Goal: Information Seeking & Learning: Learn about a topic

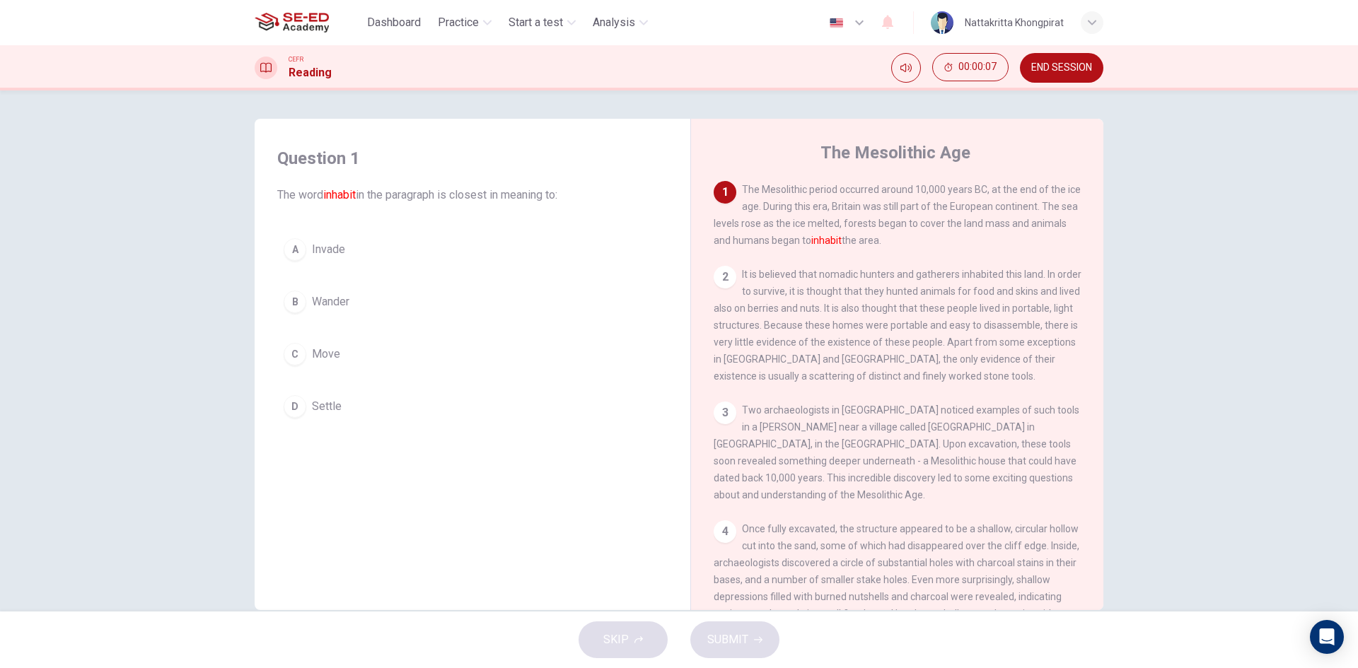
click at [910, 49] on div "CEFR Reading 00:00:07 END SESSION" at bounding box center [679, 67] width 1358 height 45
click at [903, 74] on button "Mute" at bounding box center [906, 68] width 30 height 30
click at [899, 64] on button "Unmute" at bounding box center [906, 68] width 30 height 30
click at [296, 250] on div "A" at bounding box center [295, 249] width 23 height 23
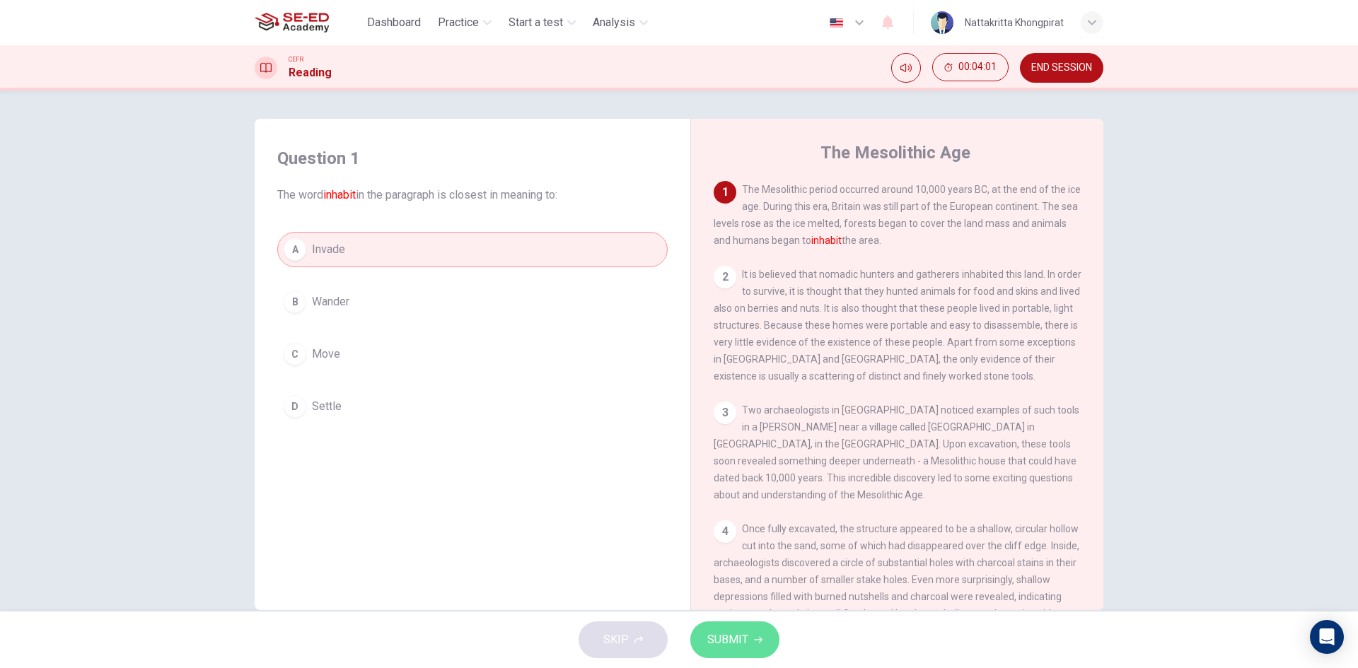
click at [761, 639] on icon "button" at bounding box center [758, 640] width 8 height 8
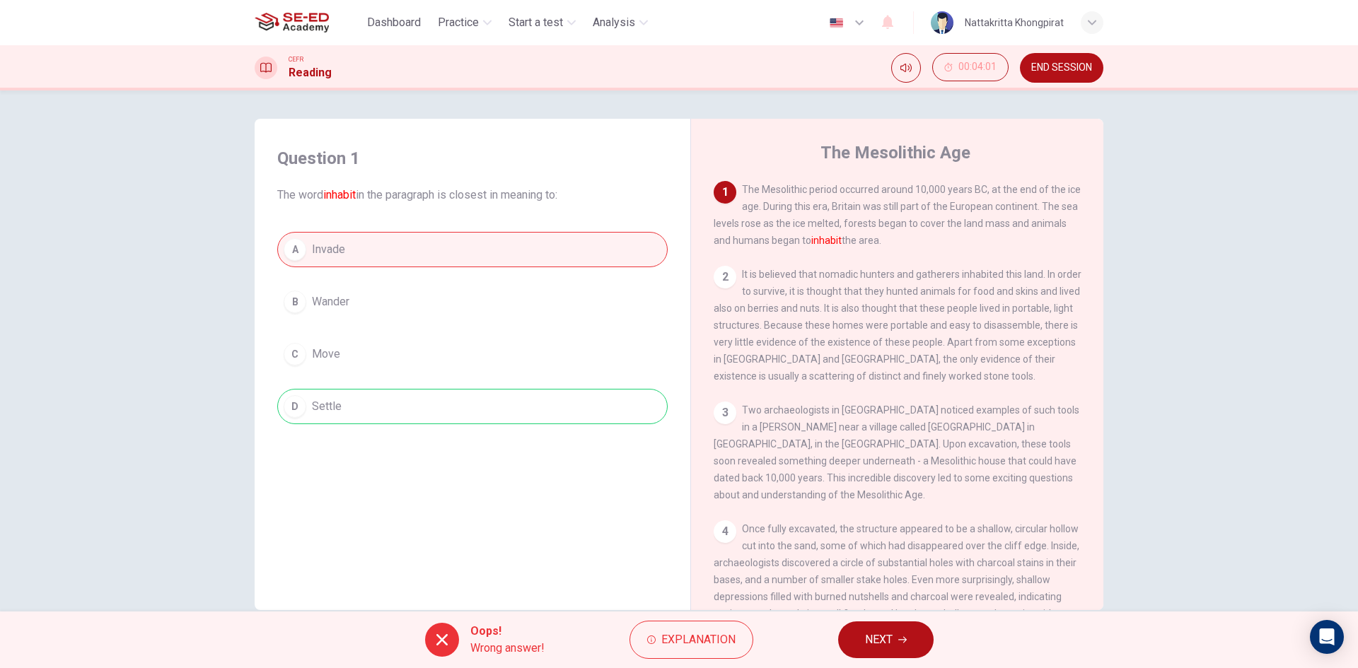
click at [878, 647] on span "NEXT" at bounding box center [879, 640] width 28 height 20
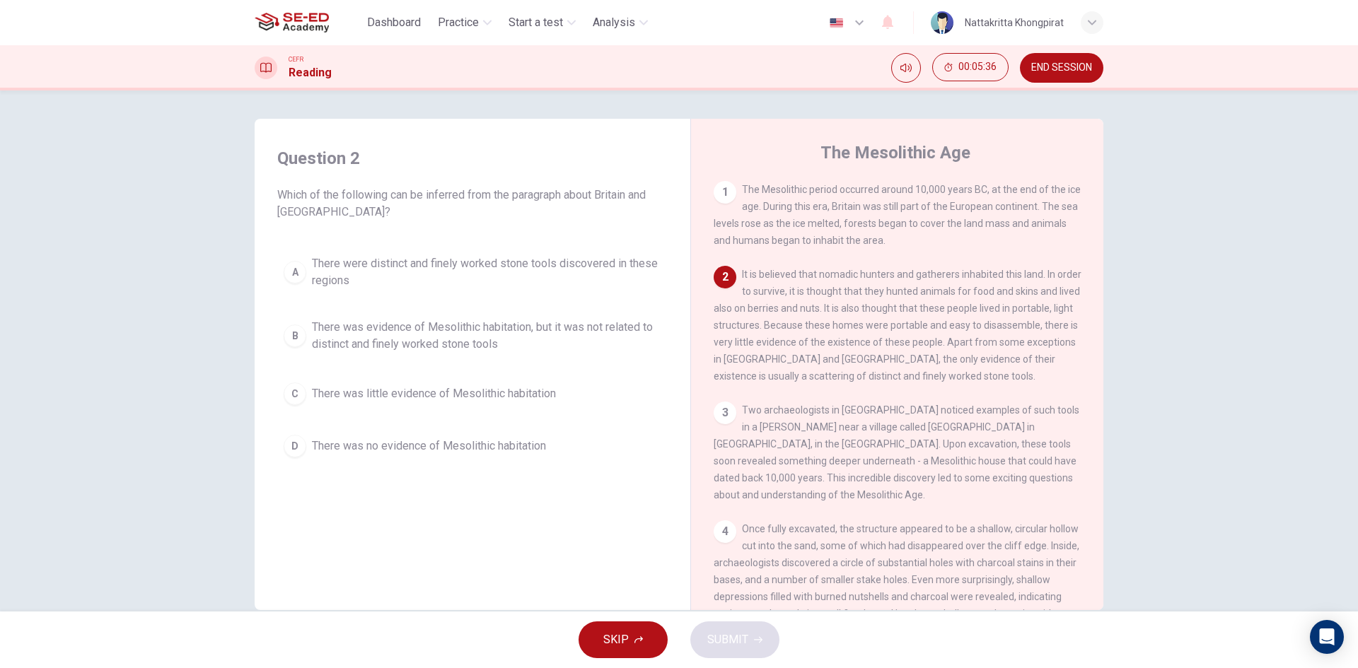
click at [632, 633] on button "SKIP" at bounding box center [623, 640] width 89 height 37
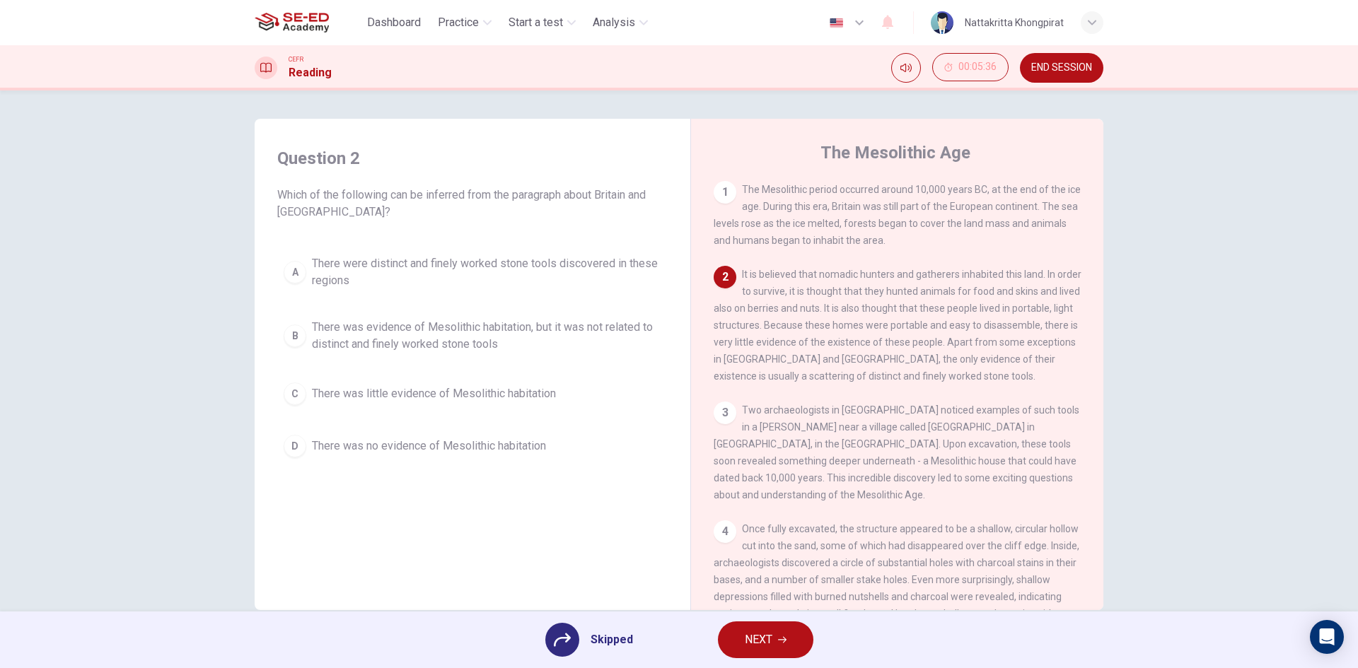
click at [294, 272] on div "A There were distinct and finely worked stone tools discovered in these regions…" at bounding box center [472, 356] width 390 height 215
click at [288, 310] on div "A There were distinct and finely worked stone tools discovered in these regions…" at bounding box center [472, 356] width 390 height 215
click at [291, 352] on div "A There were distinct and finely worked stone tools discovered in these regions…" at bounding box center [472, 356] width 390 height 215
click at [759, 632] on span "NEXT" at bounding box center [759, 640] width 28 height 20
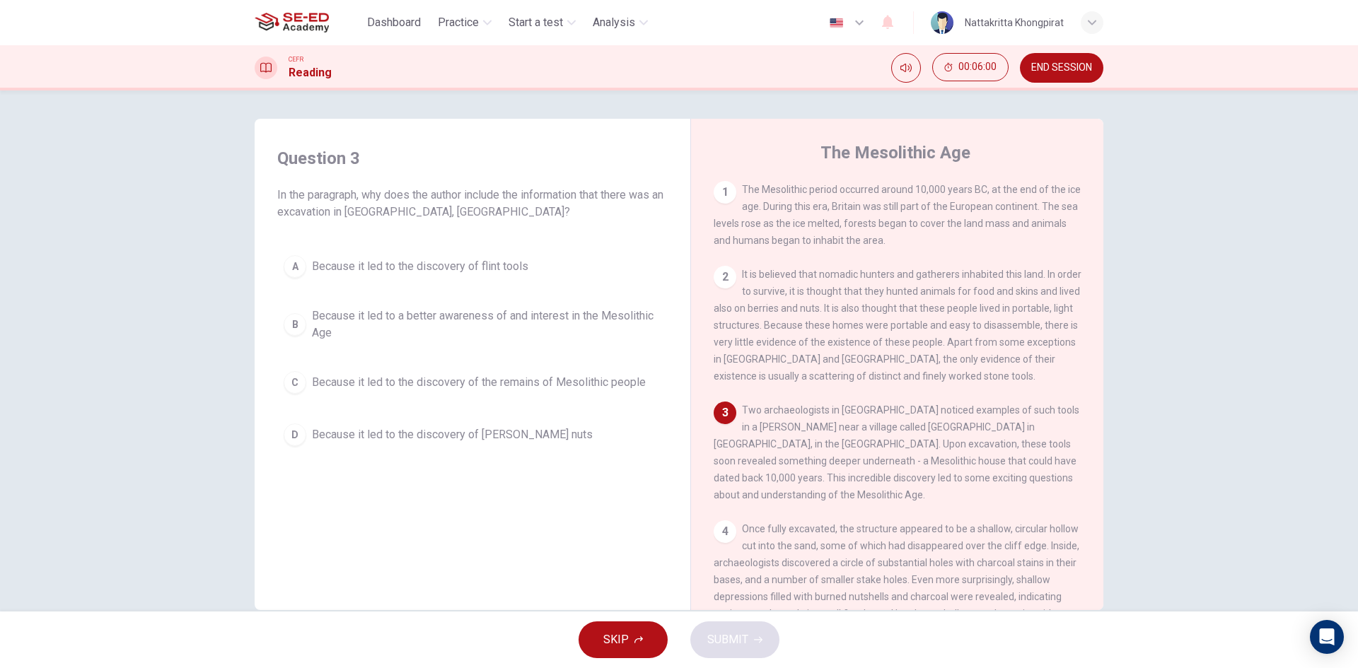
click at [752, 418] on span "Two archaeologists in Britain noticed examples of such tools in a sandy cliff n…" at bounding box center [897, 453] width 366 height 96
drag, startPoint x: 714, startPoint y: 411, endPoint x: 725, endPoint y: 414, distance: 11.7
click at [716, 414] on div "3 Two archaeologists in Britain noticed examples of such tools in a sandy cliff…" at bounding box center [898, 453] width 368 height 102
click at [726, 416] on div "3" at bounding box center [725, 413] width 23 height 23
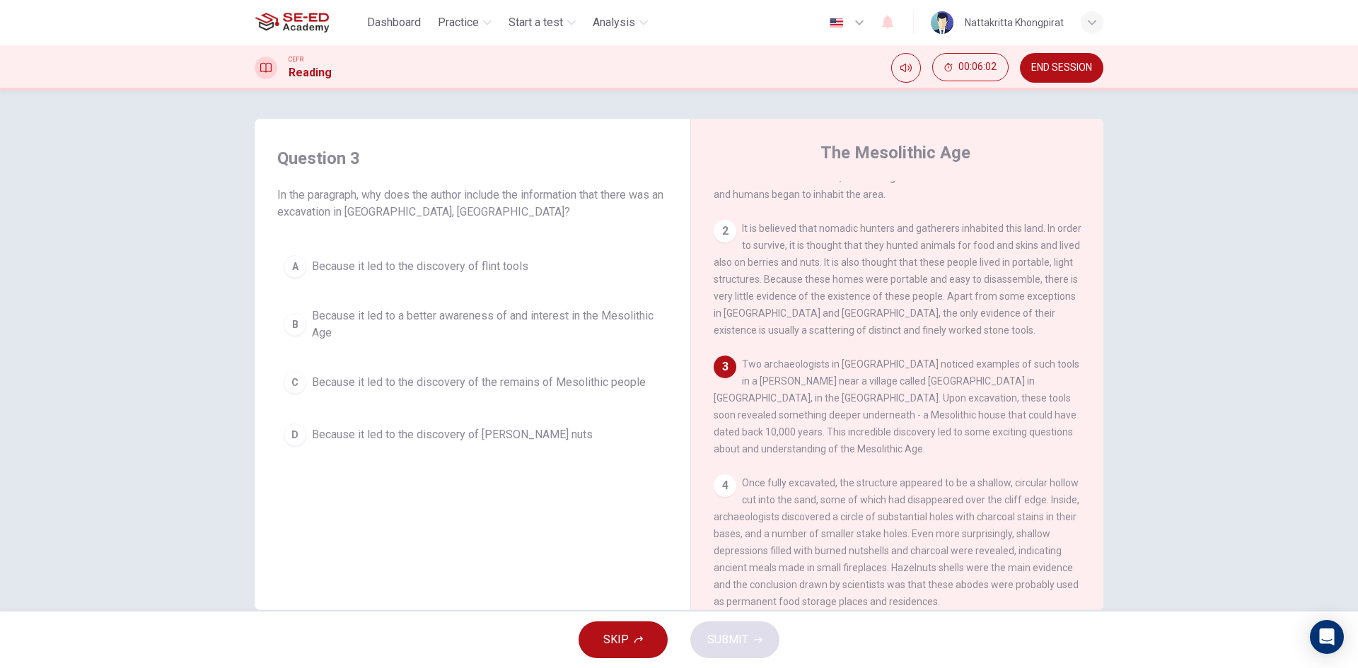
scroll to position [71, 0]
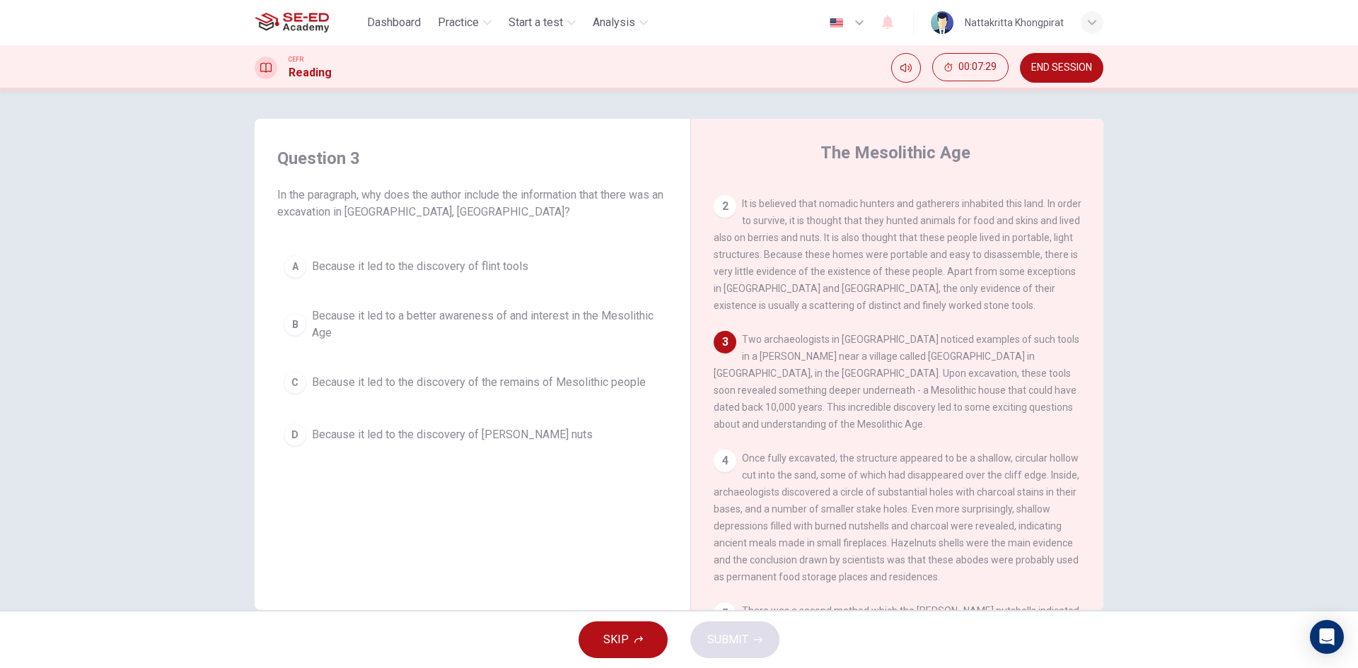
click at [726, 364] on div "3 Two archaeologists in Britain noticed examples of such tools in a sandy cliff…" at bounding box center [898, 382] width 368 height 102
click at [725, 362] on div "3 Two archaeologists in Britain noticed examples of such tools in a sandy cliff…" at bounding box center [898, 382] width 368 height 102
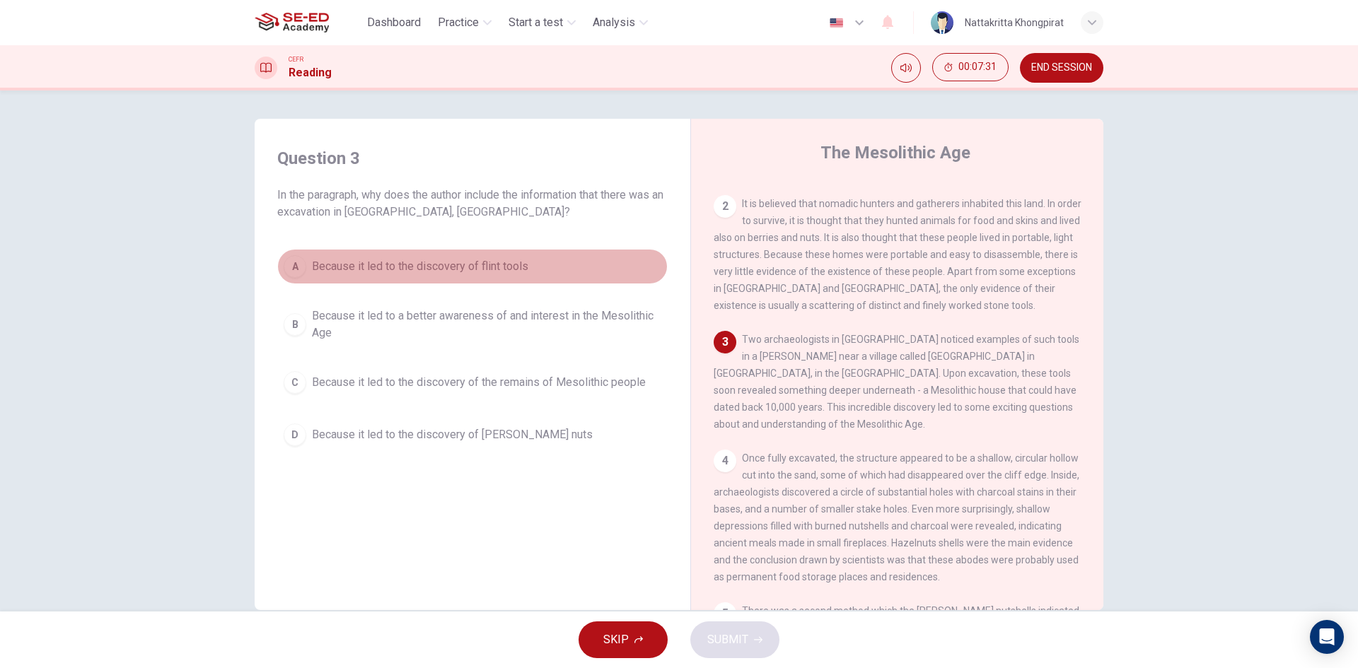
click at [288, 260] on div "A" at bounding box center [295, 266] width 23 height 23
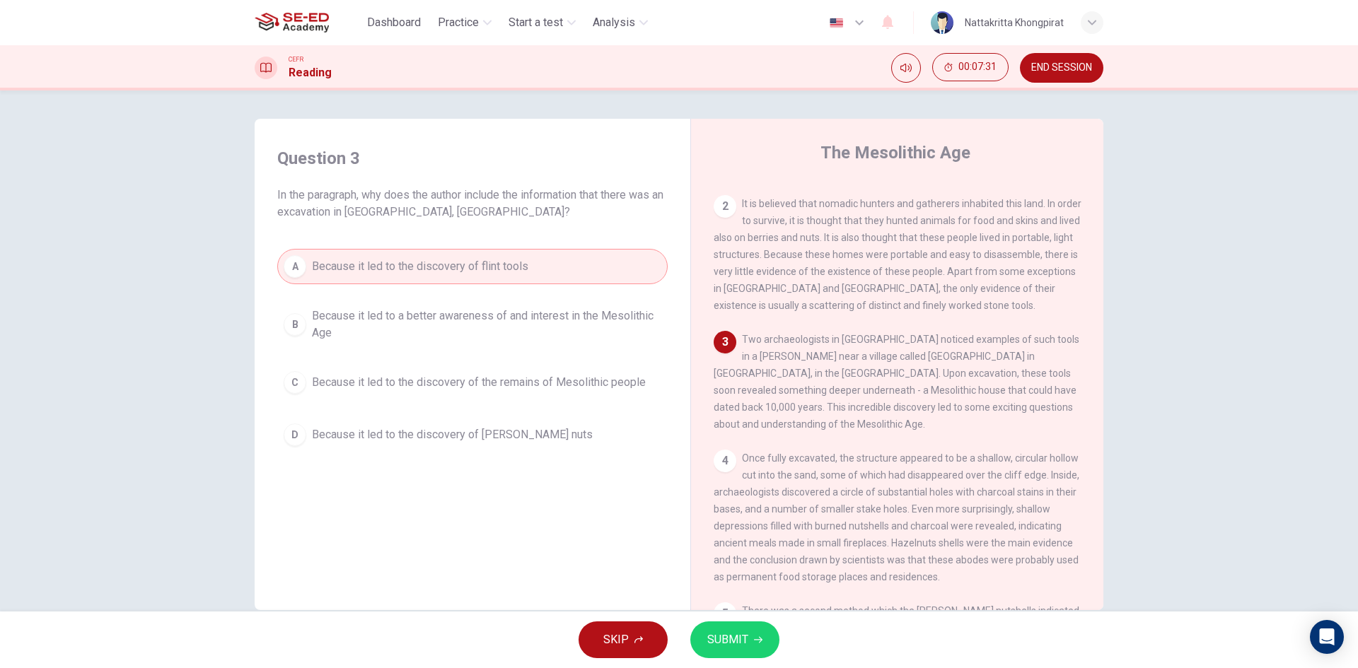
click at [306, 253] on button "A Because it led to the discovery of flint tools" at bounding box center [472, 266] width 390 height 35
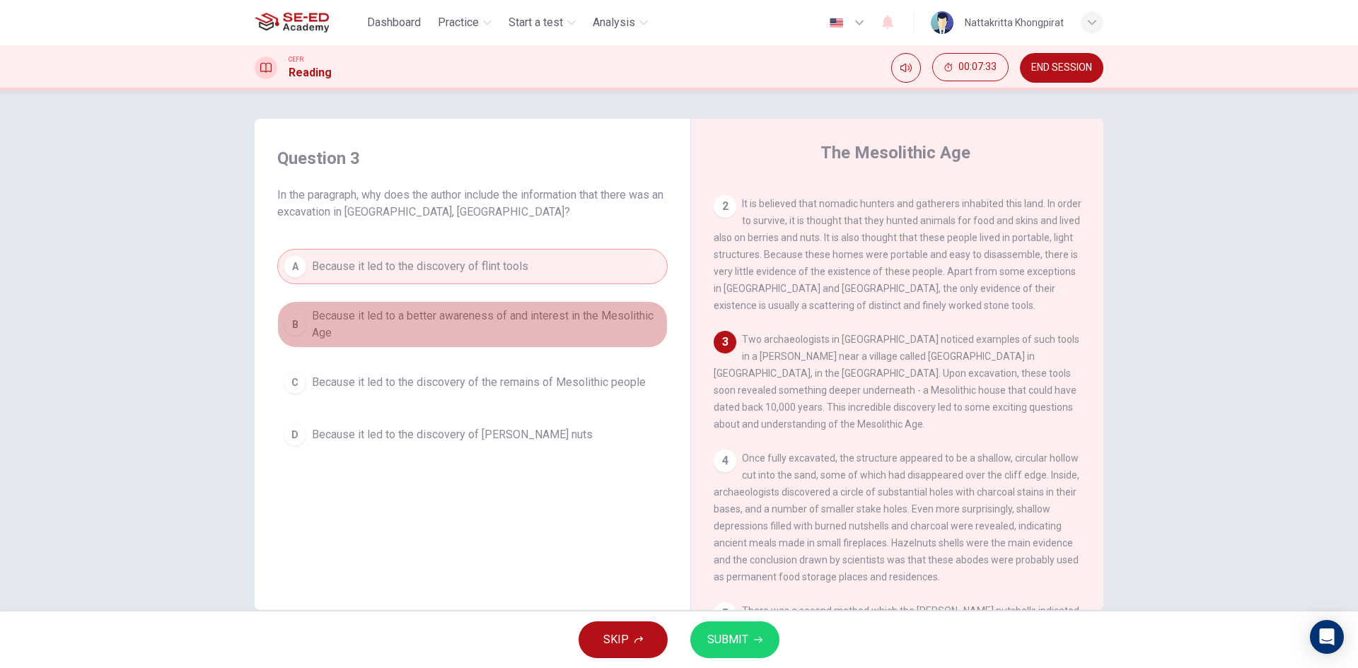
click at [300, 318] on div "B" at bounding box center [295, 324] width 23 height 23
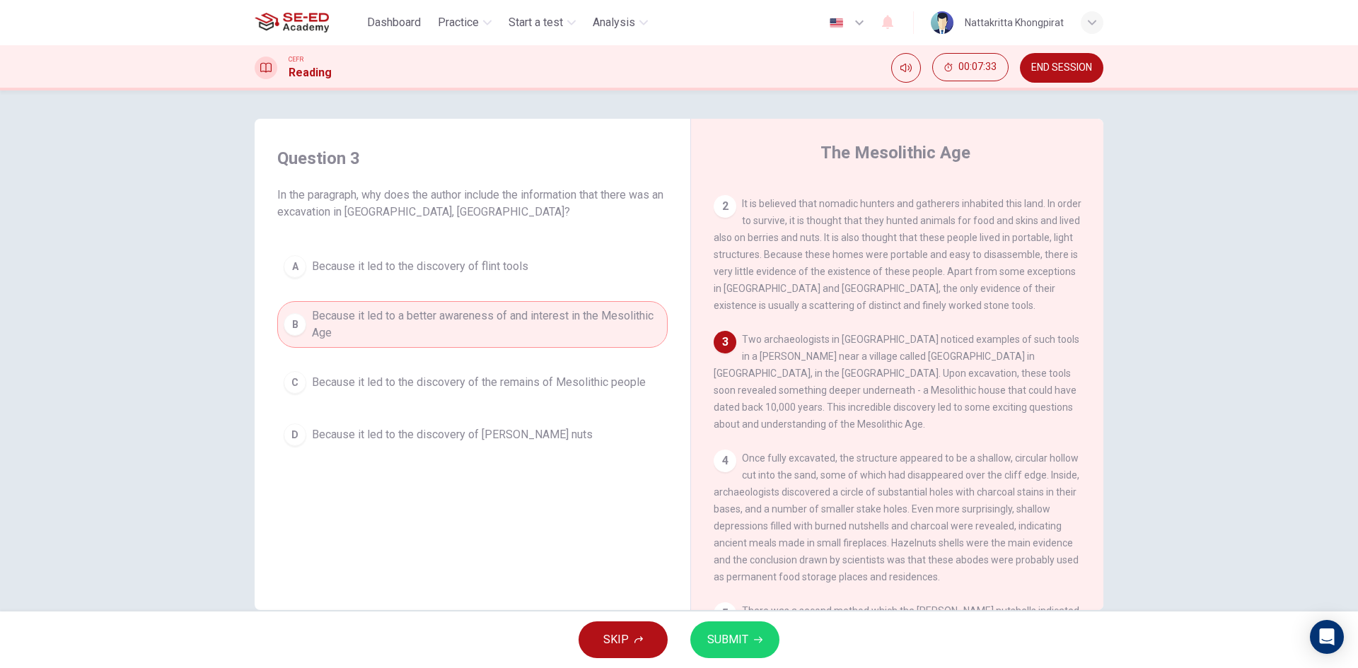
click at [293, 373] on div "C" at bounding box center [295, 382] width 23 height 23
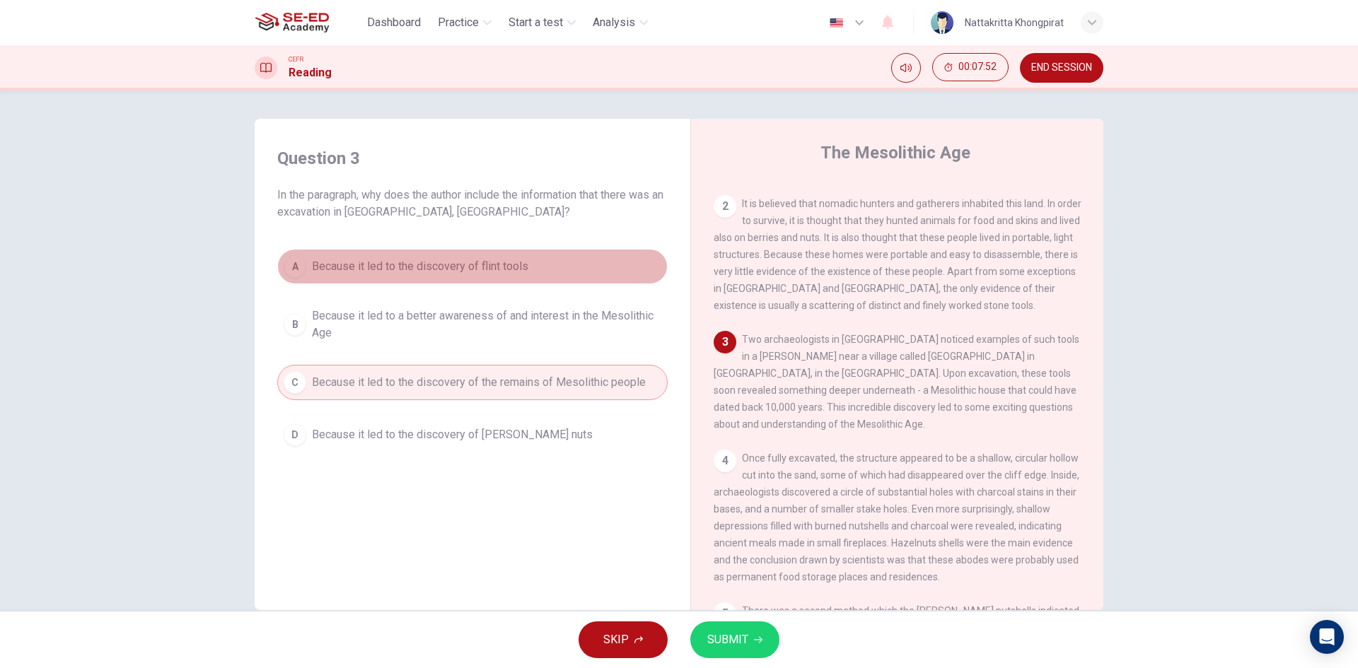
click at [289, 261] on div "A" at bounding box center [295, 266] width 23 height 23
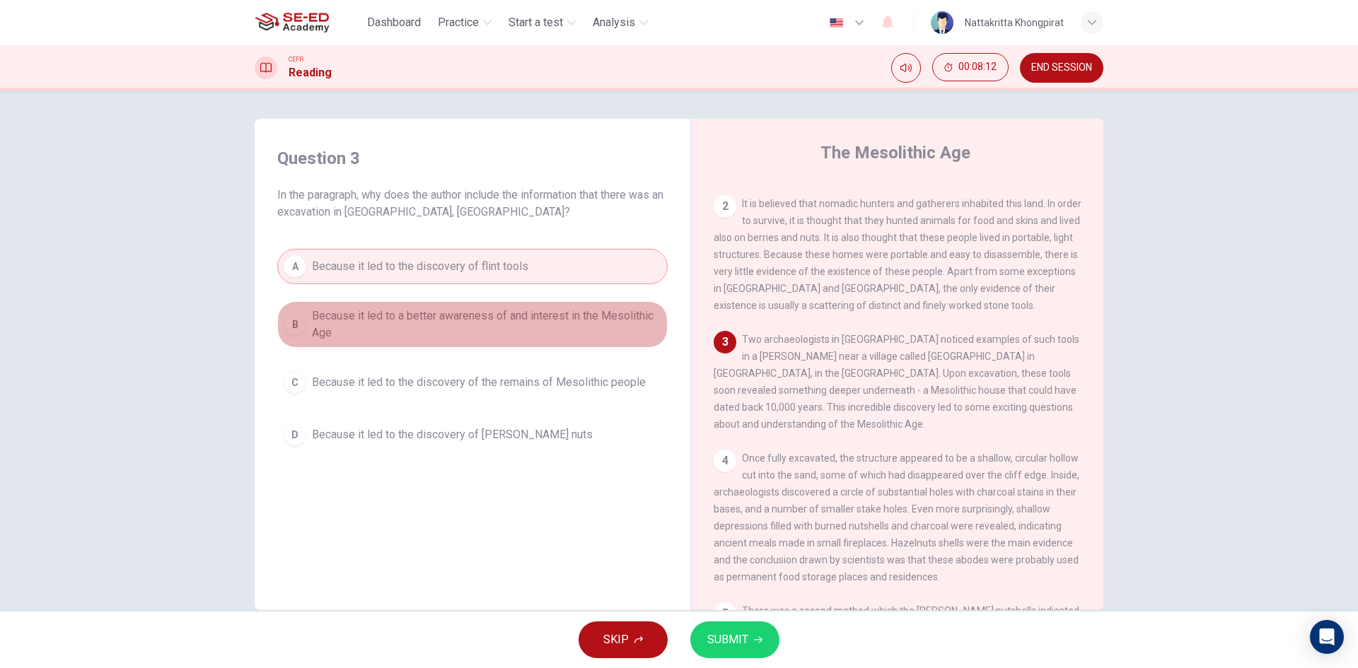
click at [302, 320] on div "B" at bounding box center [295, 324] width 23 height 23
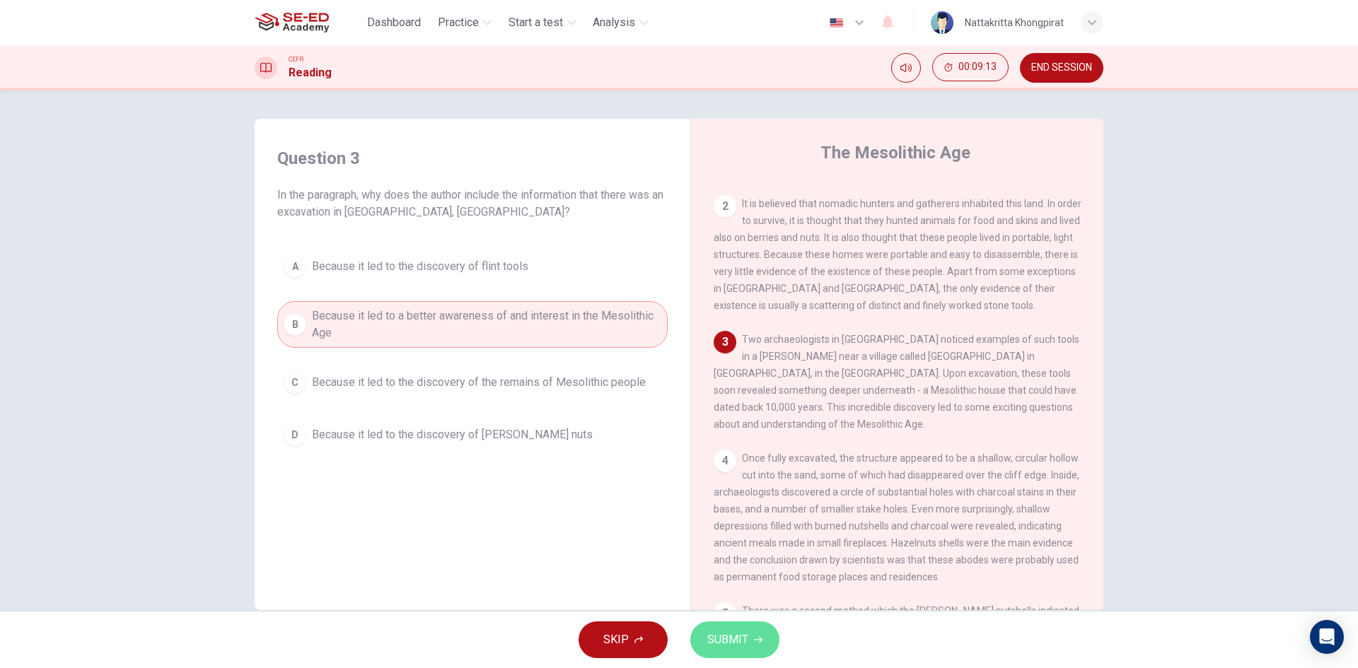
click at [738, 634] on span "SUBMIT" at bounding box center [727, 640] width 41 height 20
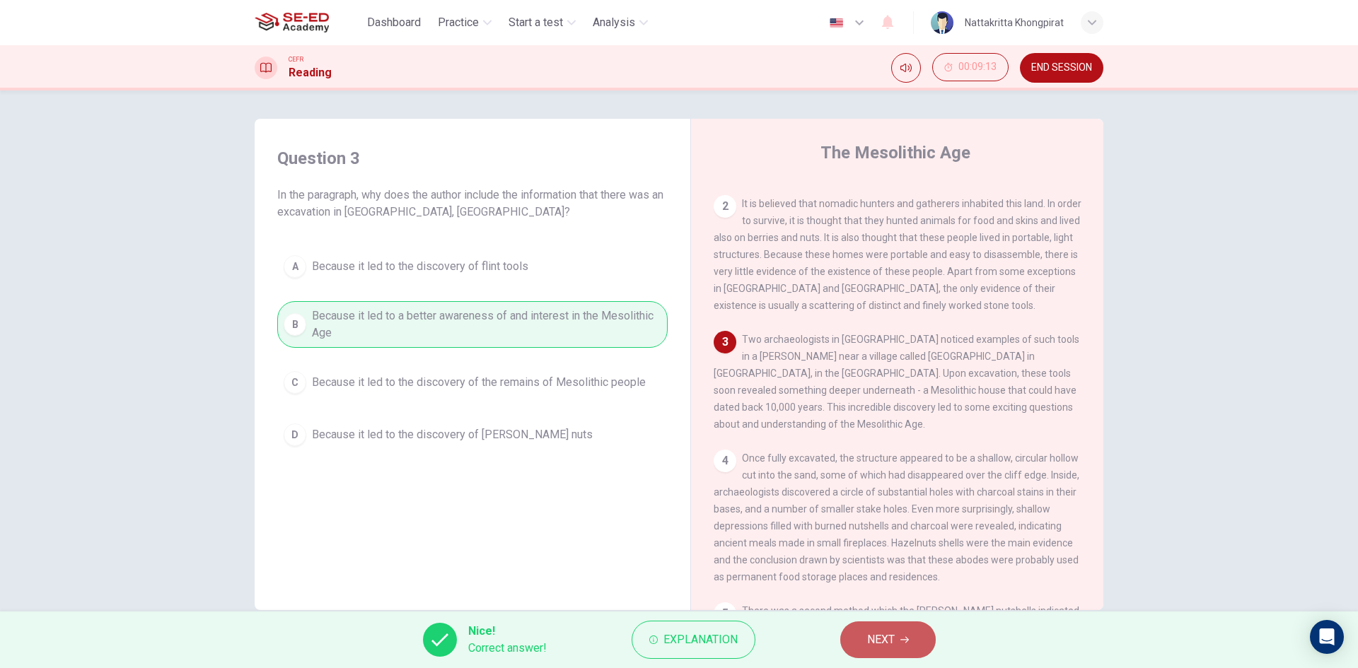
click at [890, 645] on span "NEXT" at bounding box center [881, 640] width 28 height 20
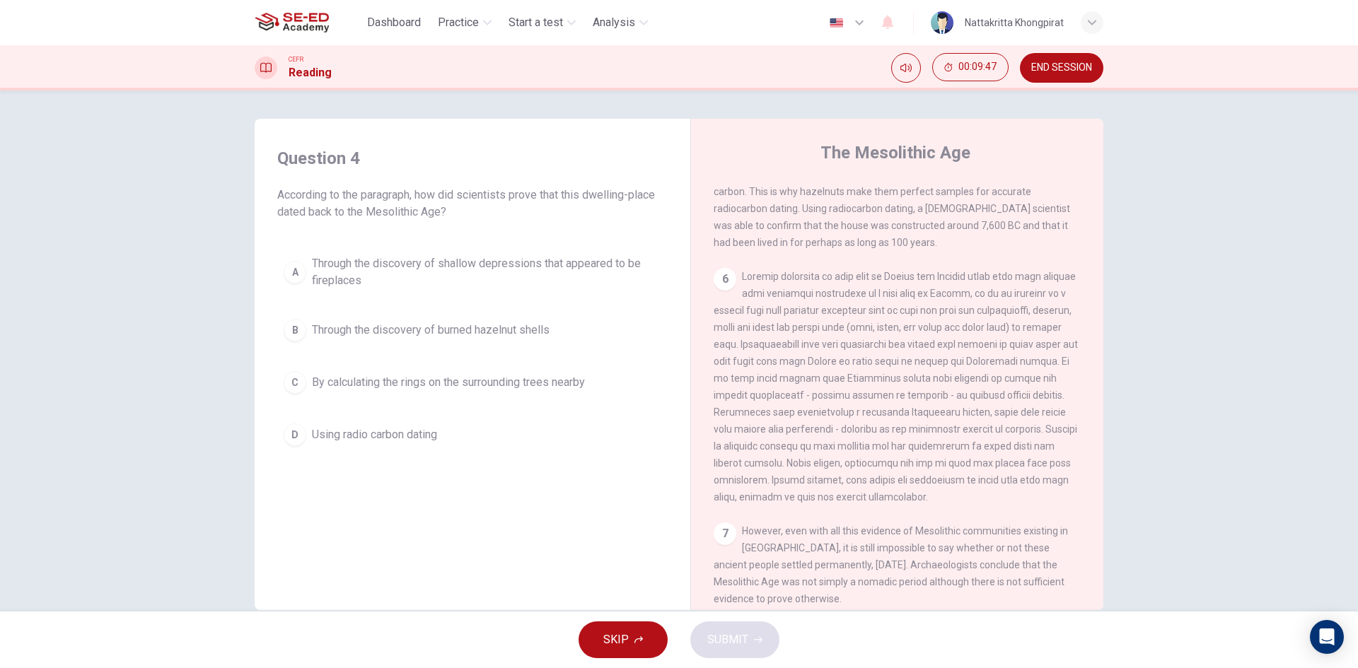
scroll to position [255, 0]
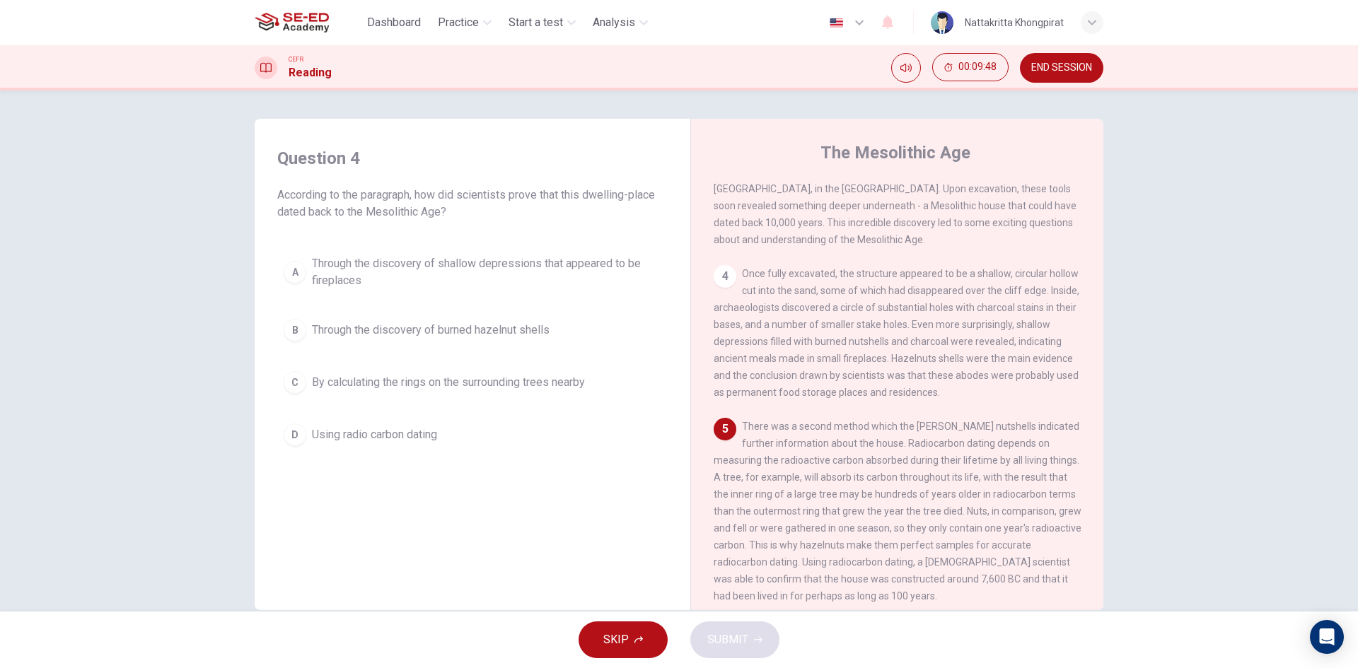
click at [714, 285] on div "4" at bounding box center [725, 276] width 23 height 23
click at [723, 285] on div "4" at bounding box center [725, 276] width 23 height 23
click at [751, 290] on span "Once fully excavated, the structure appeared to be a shallow, circular hollow c…" at bounding box center [897, 333] width 366 height 130
click at [752, 291] on span "Once fully excavated, the structure appeared to be a shallow, circular hollow c…" at bounding box center [897, 333] width 366 height 130
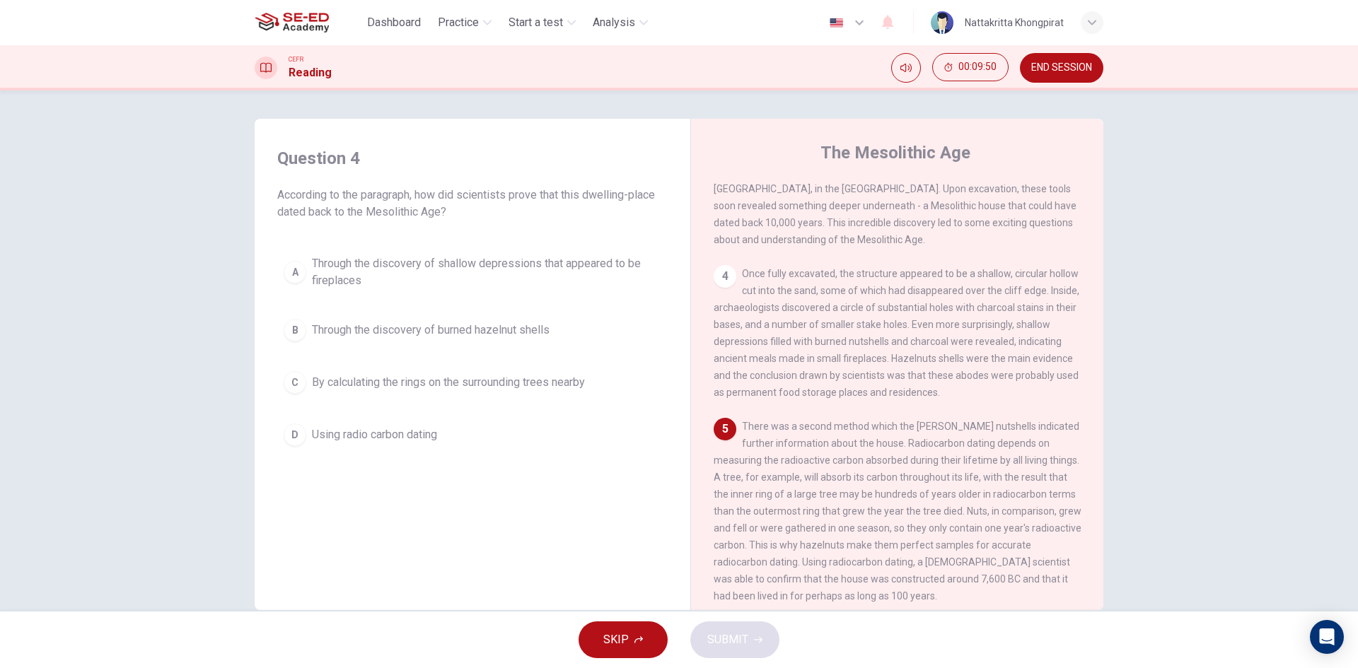
click at [726, 342] on span "Once fully excavated, the structure appeared to be a shallow, circular hollow c…" at bounding box center [897, 333] width 366 height 130
click at [726, 344] on span "Once fully excavated, the structure appeared to be a shallow, circular hollow c…" at bounding box center [897, 333] width 366 height 130
click at [724, 350] on div "4 Once fully excavated, the structure appeared to be a shallow, circular hollow…" at bounding box center [898, 333] width 368 height 136
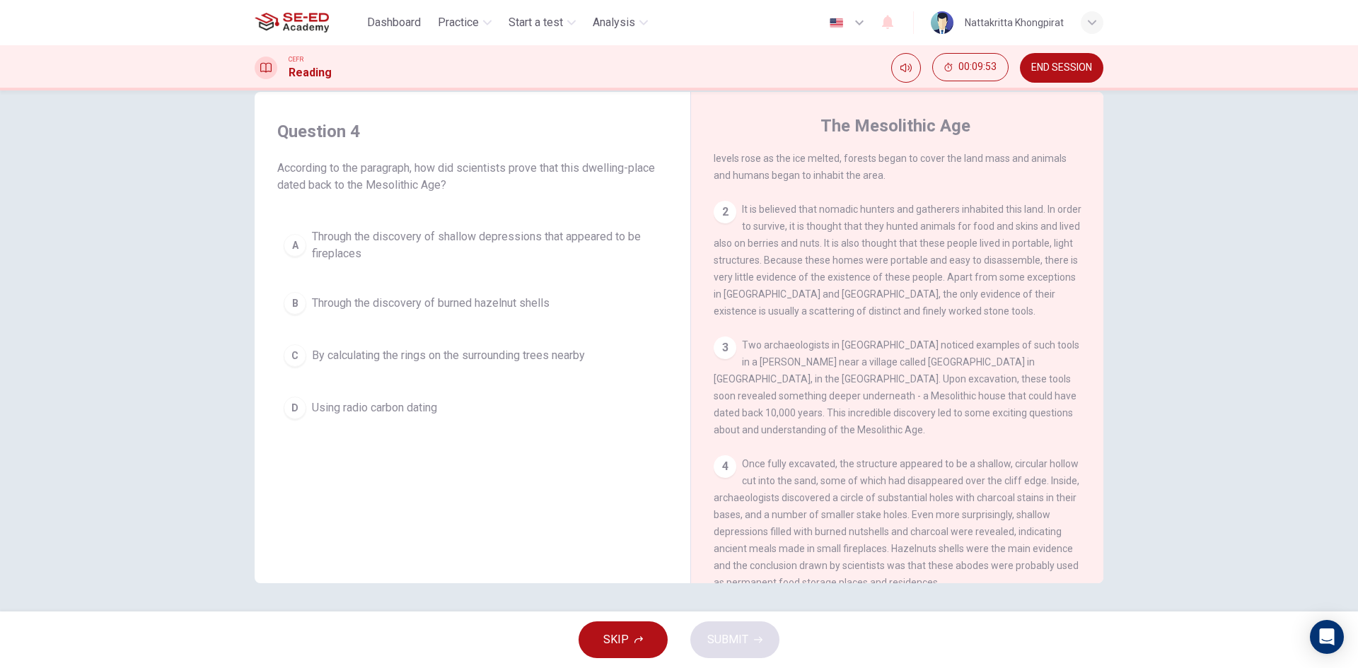
scroll to position [0, 0]
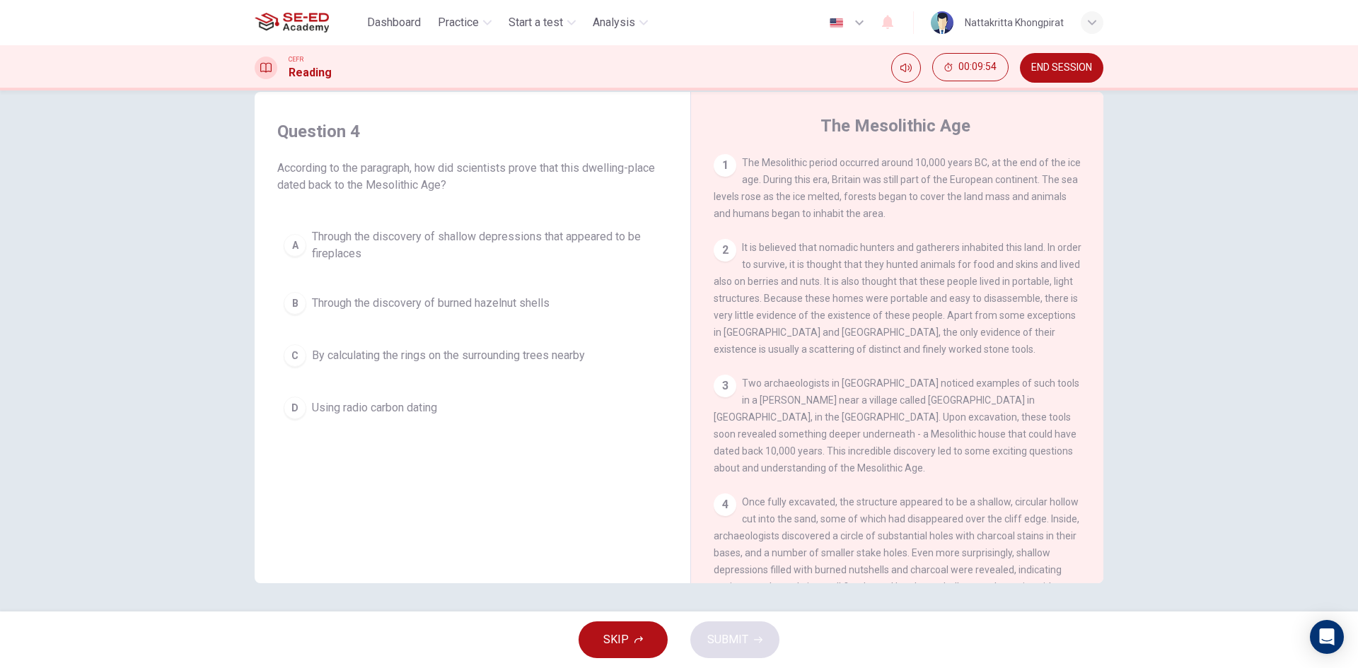
click at [719, 259] on div "2" at bounding box center [725, 250] width 23 height 23
click at [736, 257] on div "2 It is believed that nomadic hunters and gatherers inhabited this land. In ord…" at bounding box center [898, 298] width 368 height 119
click at [737, 257] on div "2 It is believed that nomadic hunters and gatherers inhabited this land. In ord…" at bounding box center [898, 298] width 368 height 119
click at [738, 257] on div "2 It is believed that nomadic hunters and gatherers inhabited this land. In ord…" at bounding box center [898, 298] width 368 height 119
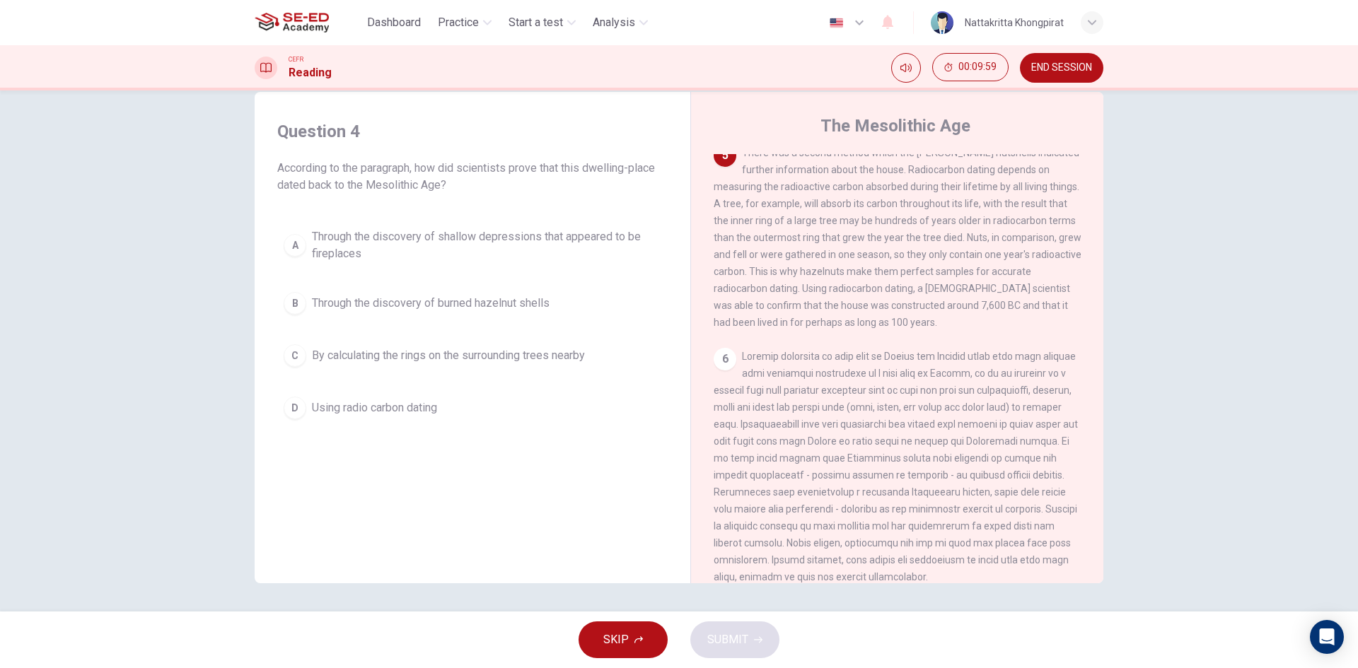
scroll to position [468, 0]
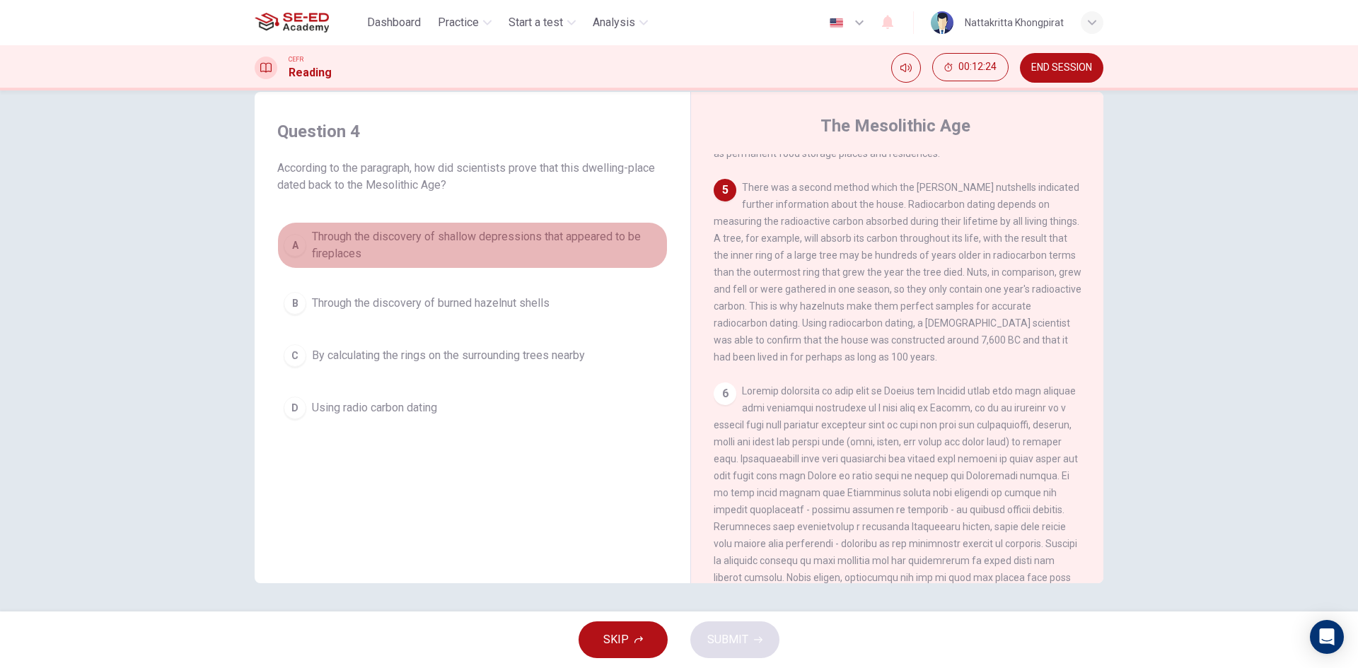
click at [289, 250] on div "A" at bounding box center [295, 245] width 23 height 23
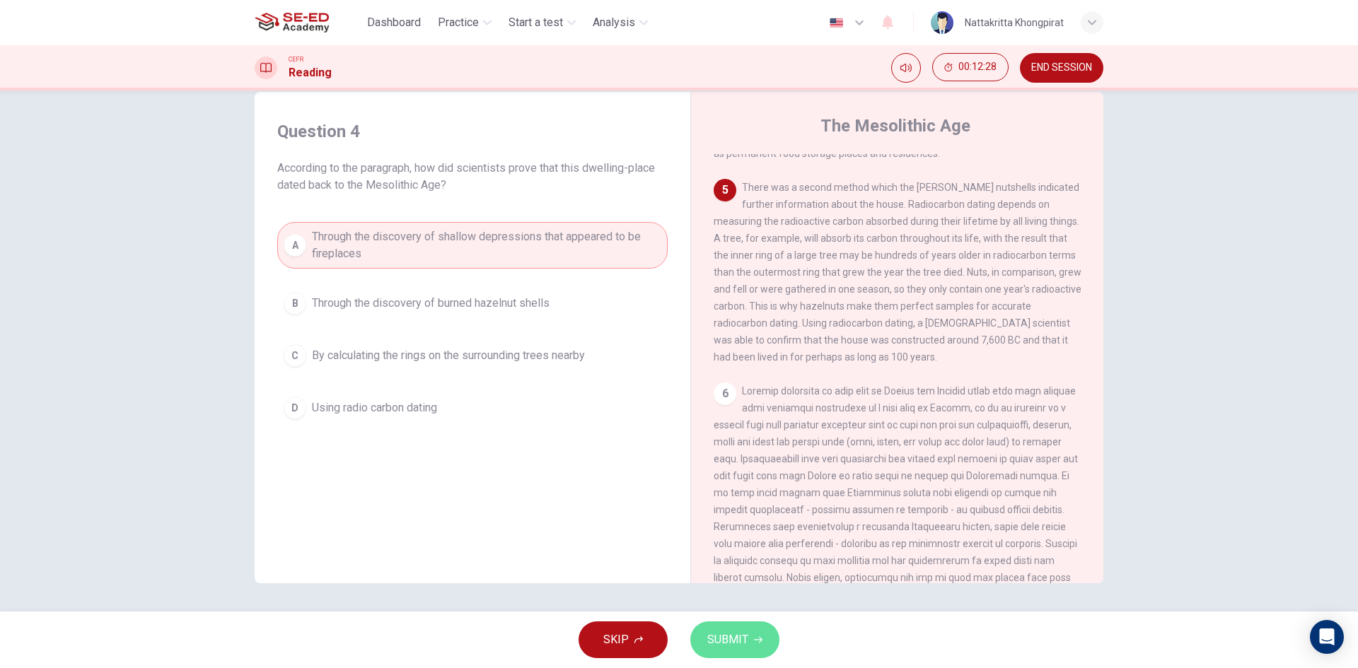
click at [762, 648] on button "SUBMIT" at bounding box center [734, 640] width 89 height 37
click at [728, 630] on span "SUBMIT" at bounding box center [727, 640] width 41 height 20
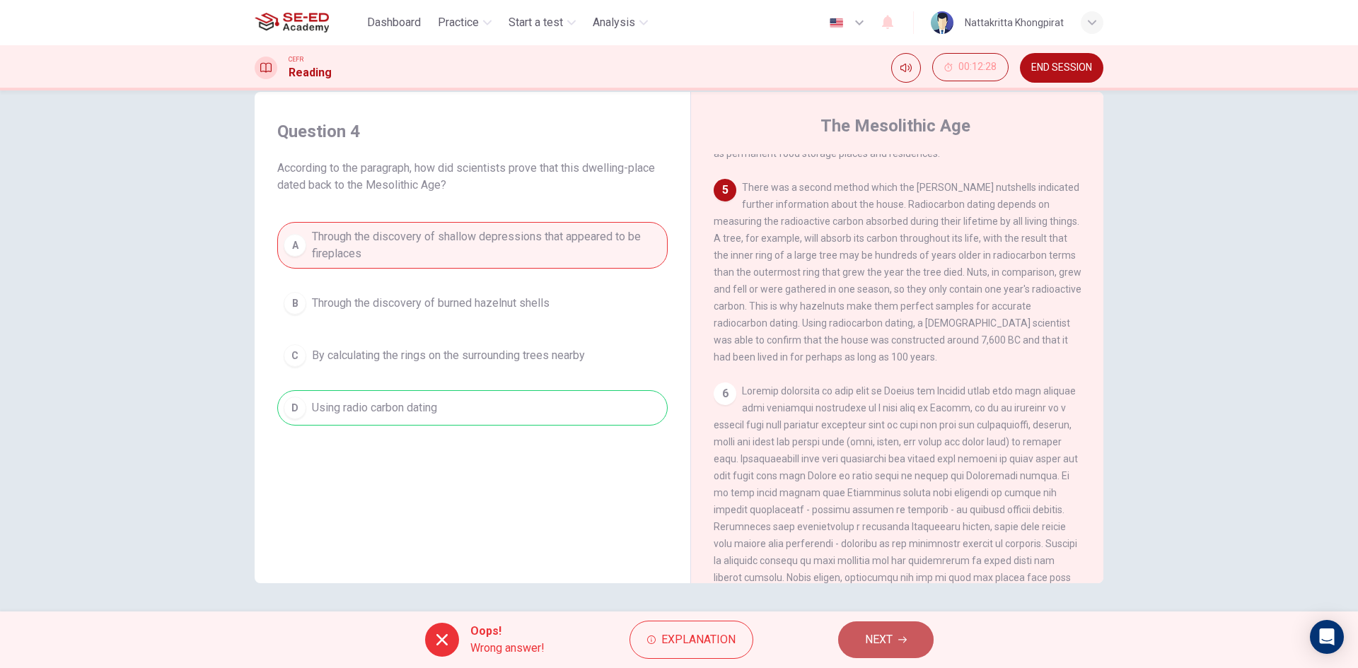
click at [905, 634] on button "NEXT" at bounding box center [885, 640] width 95 height 37
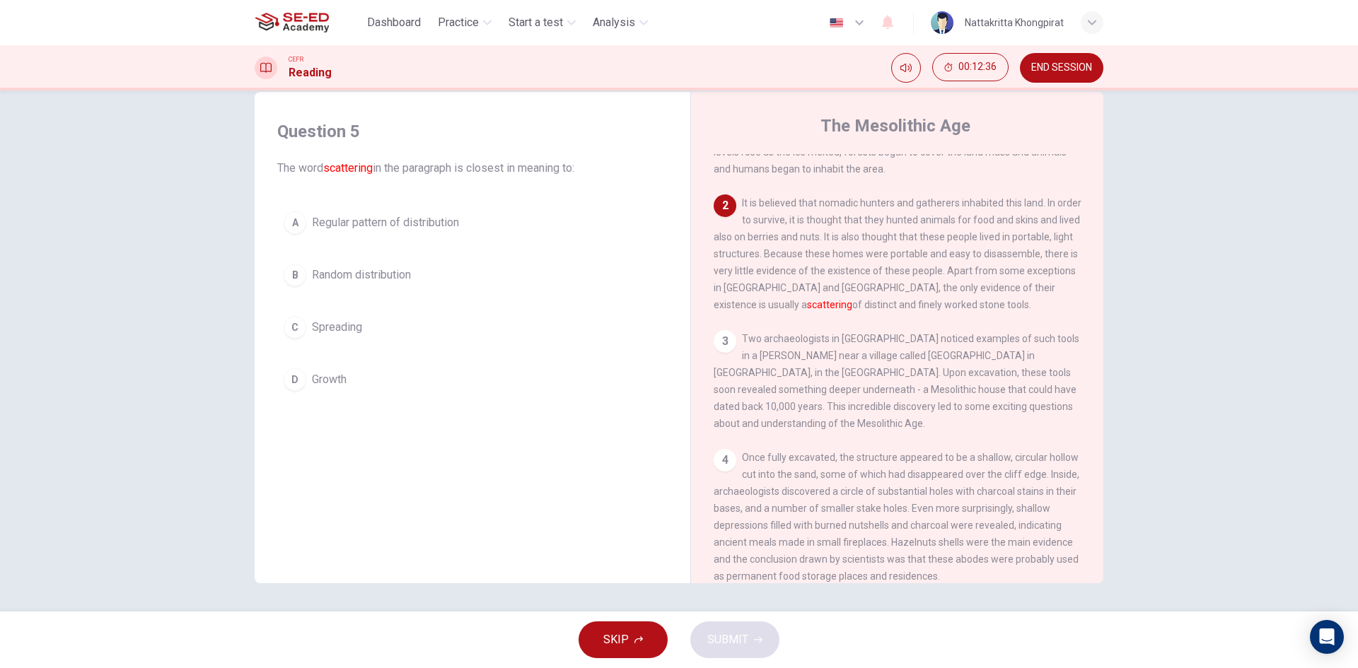
scroll to position [43, 0]
click at [721, 203] on div "2" at bounding box center [725, 207] width 23 height 23
drag, startPoint x: 823, startPoint y: 298, endPoint x: 825, endPoint y: 308, distance: 10.0
click at [825, 301] on span "It is believed that nomadic hunters and gatherers inhabited this land. In order…" at bounding box center [898, 255] width 368 height 113
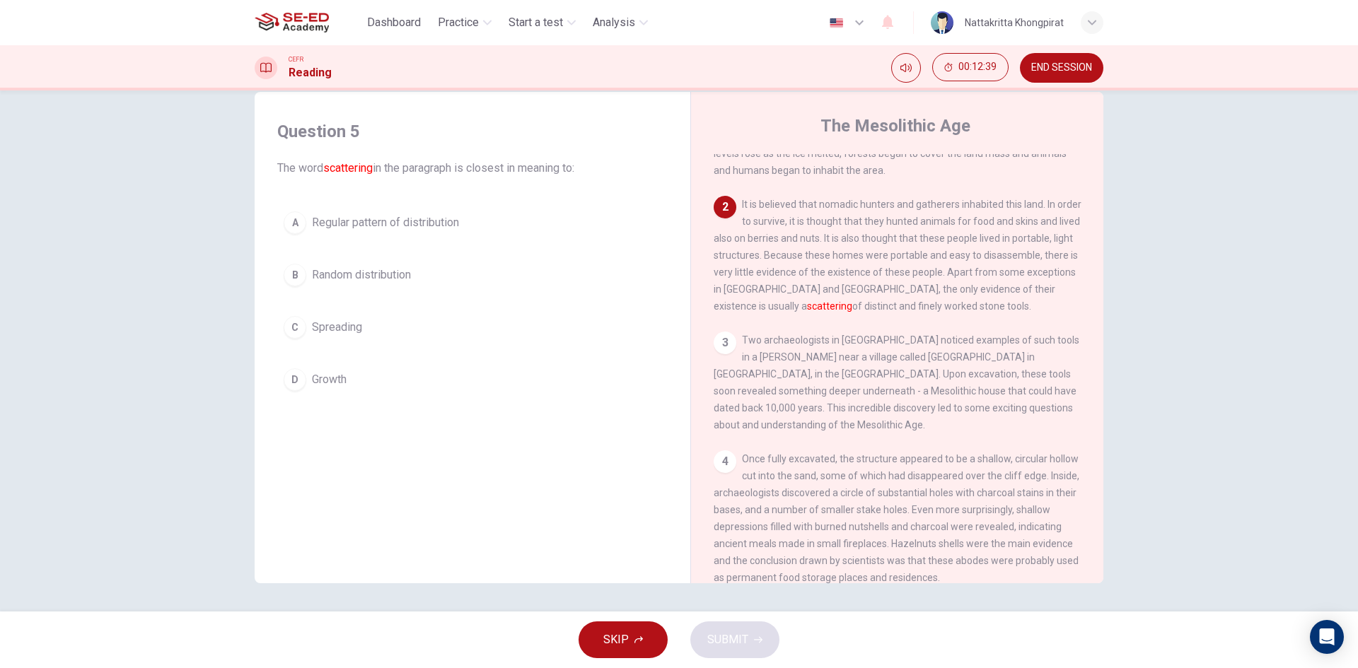
click at [825, 310] on font "scattering" at bounding box center [829, 306] width 45 height 11
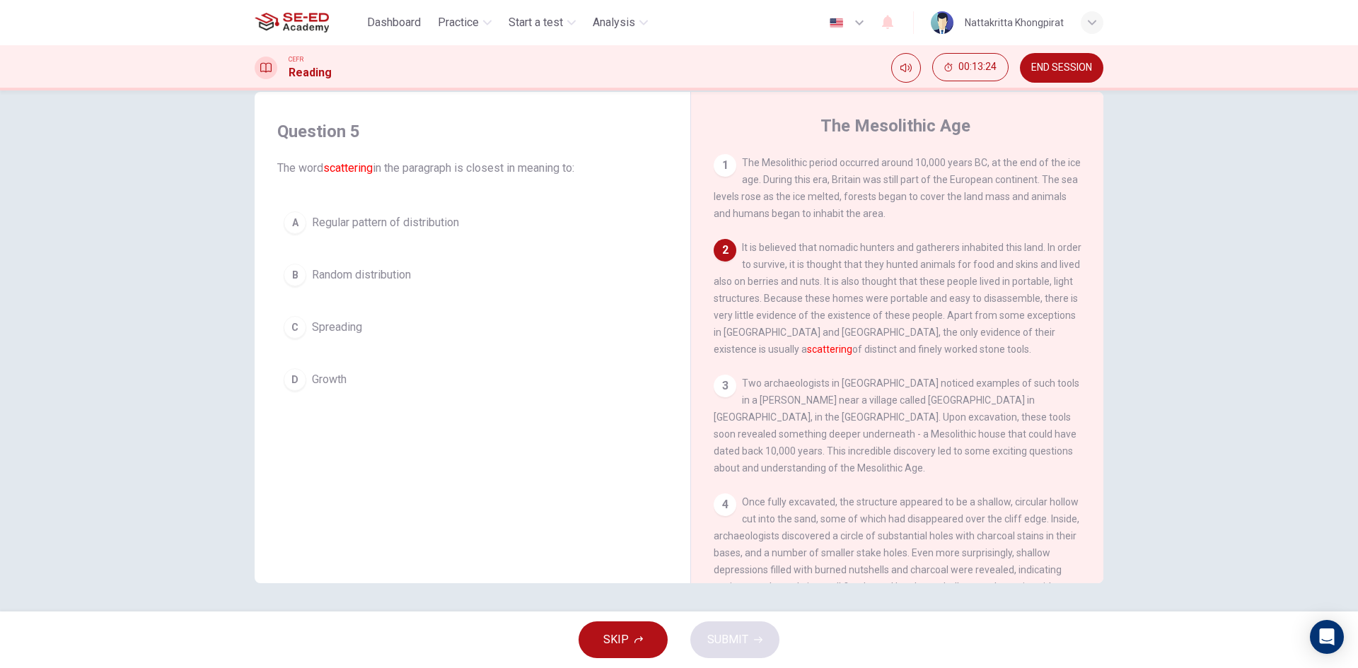
click at [301, 269] on div "B" at bounding box center [295, 275] width 23 height 23
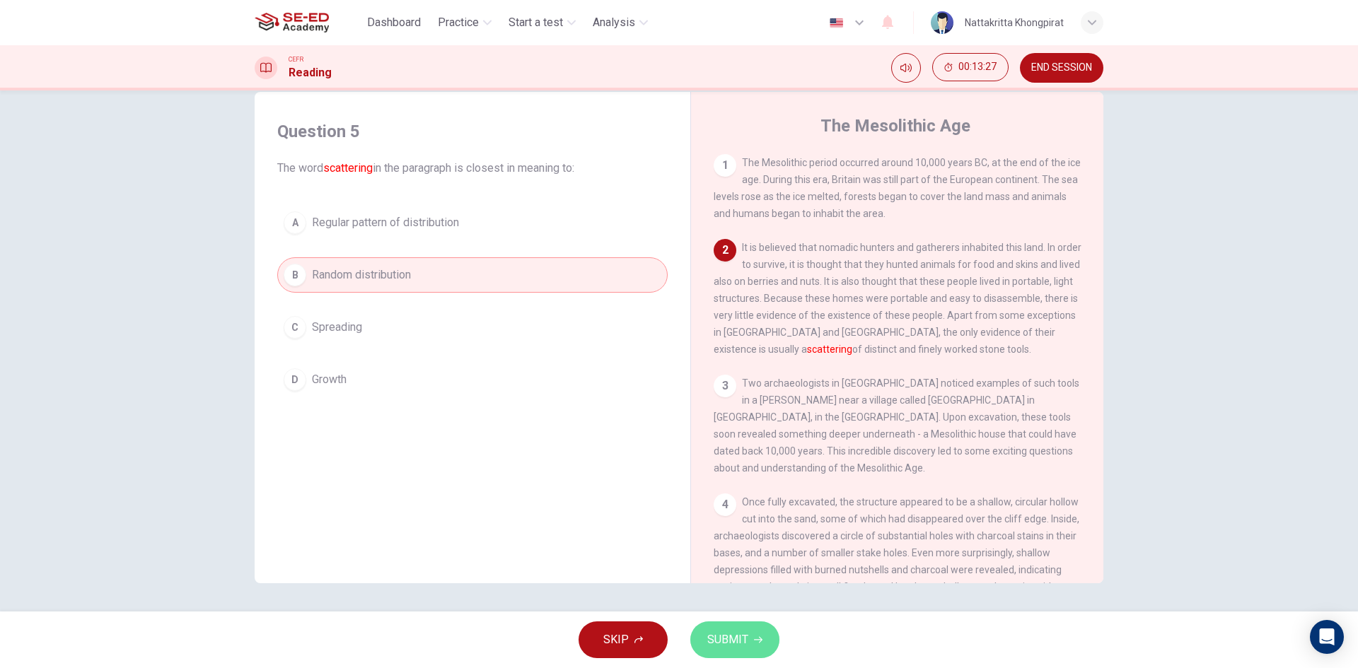
click at [731, 636] on span "SUBMIT" at bounding box center [727, 640] width 41 height 20
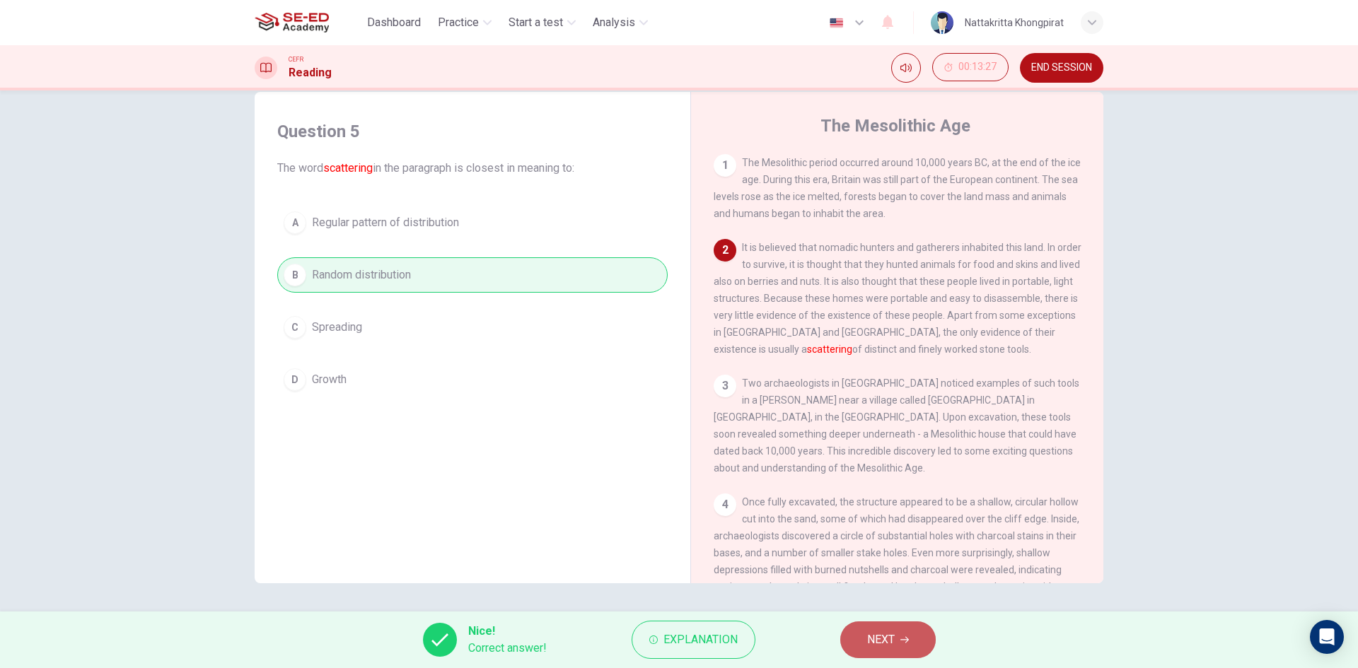
click at [900, 646] on button "NEXT" at bounding box center [887, 640] width 95 height 37
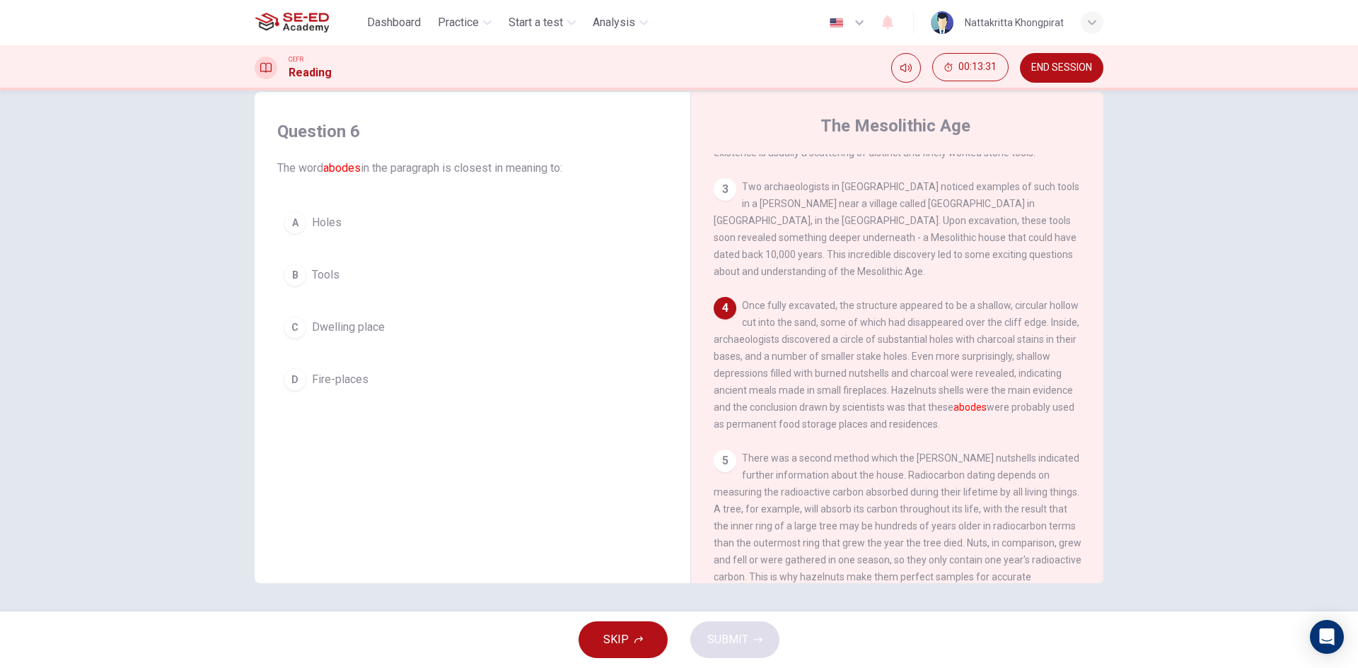
scroll to position [212, 0]
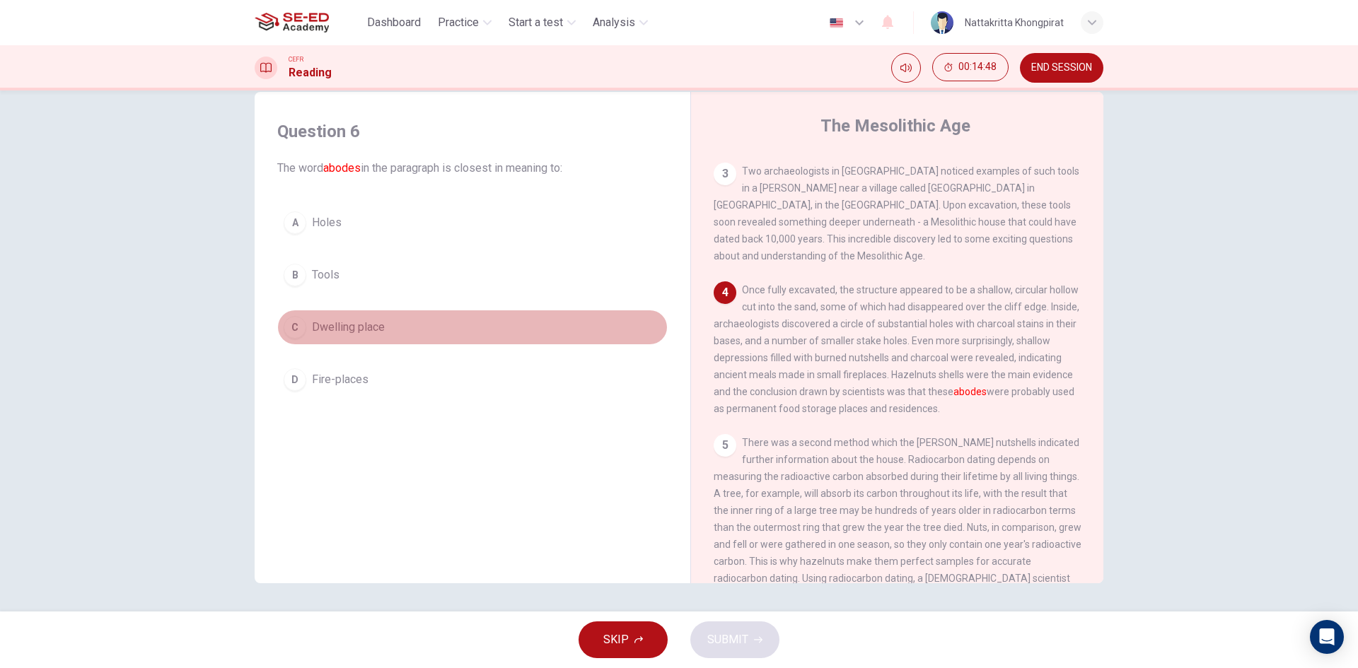
click at [303, 329] on button "C Dwelling place" at bounding box center [472, 327] width 390 height 35
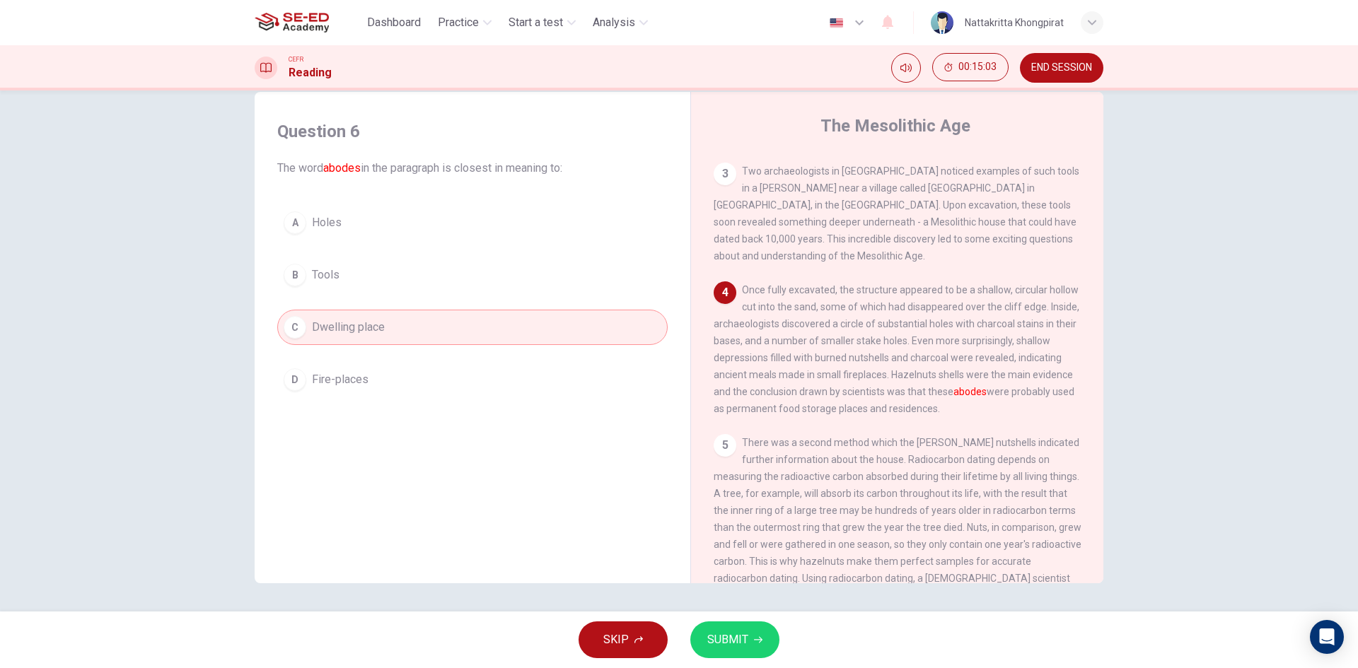
click at [294, 378] on div "D" at bounding box center [295, 379] width 23 height 23
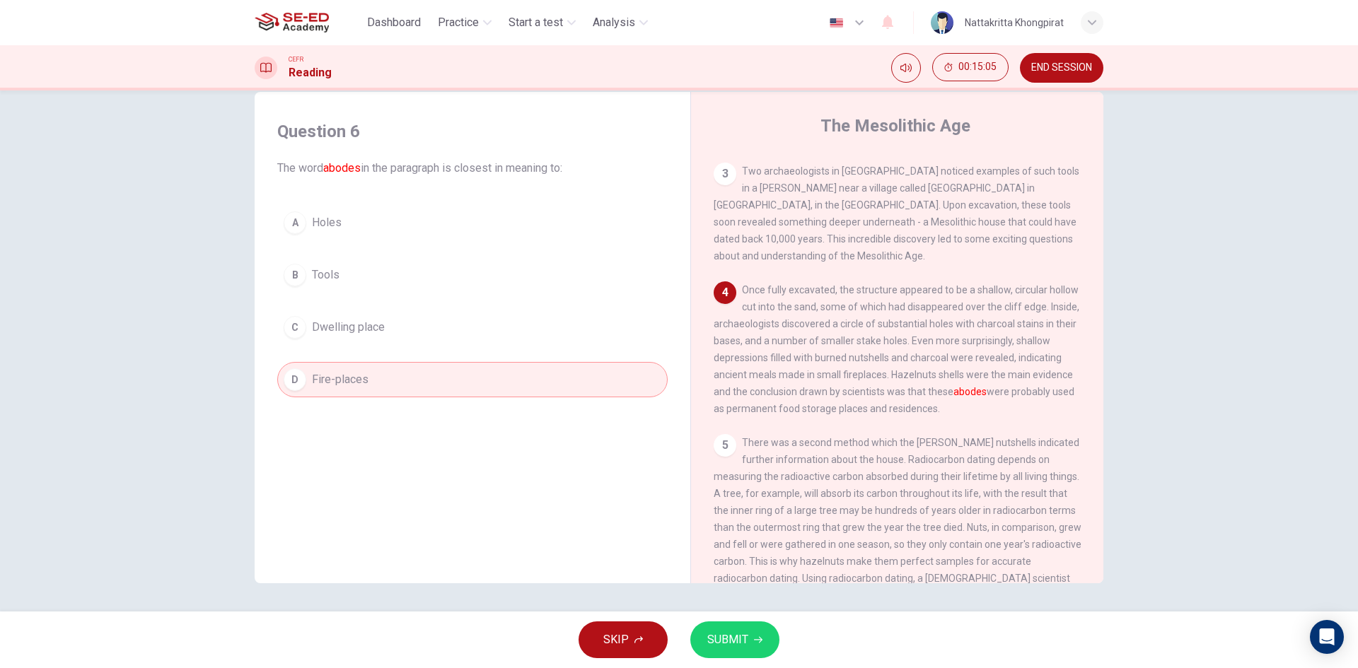
click at [304, 277] on button "B Tools" at bounding box center [472, 274] width 390 height 35
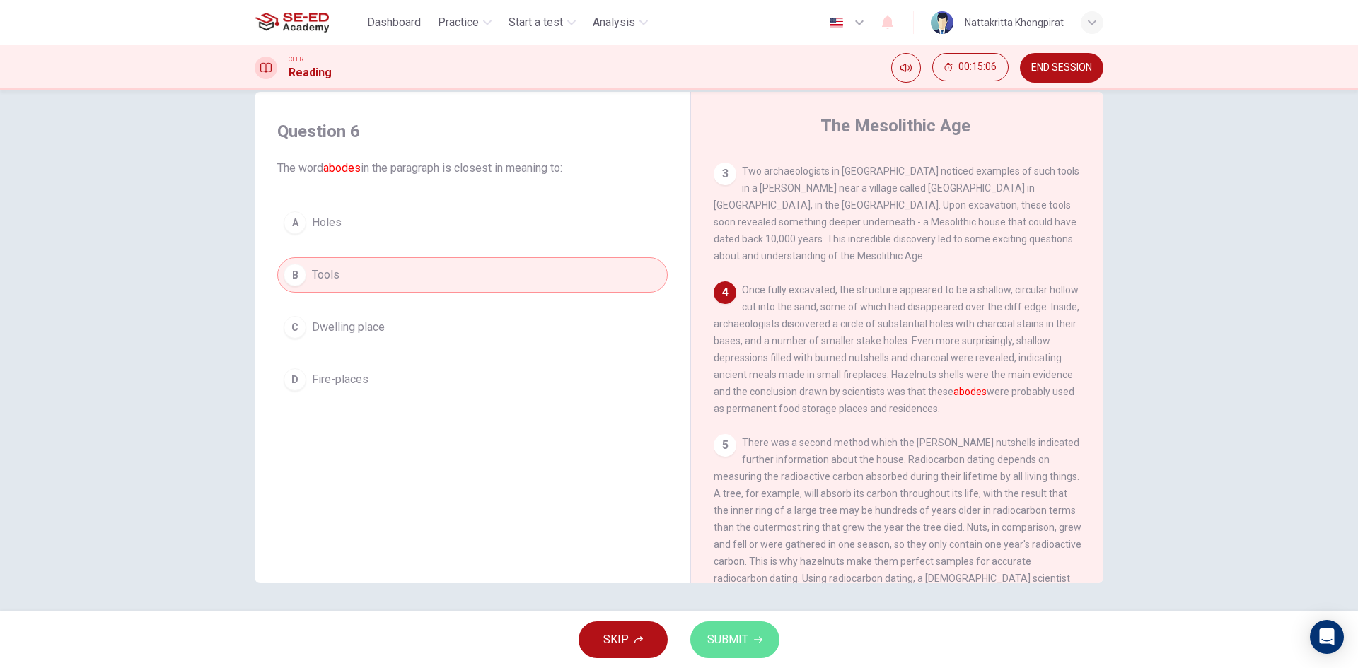
click at [733, 635] on span "SUBMIT" at bounding box center [727, 640] width 41 height 20
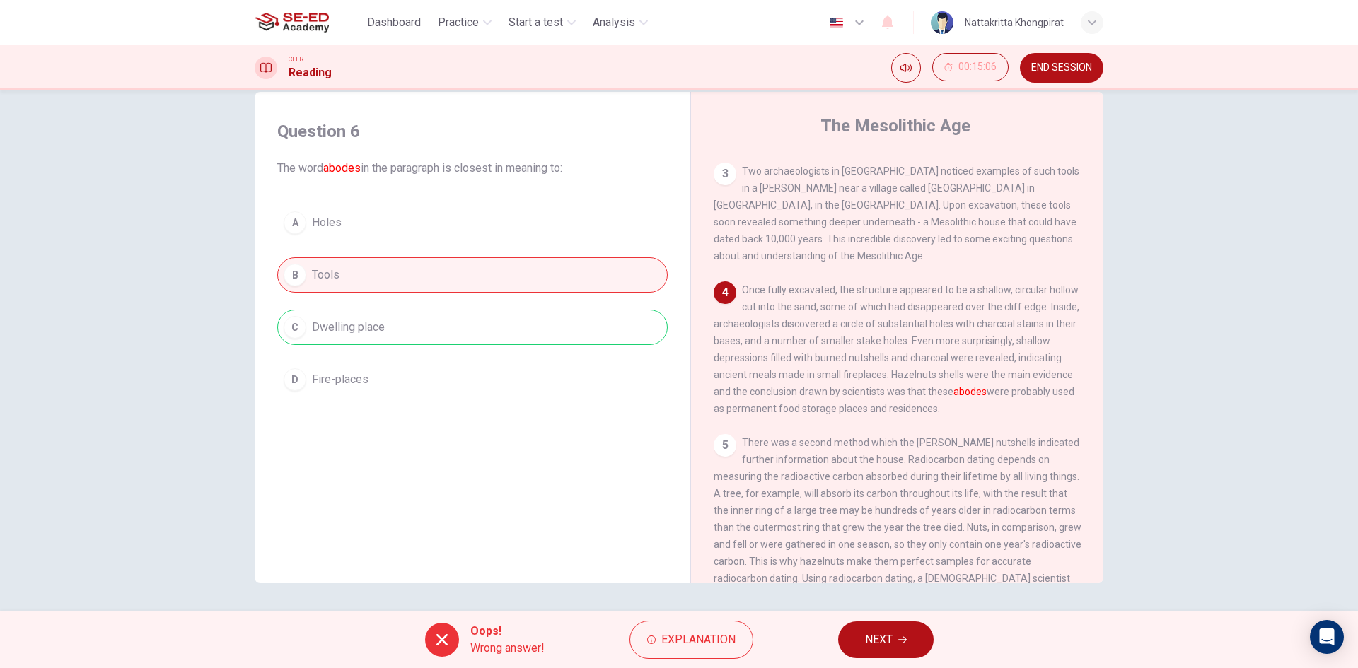
click at [905, 632] on button "NEXT" at bounding box center [885, 640] width 95 height 37
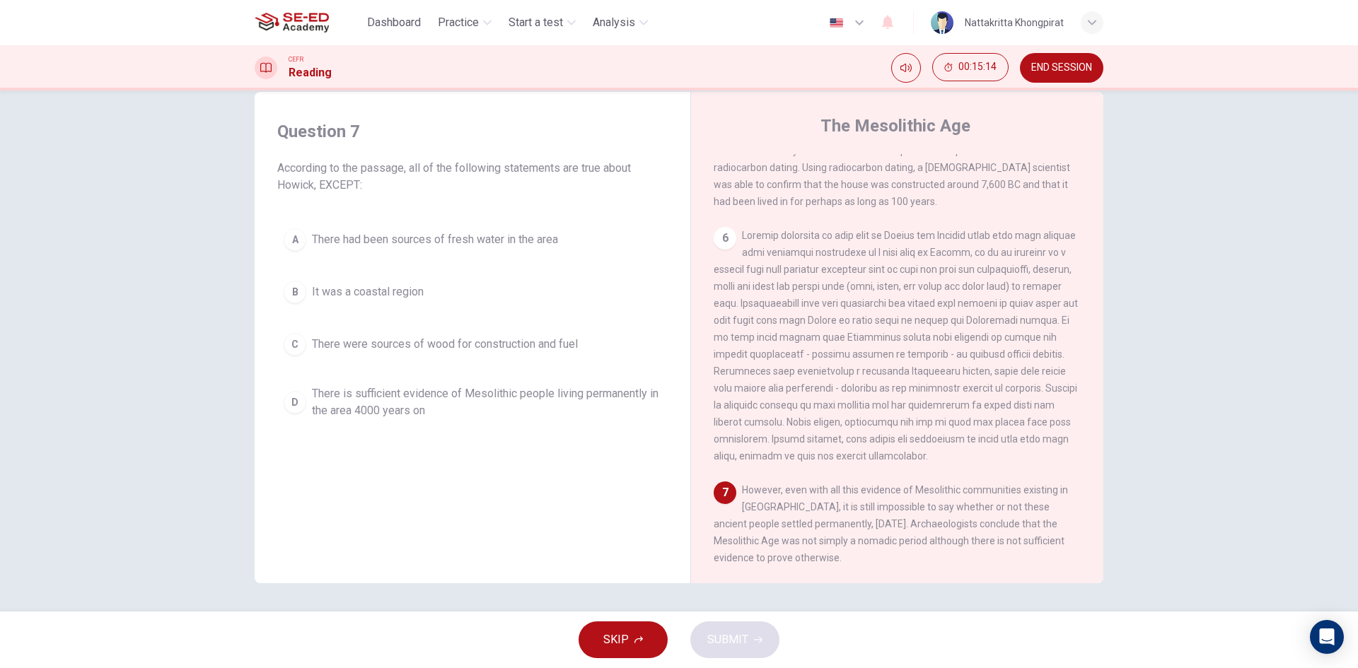
scroll to position [680, 0]
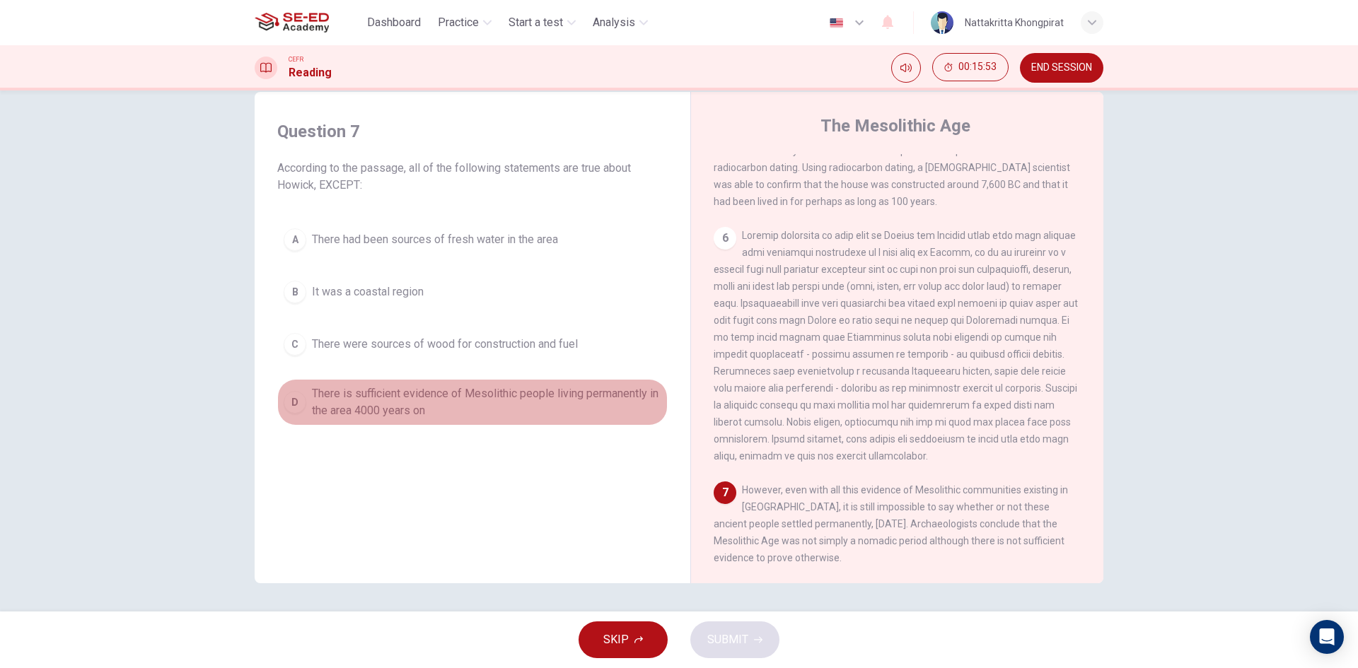
click at [296, 401] on div "D" at bounding box center [295, 402] width 23 height 23
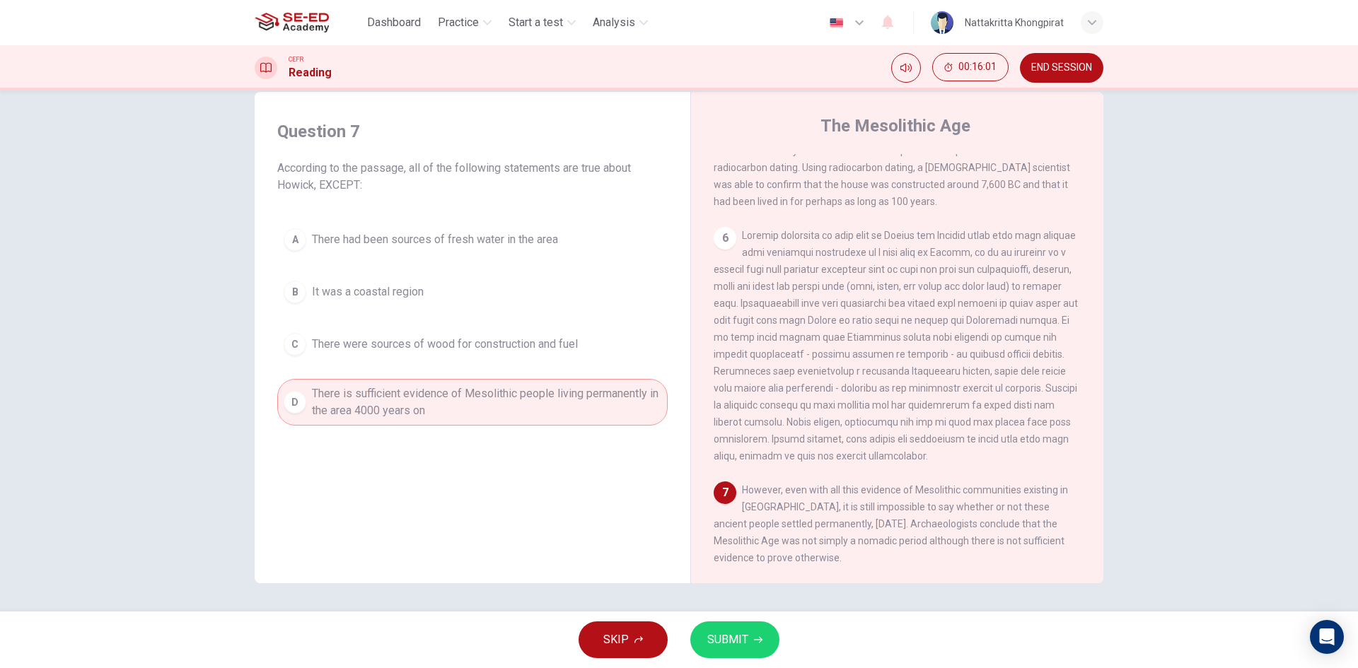
click at [765, 627] on button "SUBMIT" at bounding box center [734, 640] width 89 height 37
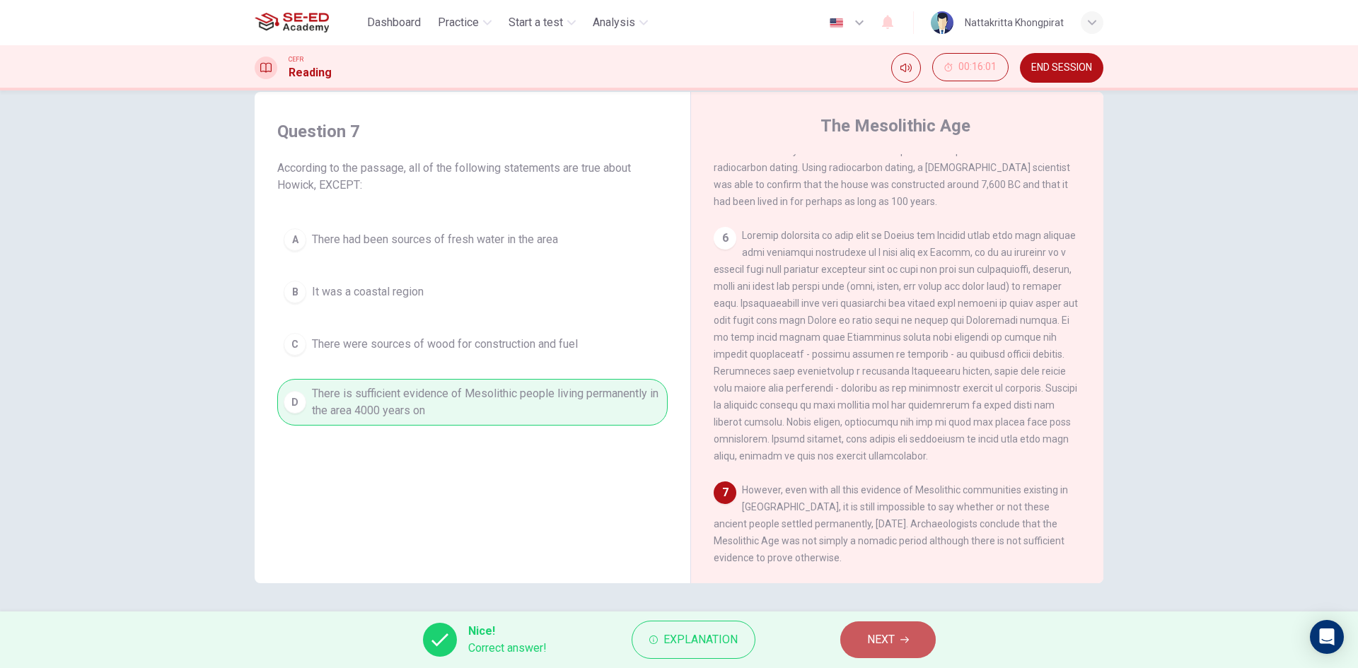
click at [875, 626] on button "NEXT" at bounding box center [887, 640] width 95 height 37
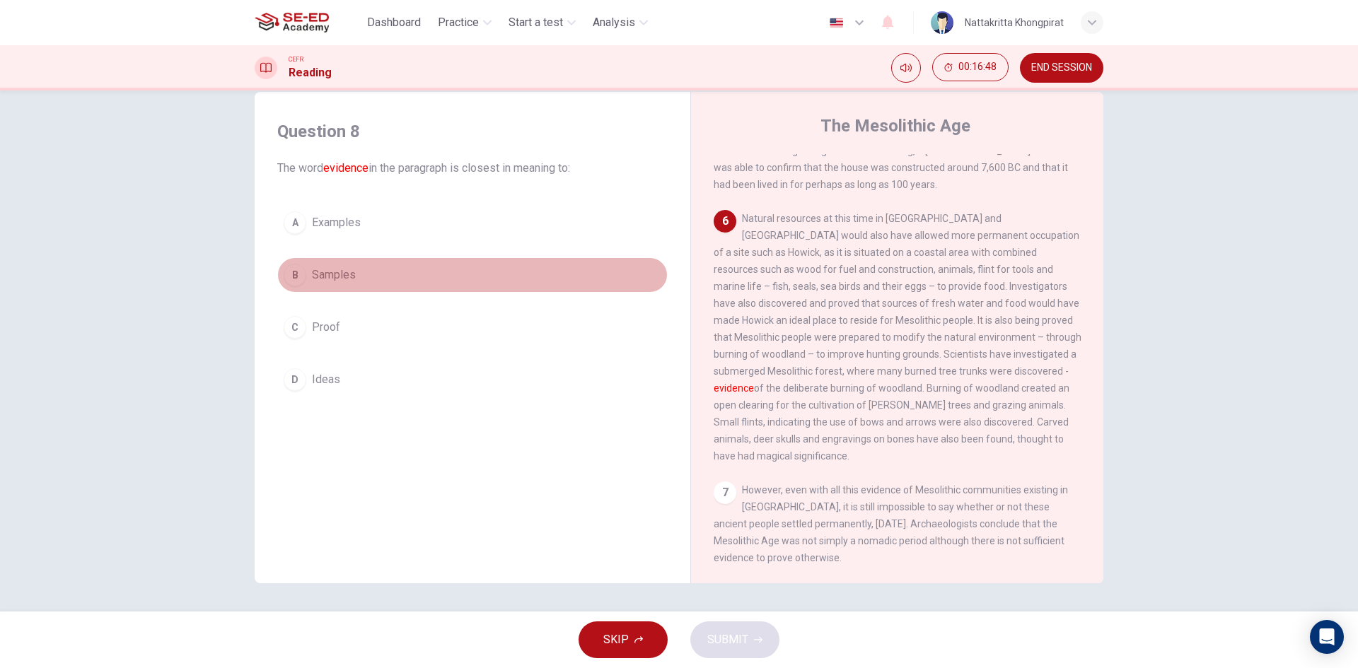
click at [300, 279] on div "B" at bounding box center [295, 275] width 23 height 23
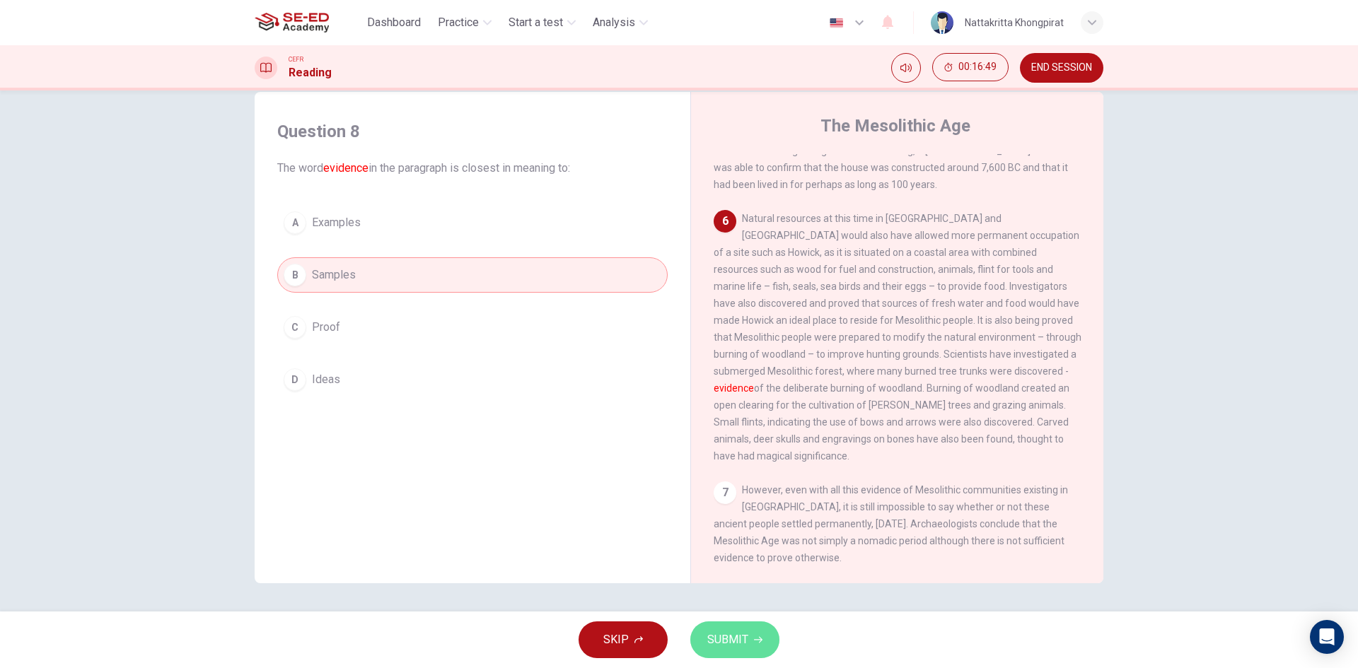
click at [723, 638] on span "SUBMIT" at bounding box center [727, 640] width 41 height 20
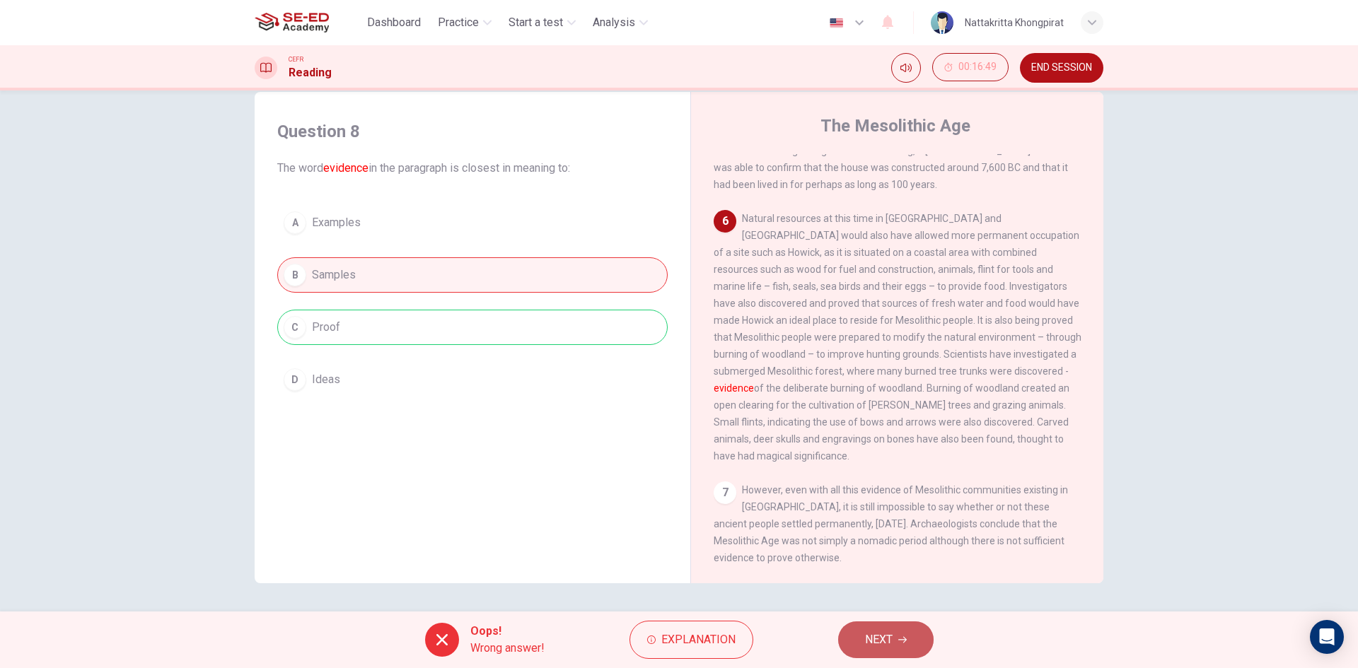
click at [881, 640] on span "NEXT" at bounding box center [879, 640] width 28 height 20
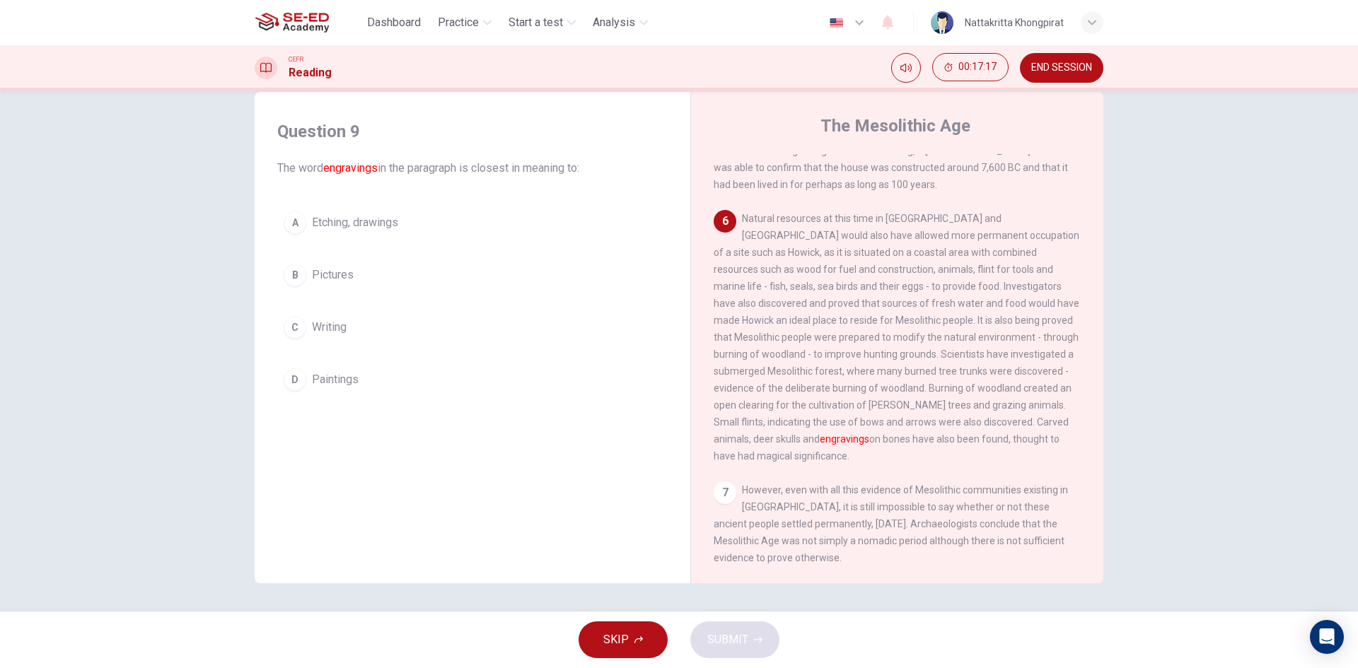
click at [302, 381] on div "D" at bounding box center [295, 379] width 23 height 23
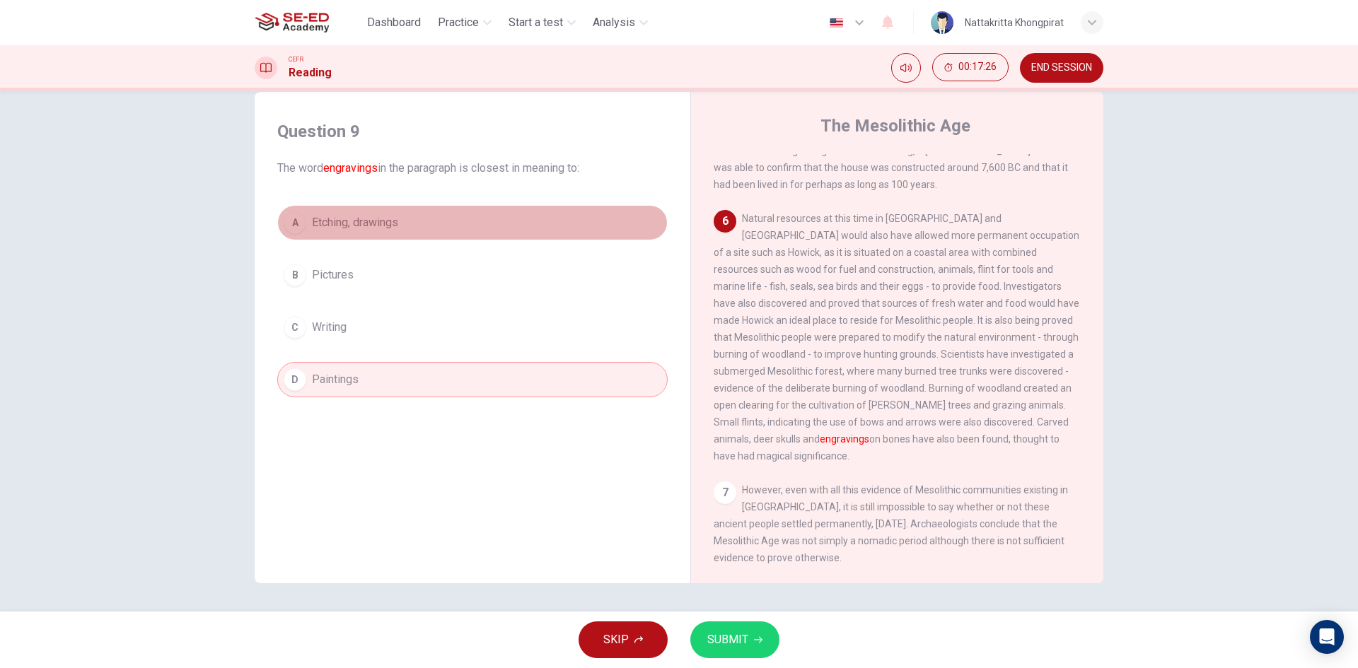
click at [320, 214] on button "A Etching, drawings" at bounding box center [472, 222] width 390 height 35
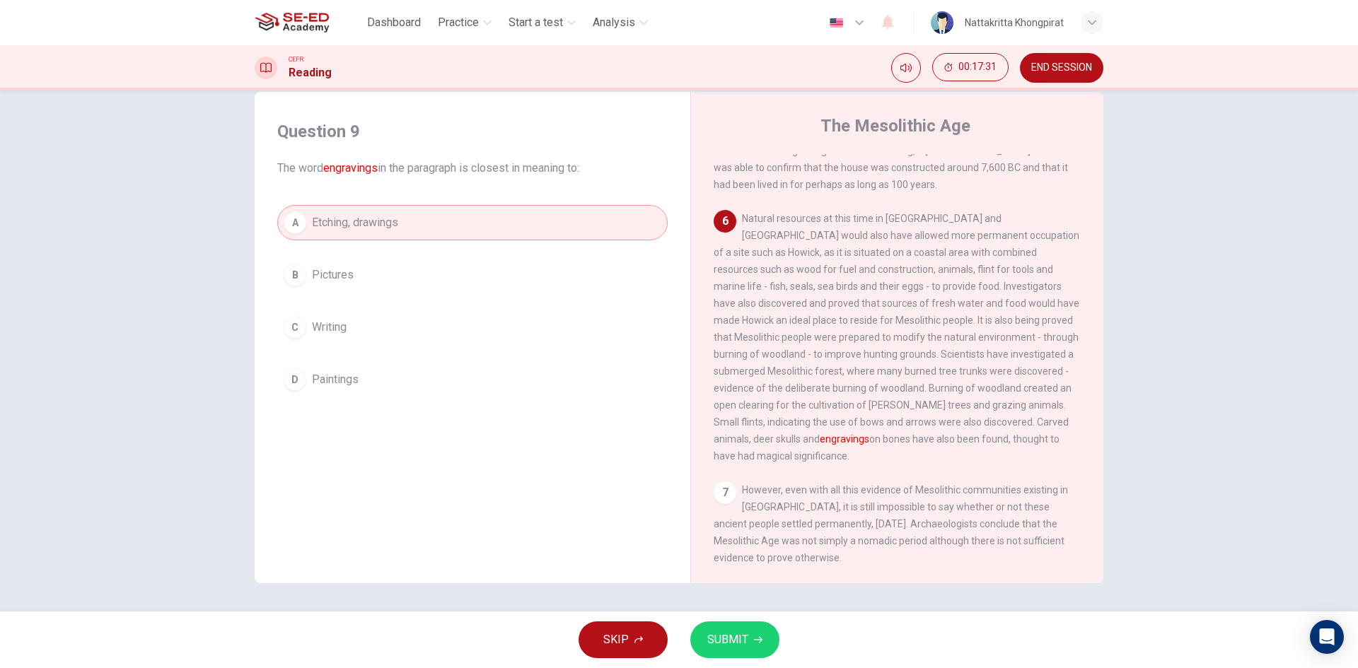
click at [733, 646] on span "SUBMIT" at bounding box center [727, 640] width 41 height 20
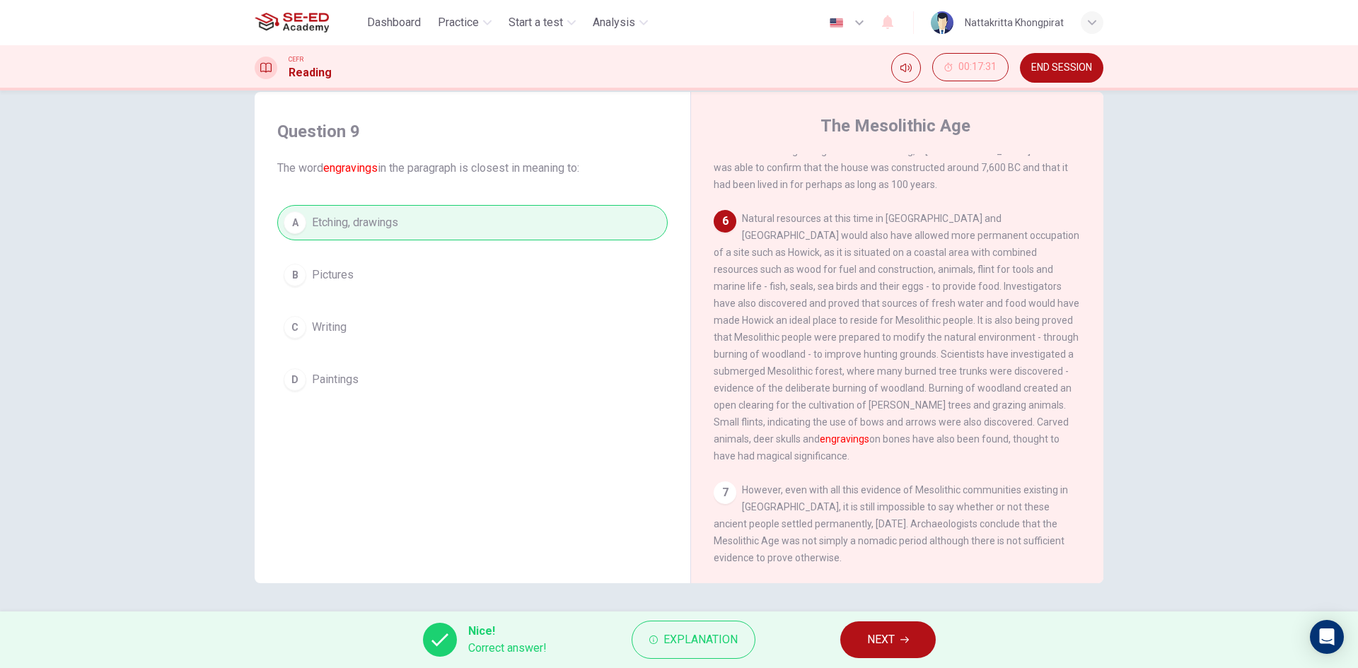
click at [886, 643] on span "NEXT" at bounding box center [881, 640] width 28 height 20
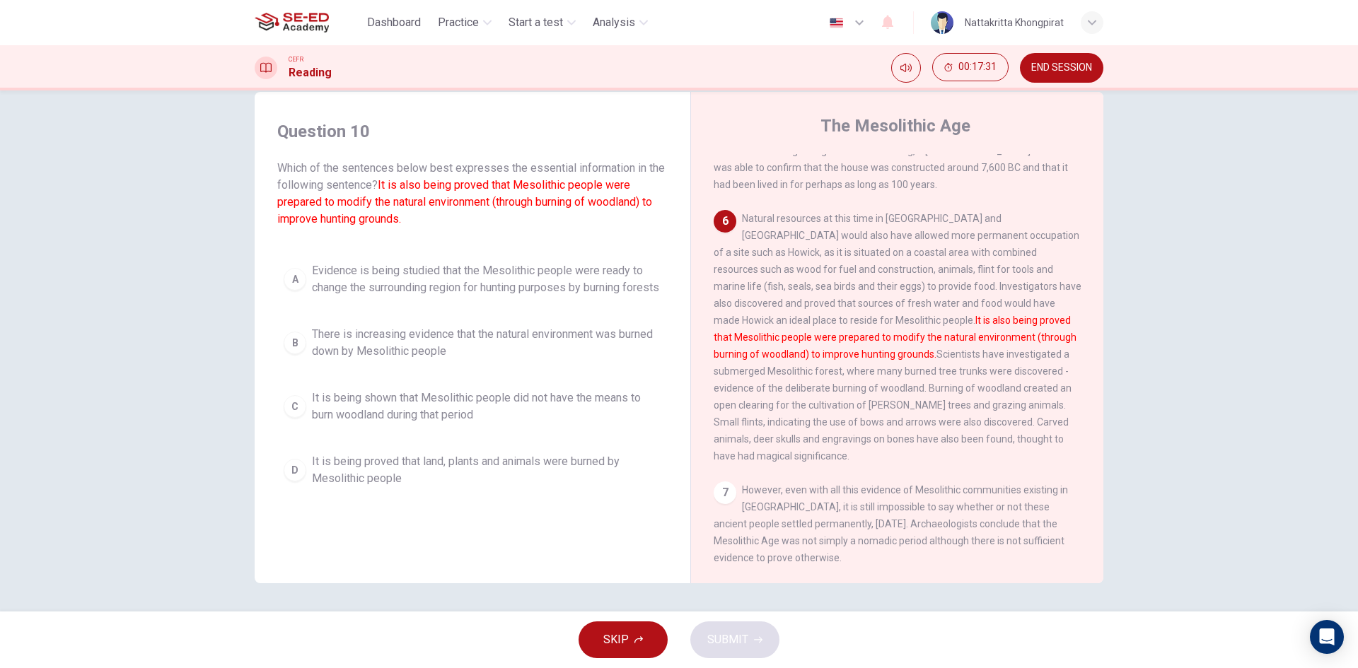
scroll to position [662, 0]
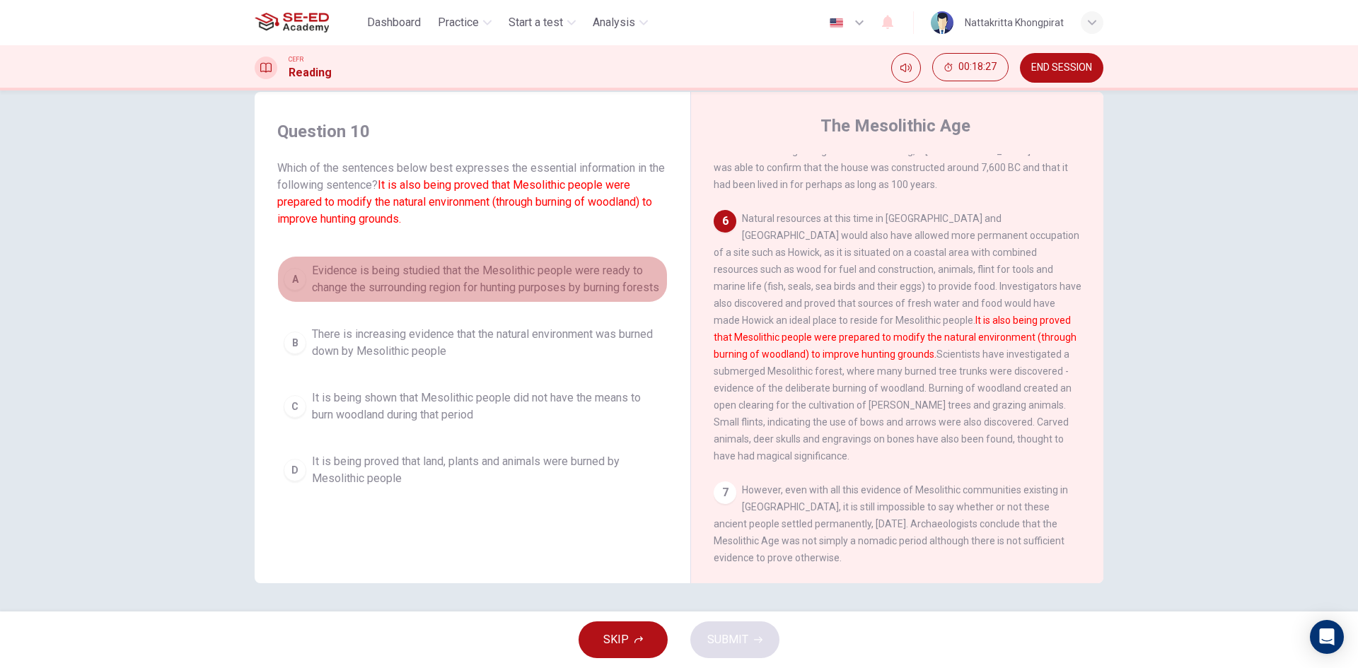
click at [366, 266] on span "Evidence is being studied that the Mesolithic people were ready to change the s…" at bounding box center [486, 279] width 349 height 34
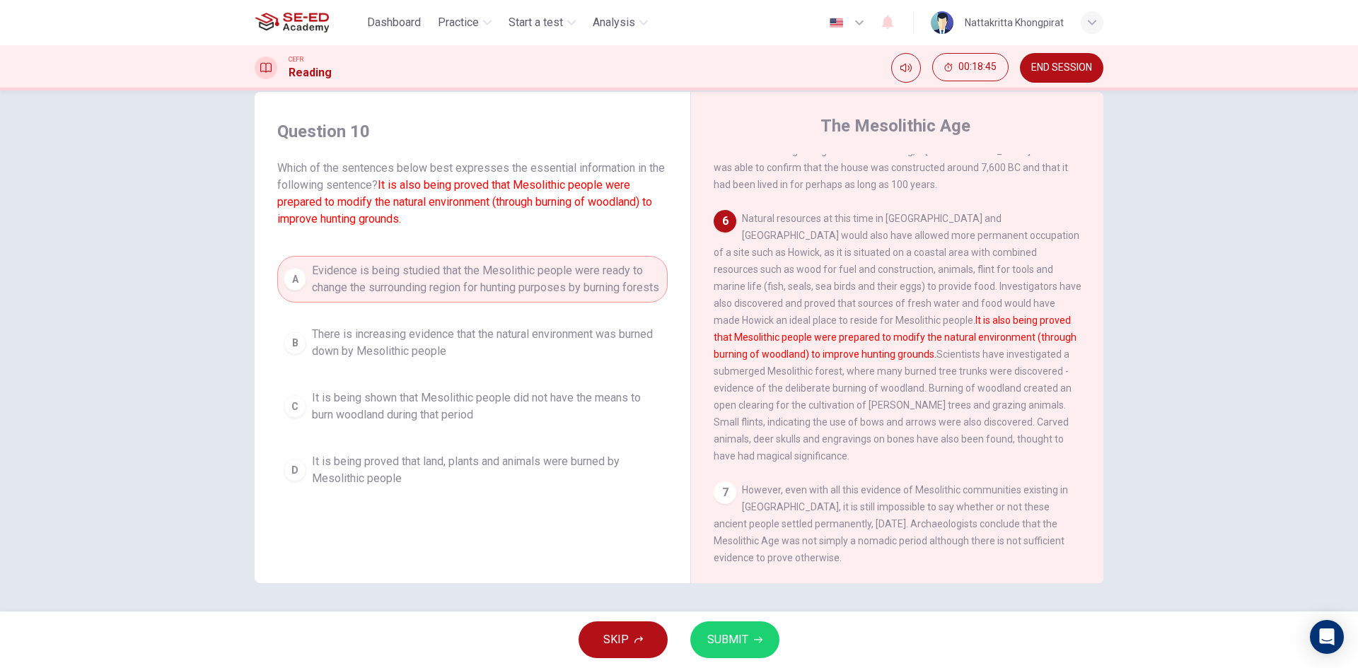
click at [729, 638] on span "SUBMIT" at bounding box center [727, 640] width 41 height 20
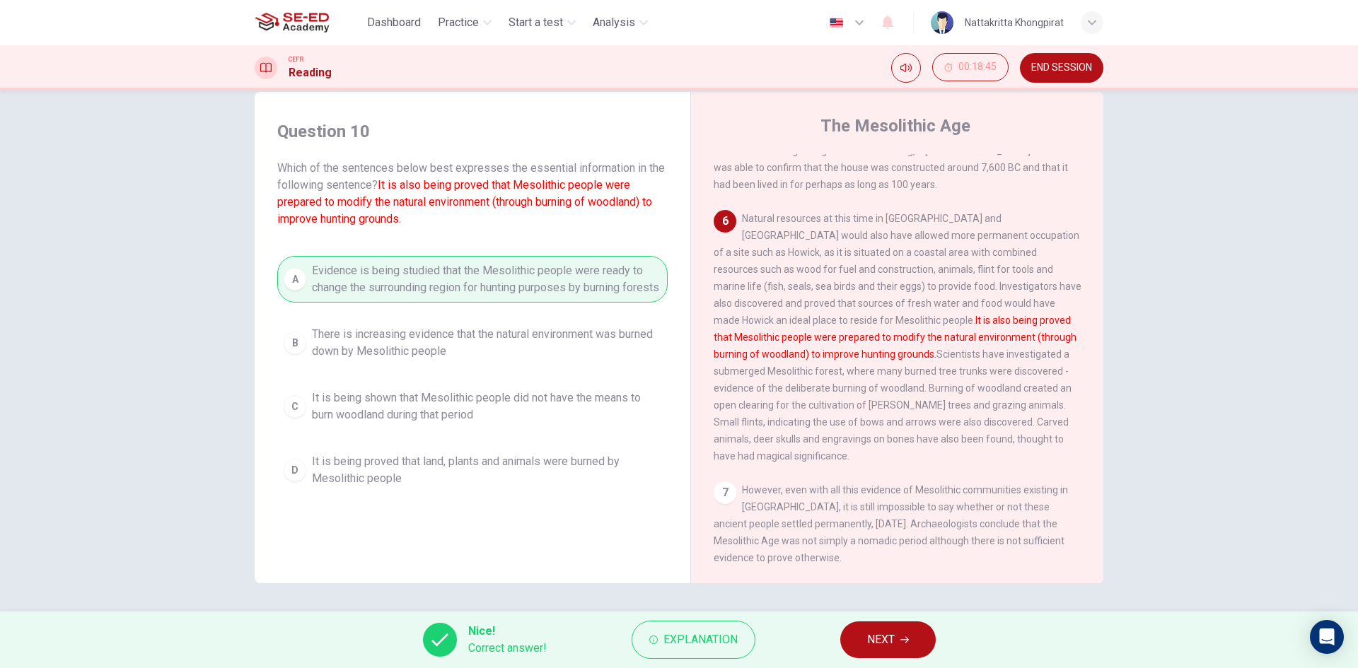
click at [900, 630] on button "NEXT" at bounding box center [887, 640] width 95 height 37
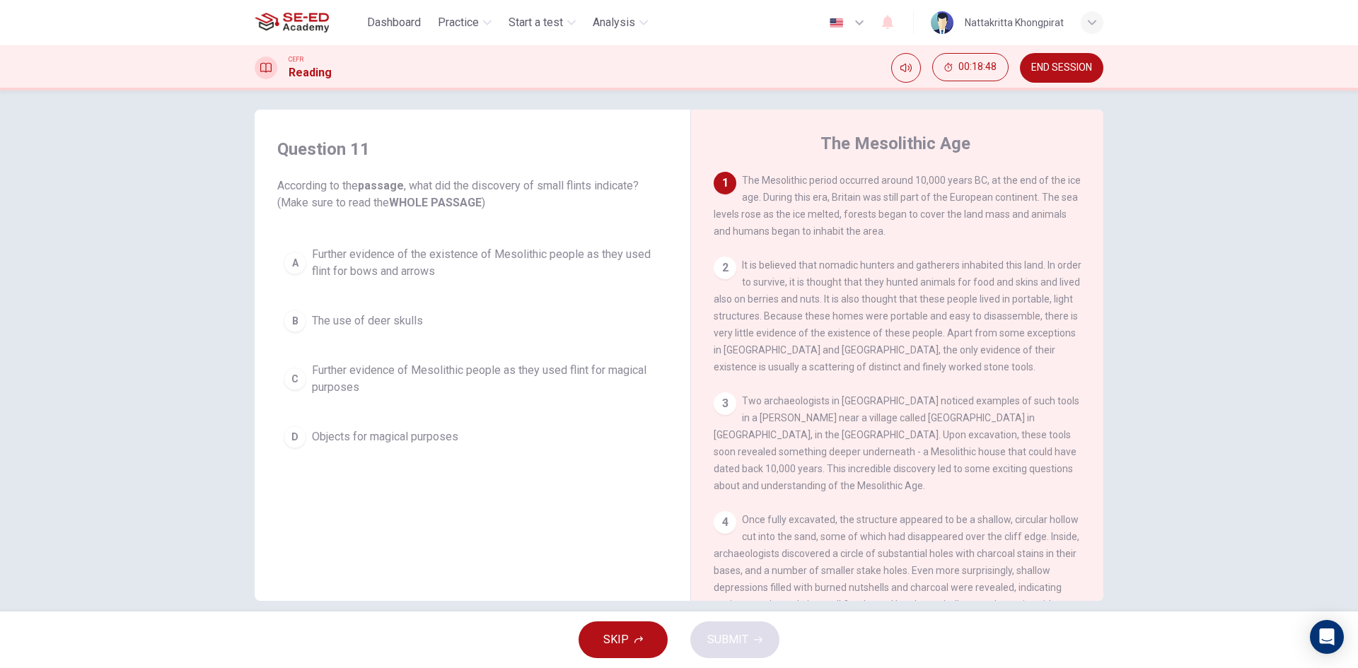
scroll to position [0, 0]
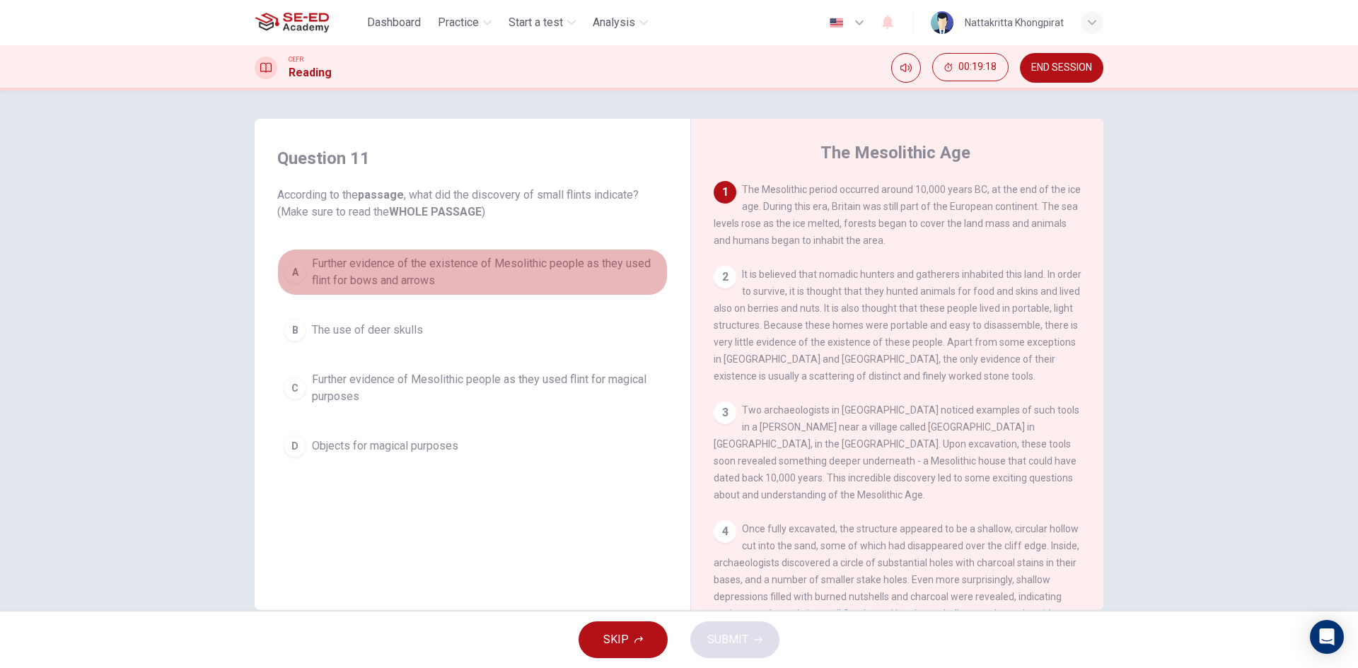
click at [318, 271] on span "Further evidence of the existence of Mesolithic people as they used flint for b…" at bounding box center [486, 272] width 349 height 34
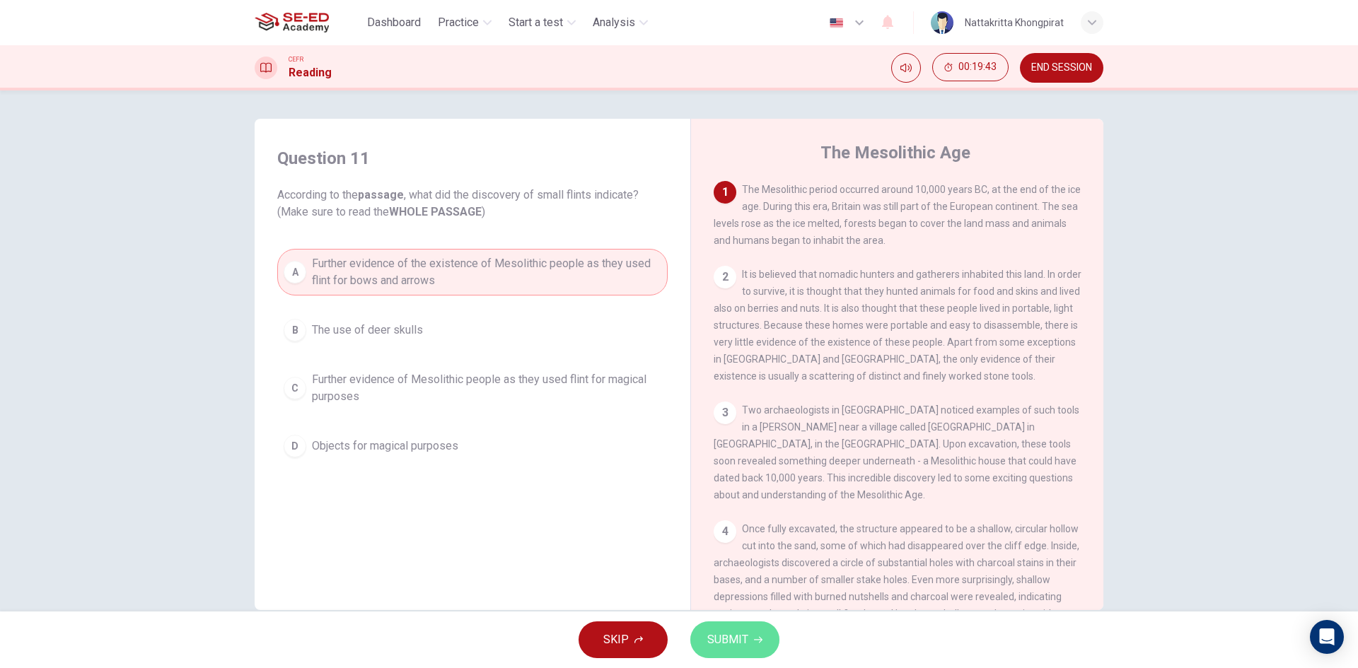
click at [742, 634] on span "SUBMIT" at bounding box center [727, 640] width 41 height 20
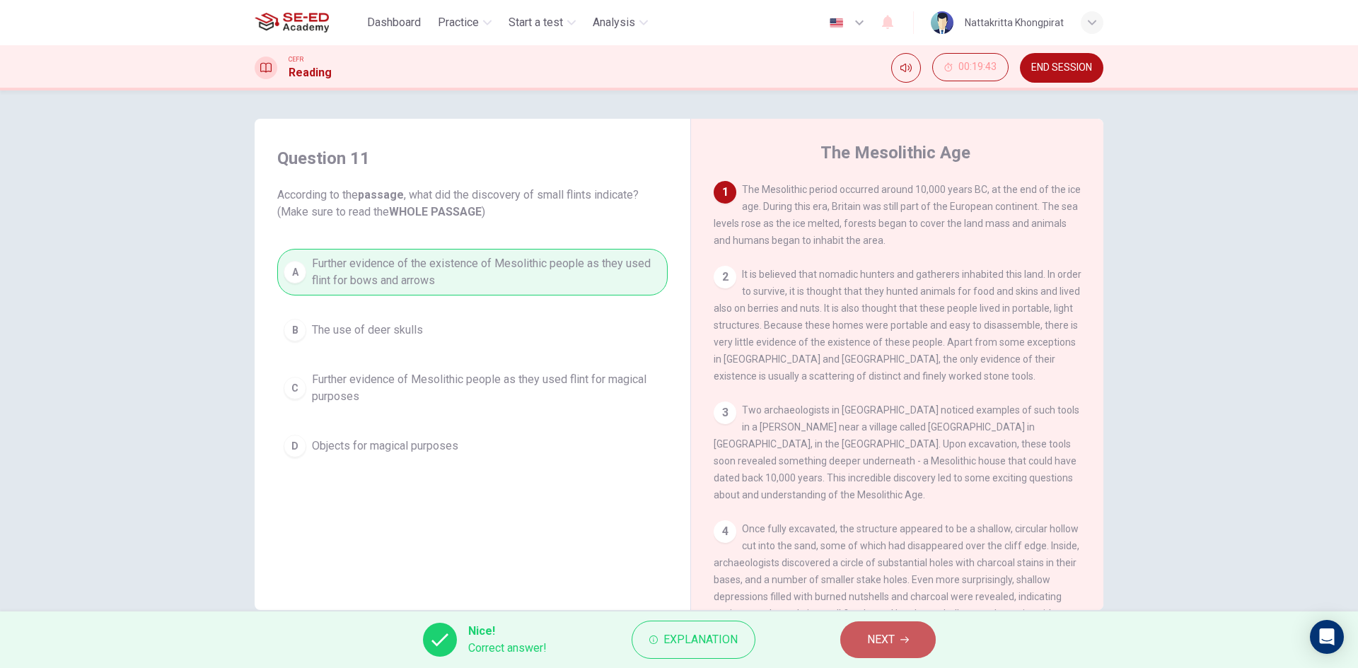
click at [887, 637] on span "NEXT" at bounding box center [881, 640] width 28 height 20
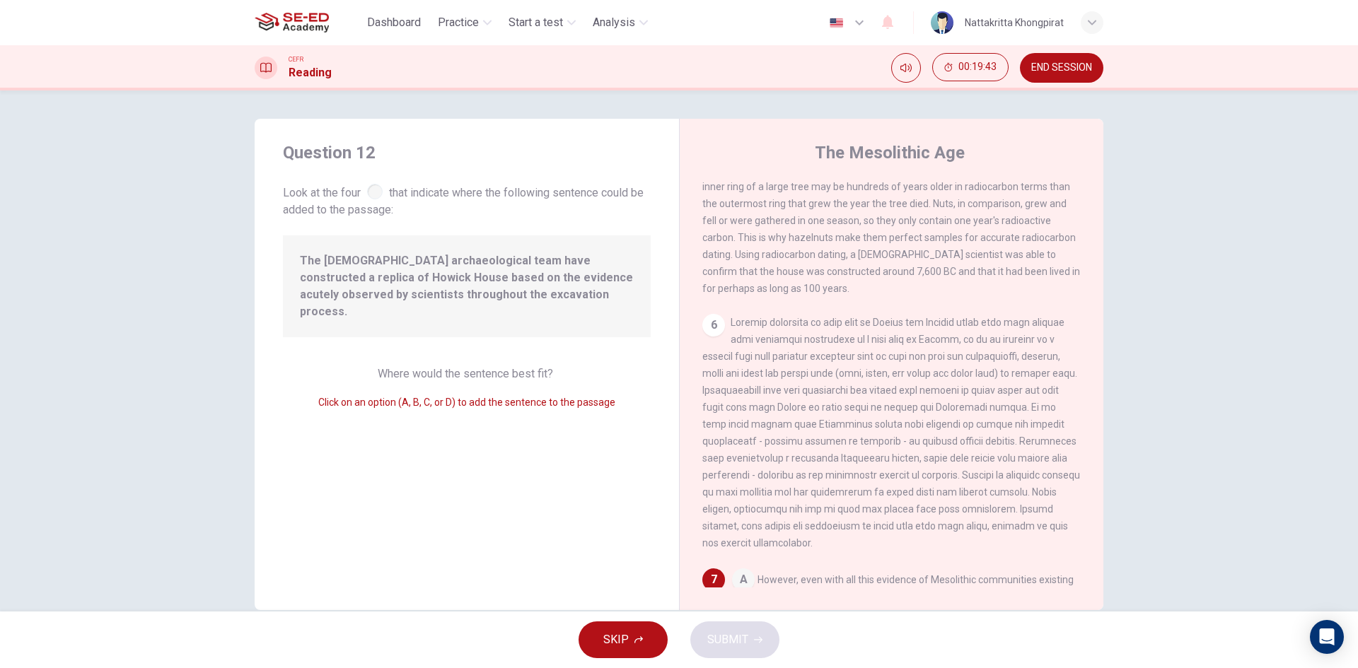
scroll to position [686, 0]
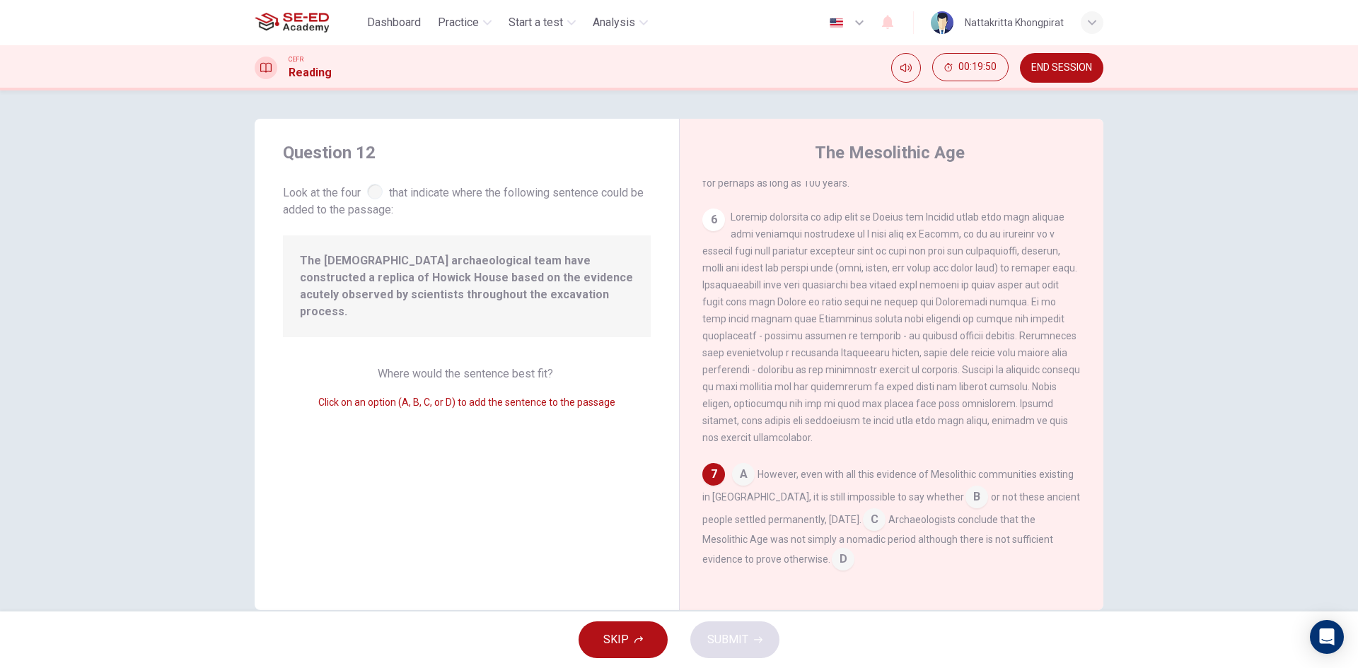
click at [424, 399] on div "Question 12 Look at the four that indicate where the following sentence could b…" at bounding box center [467, 365] width 424 height 492
click at [745, 482] on input at bounding box center [743, 476] width 23 height 23
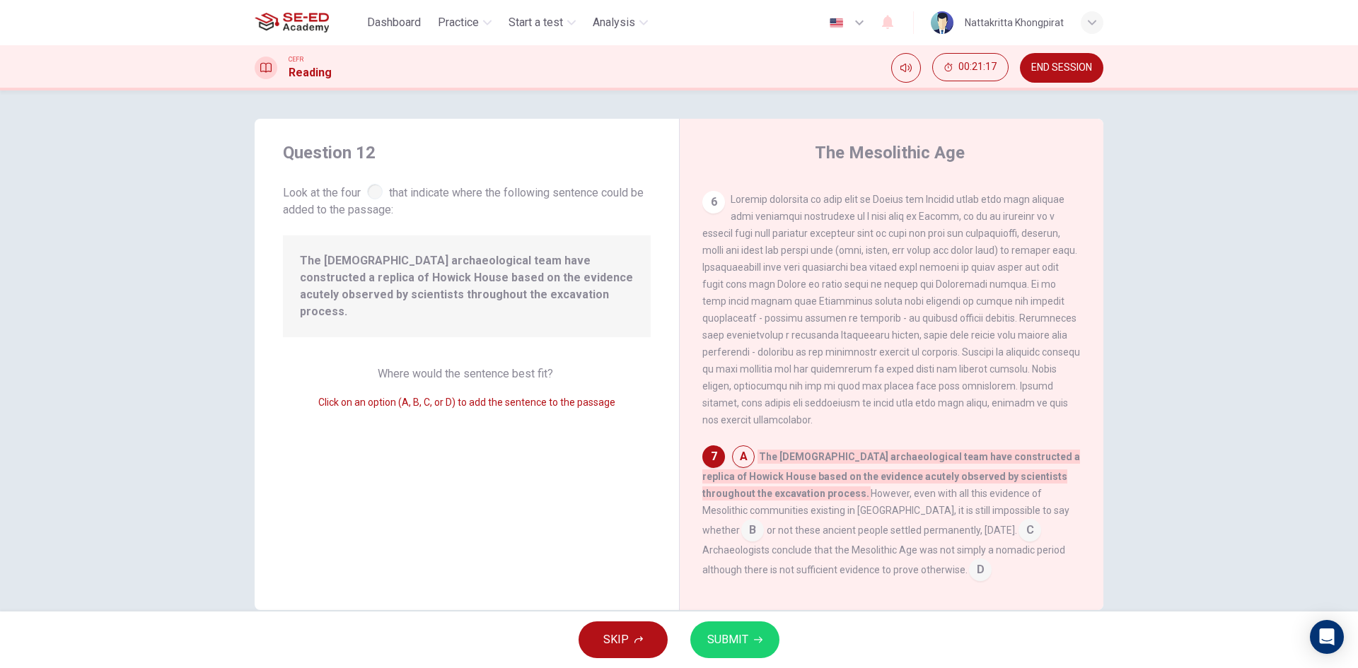
click at [750, 470] on input at bounding box center [743, 458] width 23 height 23
click at [882, 429] on div "6" at bounding box center [891, 310] width 379 height 238
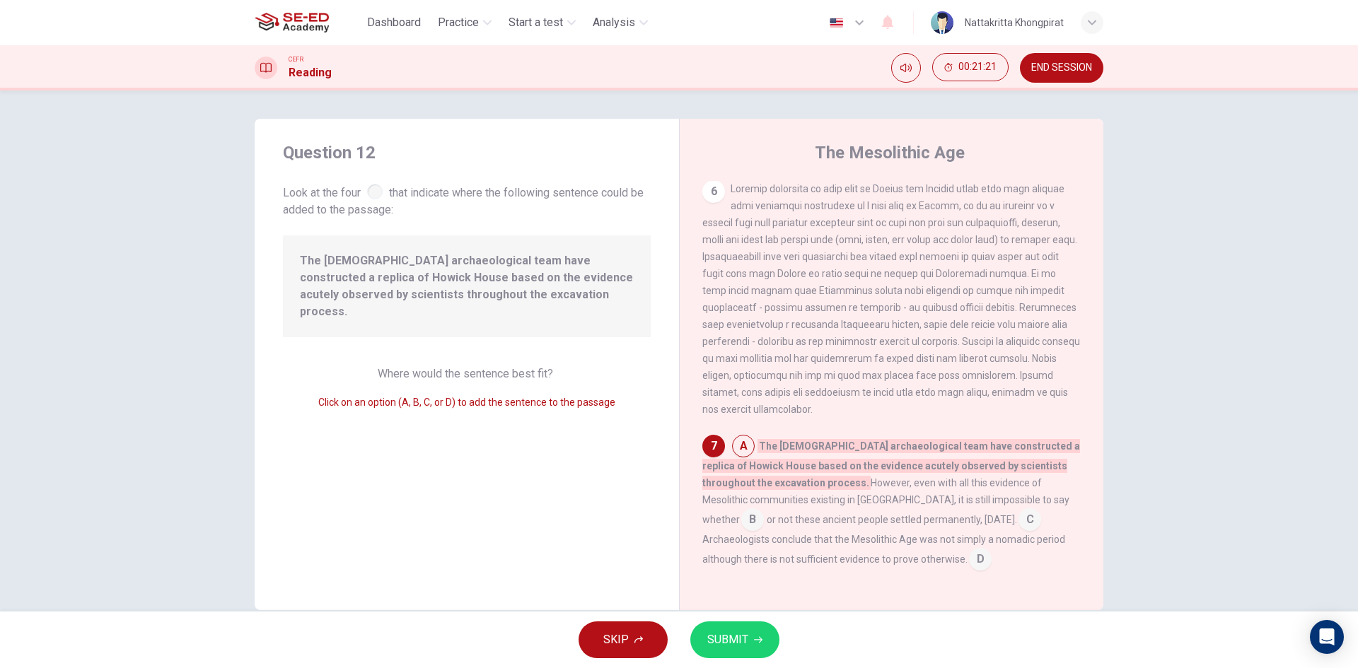
scroll to position [27, 0]
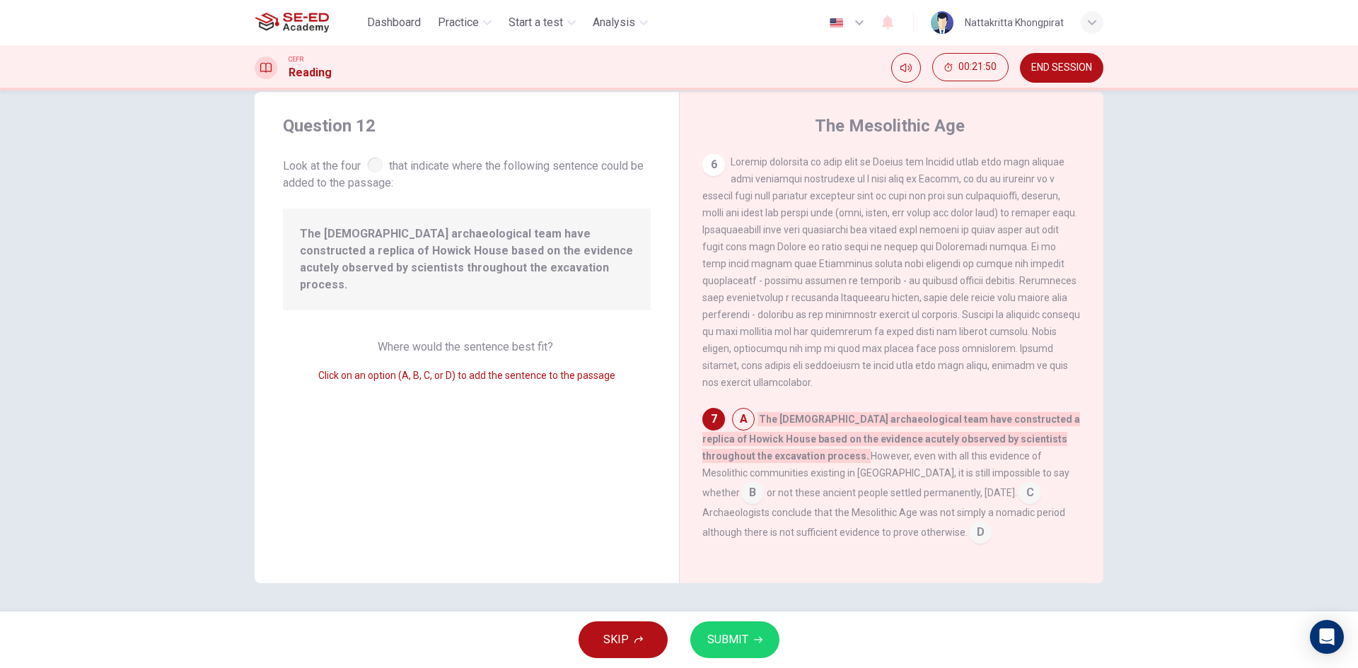
click at [764, 483] on input at bounding box center [752, 494] width 23 height 23
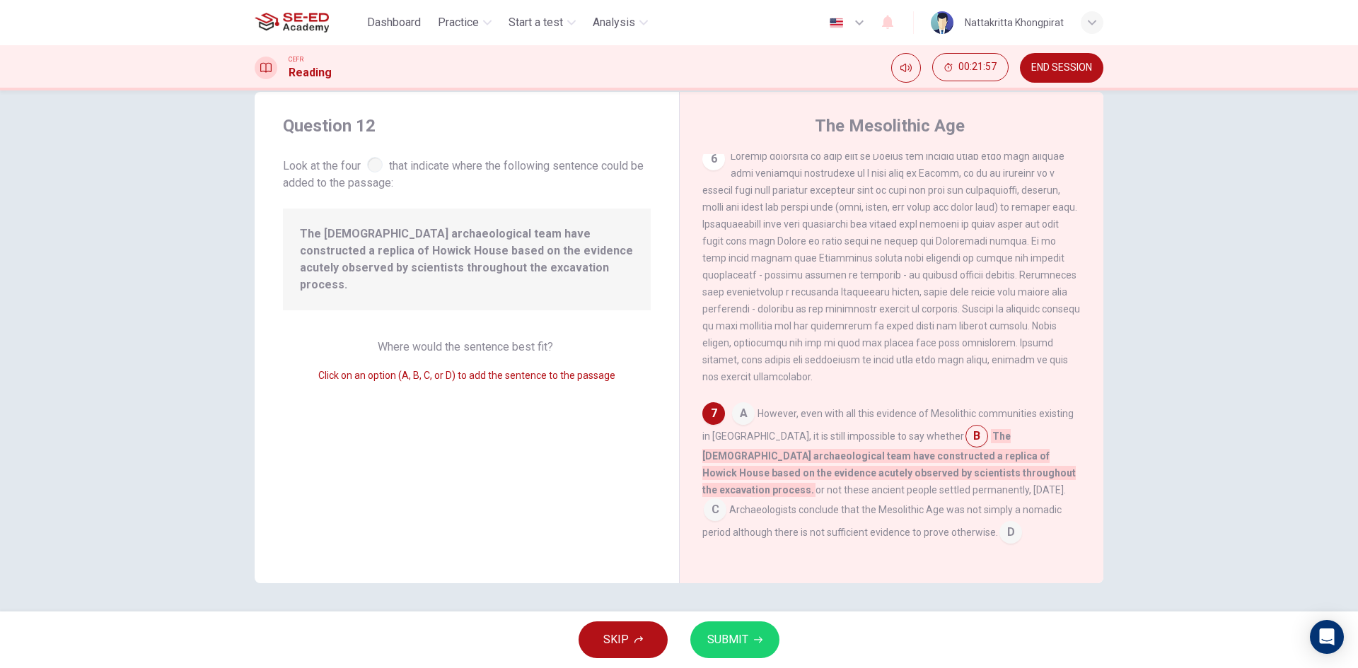
click at [726, 500] on input at bounding box center [715, 511] width 23 height 23
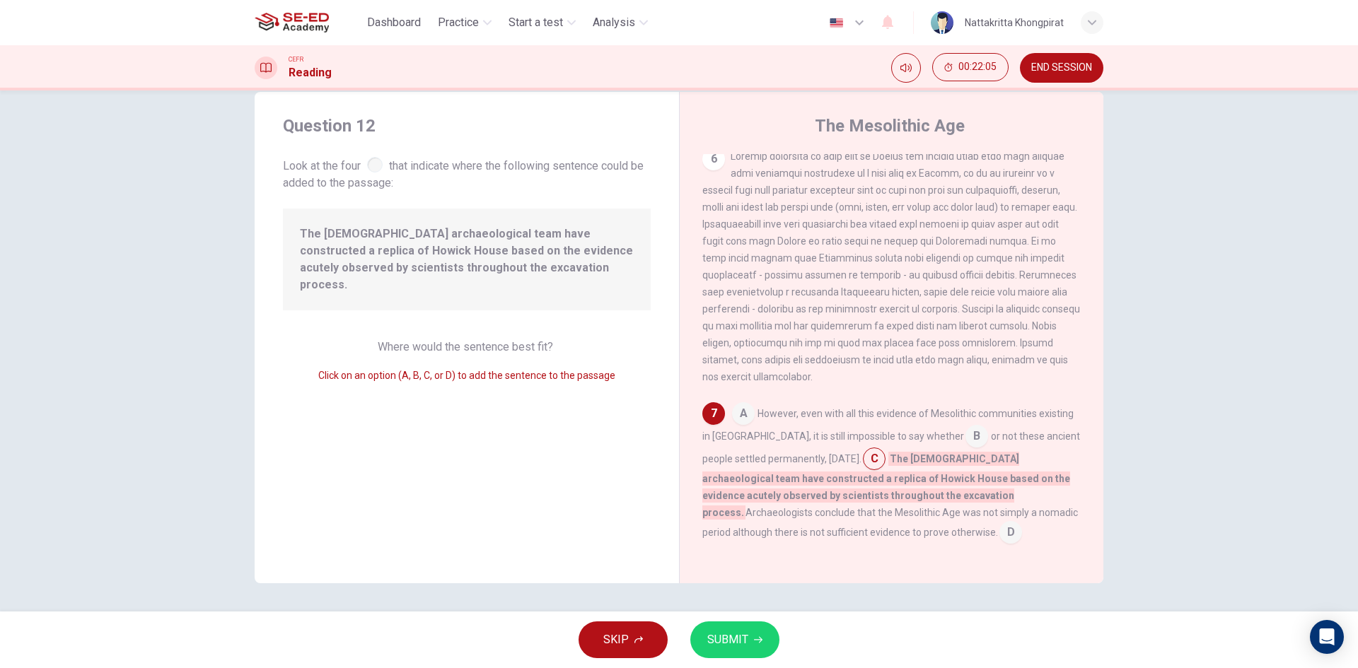
click at [999, 538] on input at bounding box center [1010, 534] width 23 height 23
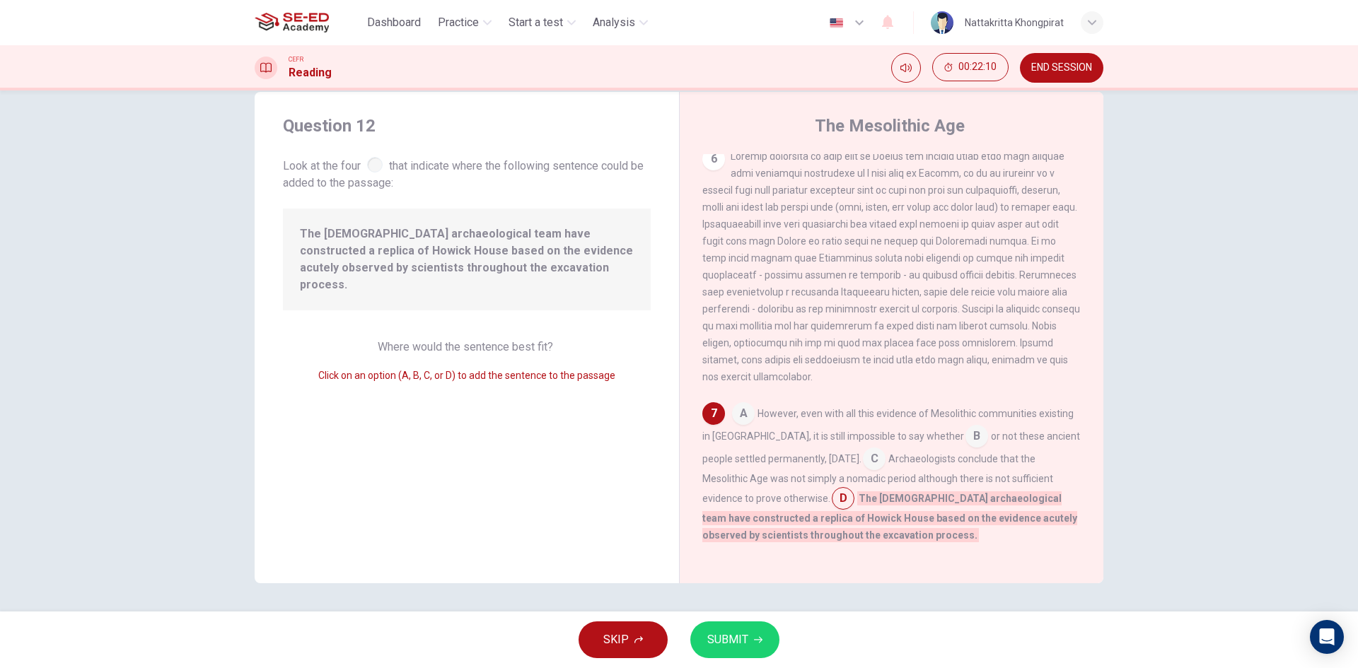
click at [736, 410] on input at bounding box center [743, 415] width 23 height 23
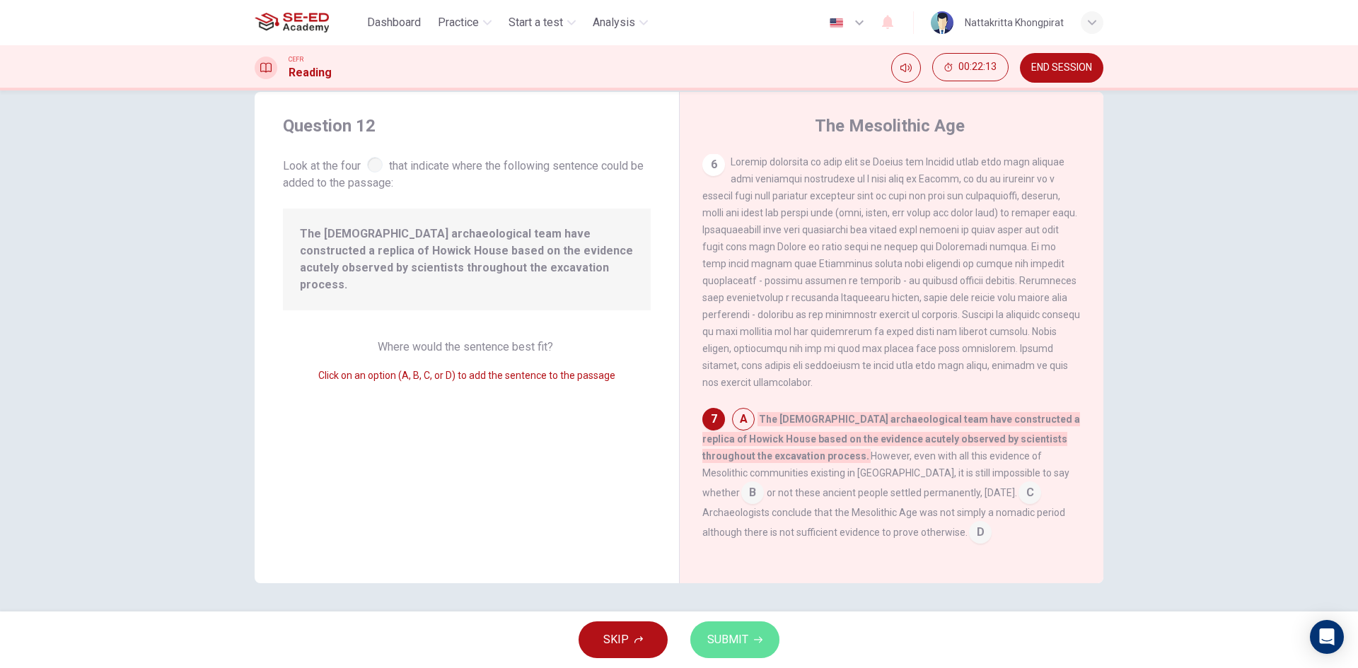
click at [745, 638] on span "SUBMIT" at bounding box center [727, 640] width 41 height 20
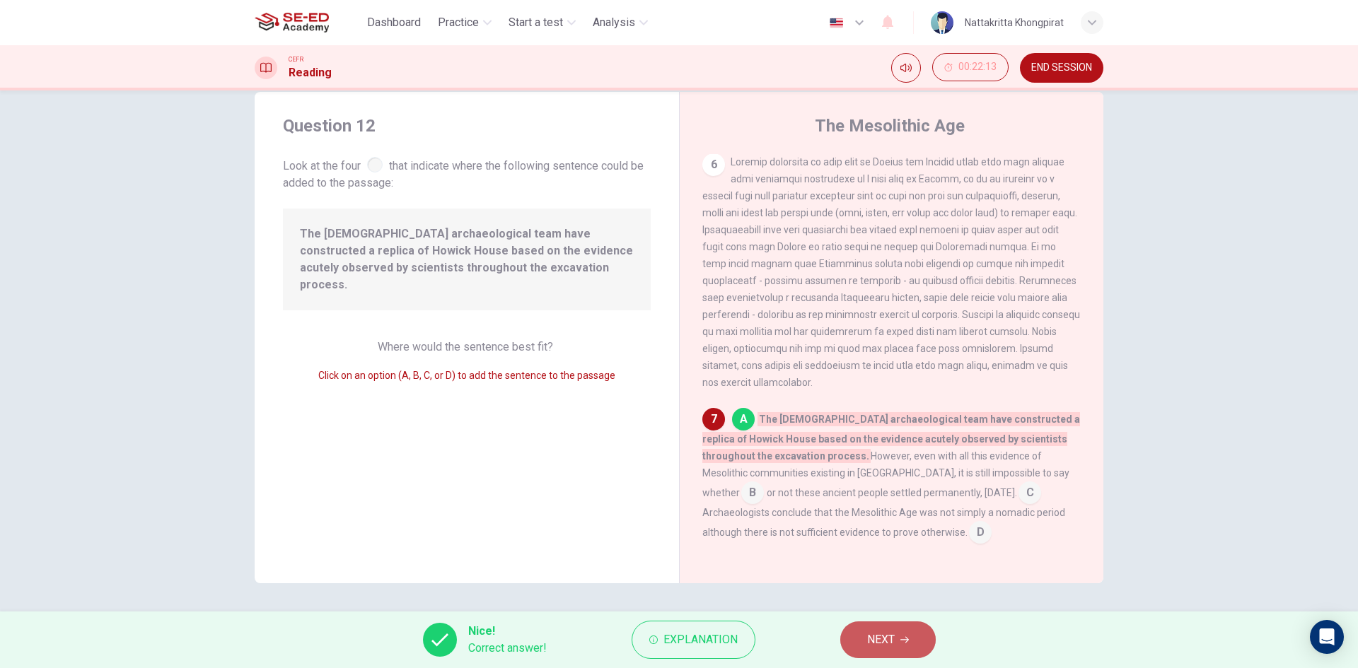
click at [916, 642] on button "NEXT" at bounding box center [887, 640] width 95 height 37
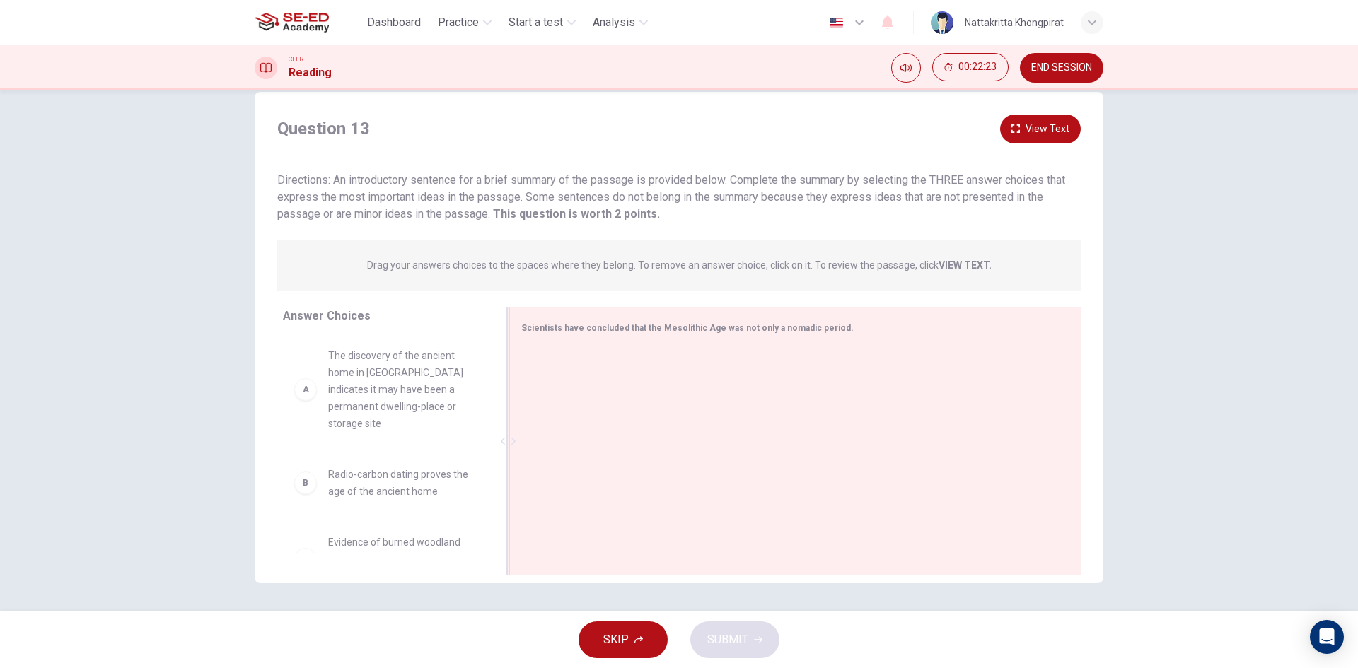
click at [642, 359] on div at bounding box center [789, 443] width 537 height 190
click at [581, 320] on div "Scientists have concluded that the Mesolithic Age was not only a nomadic period." at bounding box center [786, 328] width 531 height 18
click at [603, 330] on span "Scientists have concluded that the Mesolithic Age was not only a nomadic period." at bounding box center [687, 328] width 332 height 10
click at [589, 326] on span "Scientists have concluded that the Mesolithic Age was not only a nomadic period." at bounding box center [687, 328] width 332 height 10
click at [629, 340] on div "Scientists have concluded that the Mesolithic Age was not only a nomadic period." at bounding box center [794, 441] width 571 height 267
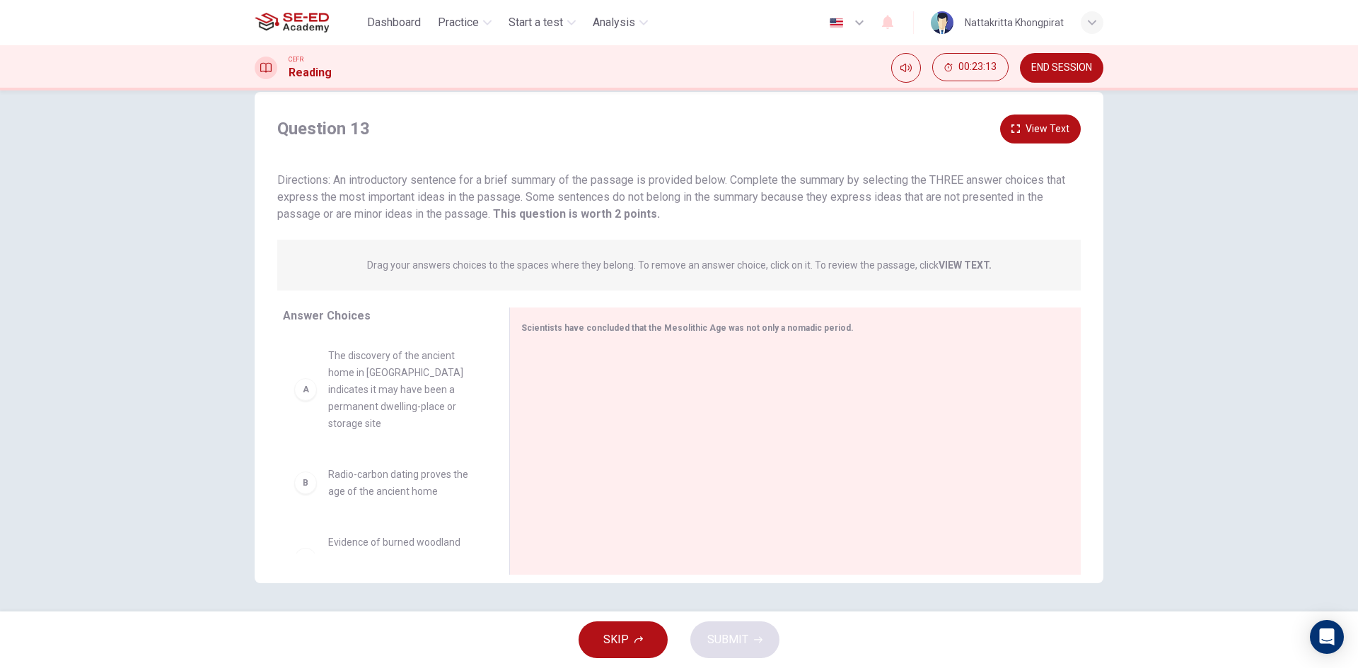
click at [300, 386] on div "A" at bounding box center [305, 389] width 23 height 23
click at [308, 397] on div "A The discovery of the ancient home in England indicates it may have been a per…" at bounding box center [384, 389] width 181 height 85
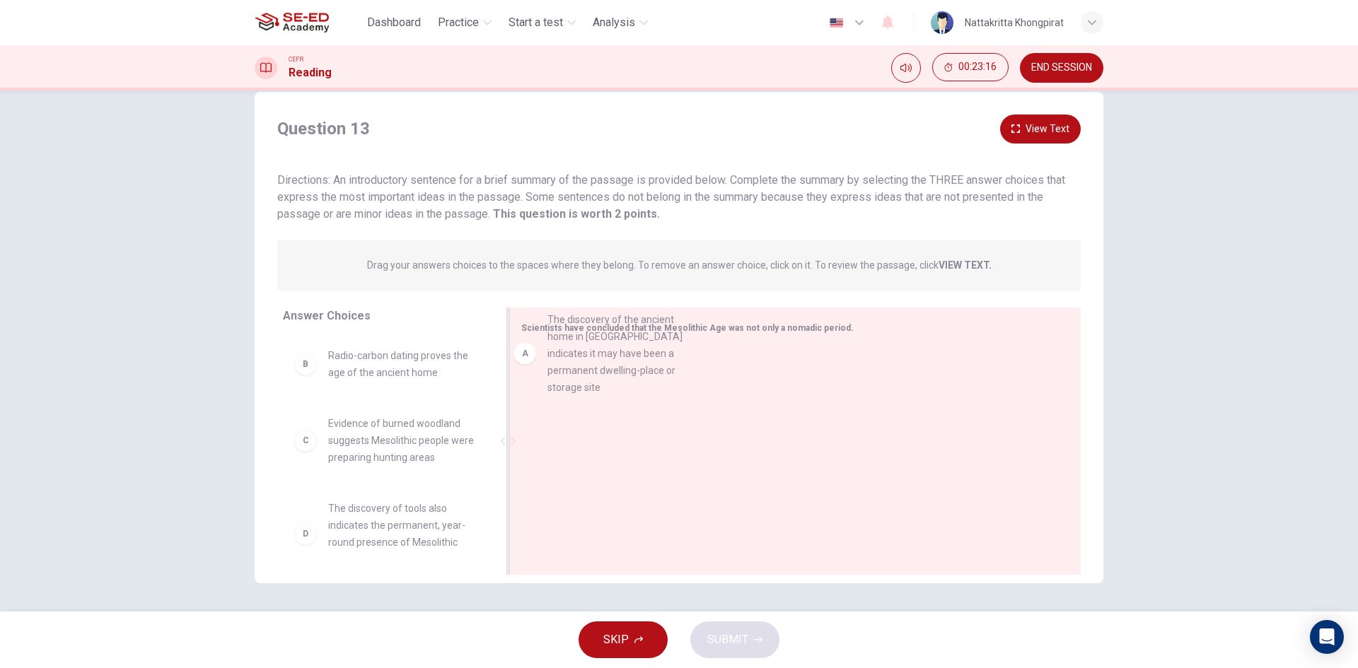
drag, startPoint x: 303, startPoint y: 383, endPoint x: 538, endPoint y: 348, distance: 237.4
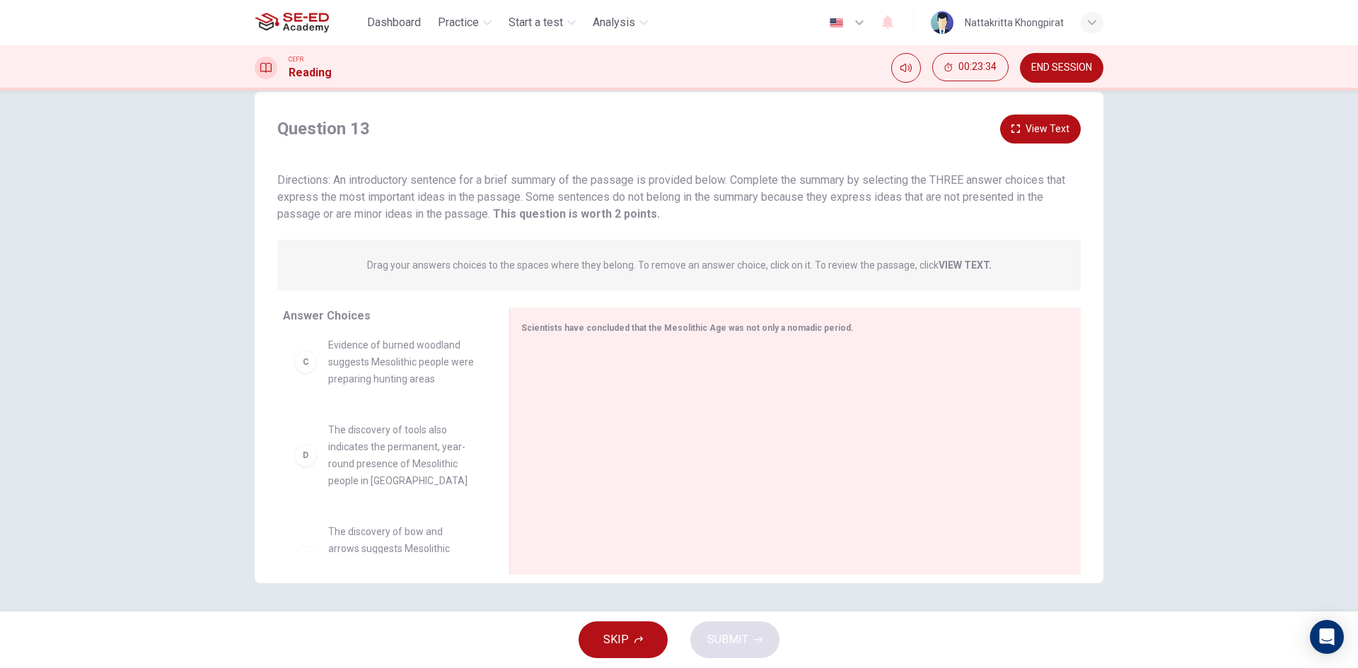
scroll to position [0, 0]
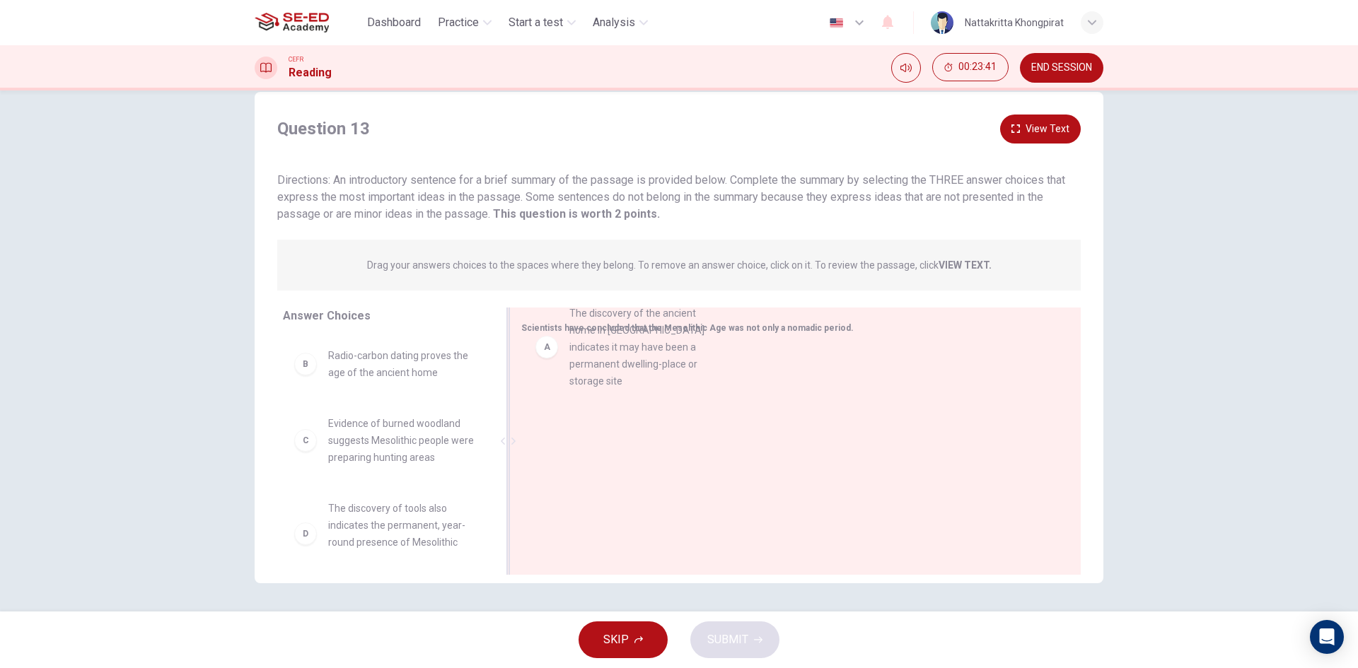
drag, startPoint x: 305, startPoint y: 383, endPoint x: 557, endPoint y: 344, distance: 254.7
drag, startPoint x: 307, startPoint y: 439, endPoint x: 369, endPoint y: 440, distance: 62.2
drag, startPoint x: 298, startPoint y: 371, endPoint x: 658, endPoint y: 392, distance: 360.6
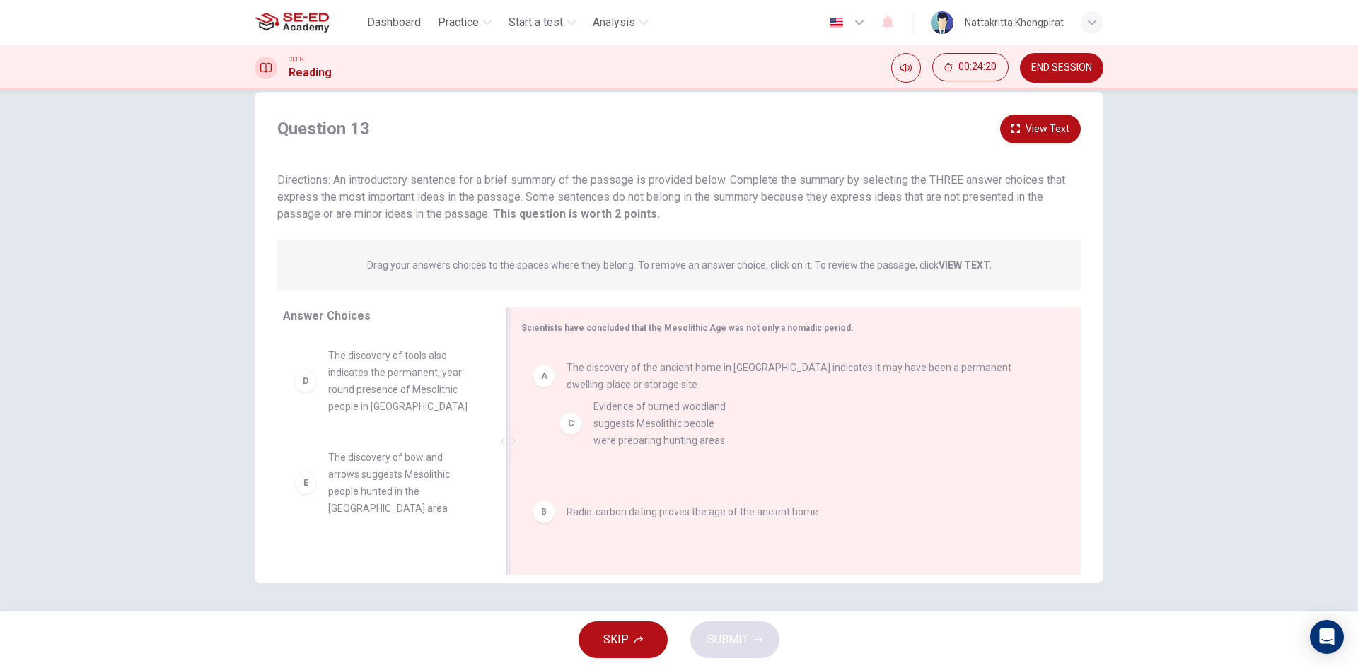
drag, startPoint x: 303, startPoint y: 386, endPoint x: 576, endPoint y: 436, distance: 278.3
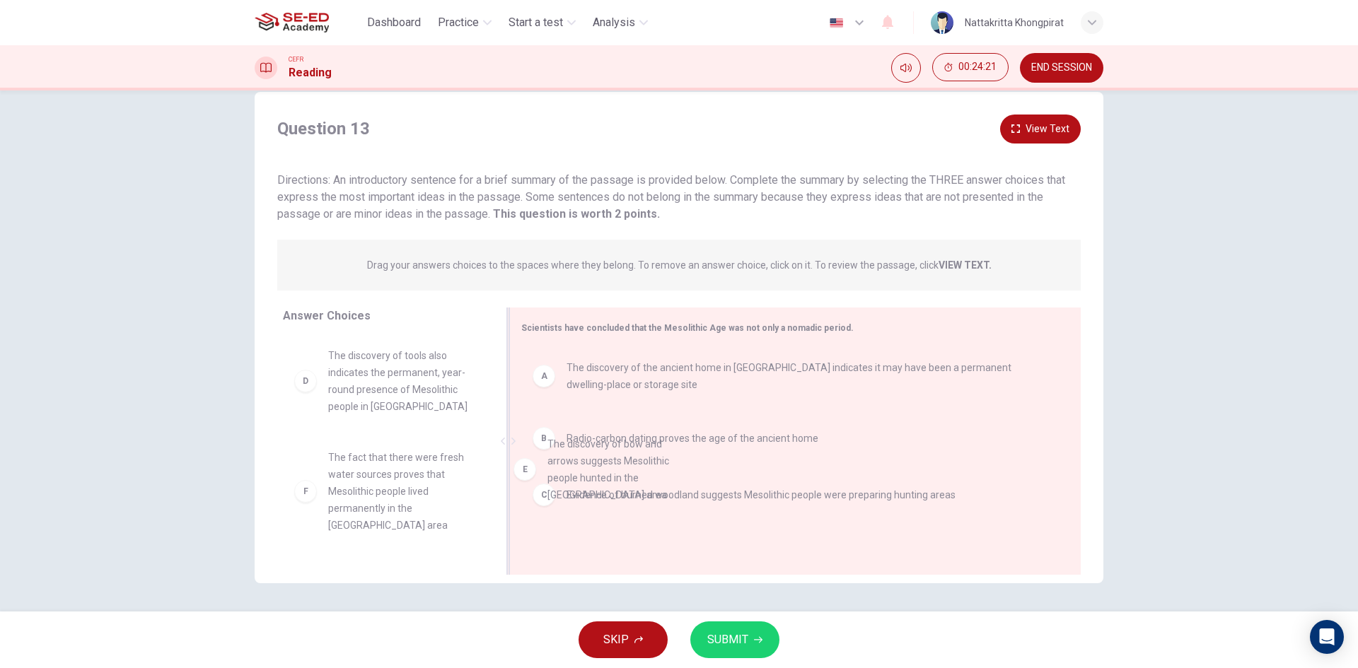
drag, startPoint x: 297, startPoint y: 478, endPoint x: 543, endPoint y: 449, distance: 247.8
click at [547, 439] on div "B" at bounding box center [544, 438] width 23 height 23
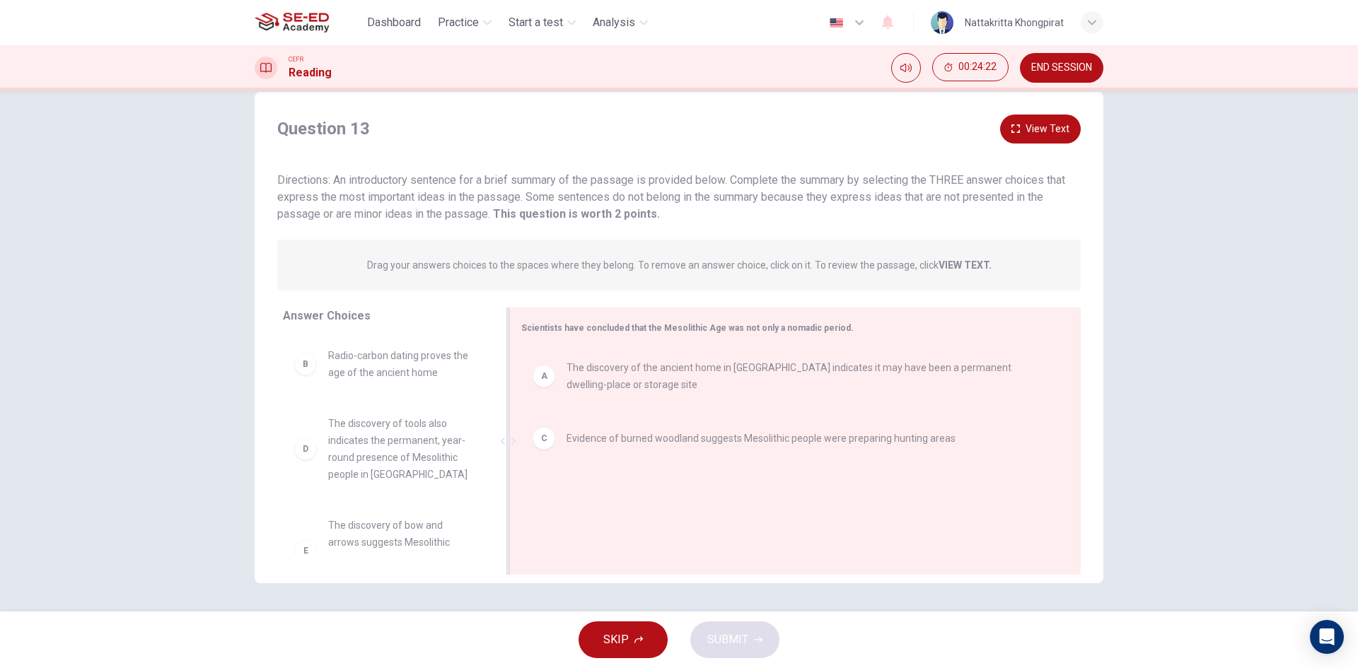
click at [540, 452] on div "C Evidence of burned woodland suggests Mesolithic people were preparing hunting…" at bounding box center [789, 438] width 537 height 45
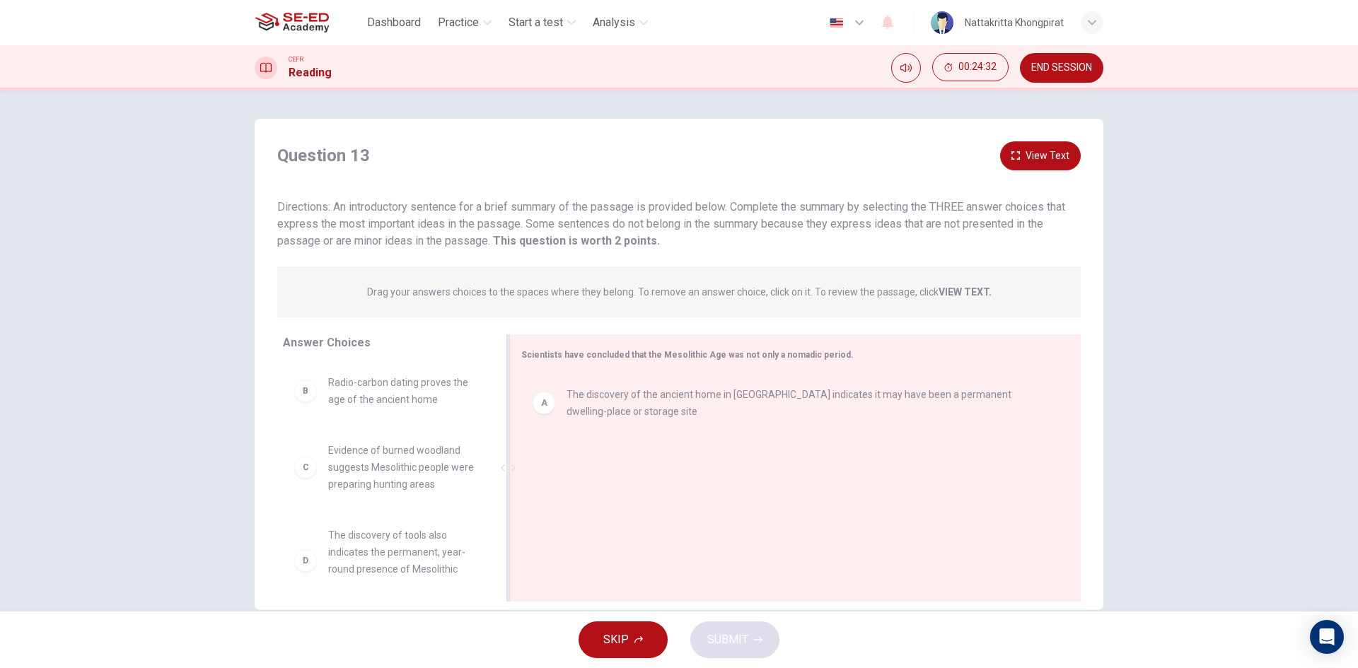
click at [307, 35] on img at bounding box center [292, 22] width 74 height 28
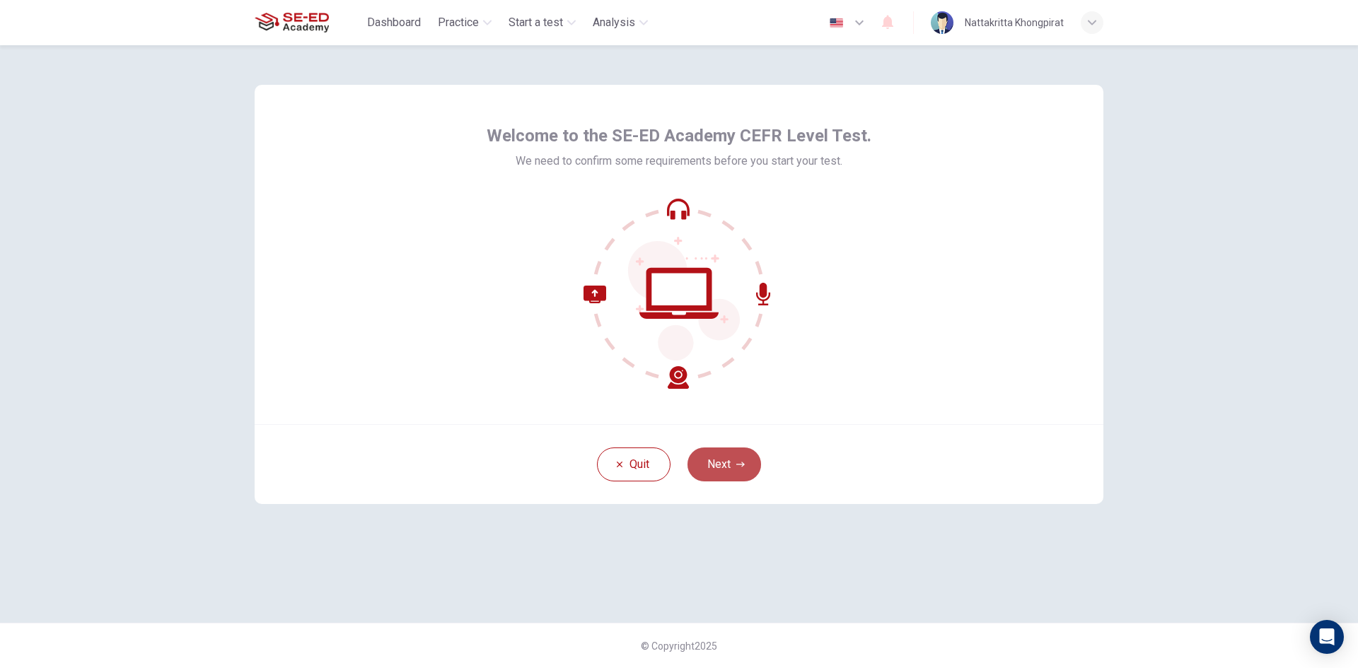
click at [738, 463] on icon "button" at bounding box center [740, 464] width 8 height 8
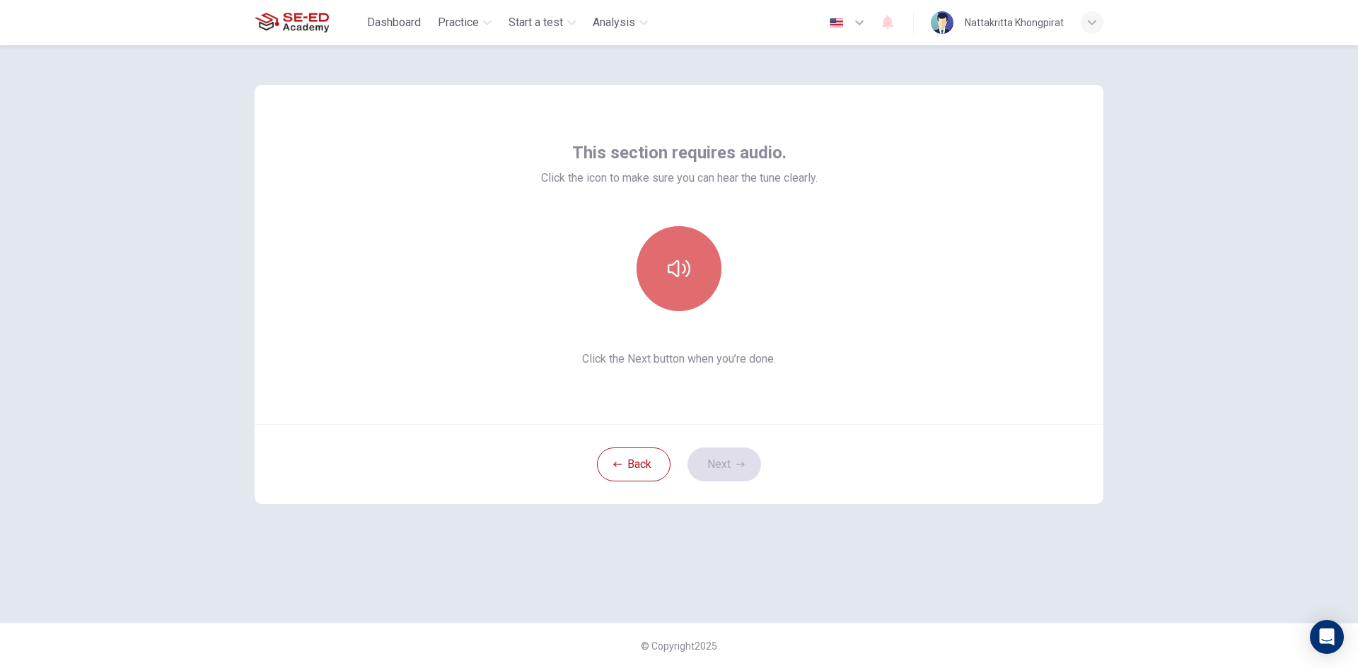
click at [668, 293] on button "button" at bounding box center [679, 268] width 85 height 85
click at [685, 278] on icon "button" at bounding box center [679, 268] width 23 height 23
click at [684, 278] on icon "button" at bounding box center [679, 268] width 23 height 23
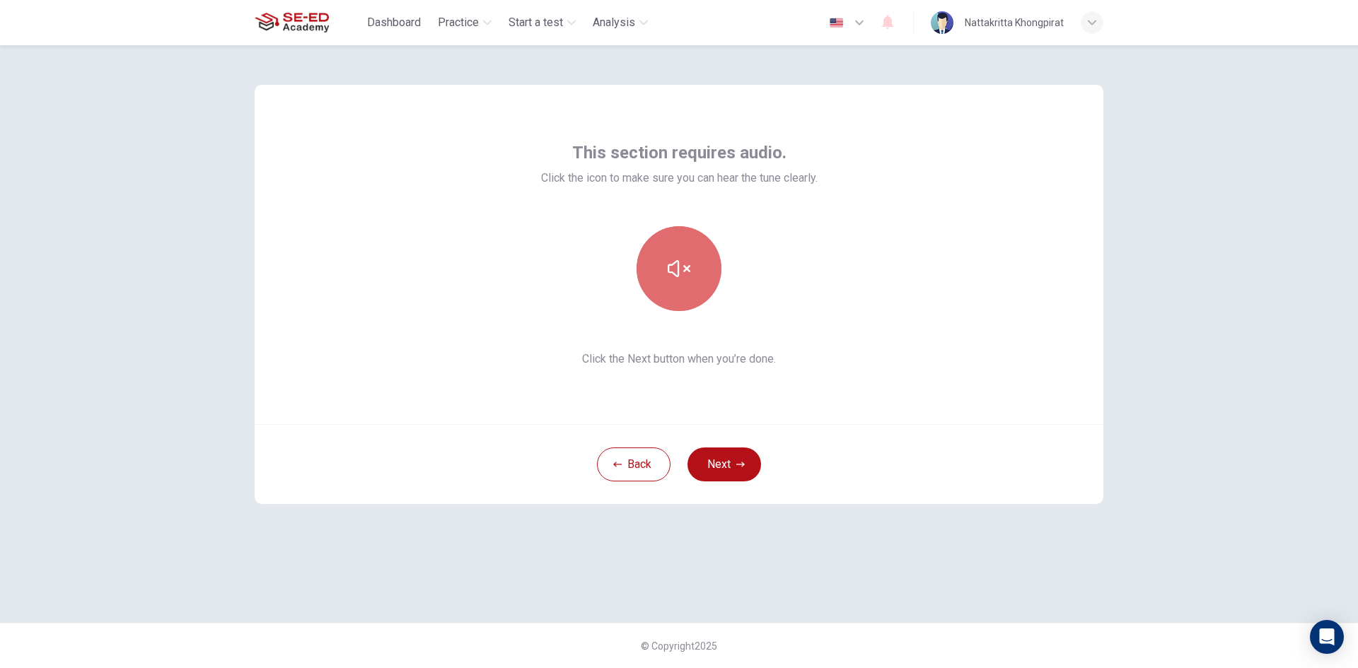
click at [672, 277] on icon "button" at bounding box center [679, 268] width 23 height 23
click at [683, 253] on button "button" at bounding box center [679, 268] width 85 height 85
drag, startPoint x: 699, startPoint y: 286, endPoint x: 709, endPoint y: 286, distance: 10.6
click at [702, 286] on button "button" at bounding box center [679, 268] width 85 height 85
click at [720, 457] on button "Next" at bounding box center [724, 465] width 74 height 34
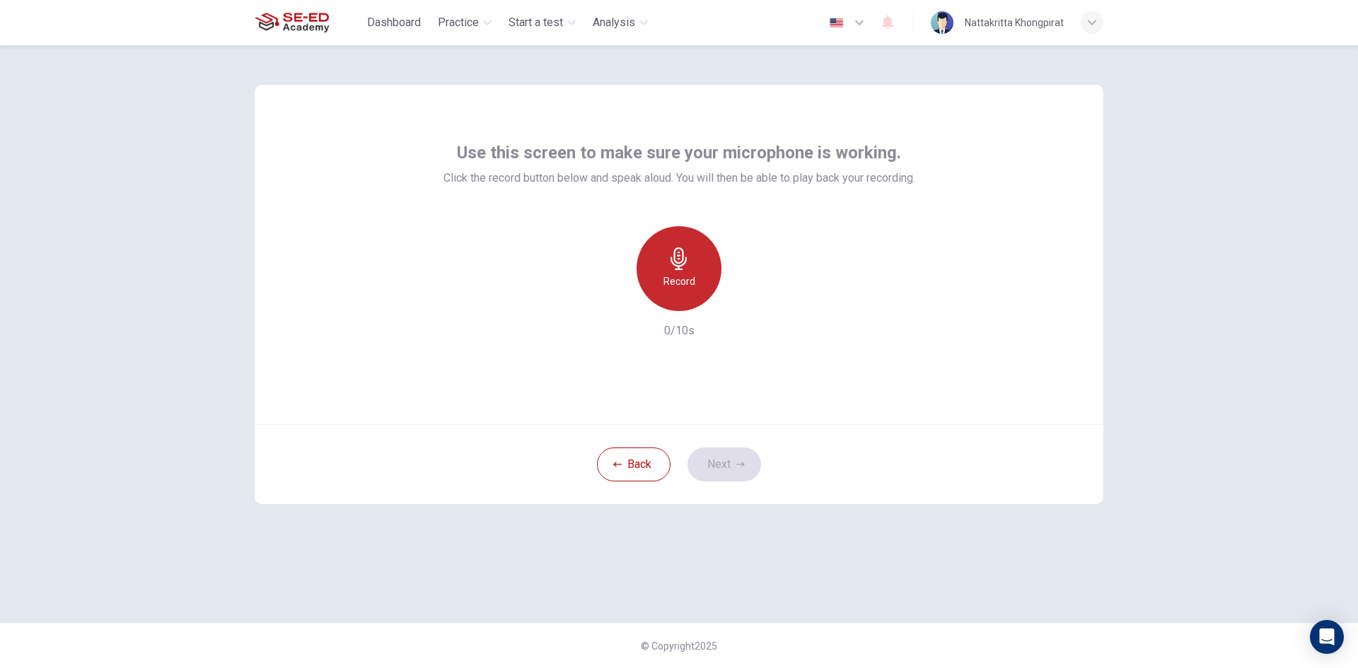
click at [677, 257] on icon "button" at bounding box center [679, 259] width 23 height 23
click at [692, 286] on div "Stop" at bounding box center [679, 268] width 85 height 85
click at [620, 303] on icon "button" at bounding box center [614, 300] width 13 height 13
click at [691, 254] on div "Record" at bounding box center [679, 268] width 85 height 85
click at [685, 291] on div "Stop" at bounding box center [679, 268] width 85 height 85
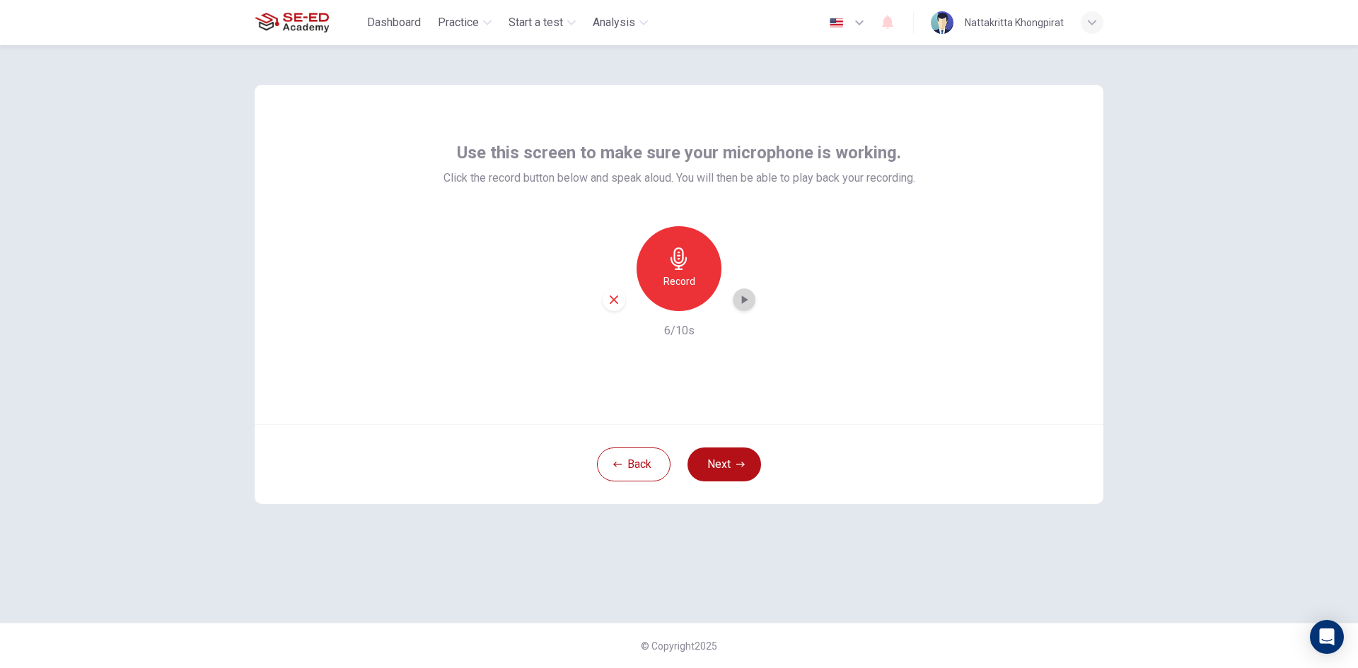
click at [741, 297] on icon "button" at bounding box center [744, 300] width 14 height 14
click at [671, 264] on icon "button" at bounding box center [679, 259] width 23 height 23
drag, startPoint x: 615, startPoint y: 295, endPoint x: 562, endPoint y: 321, distance: 59.8
click at [610, 301] on icon "button" at bounding box center [614, 300] width 13 height 13
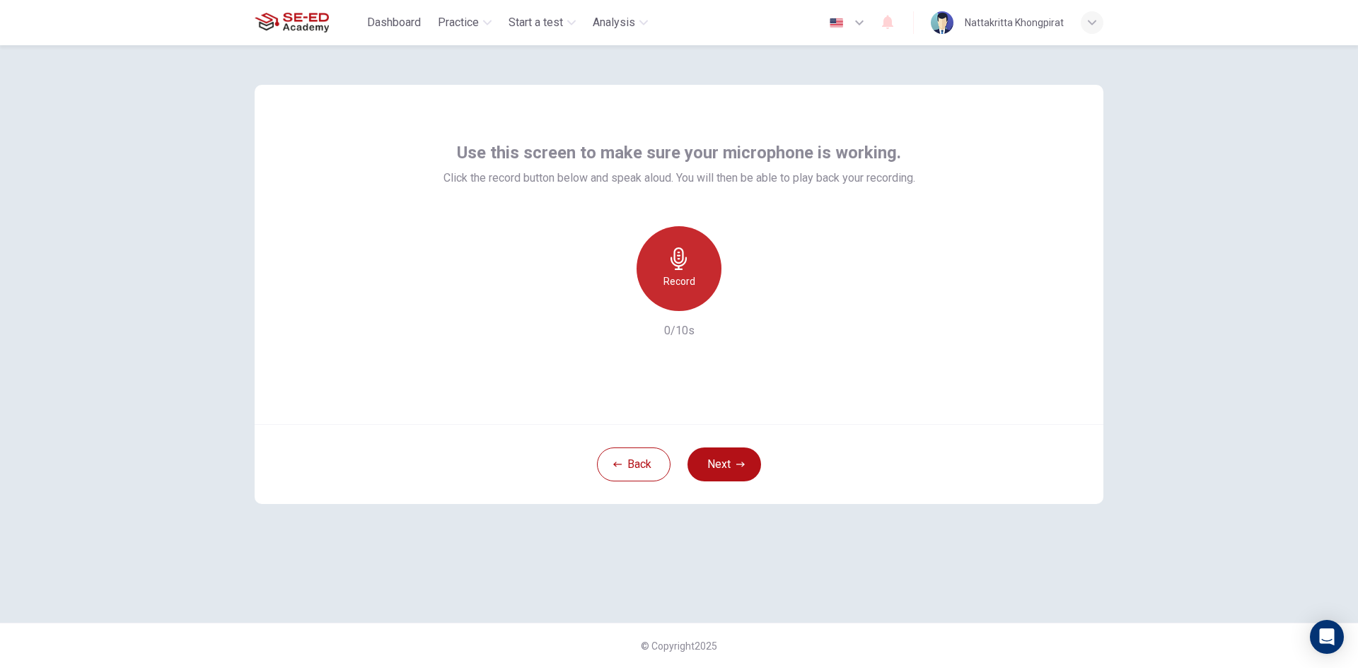
click at [664, 260] on div "Record" at bounding box center [679, 268] width 85 height 85
click at [674, 296] on div "Stop" at bounding box center [679, 268] width 85 height 85
click at [741, 296] on icon "button" at bounding box center [744, 300] width 14 height 14
click at [615, 306] on div "button" at bounding box center [614, 300] width 23 height 23
click at [692, 294] on div "Record" at bounding box center [679, 268] width 85 height 85
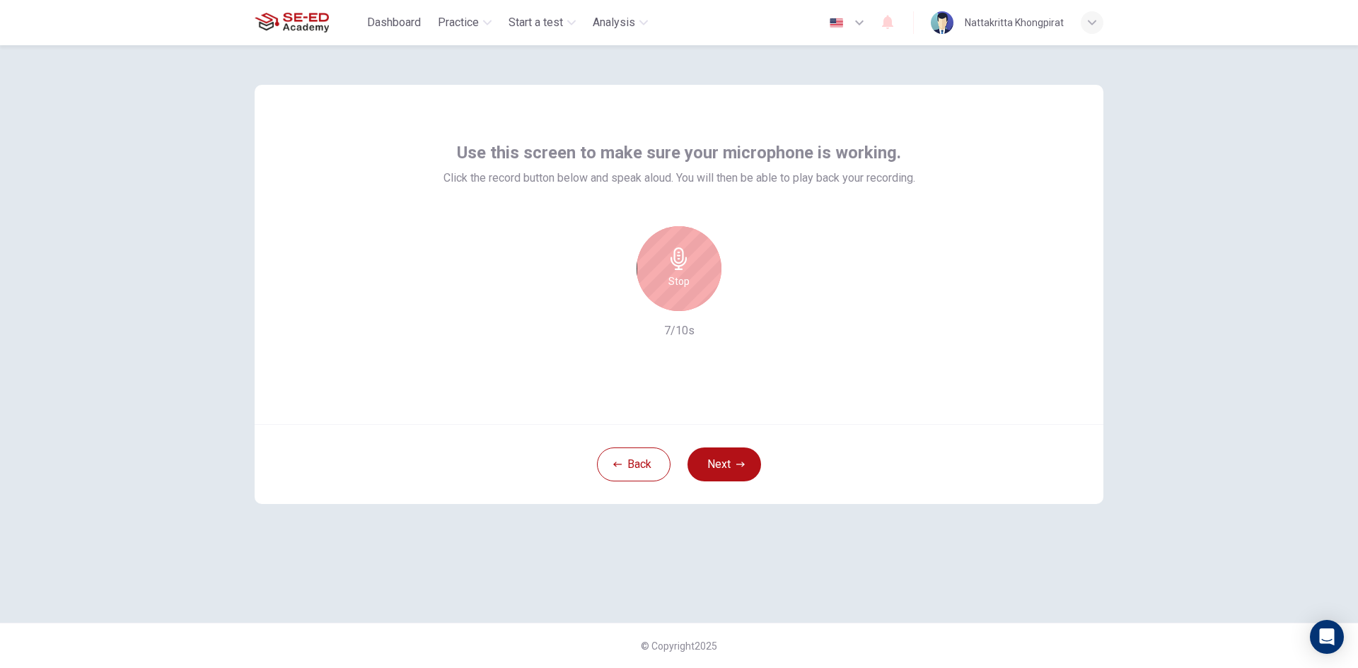
drag, startPoint x: 694, startPoint y: 274, endPoint x: 686, endPoint y: 286, distance: 13.7
click at [686, 284] on div "Stop" at bounding box center [679, 268] width 85 height 85
click at [738, 298] on icon "button" at bounding box center [744, 300] width 14 height 14
click at [611, 309] on div "button" at bounding box center [614, 300] width 23 height 23
click at [702, 269] on div "Record" at bounding box center [679, 268] width 85 height 85
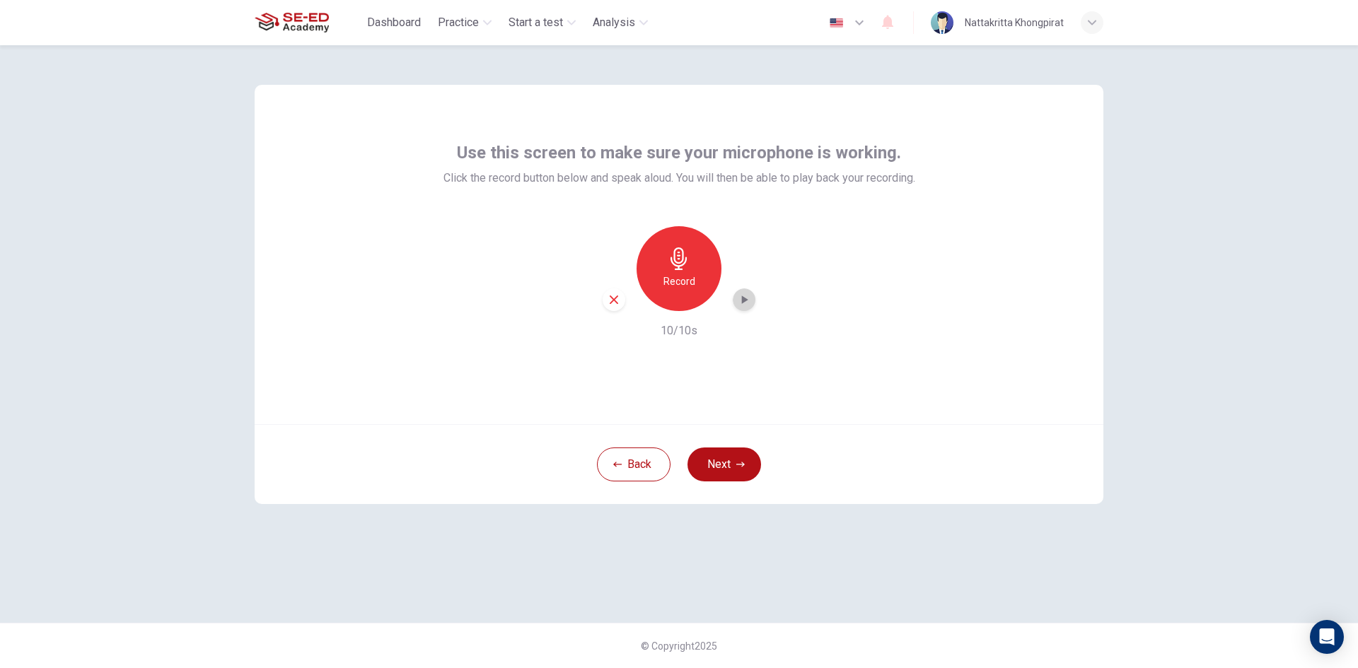
click at [742, 296] on icon "button" at bounding box center [744, 300] width 14 height 14
click at [748, 299] on icon "button" at bounding box center [744, 300] width 14 height 14
click at [752, 307] on div "button" at bounding box center [744, 300] width 23 height 23
click at [706, 455] on button "Next" at bounding box center [724, 465] width 74 height 34
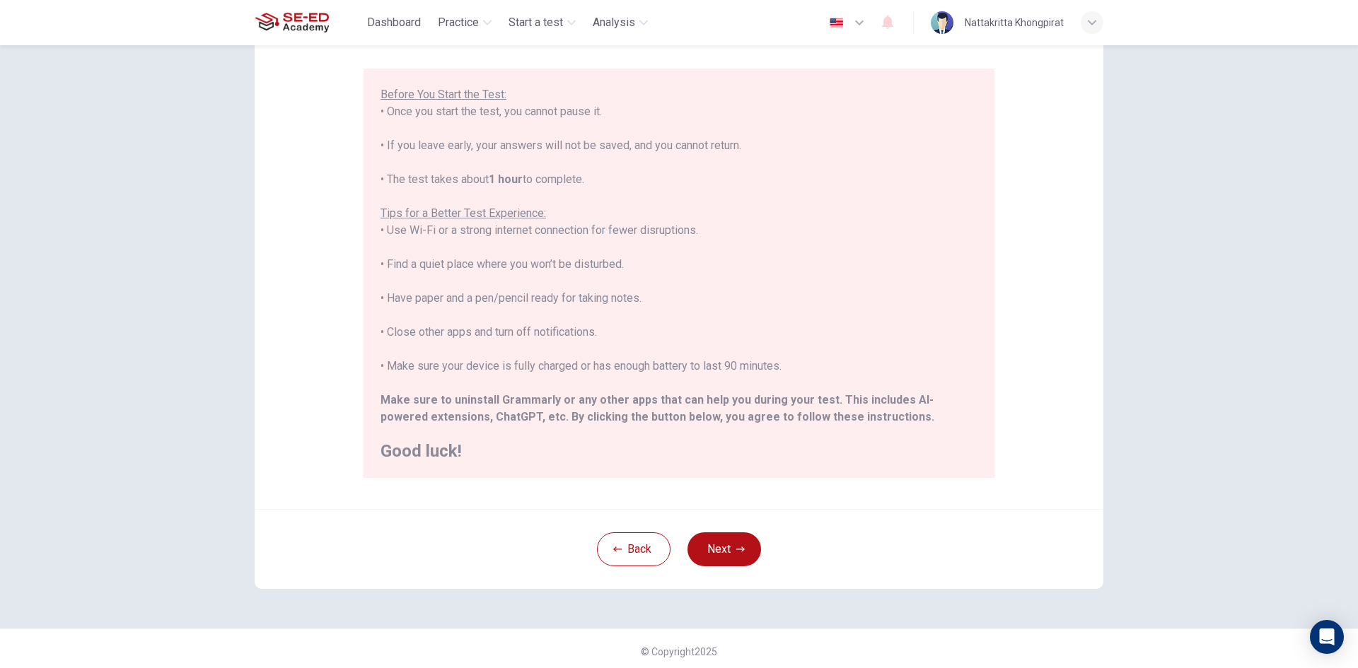
scroll to position [118, 0]
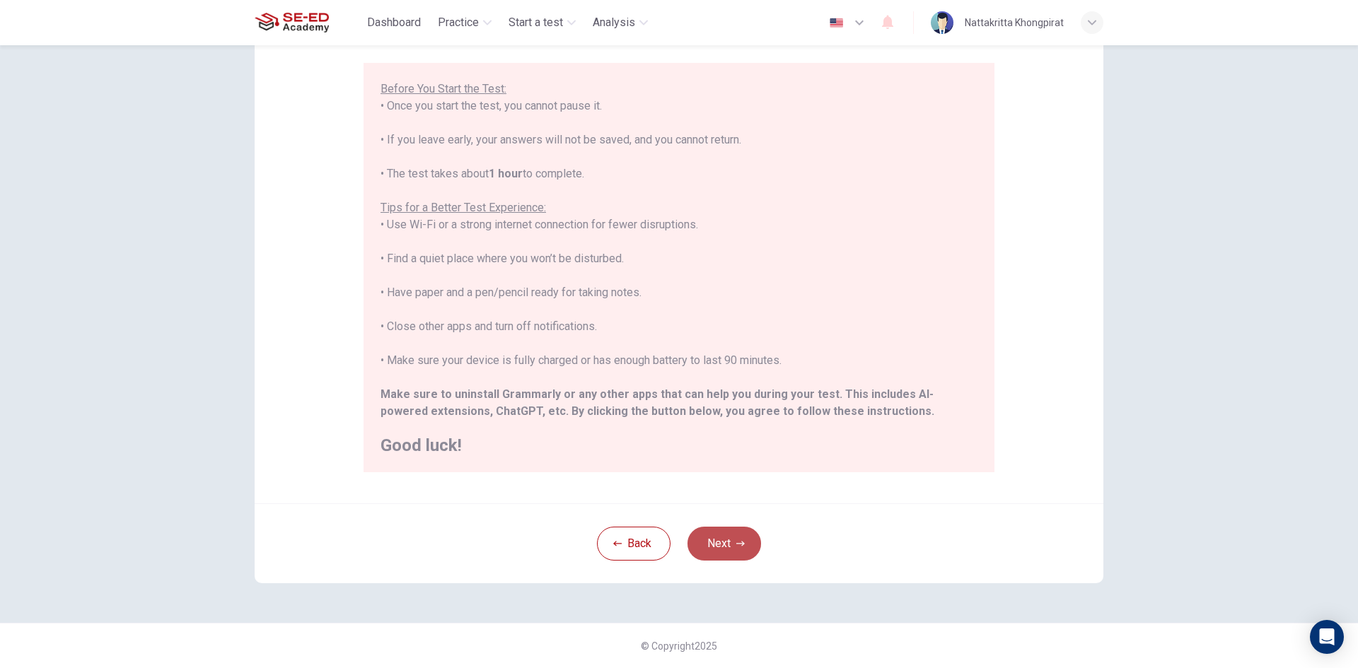
click at [731, 543] on button "Next" at bounding box center [724, 544] width 74 height 34
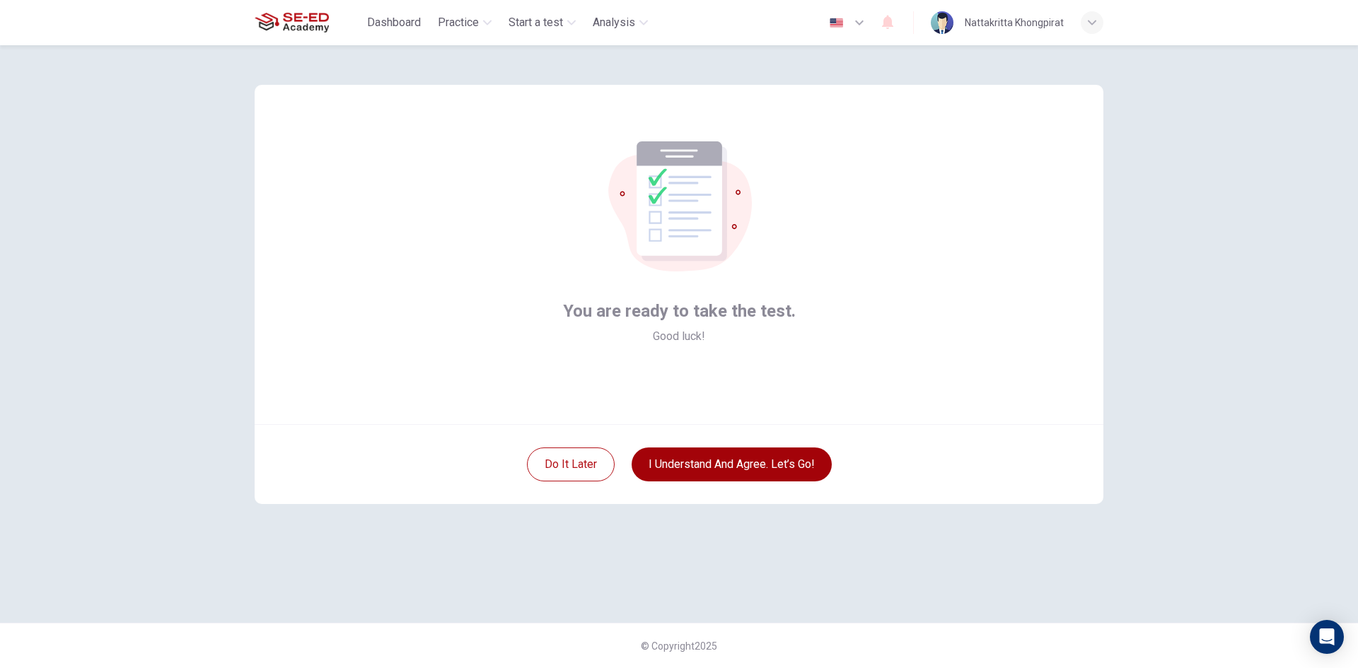
scroll to position [0, 0]
click at [668, 457] on button "I understand and agree. Let’s go!" at bounding box center [732, 465] width 200 height 34
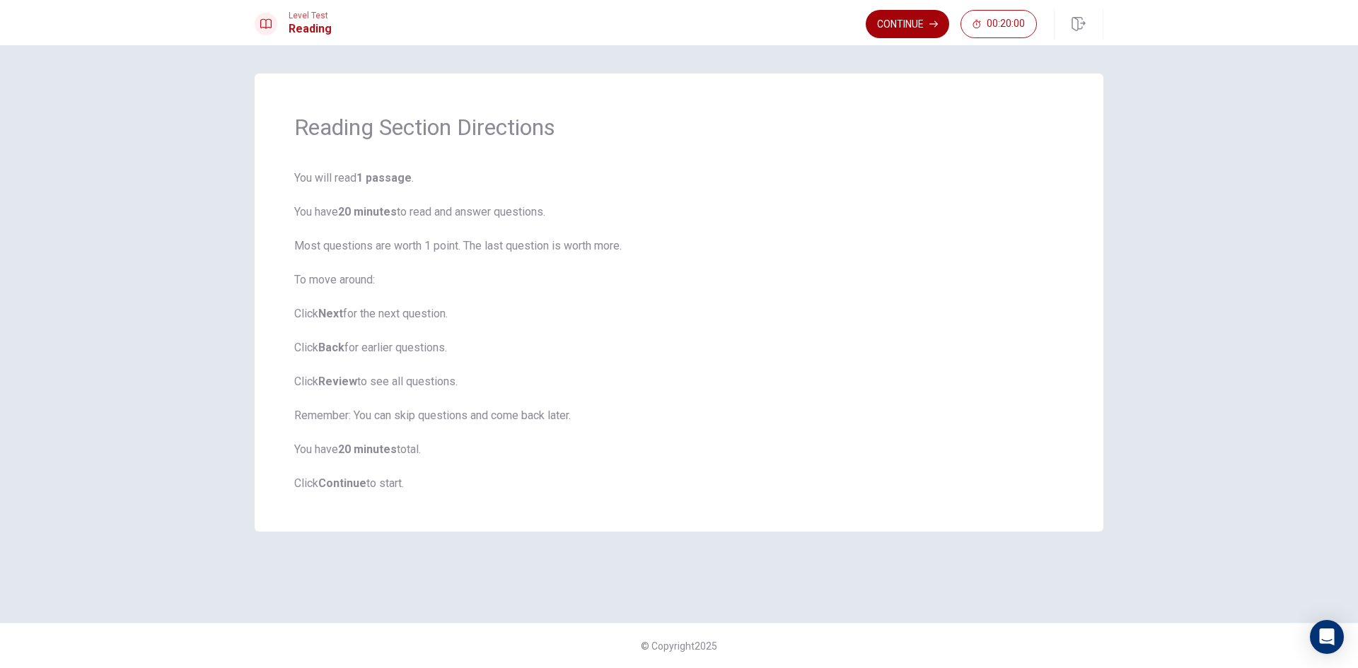
click at [912, 20] on button "Continue" at bounding box center [907, 24] width 83 height 28
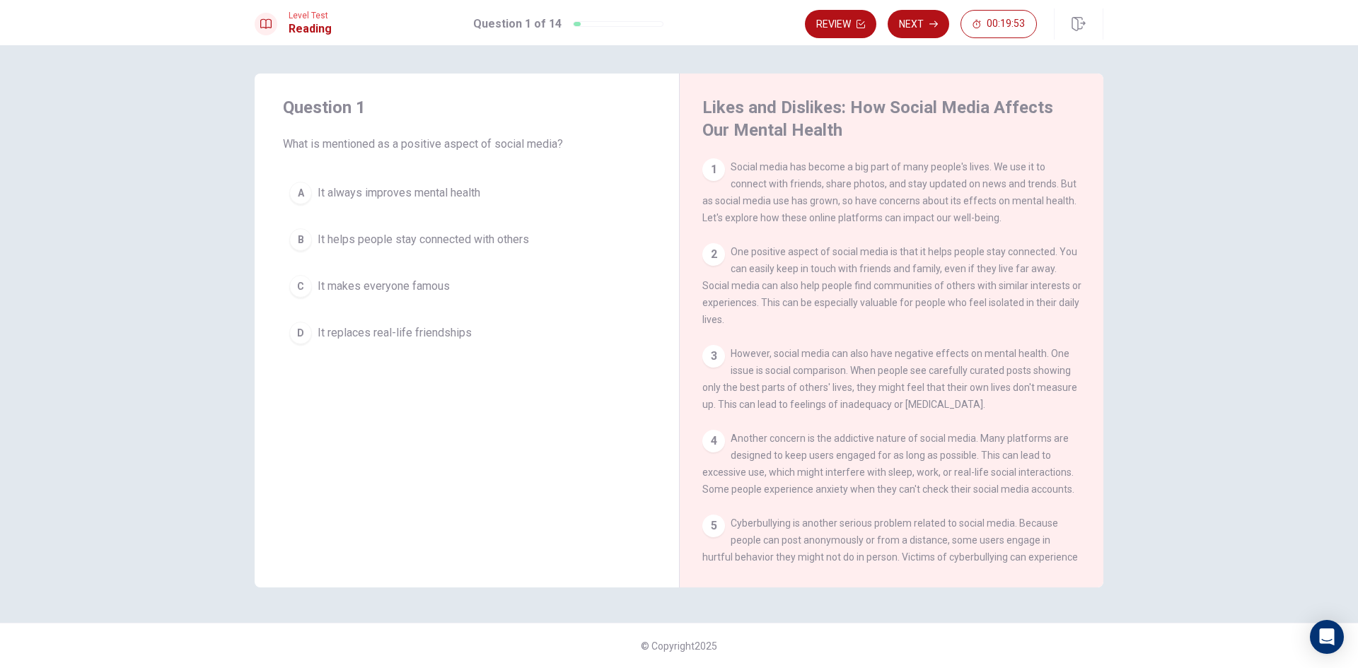
click at [708, 165] on div "1" at bounding box center [713, 169] width 23 height 23
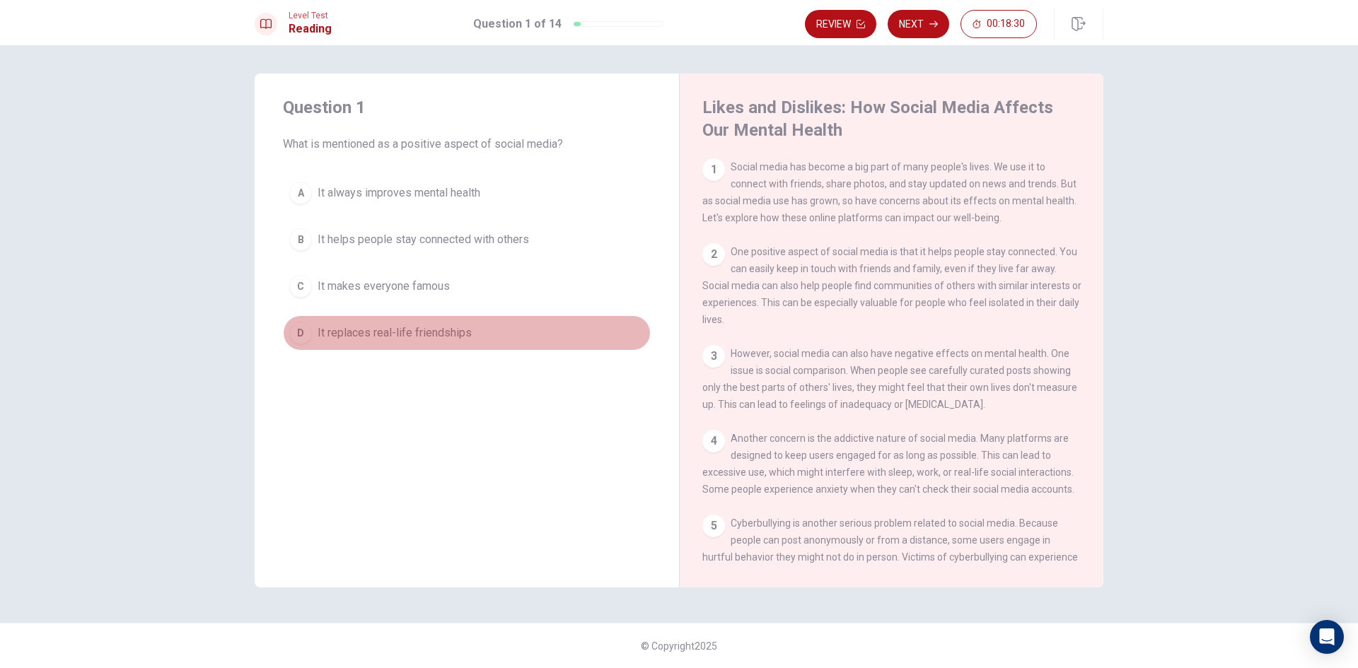
click at [311, 330] on div "D" at bounding box center [300, 333] width 23 height 23
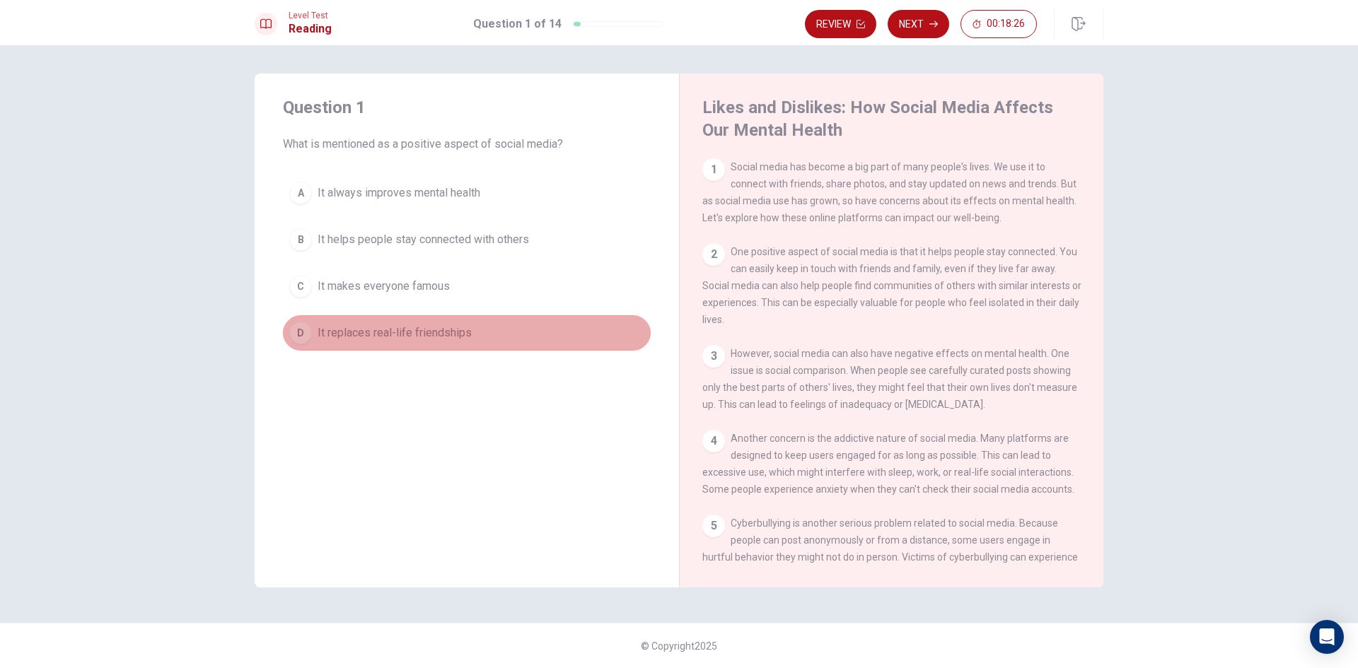
click at [298, 325] on div "D" at bounding box center [300, 333] width 23 height 23
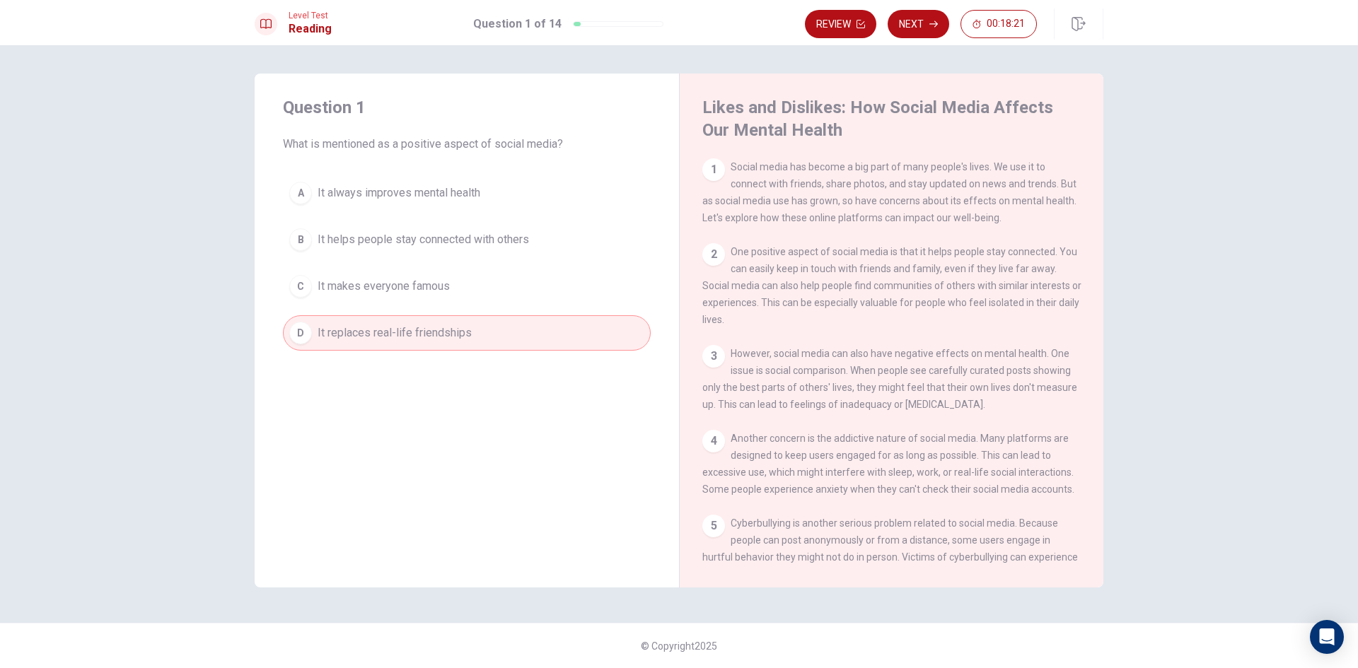
click at [722, 181] on div "1 Social media has become a big part of many people's lives. We use it to conne…" at bounding box center [891, 192] width 379 height 68
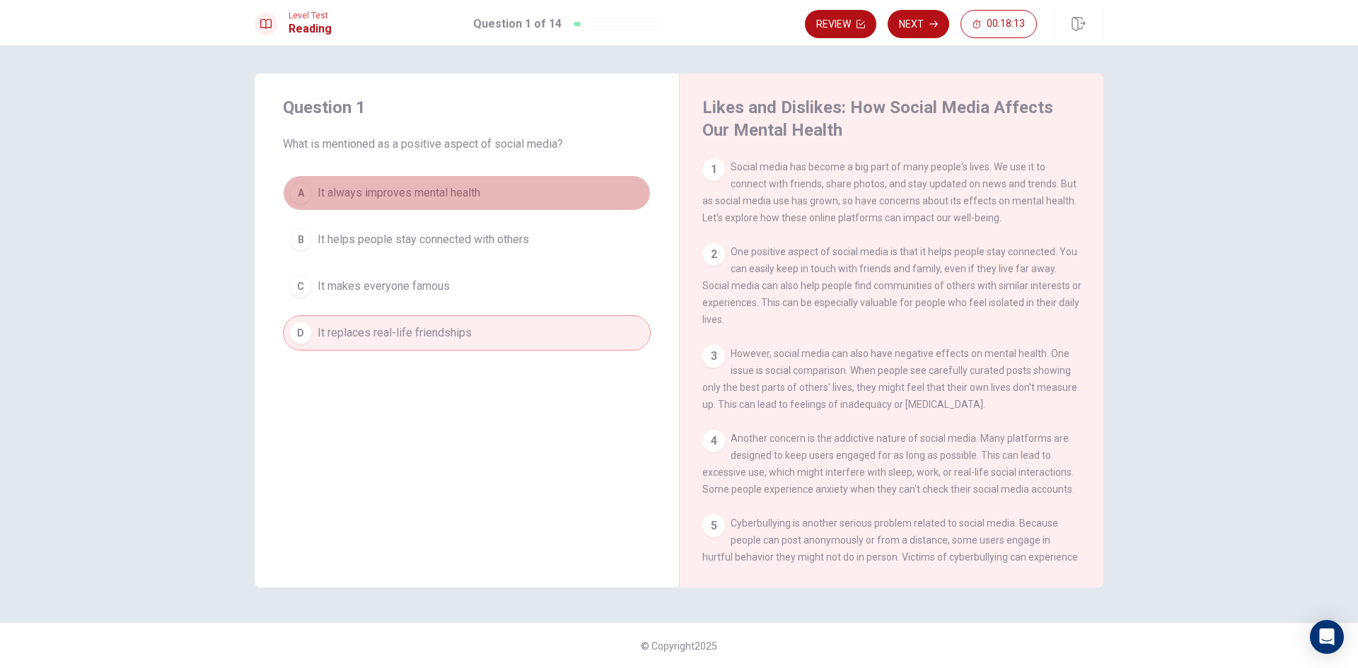
click at [298, 197] on div "A" at bounding box center [300, 193] width 23 height 23
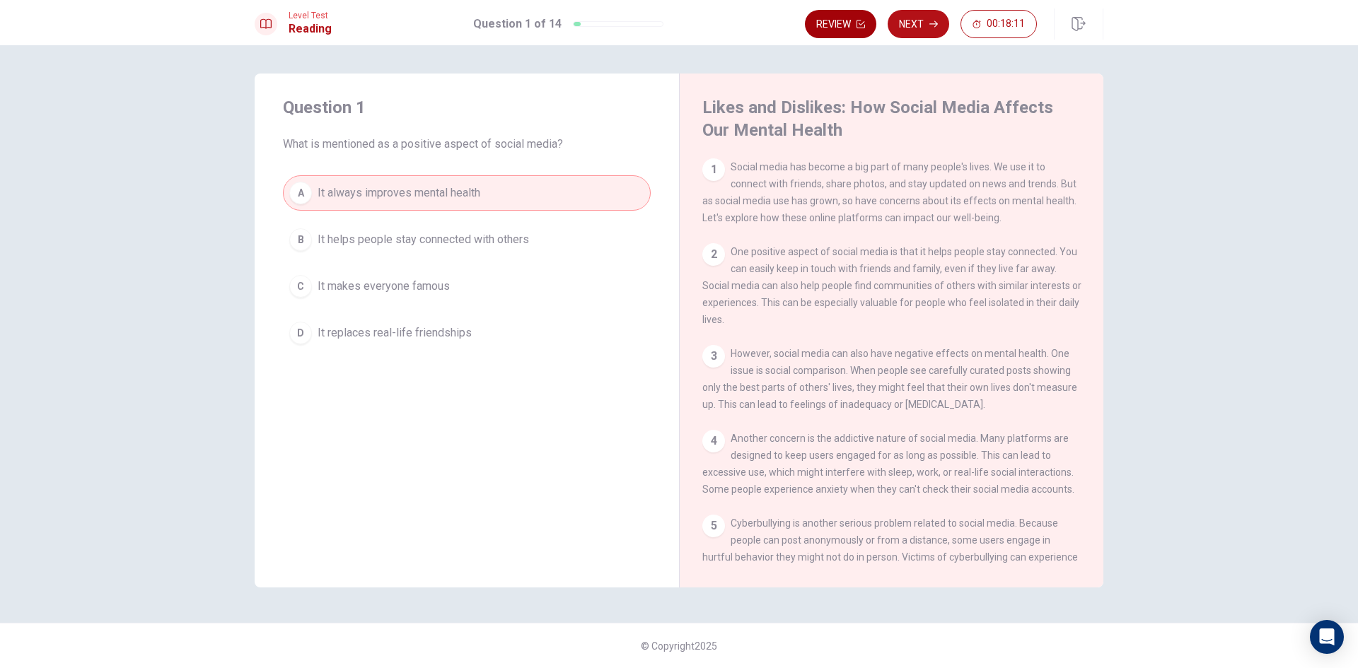
click at [837, 16] on button "Review" at bounding box center [840, 24] width 71 height 28
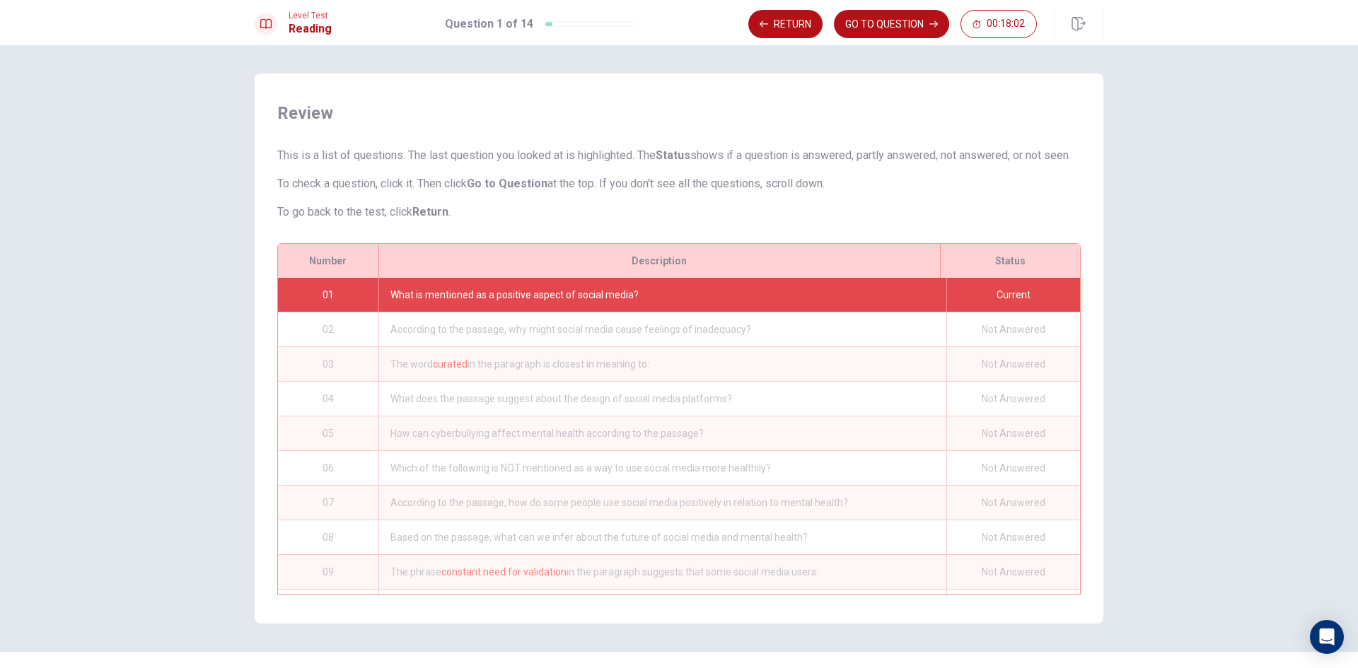
click at [447, 347] on div "According to the passage, why might social media cause feelings of inadequacy?" at bounding box center [662, 330] width 568 height 34
click at [791, 23] on button "Return" at bounding box center [785, 24] width 74 height 28
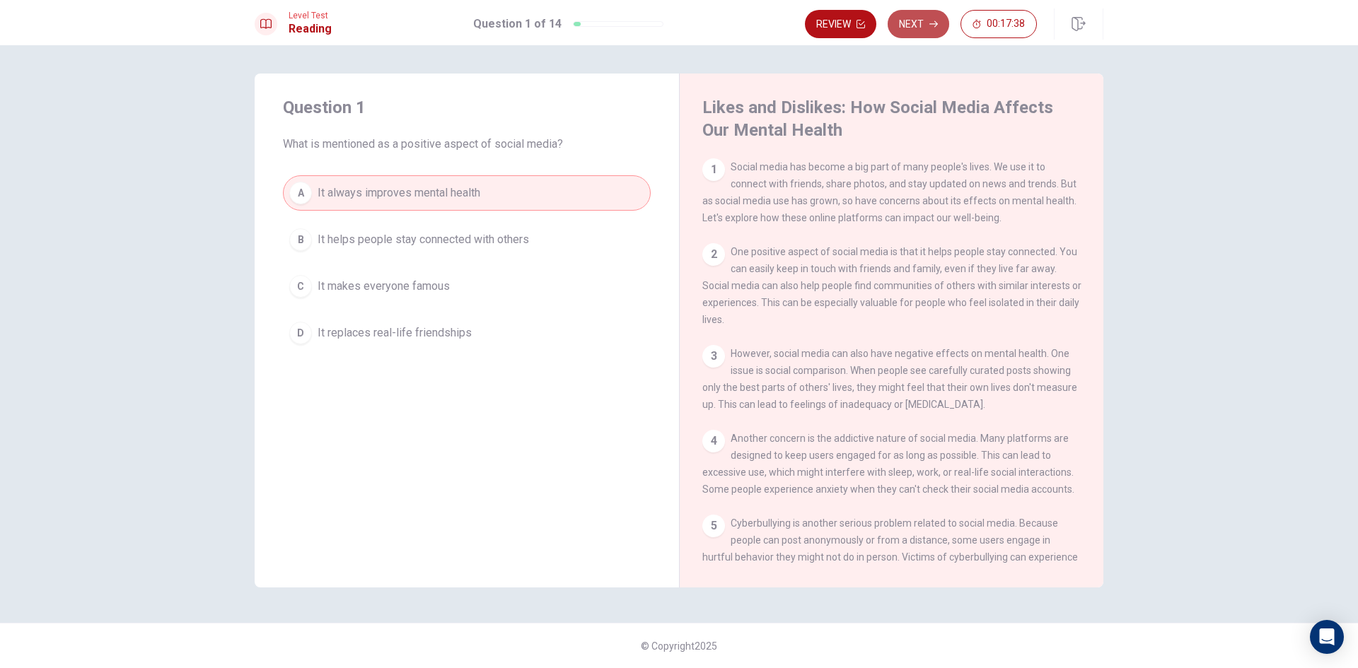
click at [910, 25] on button "Next" at bounding box center [919, 24] width 62 height 28
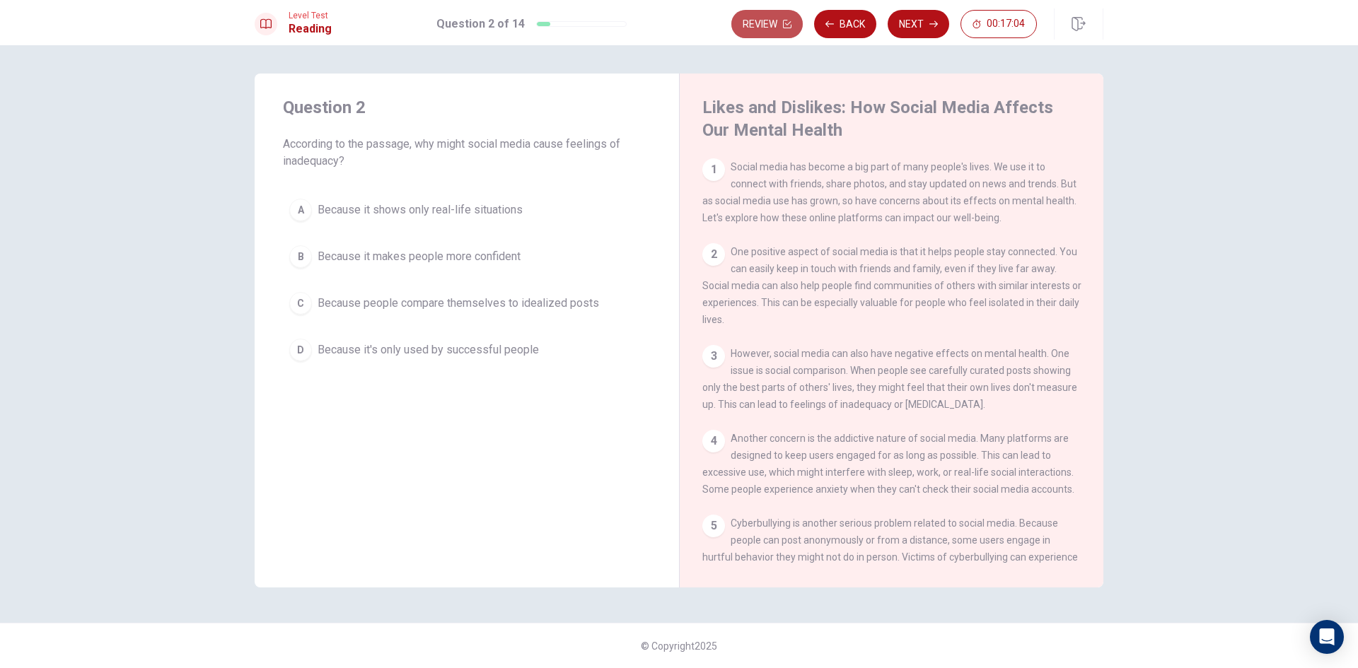
click at [779, 22] on button "Review" at bounding box center [766, 24] width 71 height 28
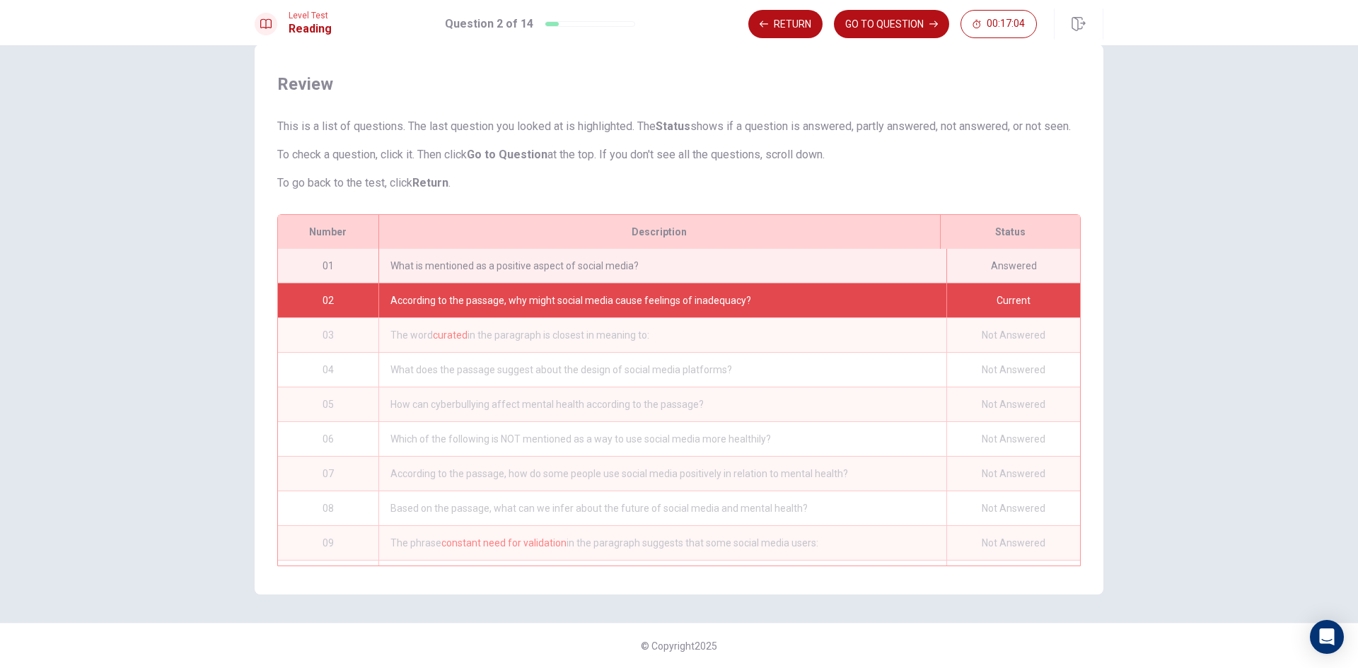
scroll to position [34, 0]
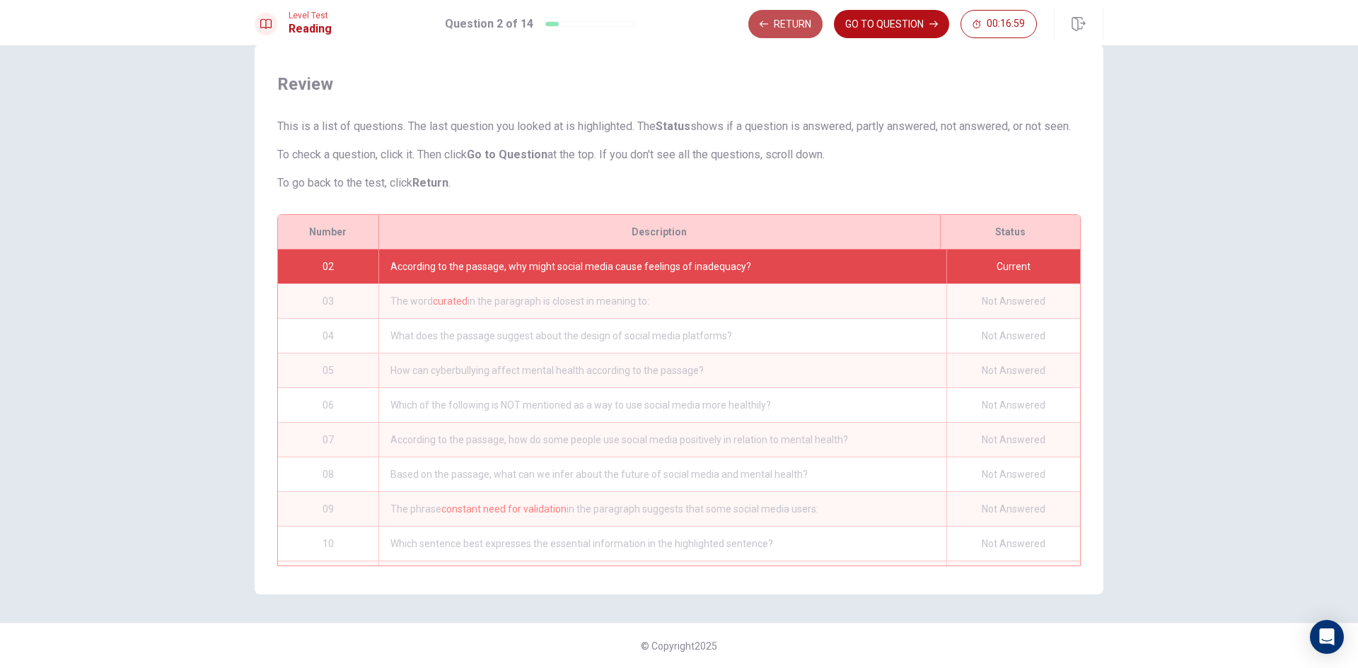
click at [799, 24] on button "Return" at bounding box center [785, 24] width 74 height 28
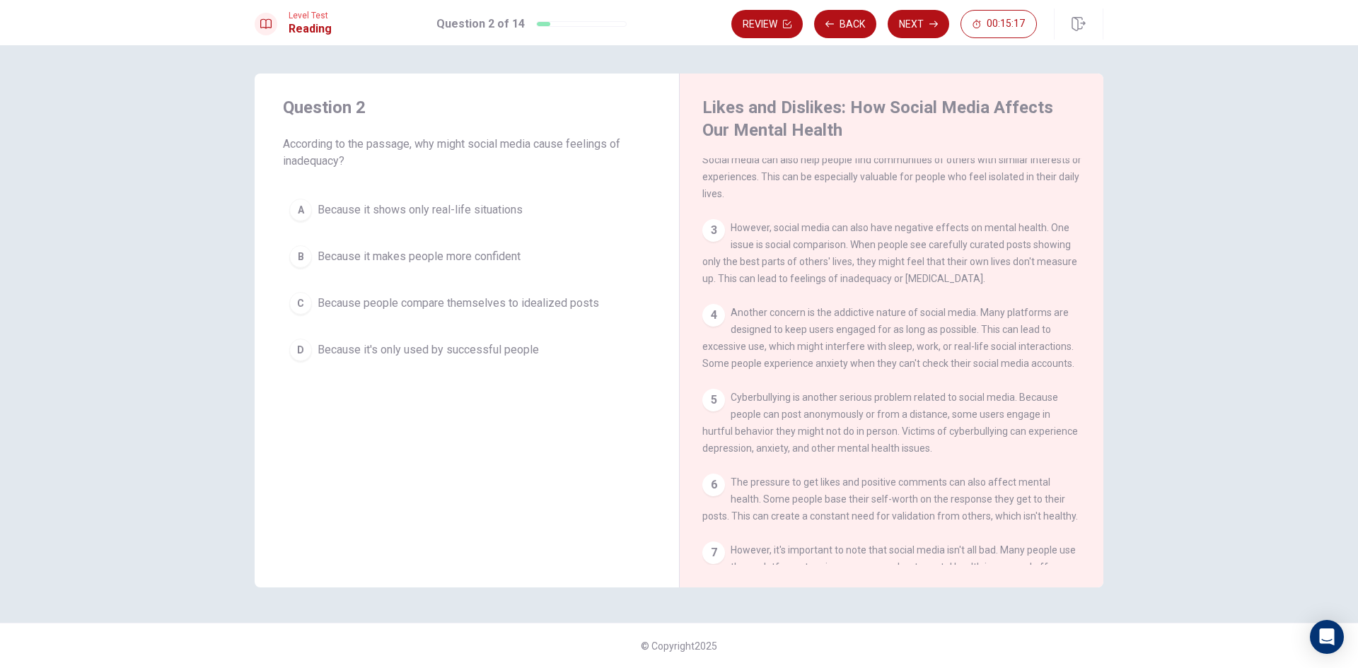
scroll to position [0, 0]
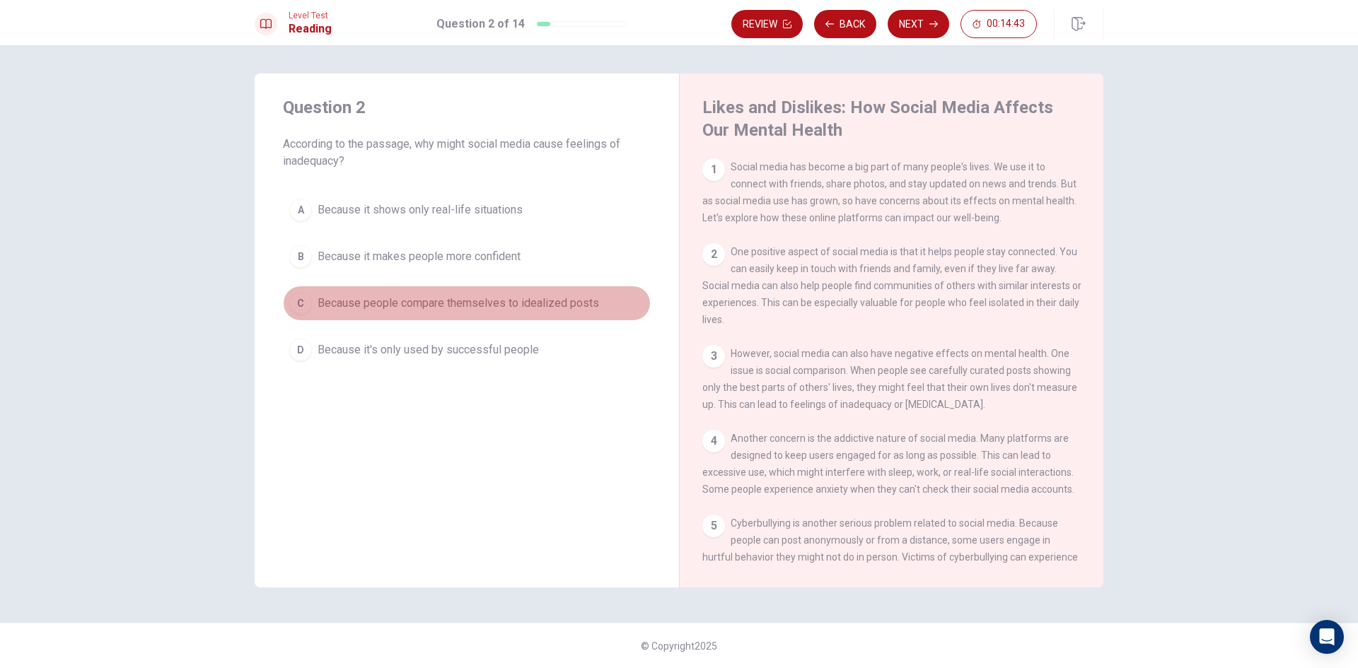
click at [303, 303] on div "C" at bounding box center [300, 303] width 23 height 23
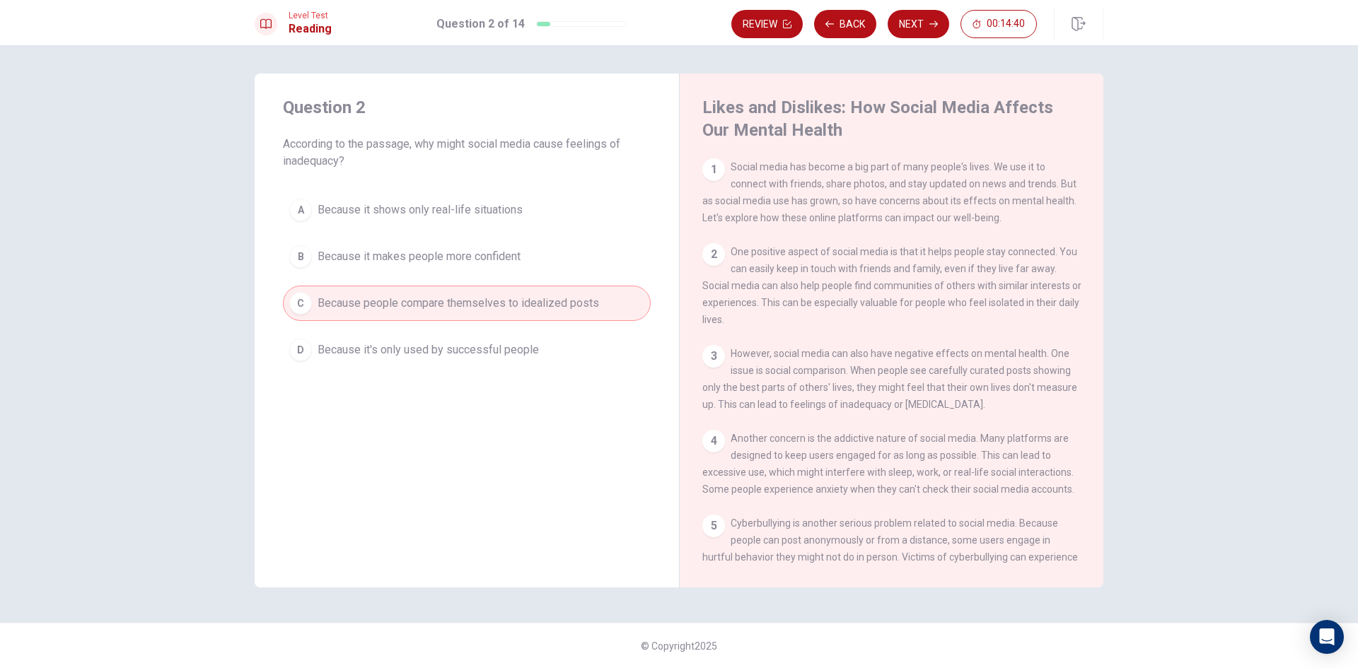
click at [904, 16] on button "Next" at bounding box center [919, 24] width 62 height 28
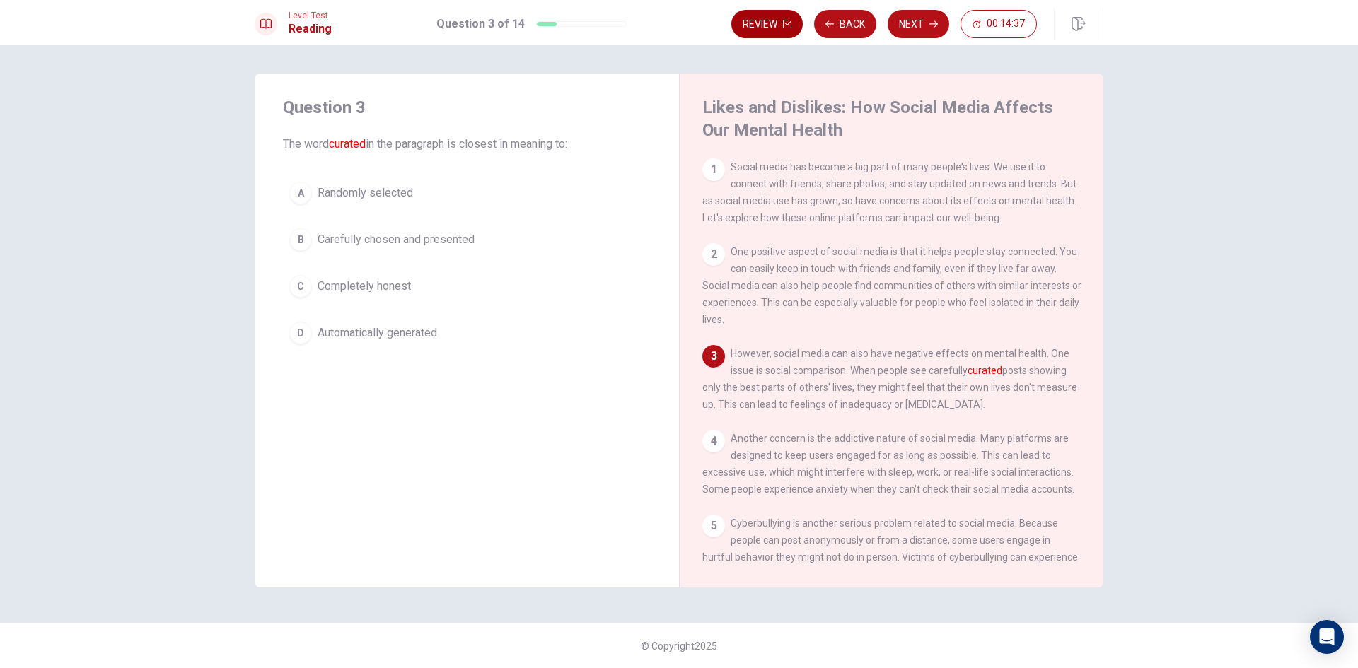
click at [758, 23] on button "Review" at bounding box center [766, 24] width 71 height 28
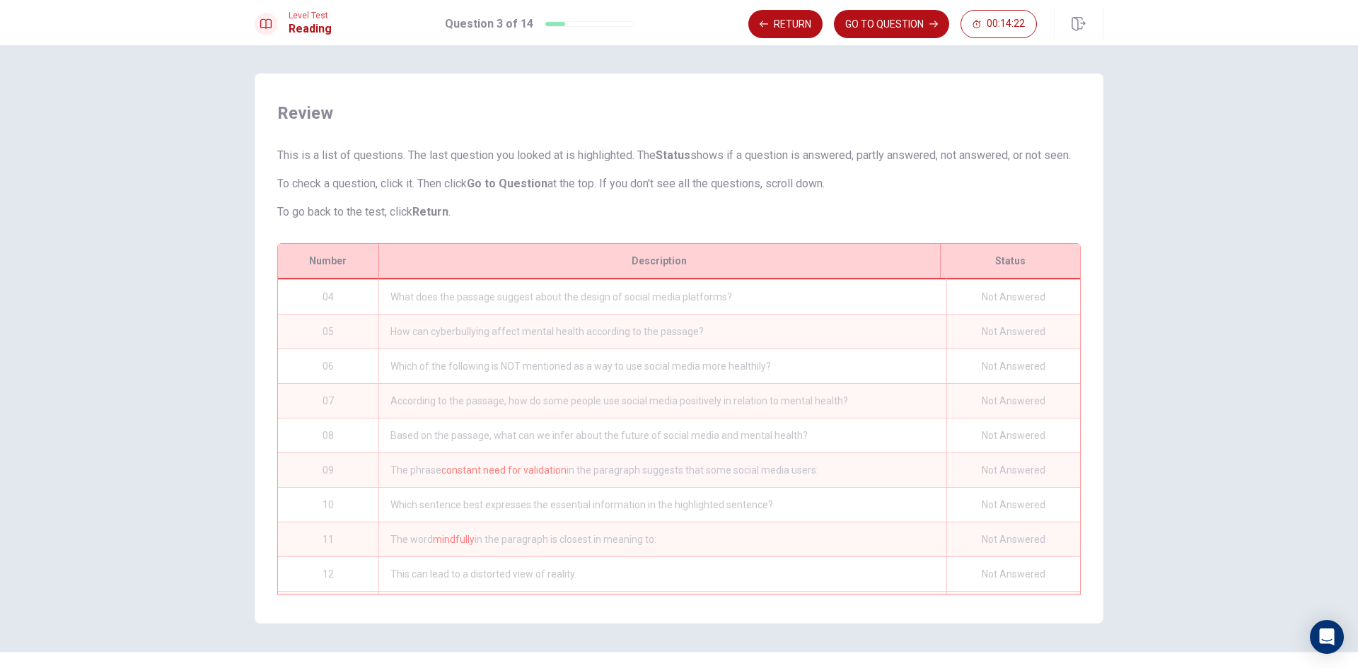
scroll to position [71, 0]
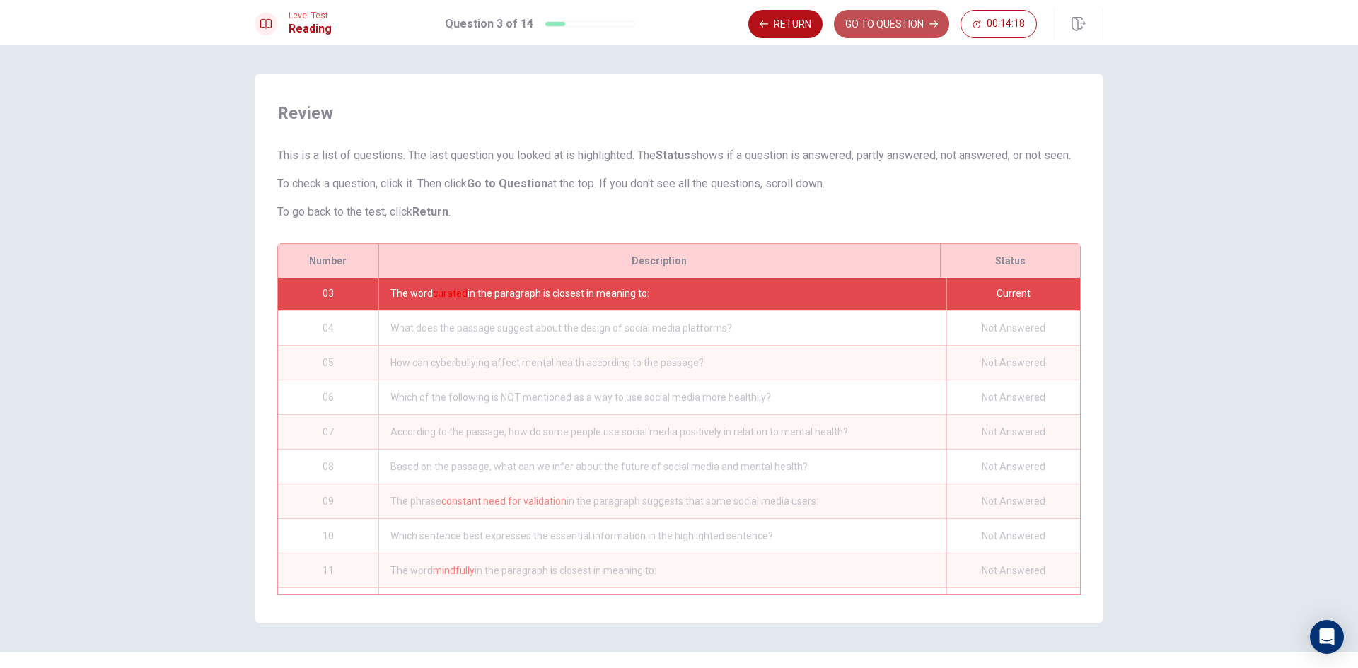
click at [915, 23] on button "GO TO QUESTION" at bounding box center [891, 24] width 115 height 28
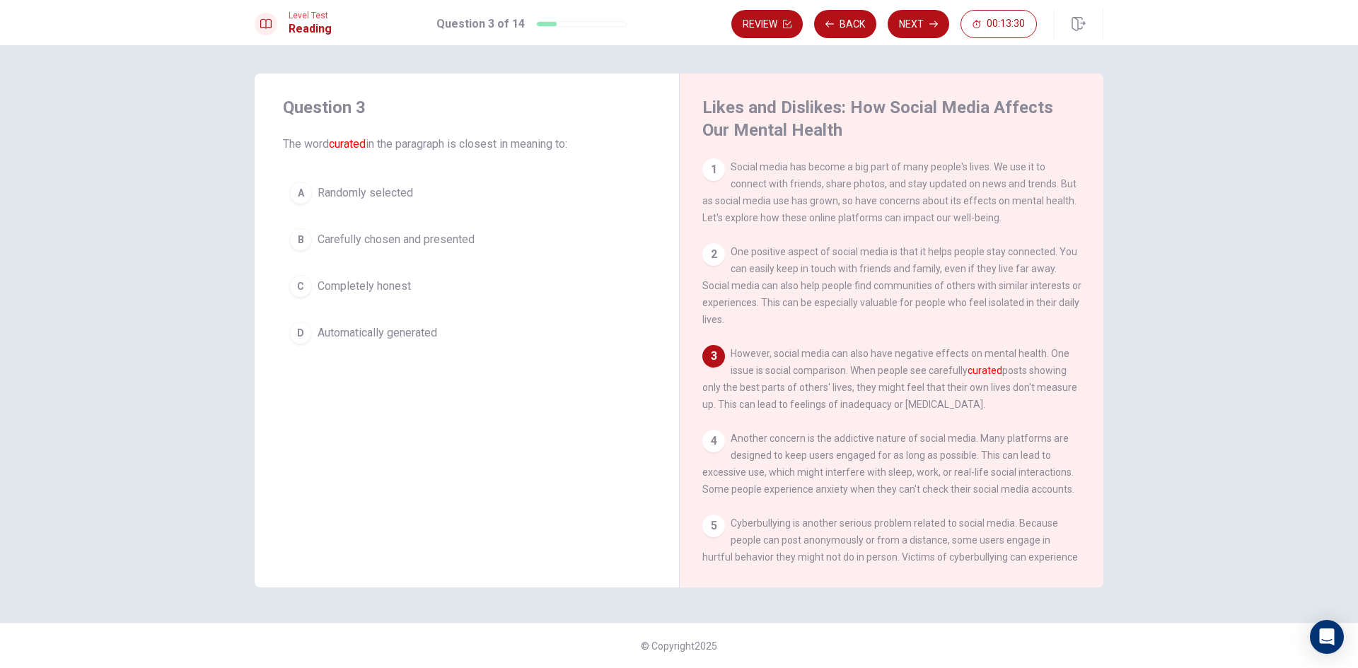
click at [308, 238] on div "B" at bounding box center [300, 239] width 23 height 23
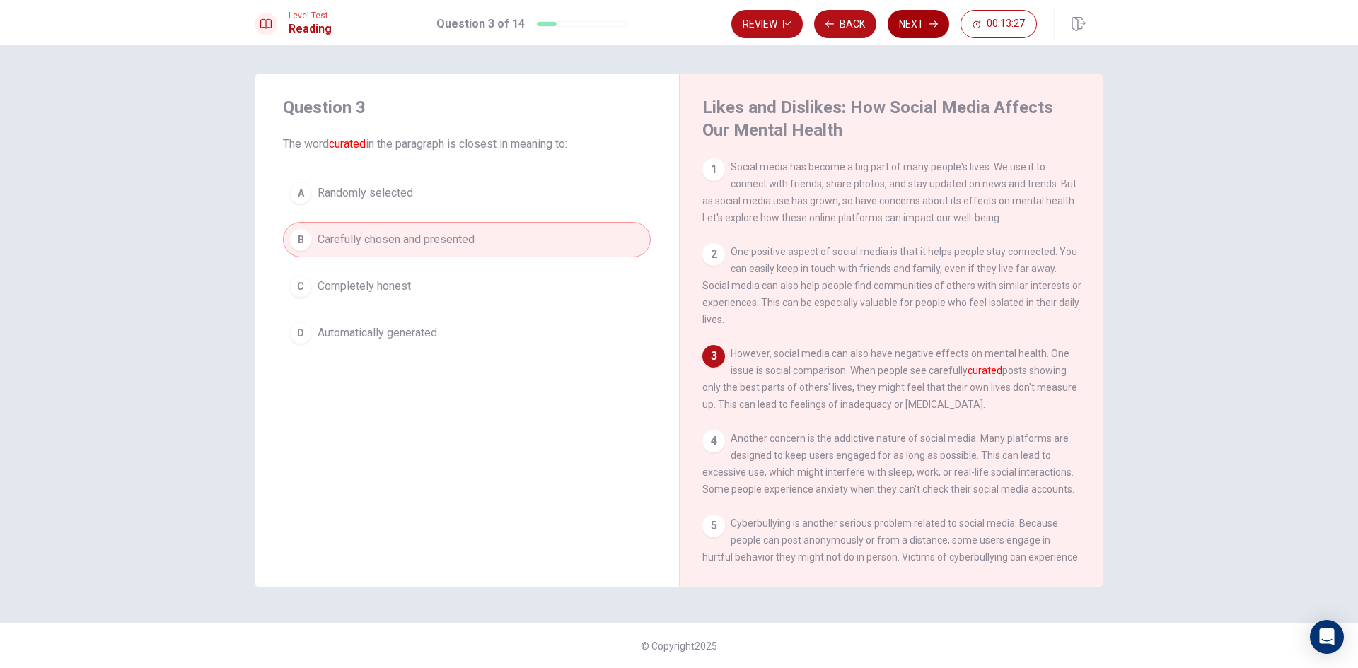
click at [934, 25] on icon "button" at bounding box center [933, 24] width 8 height 8
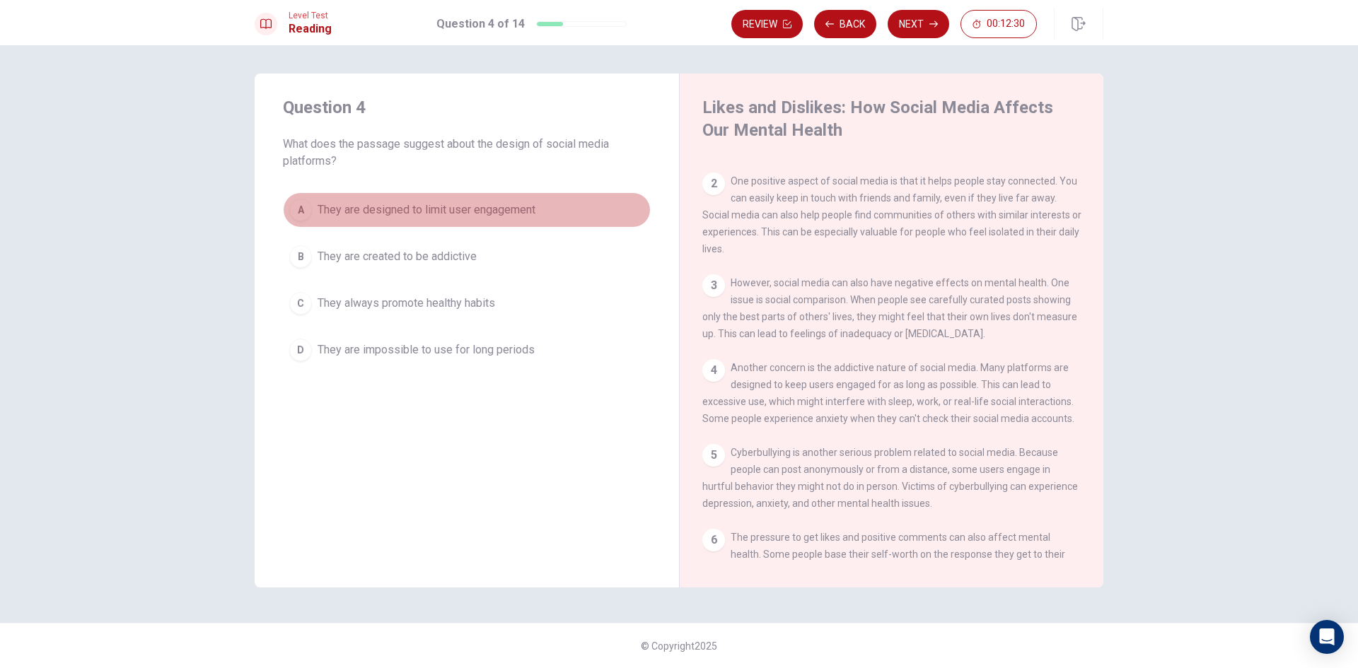
click at [314, 209] on button "A They are designed to limit user engagement" at bounding box center [467, 209] width 368 height 35
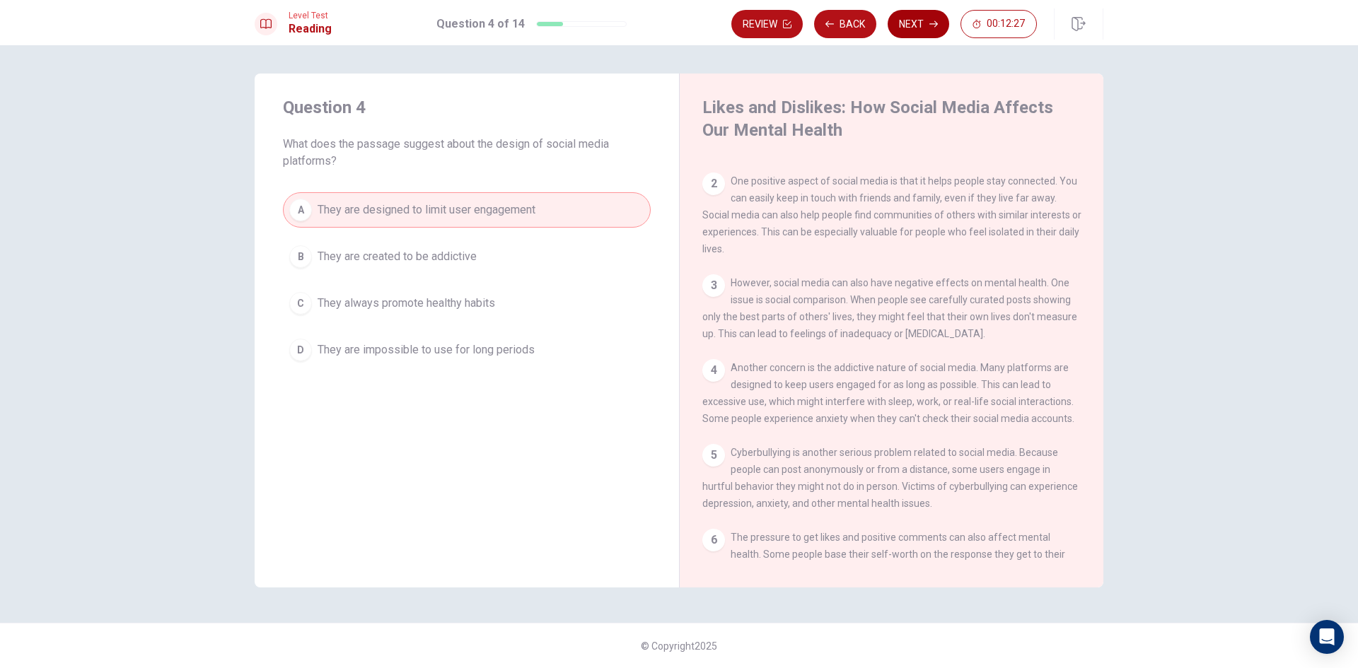
click at [920, 24] on button "Next" at bounding box center [919, 24] width 62 height 28
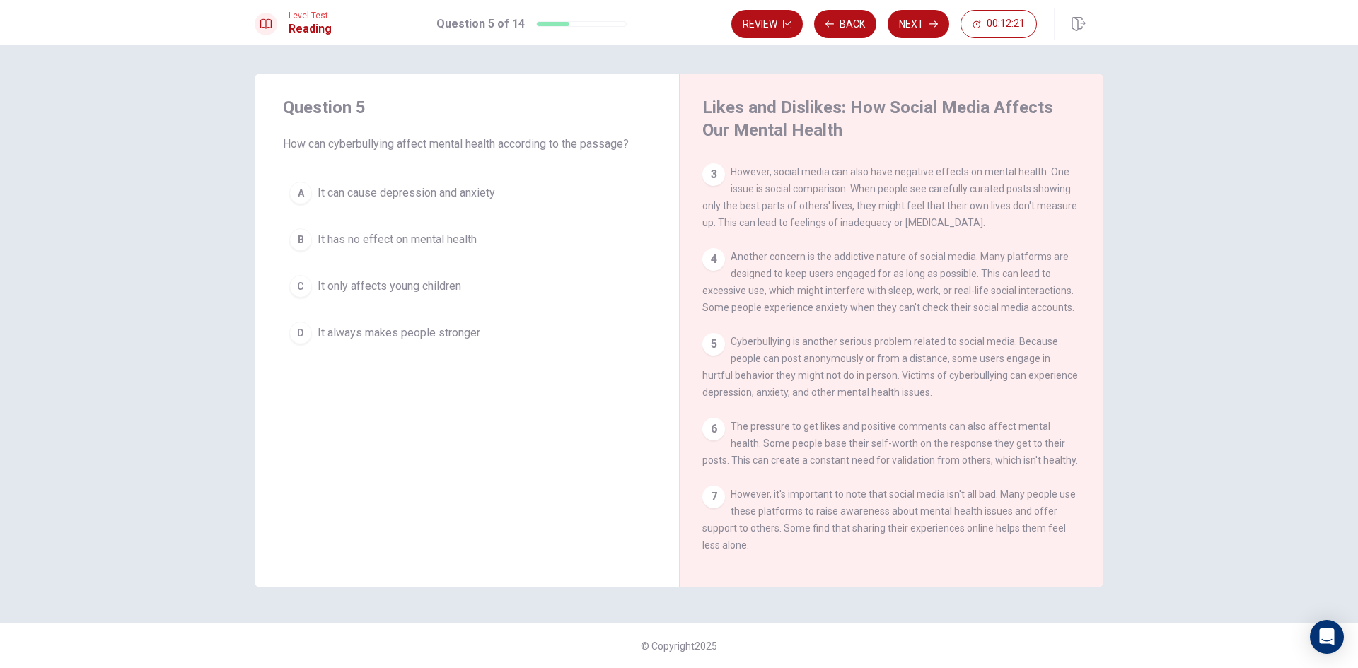
scroll to position [283, 0]
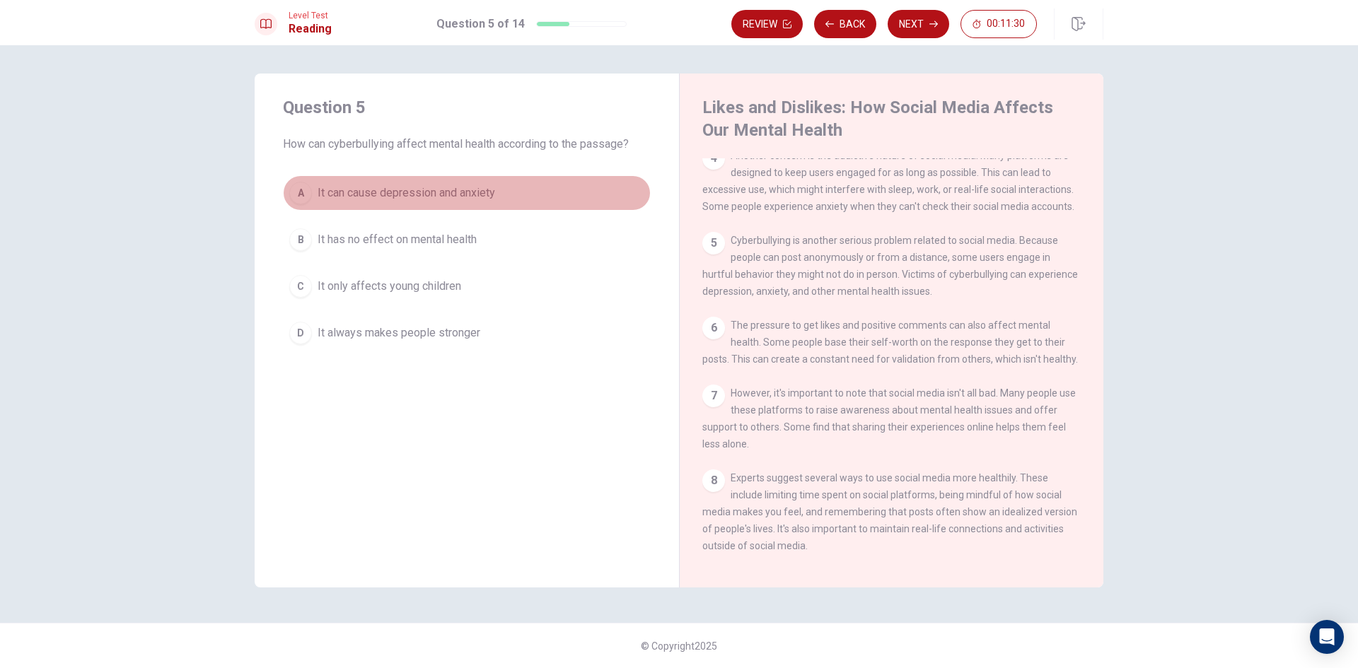
click at [306, 190] on div "A" at bounding box center [300, 193] width 23 height 23
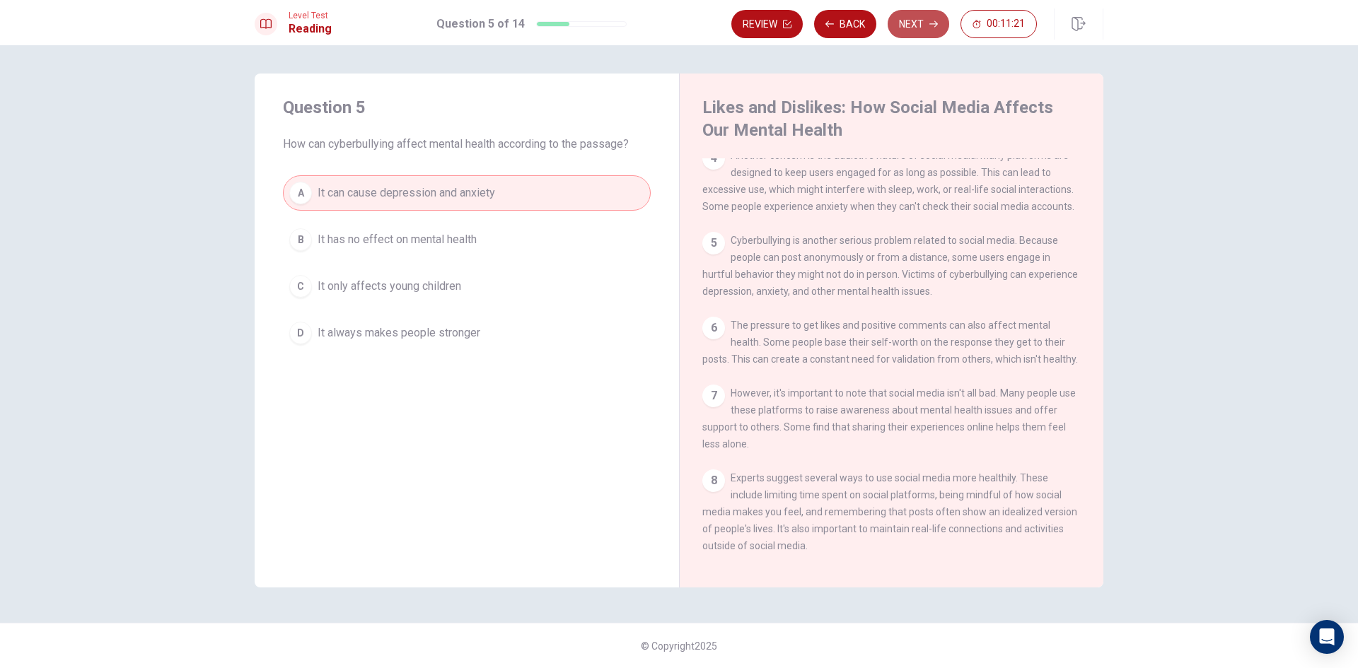
click at [922, 23] on button "Next" at bounding box center [919, 24] width 62 height 28
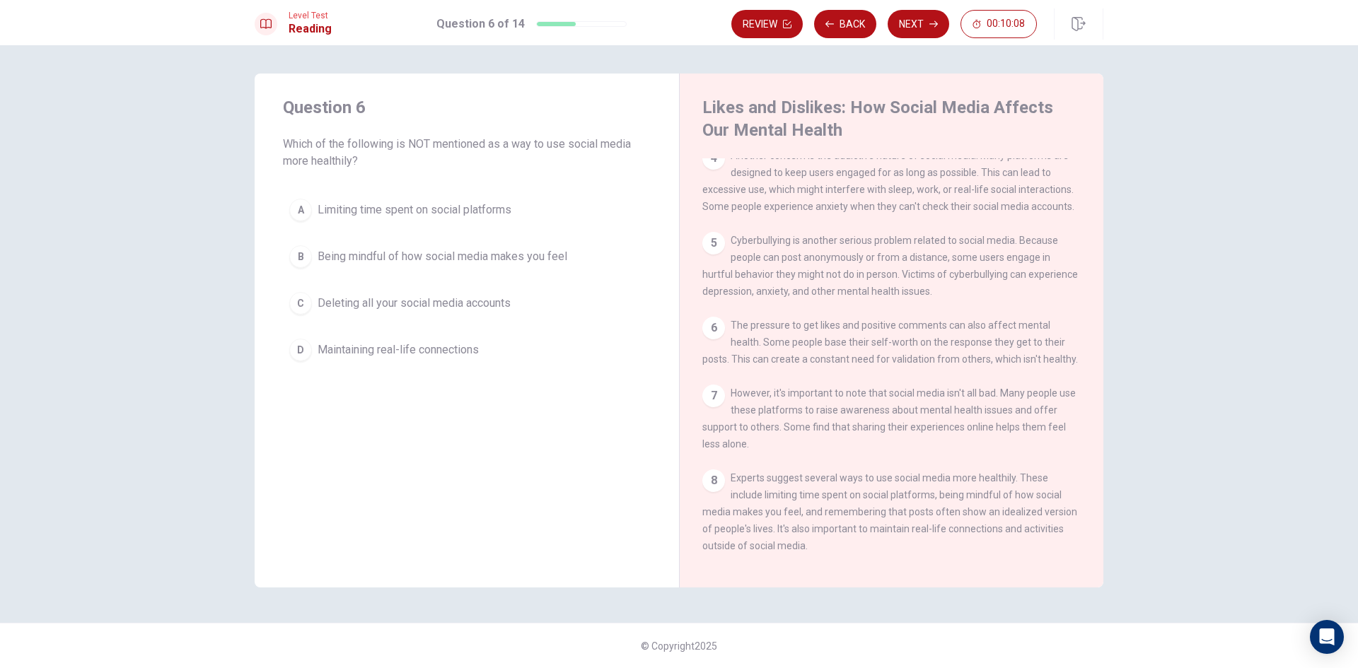
click at [303, 342] on div "D" at bounding box center [300, 350] width 23 height 23
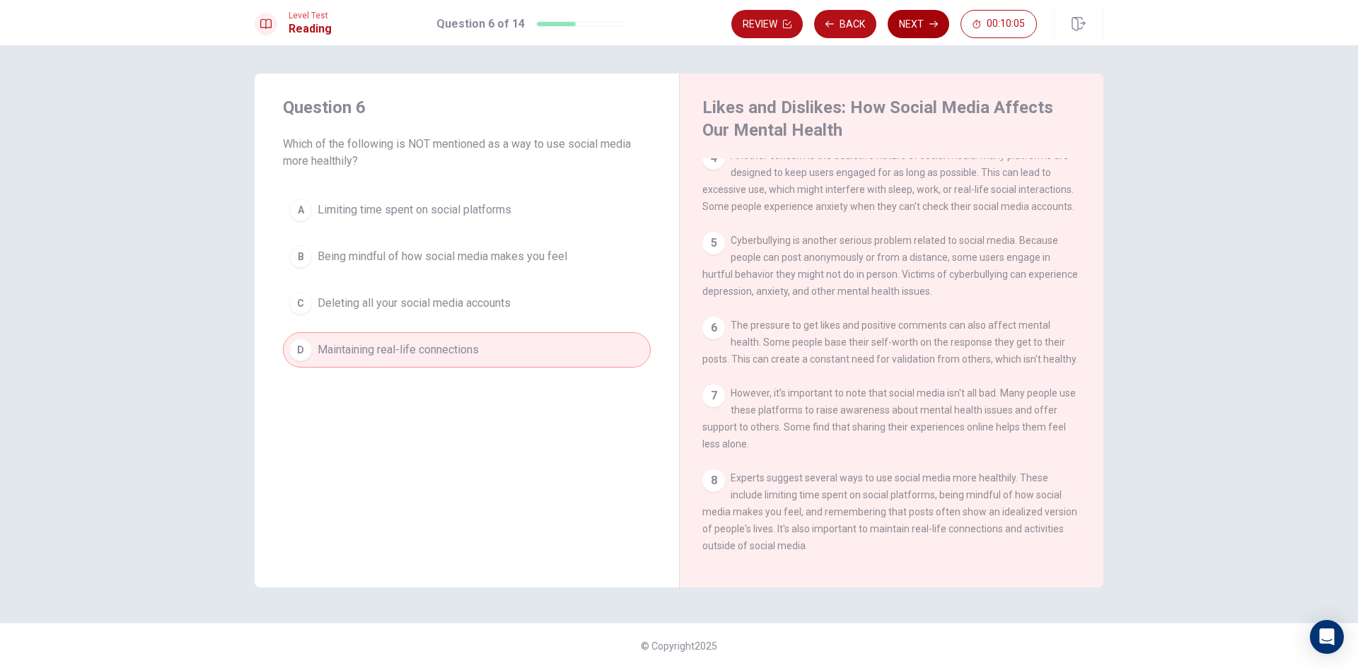
click at [919, 21] on button "Next" at bounding box center [919, 24] width 62 height 28
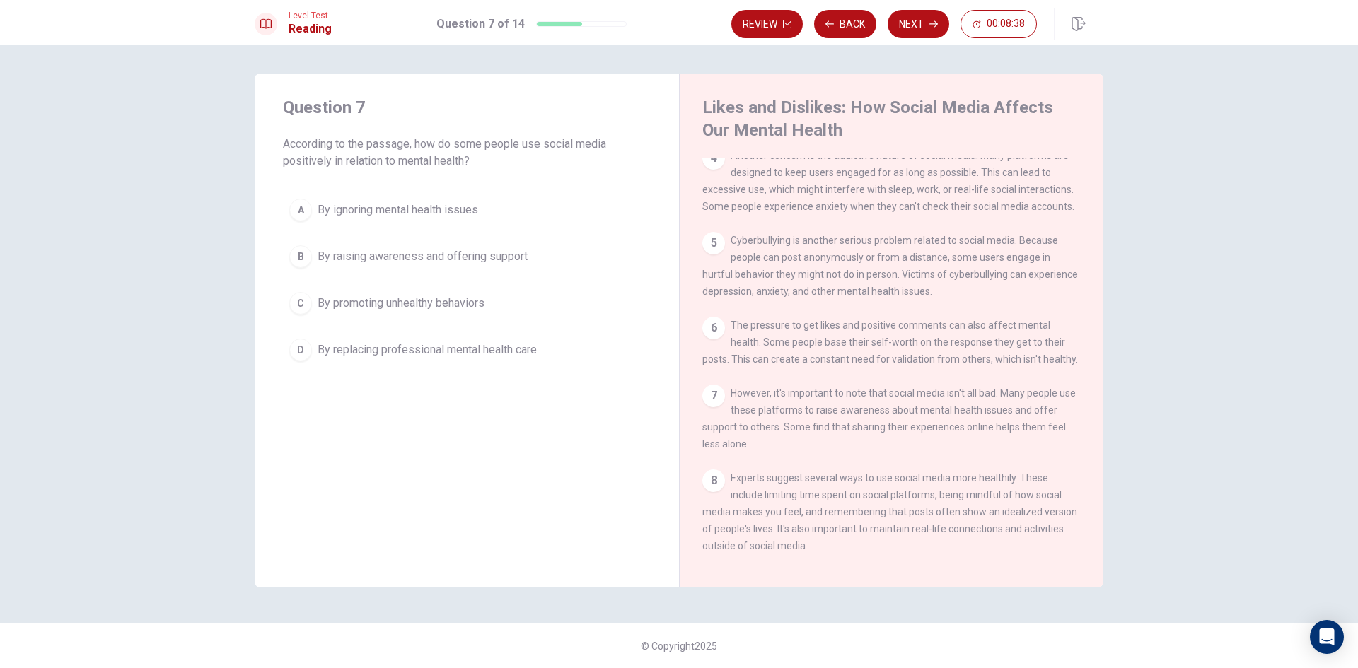
click at [312, 259] on button "B By raising awareness and offering support" at bounding box center [467, 256] width 368 height 35
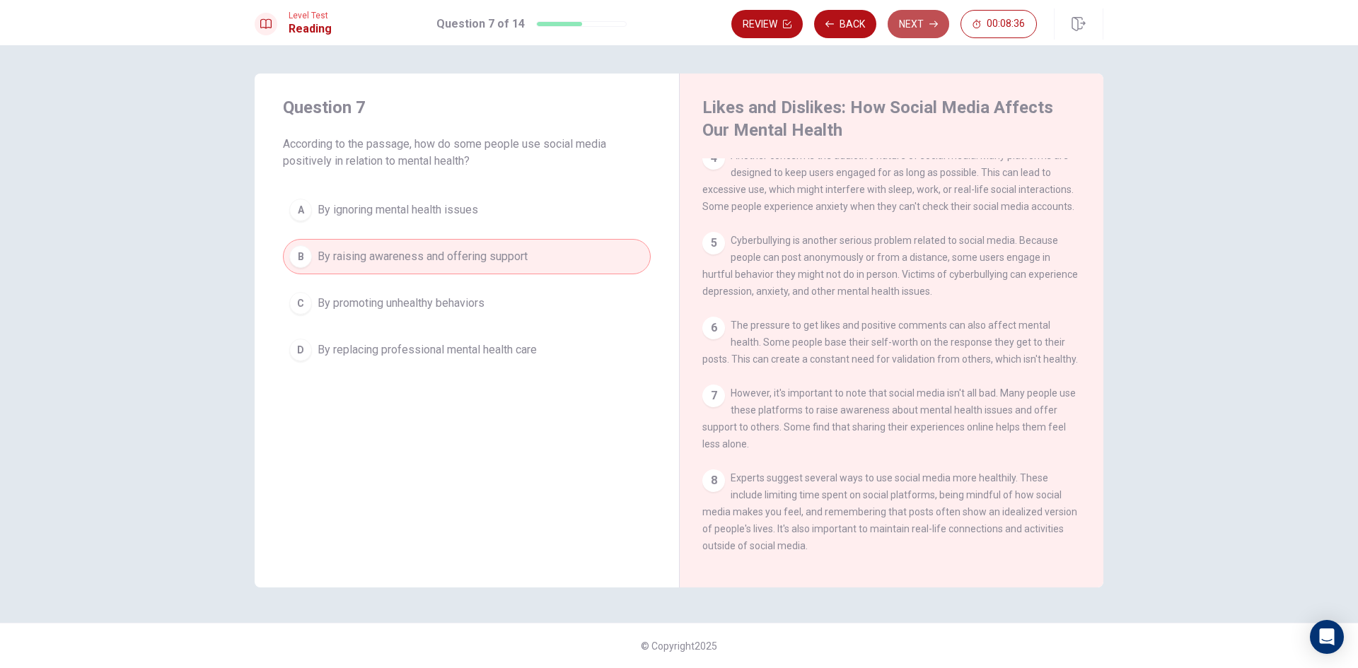
click at [927, 23] on button "Next" at bounding box center [919, 24] width 62 height 28
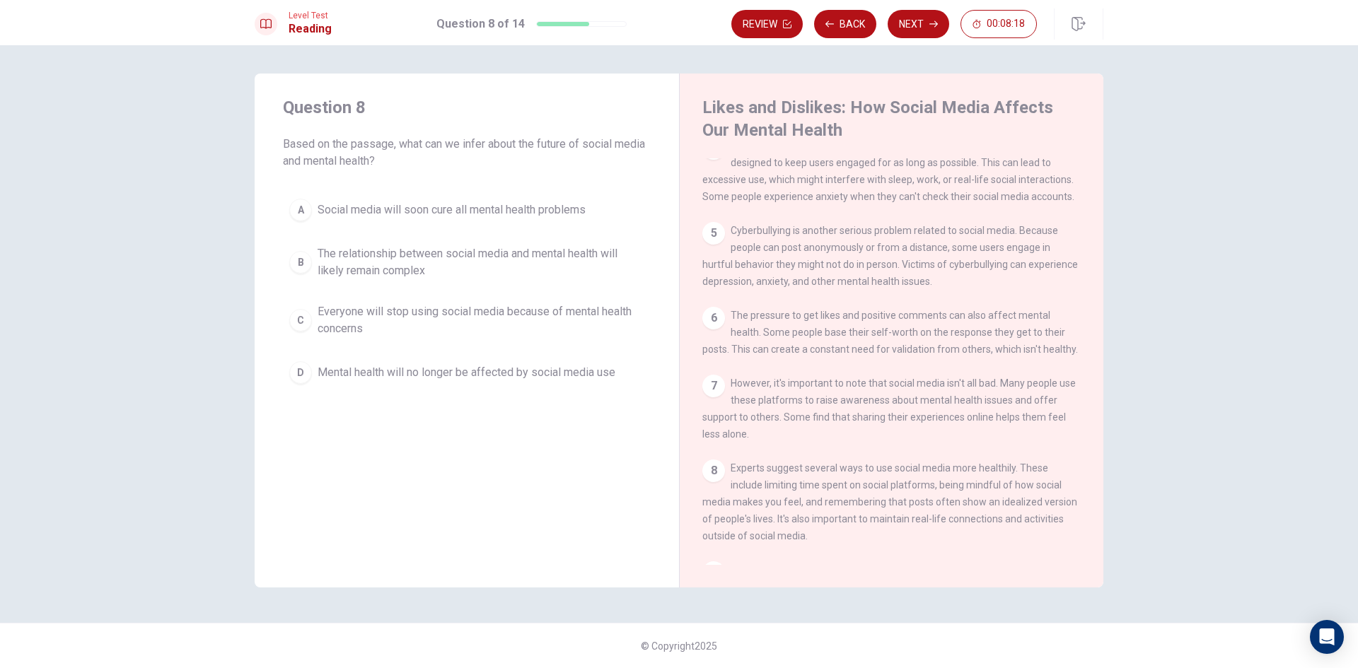
scroll to position [400, 0]
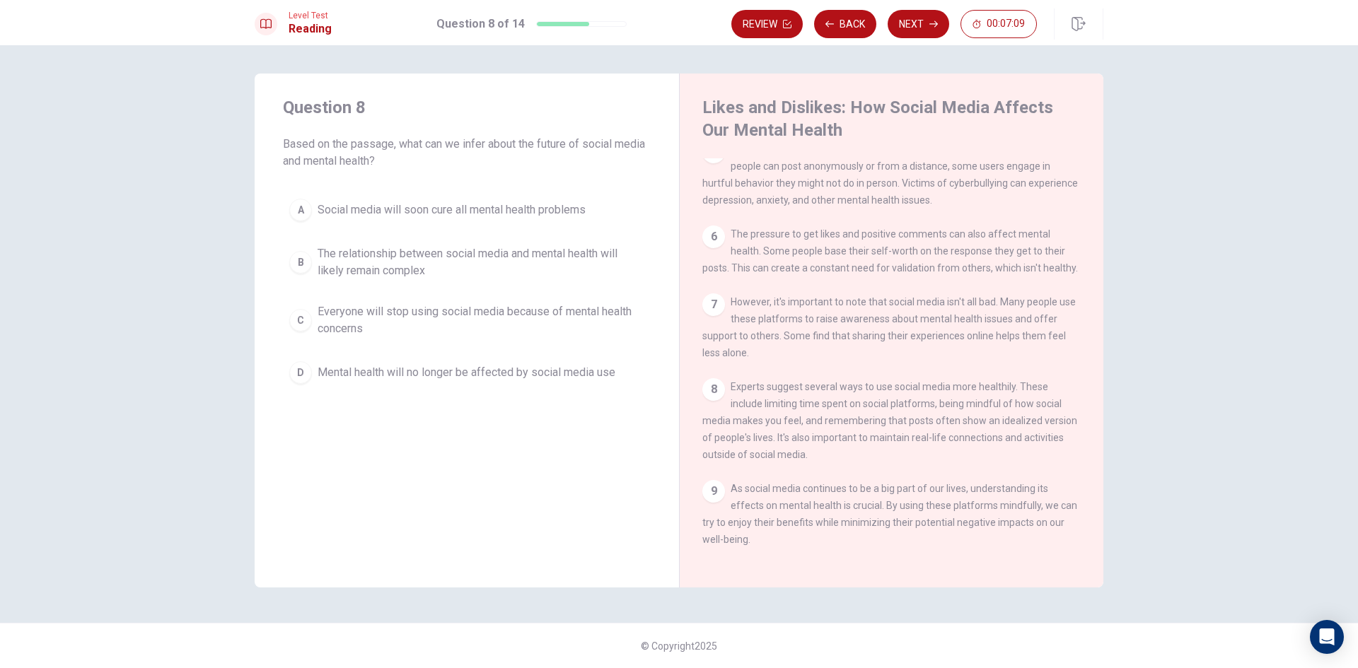
click at [306, 259] on div "B" at bounding box center [300, 262] width 23 height 23
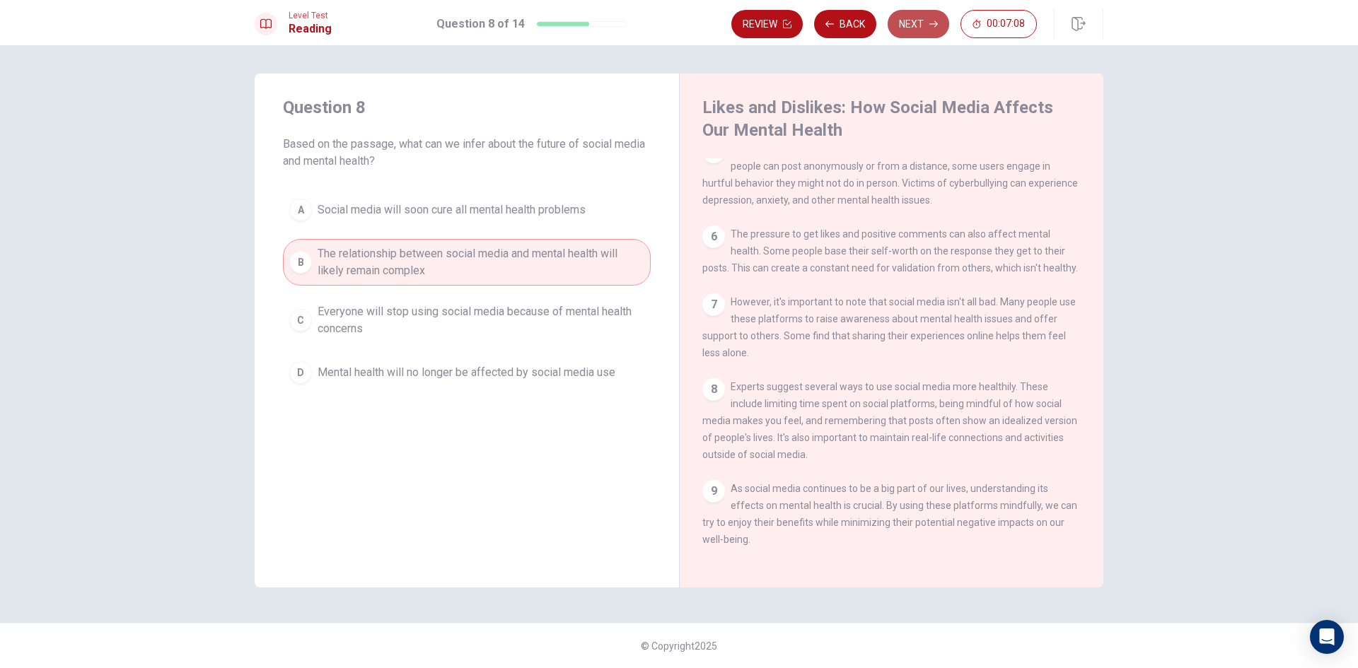
click at [939, 23] on button "Next" at bounding box center [919, 24] width 62 height 28
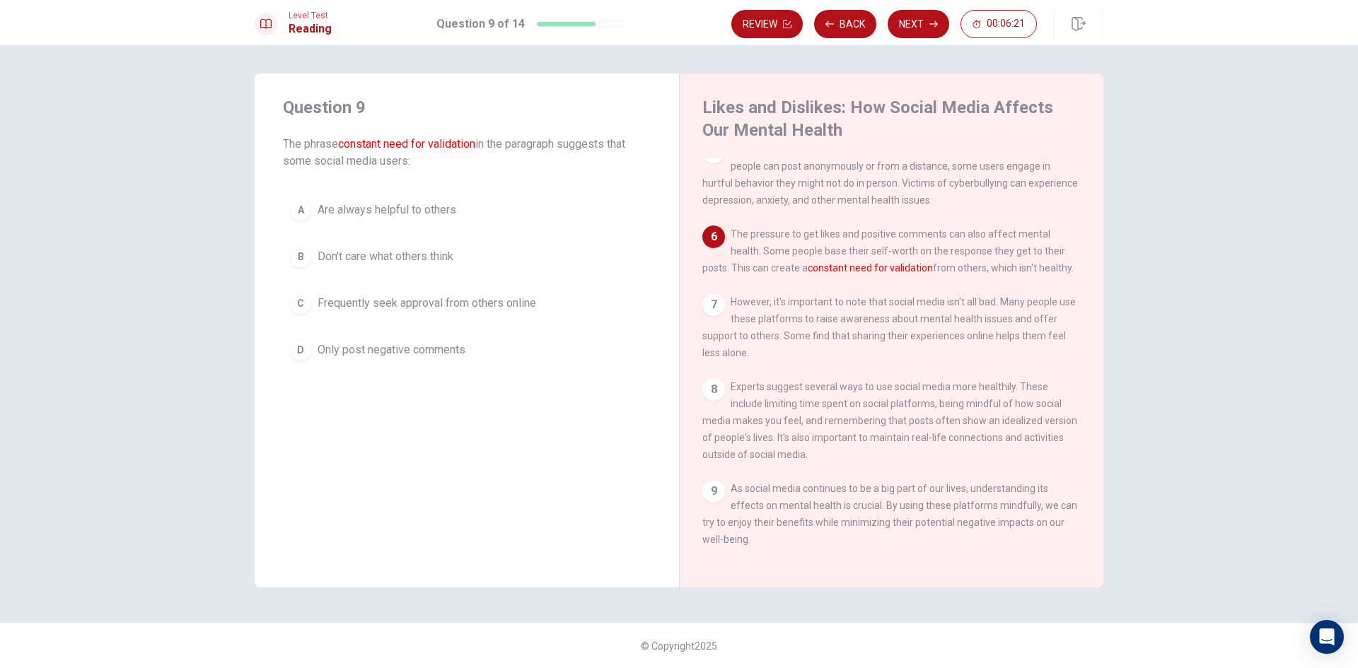
click at [310, 305] on div "C" at bounding box center [300, 303] width 23 height 23
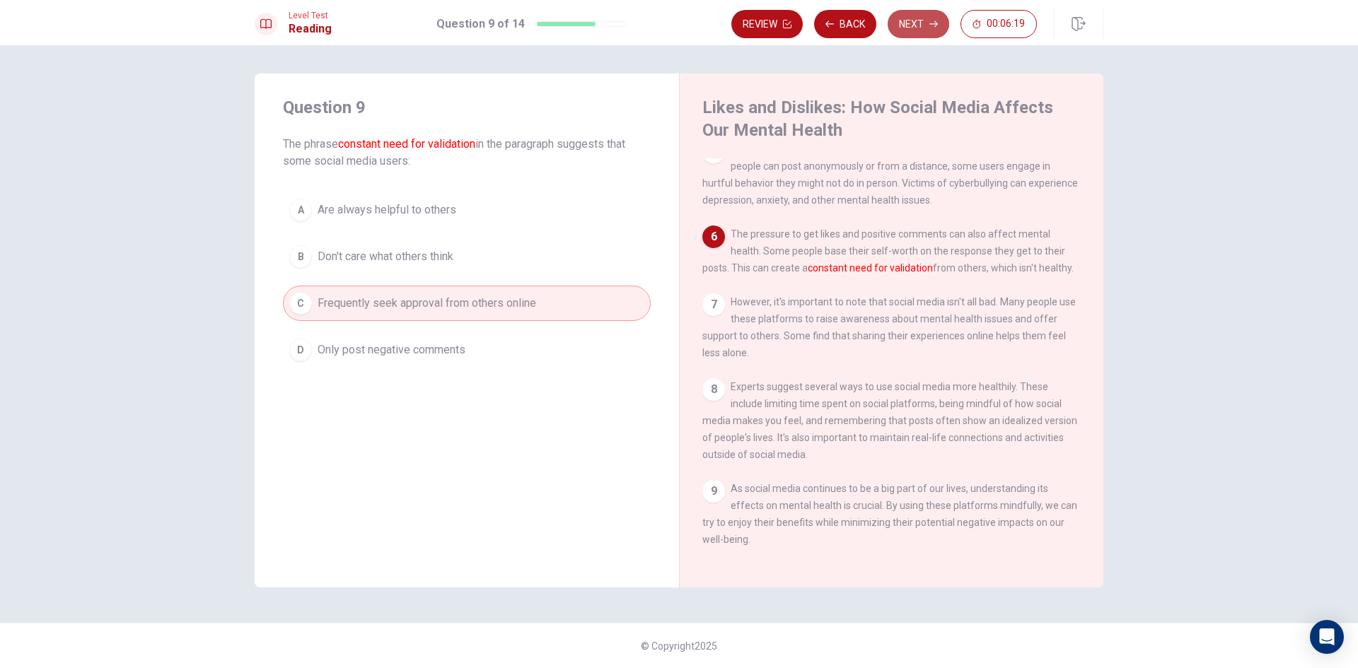
click at [913, 19] on button "Next" at bounding box center [919, 24] width 62 height 28
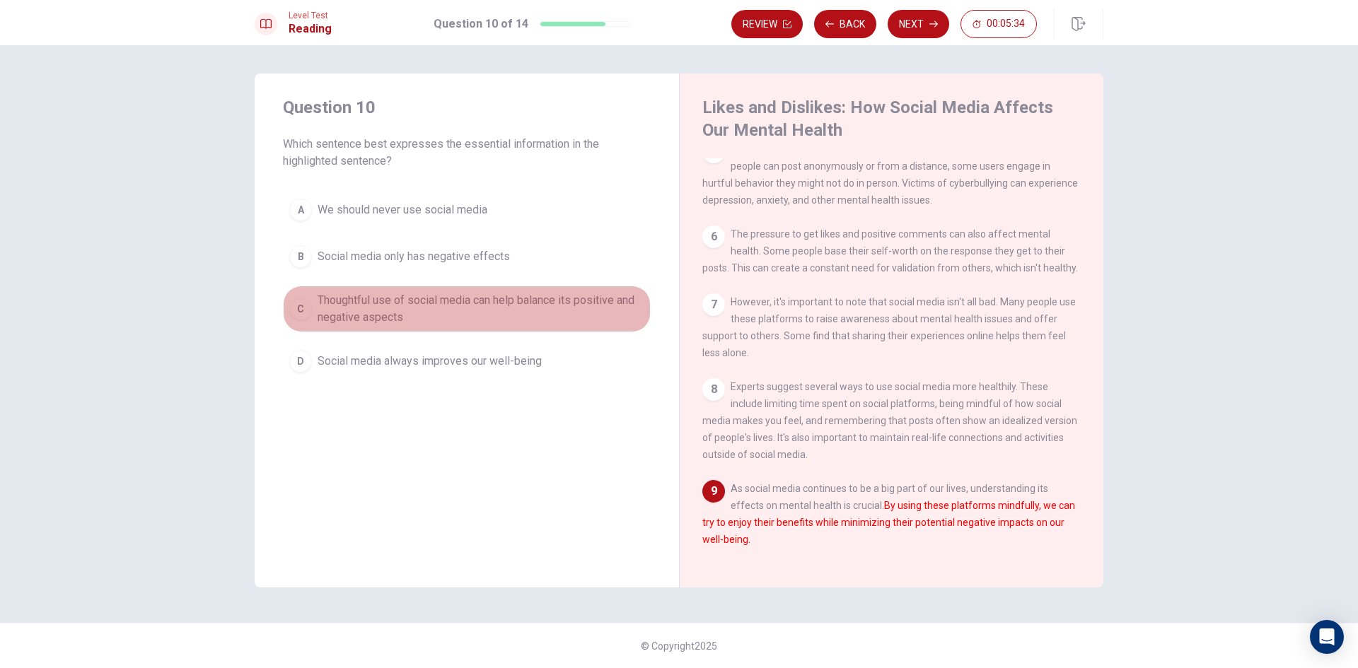
click at [315, 306] on button "C Thoughtful use of social media can help balance its positive and negative asp…" at bounding box center [467, 309] width 368 height 47
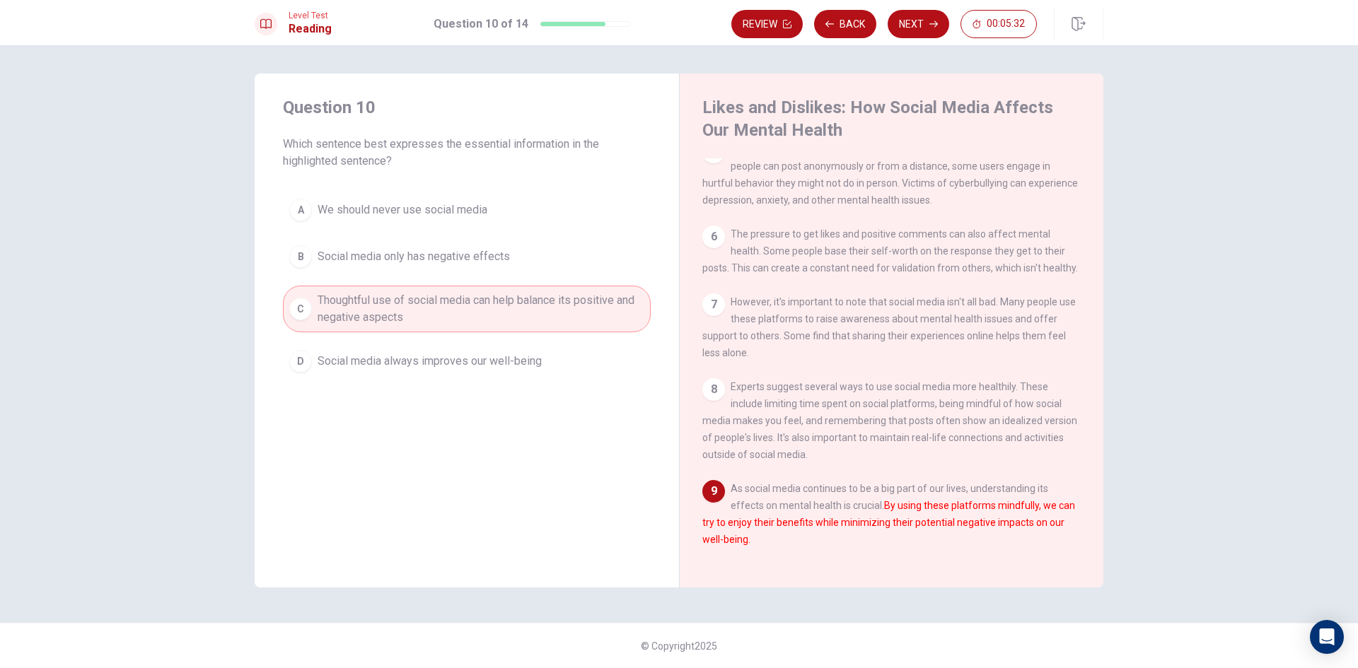
click at [926, 36] on button "Next" at bounding box center [919, 24] width 62 height 28
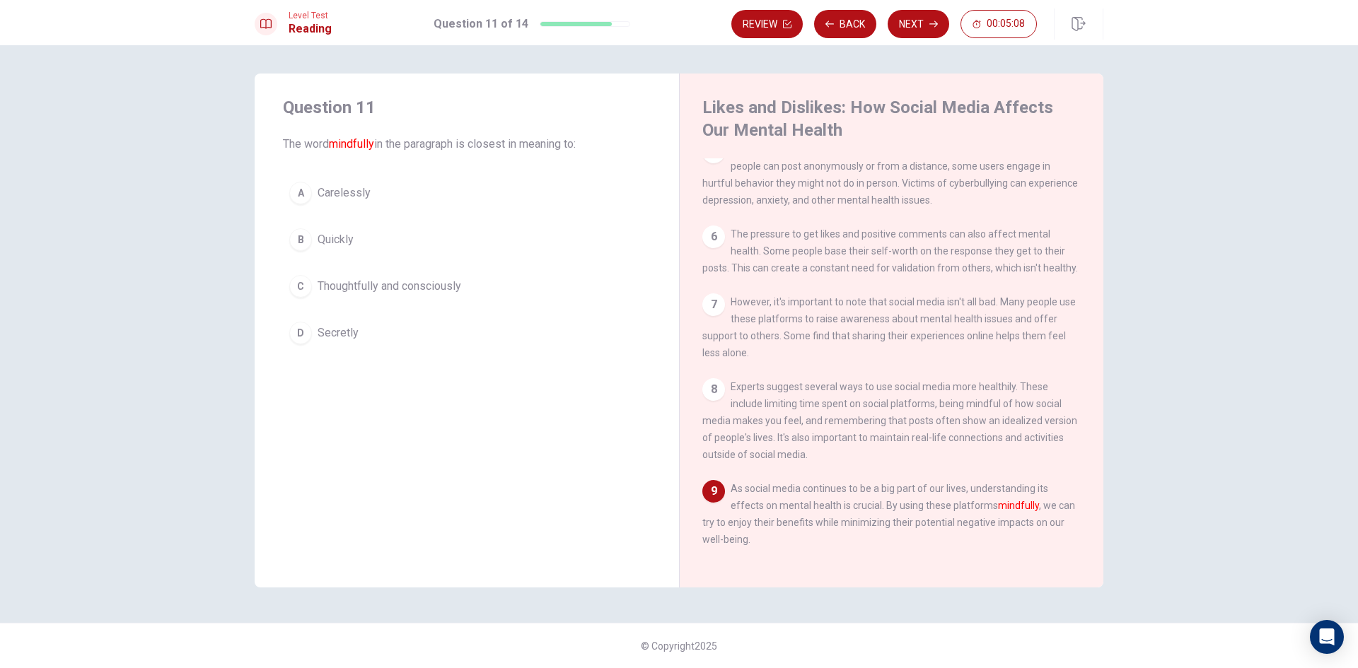
click at [308, 288] on div "C" at bounding box center [300, 286] width 23 height 23
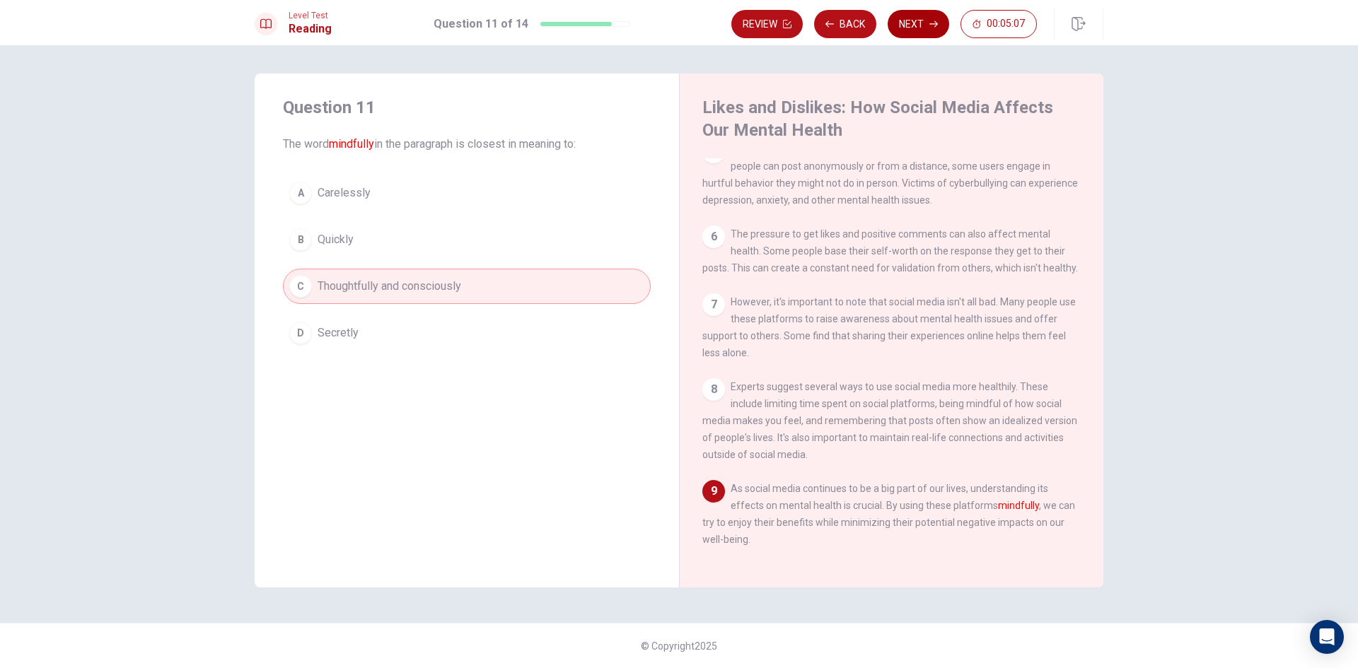
click at [913, 16] on button "Next" at bounding box center [919, 24] width 62 height 28
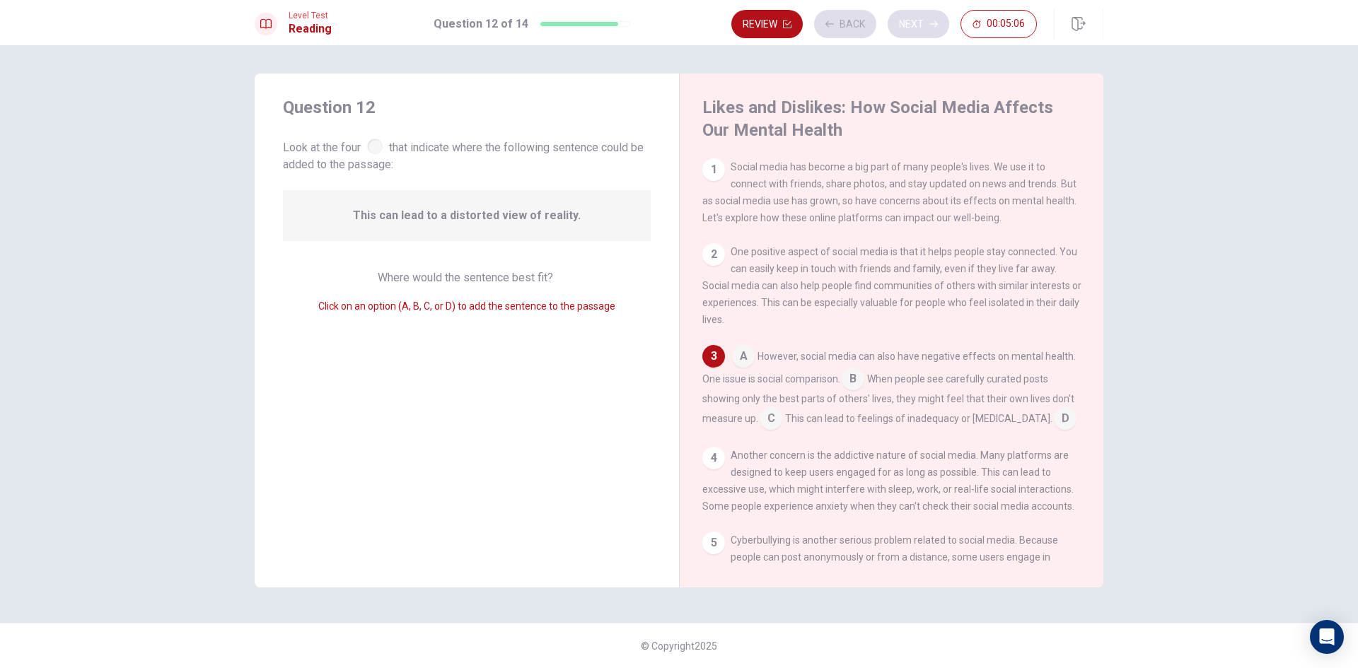
scroll to position [30, 0]
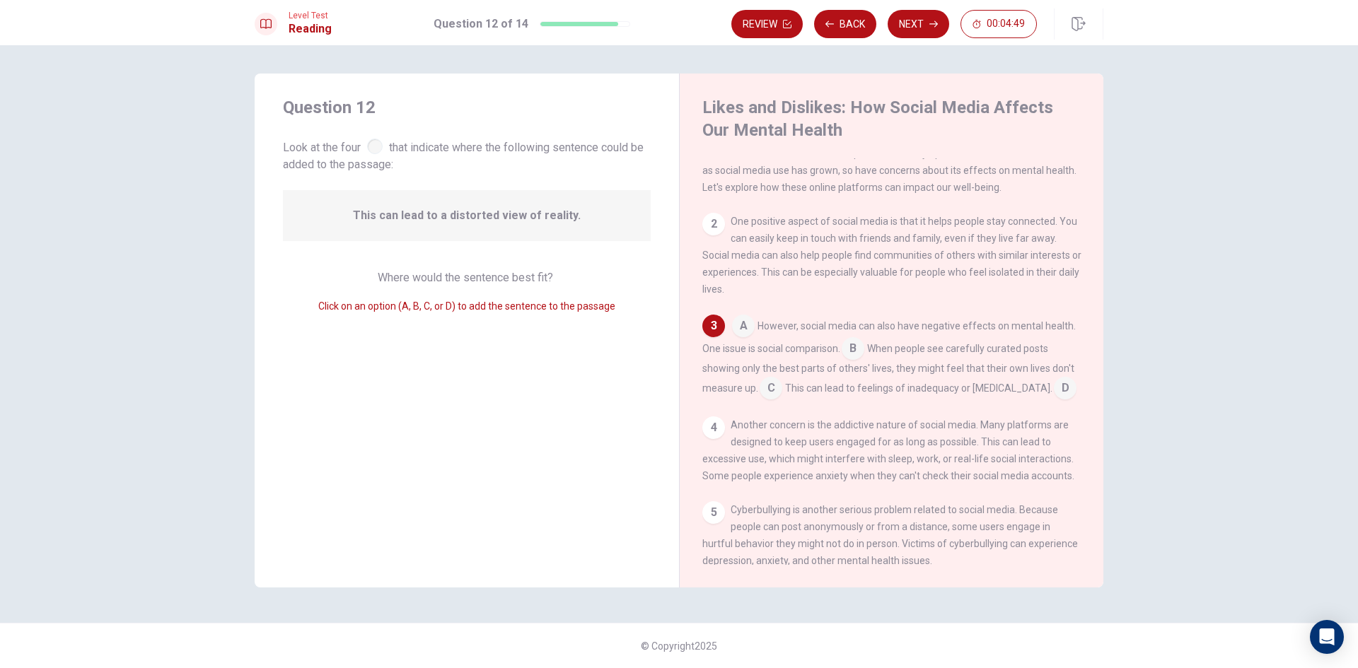
drag, startPoint x: 760, startPoint y: 332, endPoint x: 746, endPoint y: 339, distance: 15.2
click at [746, 339] on div "A However, social media can also have negative effects on mental health. One is…" at bounding box center [891, 357] width 379 height 85
drag, startPoint x: 748, startPoint y: 333, endPoint x: 661, endPoint y: 339, distance: 87.2
click at [661, 339] on div "Question 12 Look at the four that indicate where the following sentence could b…" at bounding box center [679, 331] width 849 height 514
click at [749, 332] on input at bounding box center [743, 327] width 23 height 23
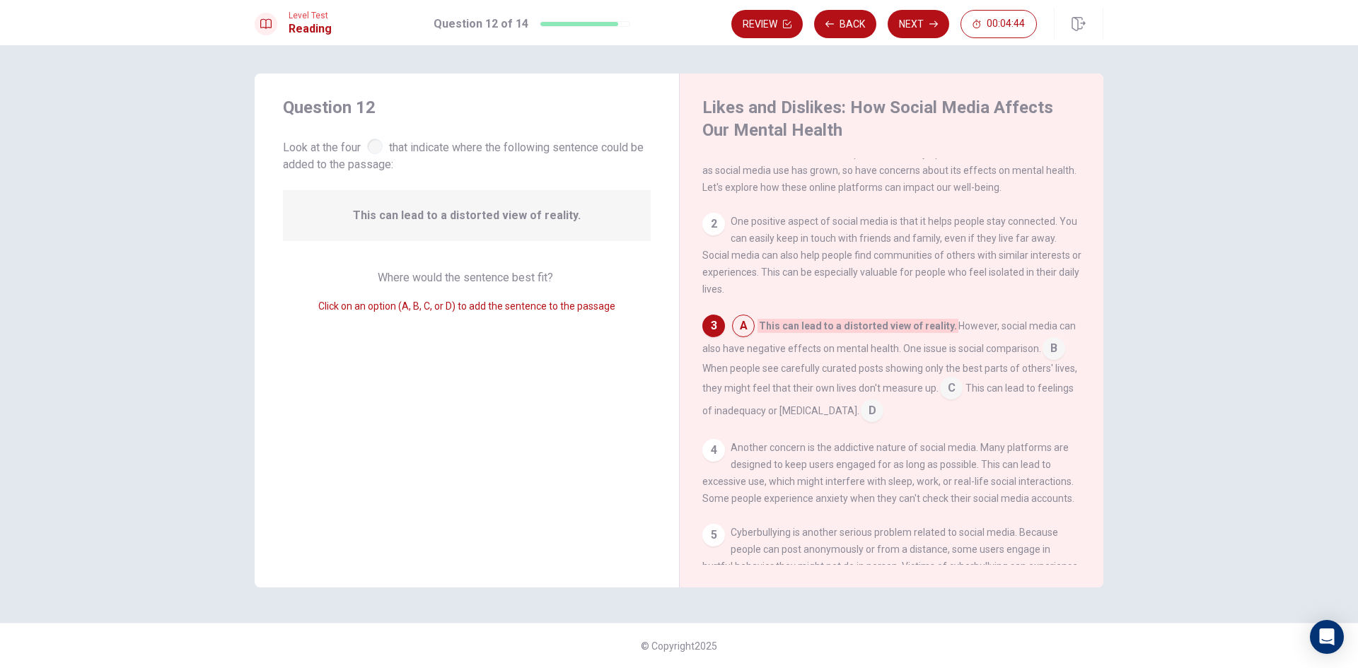
click at [1050, 361] on input at bounding box center [1054, 350] width 23 height 23
click at [750, 329] on input at bounding box center [743, 327] width 23 height 23
drag, startPoint x: 750, startPoint y: 329, endPoint x: 603, endPoint y: 305, distance: 149.1
click at [593, 306] on div "Question 12 Look at the four that indicate where the following sentence could b…" at bounding box center [679, 331] width 849 height 514
click at [951, 393] on input at bounding box center [951, 389] width 23 height 23
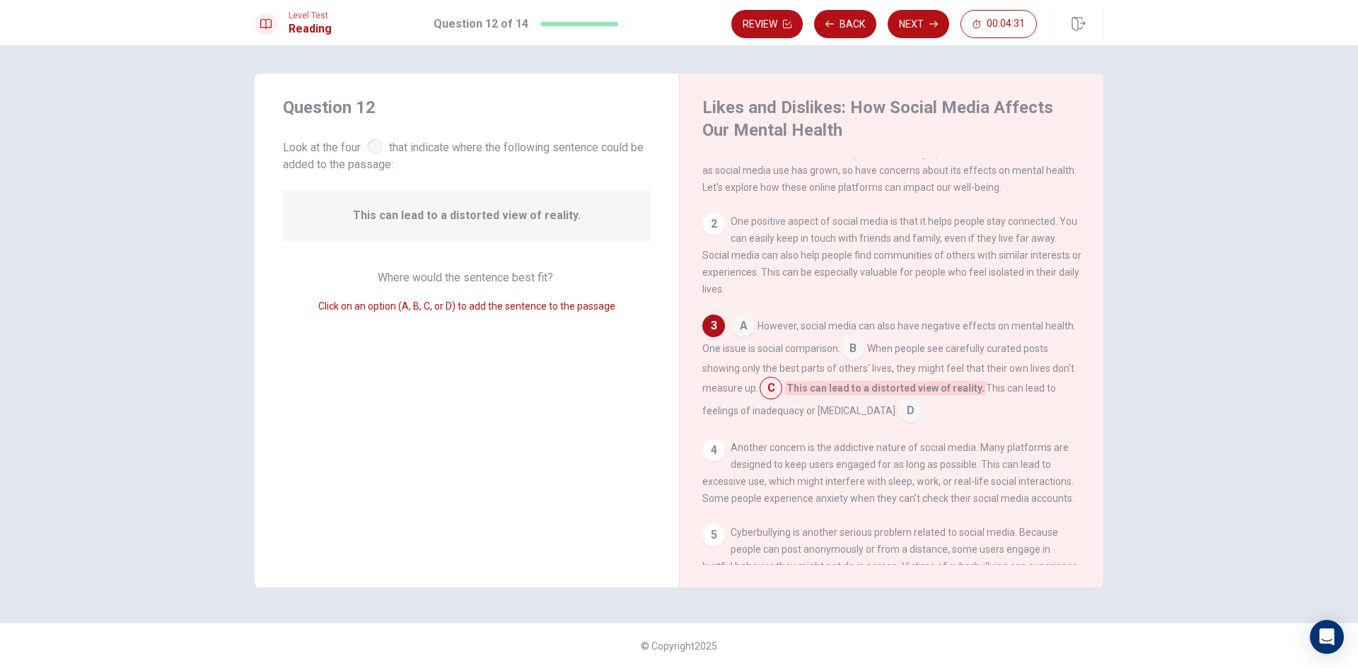
click at [899, 416] on input at bounding box center [910, 412] width 23 height 23
click at [739, 349] on div "A However, social media can also have negative effects on mental health. One is…" at bounding box center [891, 366] width 379 height 102
click at [746, 337] on input at bounding box center [743, 327] width 23 height 23
click at [1045, 355] on input at bounding box center [1054, 350] width 23 height 23
click at [997, 395] on input at bounding box center [1008, 389] width 23 height 23
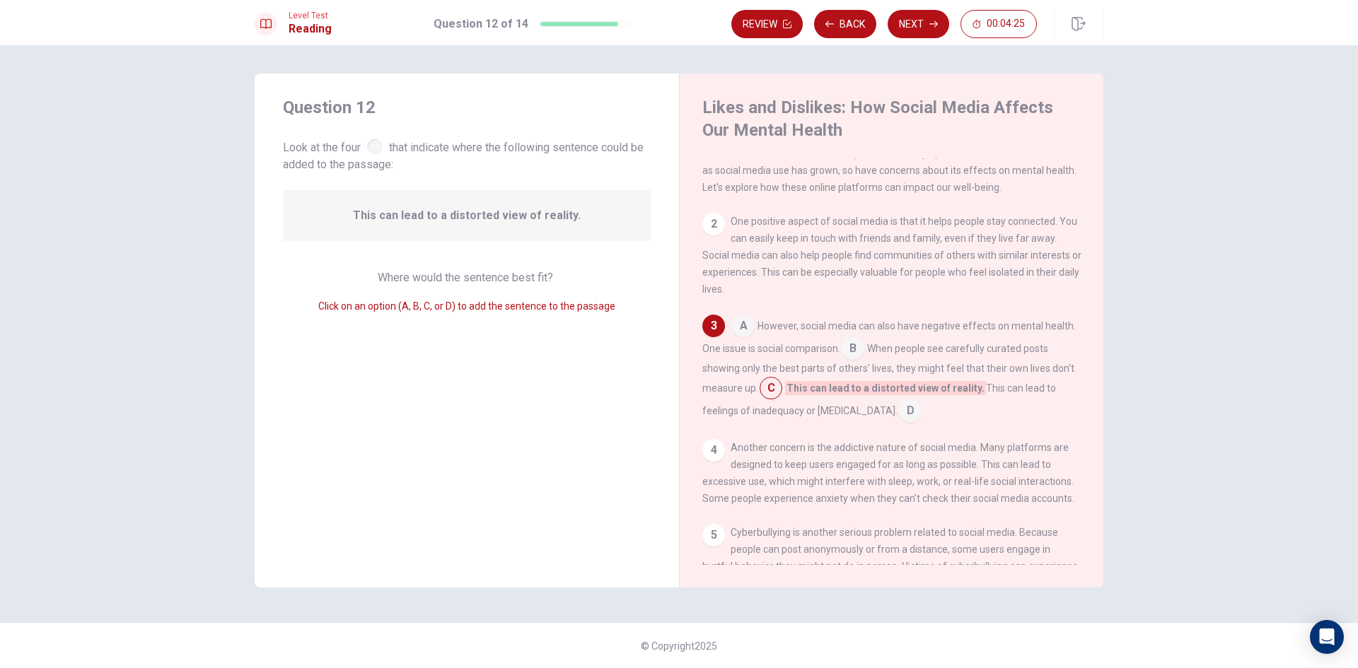
click at [901, 420] on input at bounding box center [910, 412] width 23 height 23
click at [749, 337] on input at bounding box center [743, 327] width 23 height 23
click at [1043, 361] on input at bounding box center [1054, 350] width 23 height 23
click at [750, 334] on input at bounding box center [743, 327] width 23 height 23
click at [952, 388] on input at bounding box center [951, 389] width 23 height 23
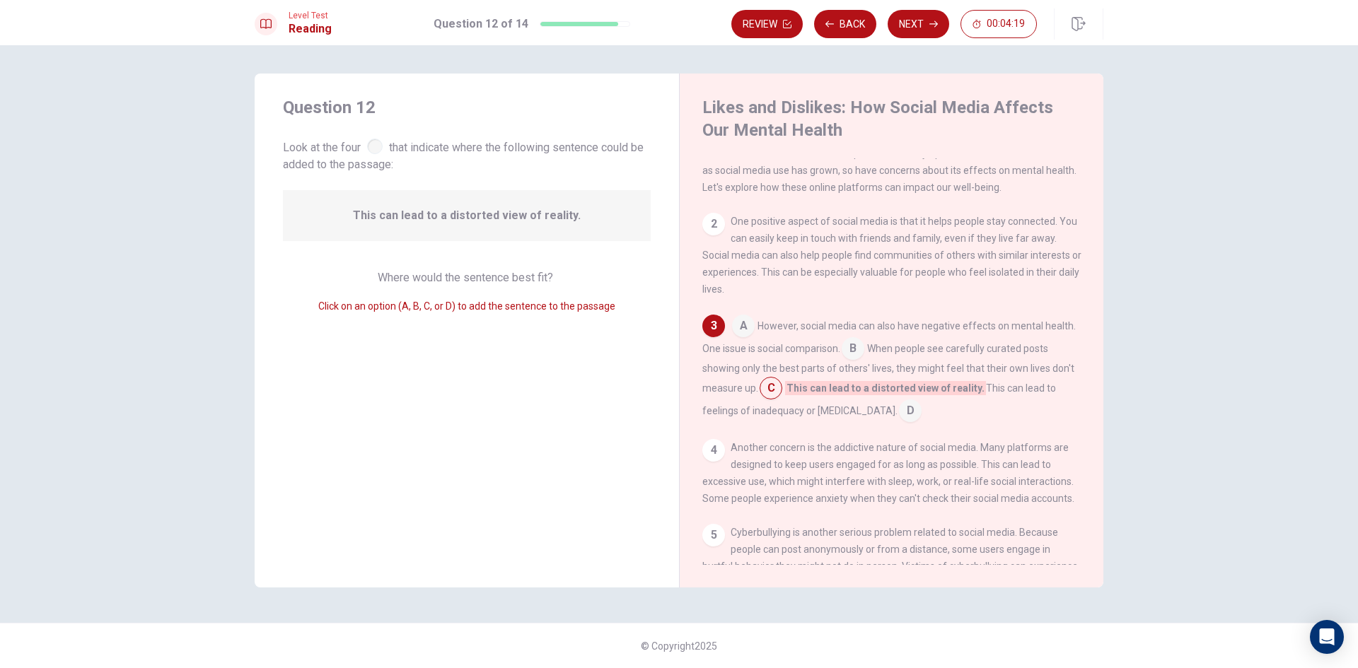
click at [890, 414] on div "A However, social media can also have negative effects on mental health. One is…" at bounding box center [891, 369] width 379 height 108
click at [748, 335] on input at bounding box center [743, 327] width 23 height 23
click at [1056, 354] on input at bounding box center [1054, 350] width 23 height 23
click at [997, 397] on input at bounding box center [1008, 389] width 23 height 23
click at [862, 358] on input at bounding box center [853, 350] width 23 height 23
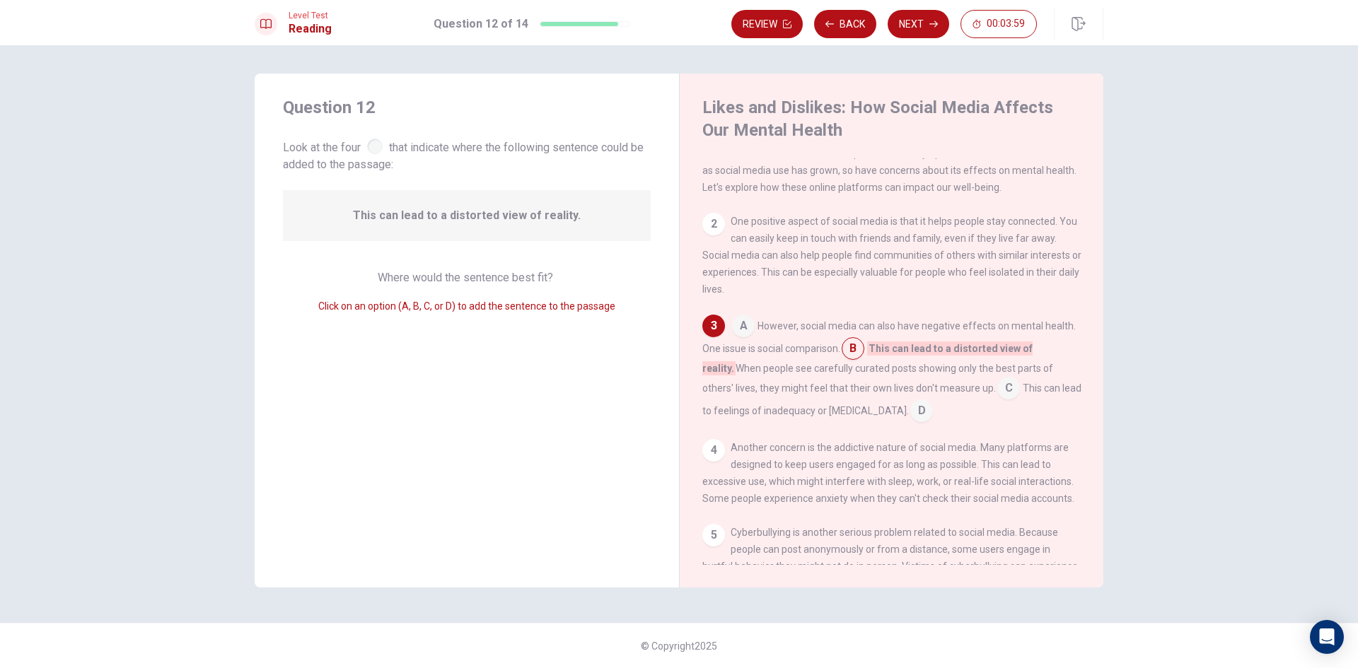
click at [862, 358] on input at bounding box center [853, 350] width 23 height 23
click at [753, 329] on input at bounding box center [743, 327] width 23 height 23
click at [945, 397] on input at bounding box center [951, 389] width 23 height 23
click at [864, 349] on input at bounding box center [853, 350] width 23 height 23
click at [748, 336] on input at bounding box center [743, 327] width 23 height 23
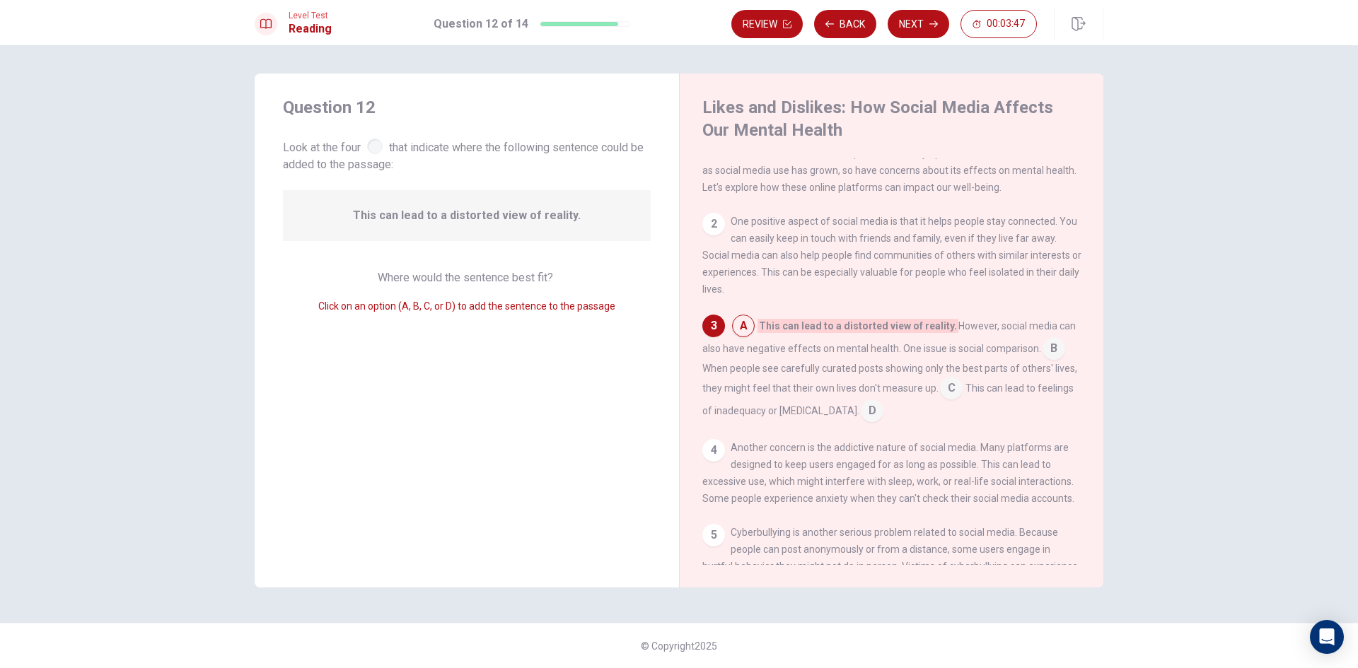
click at [1049, 354] on input at bounding box center [1054, 350] width 23 height 23
click at [857, 361] on input at bounding box center [853, 350] width 23 height 23
click at [859, 359] on input at bounding box center [853, 350] width 23 height 23
click at [997, 395] on input at bounding box center [1008, 389] width 23 height 23
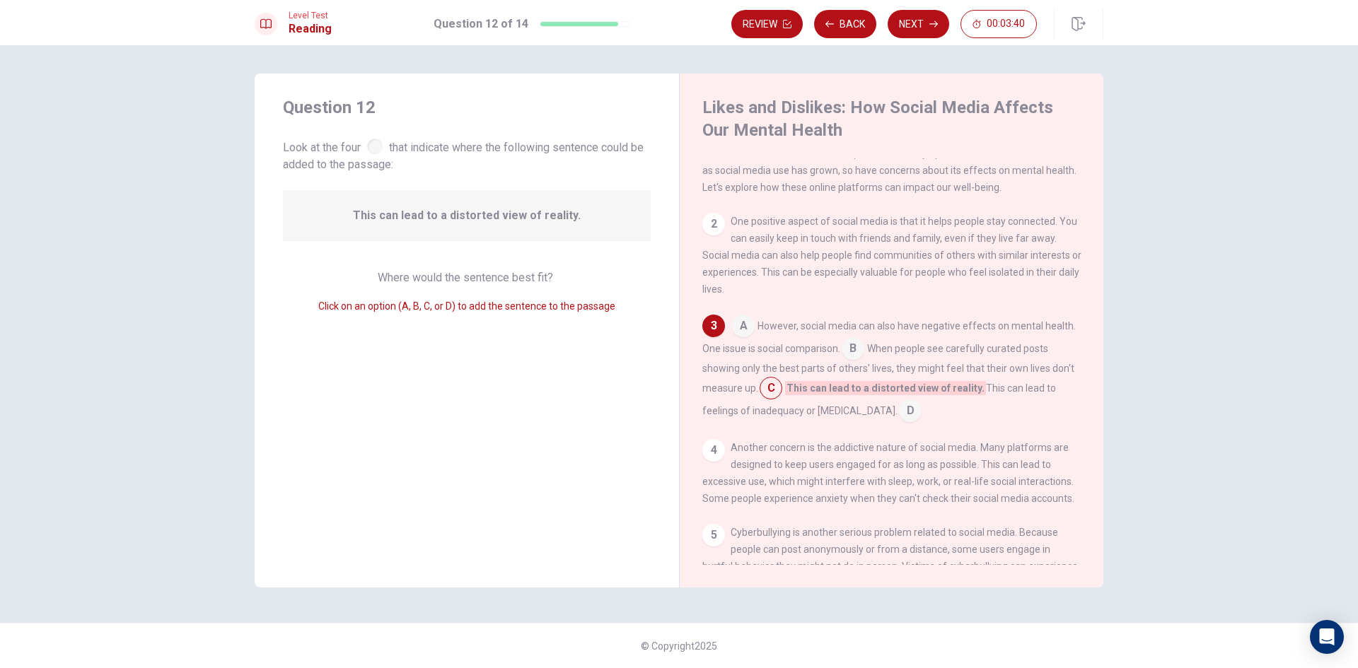
click at [899, 417] on input at bounding box center [910, 412] width 23 height 23
click at [904, 24] on button "Next" at bounding box center [919, 24] width 62 height 28
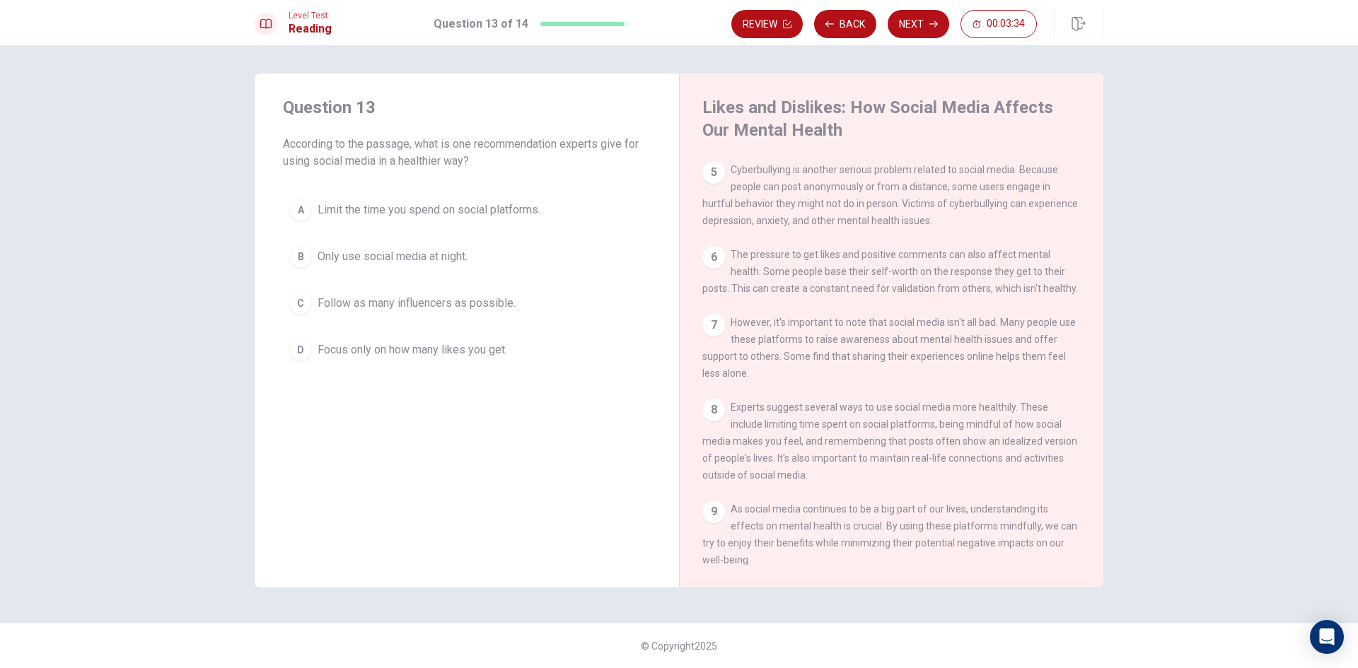
scroll to position [400, 0]
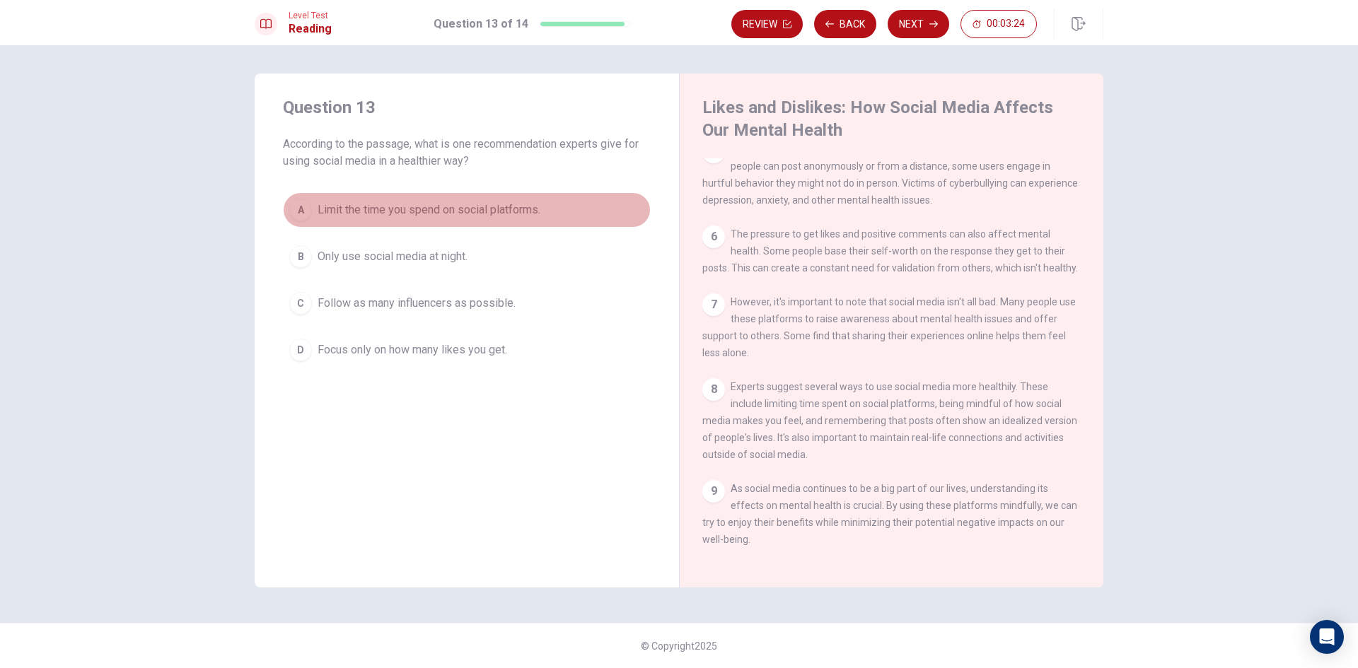
click at [310, 211] on div "A" at bounding box center [300, 210] width 23 height 23
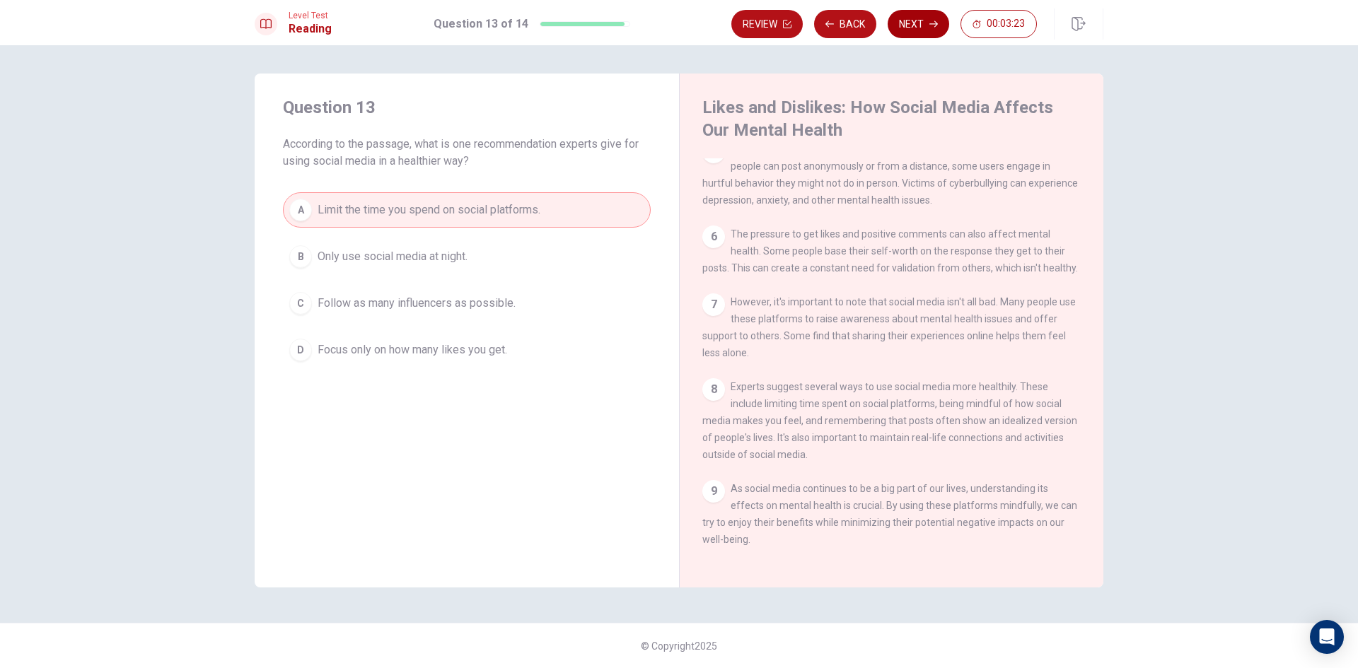
click at [898, 27] on button "Next" at bounding box center [919, 24] width 62 height 28
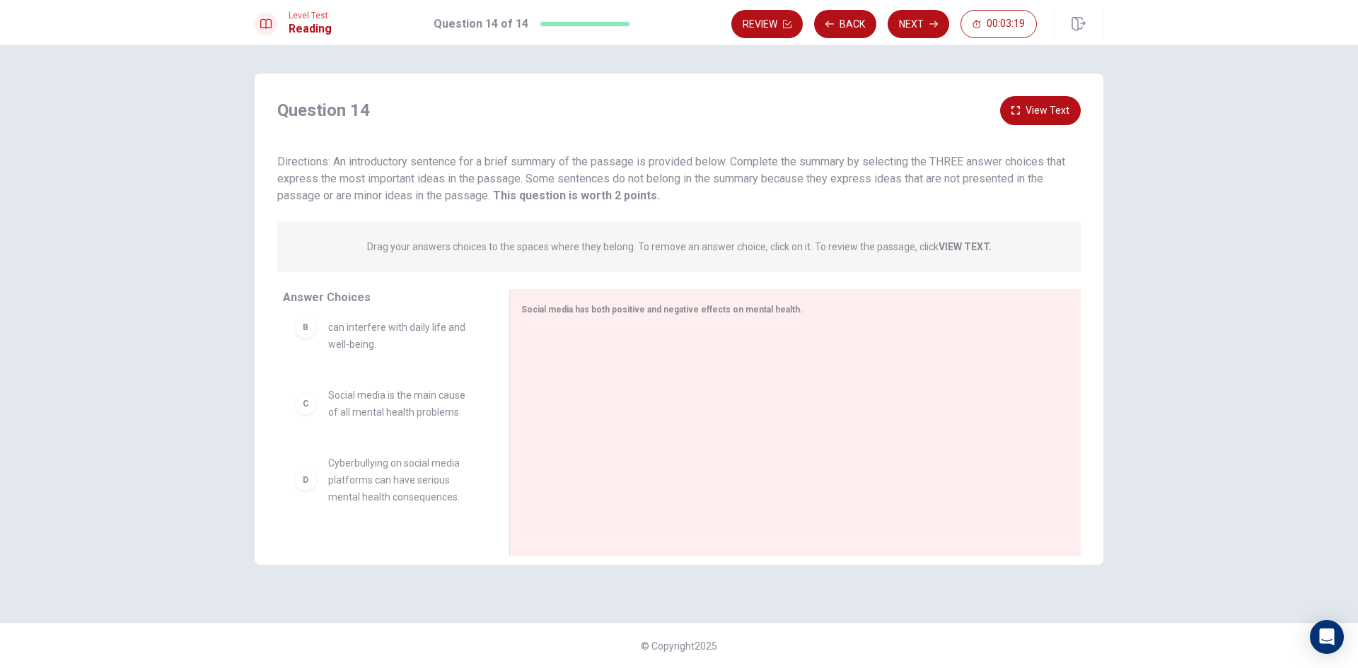
scroll to position [0, 0]
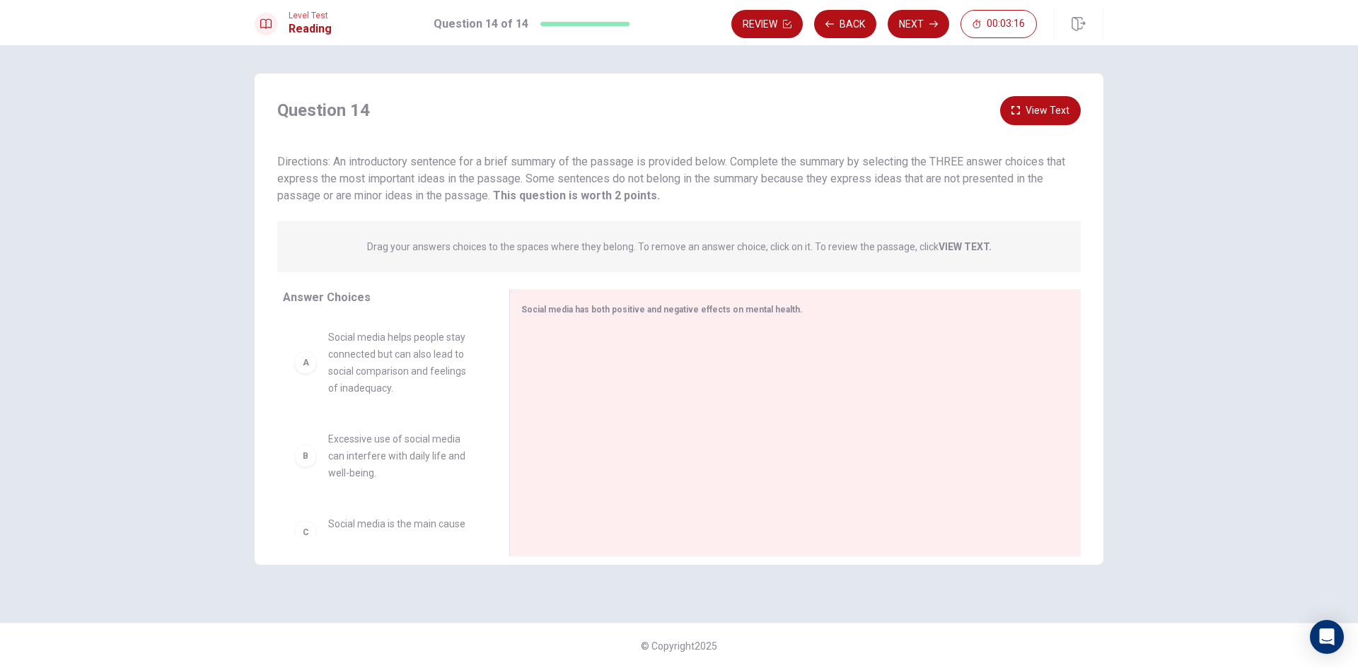
click at [313, 368] on div "A" at bounding box center [305, 363] width 23 height 23
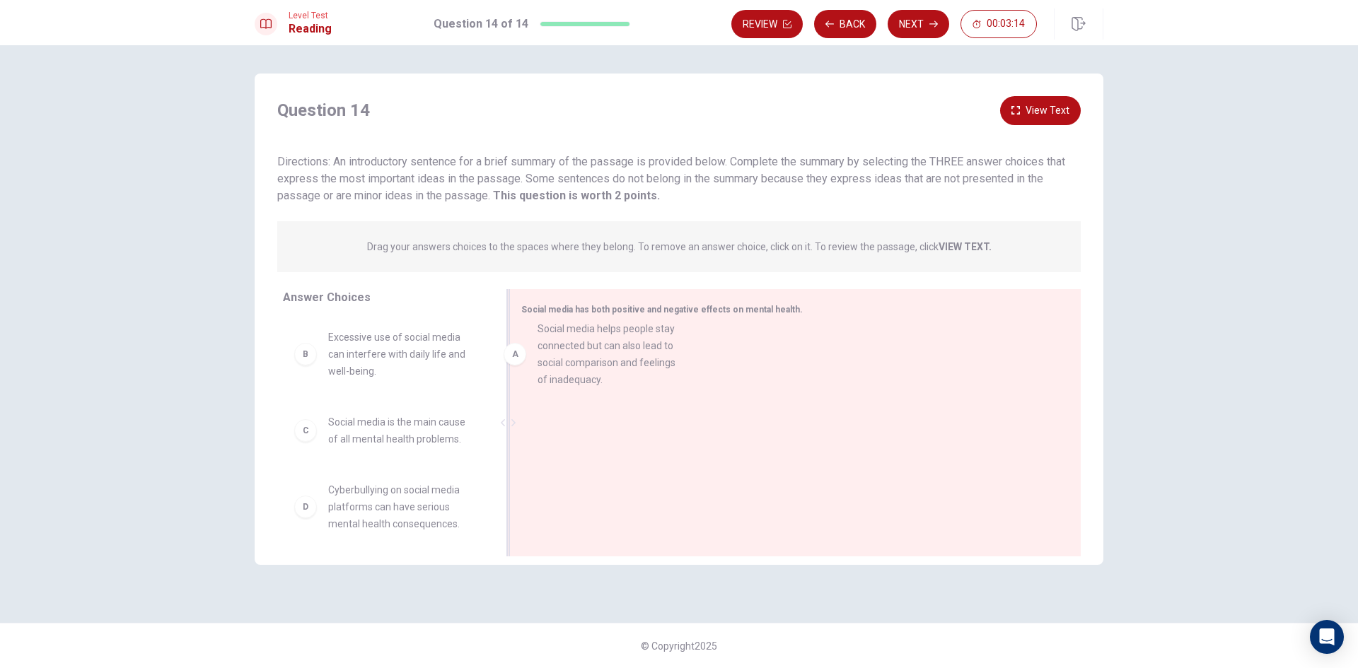
drag, startPoint x: 325, startPoint y: 370, endPoint x: 540, endPoint y: 359, distance: 214.6
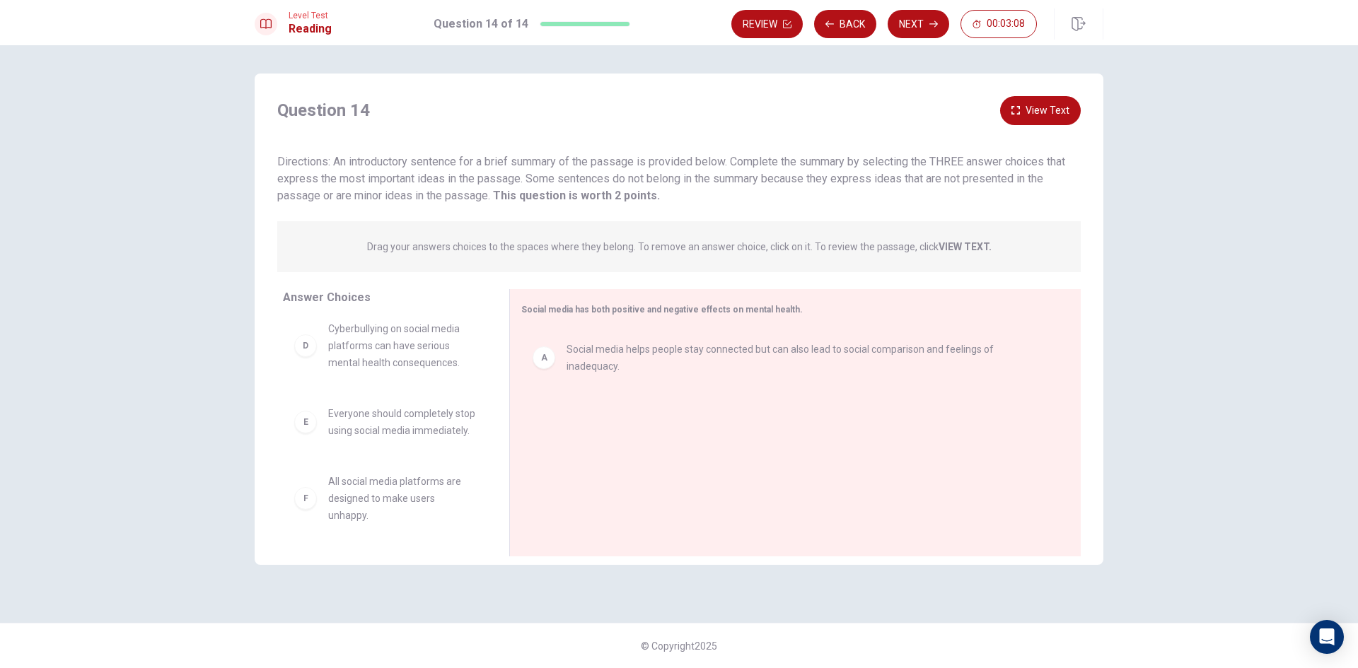
scroll to position [108, 0]
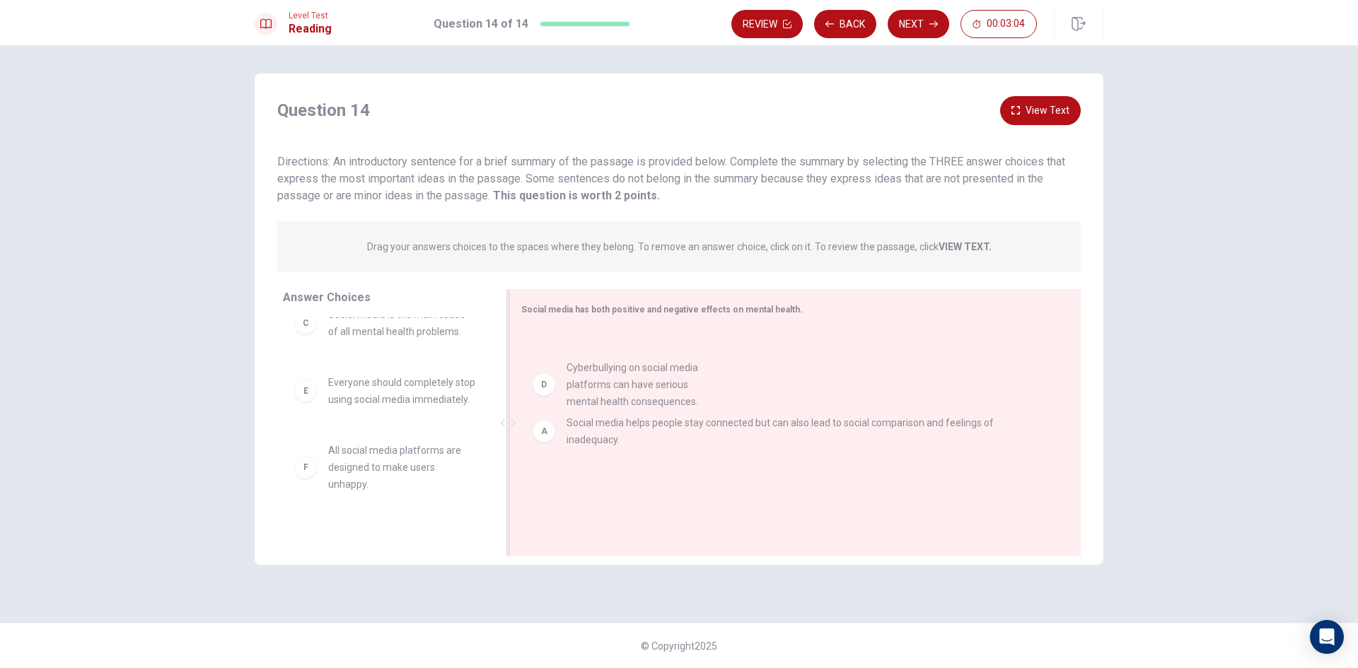
drag, startPoint x: 306, startPoint y: 405, endPoint x: 550, endPoint y: 390, distance: 245.2
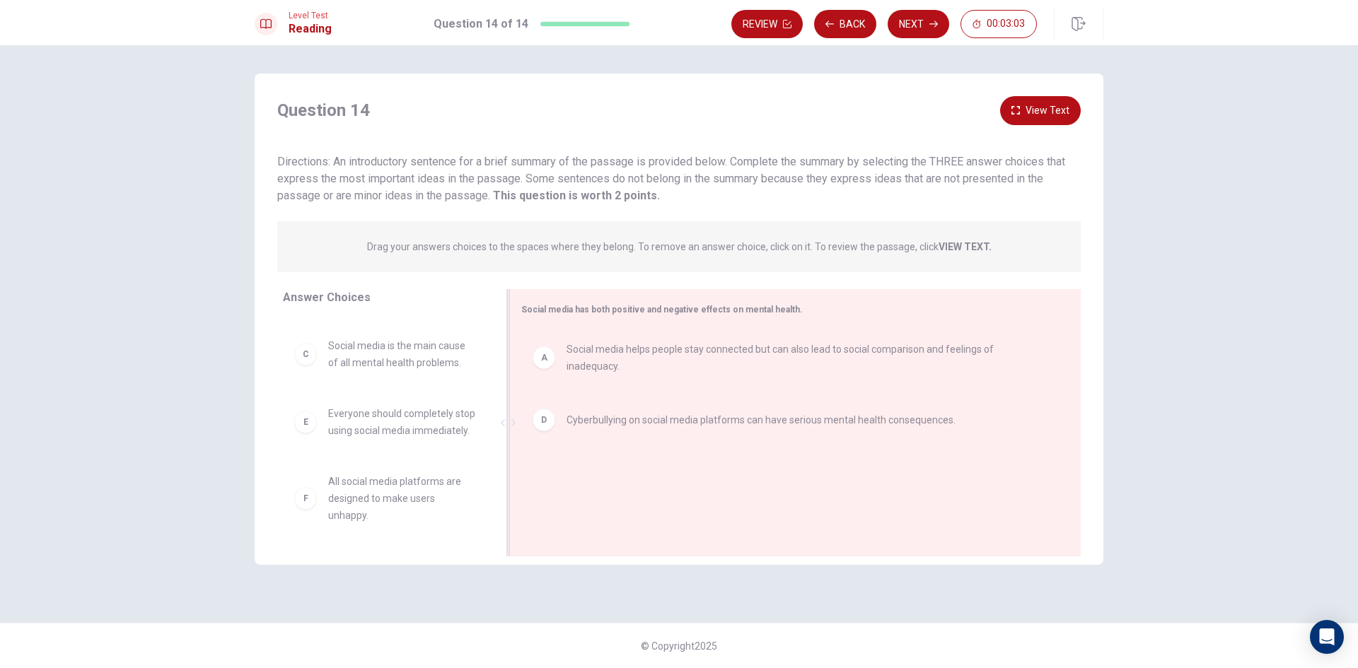
scroll to position [93, 0]
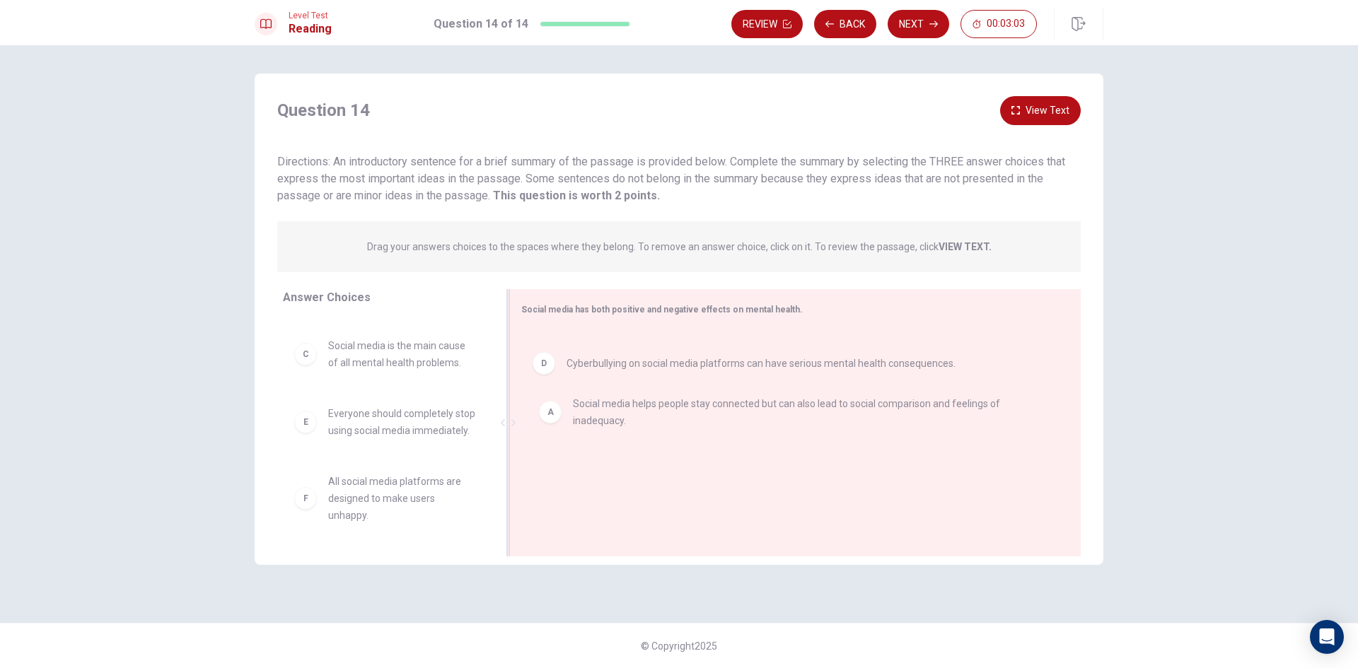
drag, startPoint x: 545, startPoint y: 353, endPoint x: 555, endPoint y: 429, distance: 77.0
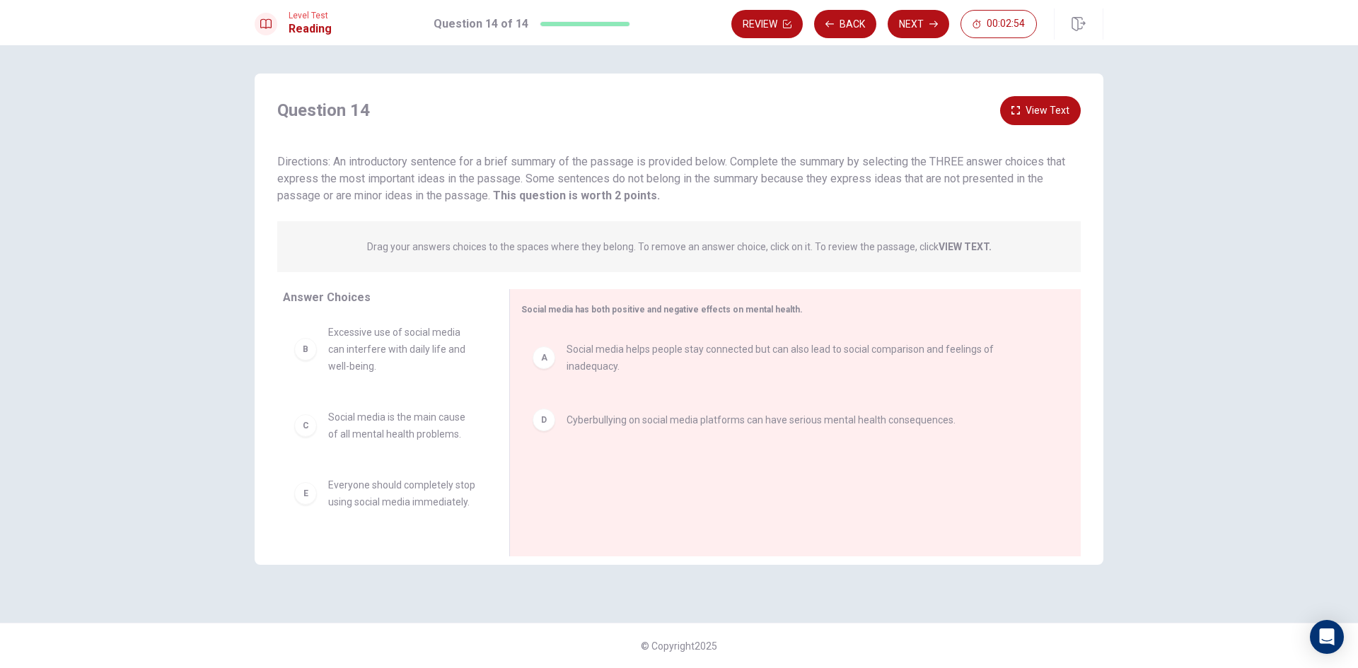
scroll to position [0, 0]
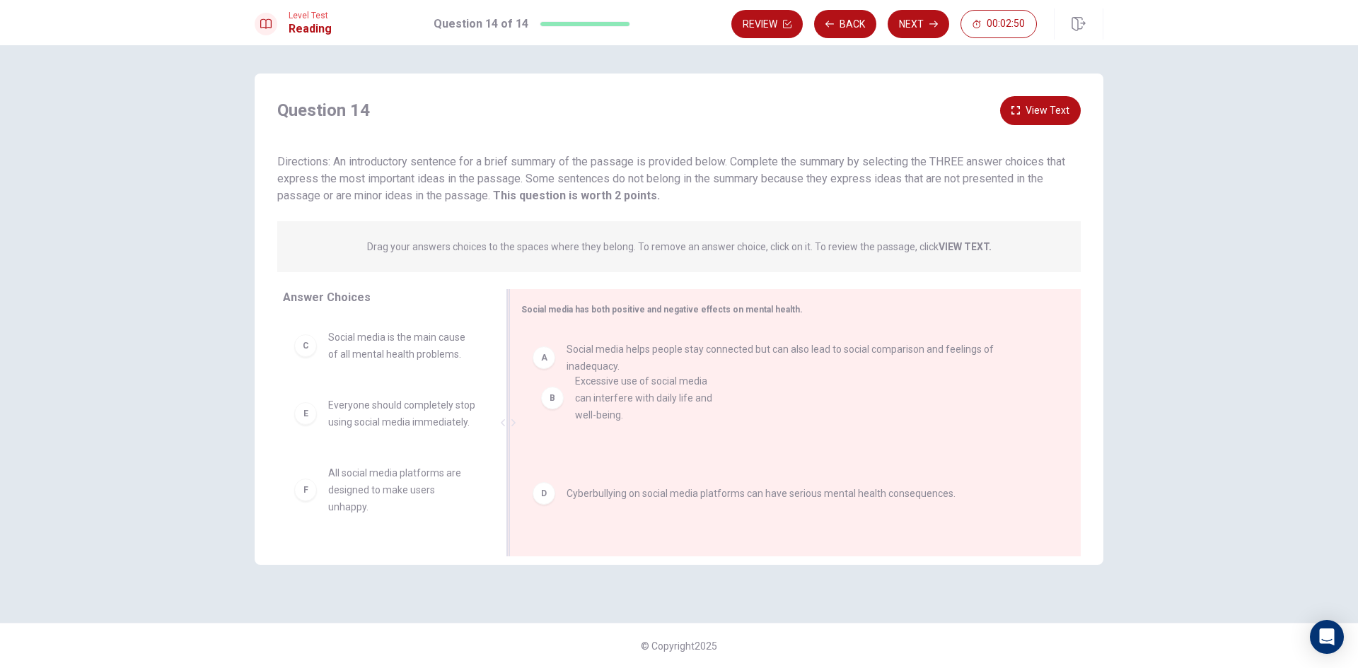
drag, startPoint x: 306, startPoint y: 364, endPoint x: 560, endPoint y: 407, distance: 257.6
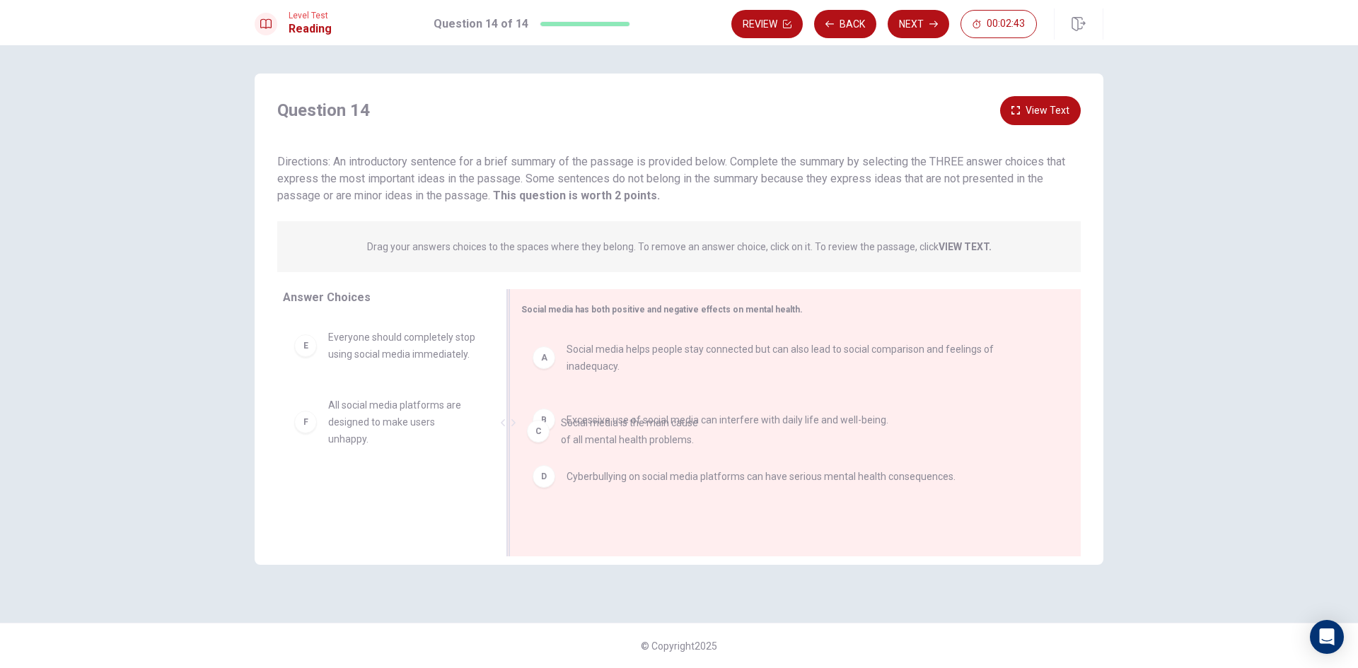
drag, startPoint x: 320, startPoint y: 350, endPoint x: 552, endPoint y: 439, distance: 249.2
drag, startPoint x: 311, startPoint y: 358, endPoint x: 599, endPoint y: 448, distance: 301.8
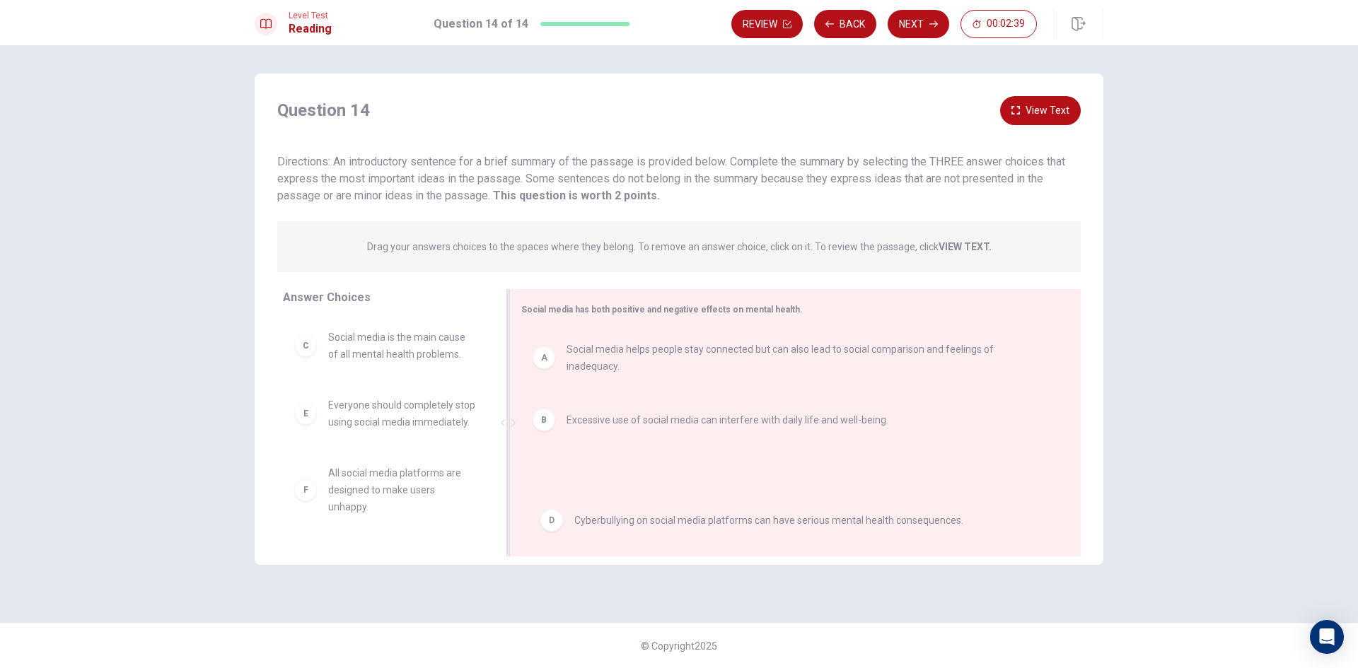
drag, startPoint x: 538, startPoint y: 470, endPoint x: 547, endPoint y: 536, distance: 66.3
drag, startPoint x: 551, startPoint y: 475, endPoint x: 399, endPoint y: 450, distance: 154.2
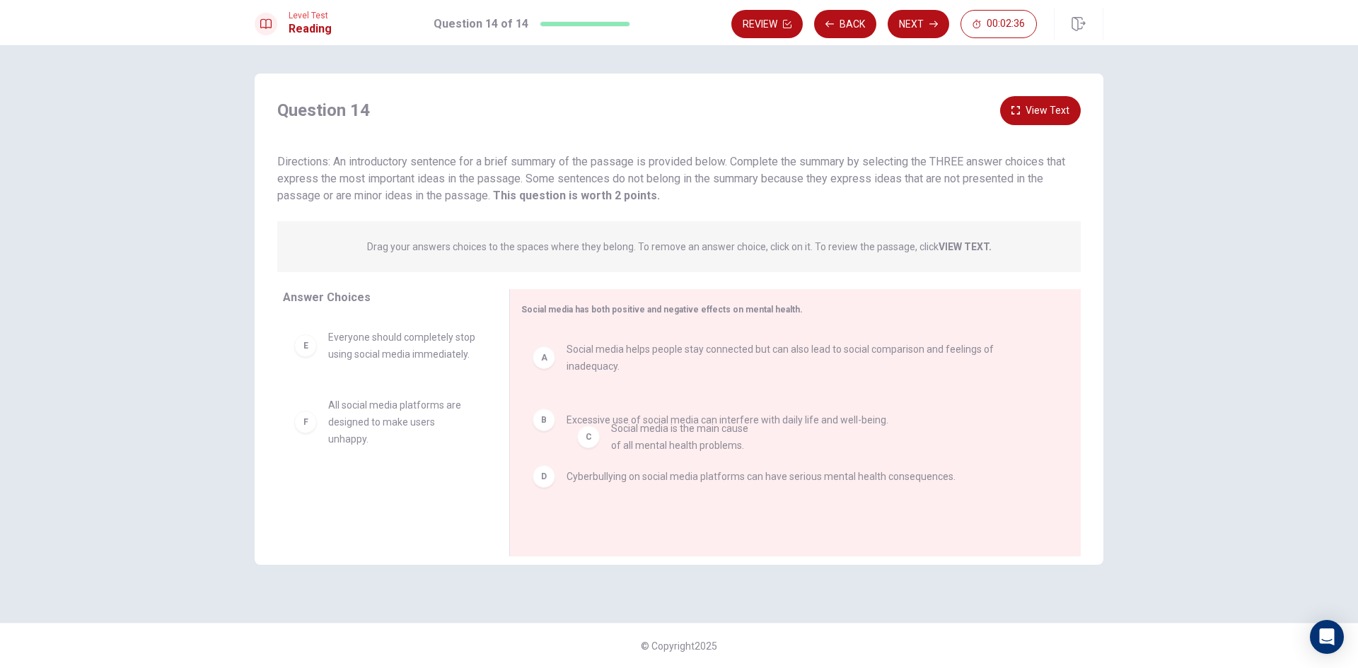
drag, startPoint x: 324, startPoint y: 354, endPoint x: 615, endPoint y: 446, distance: 305.6
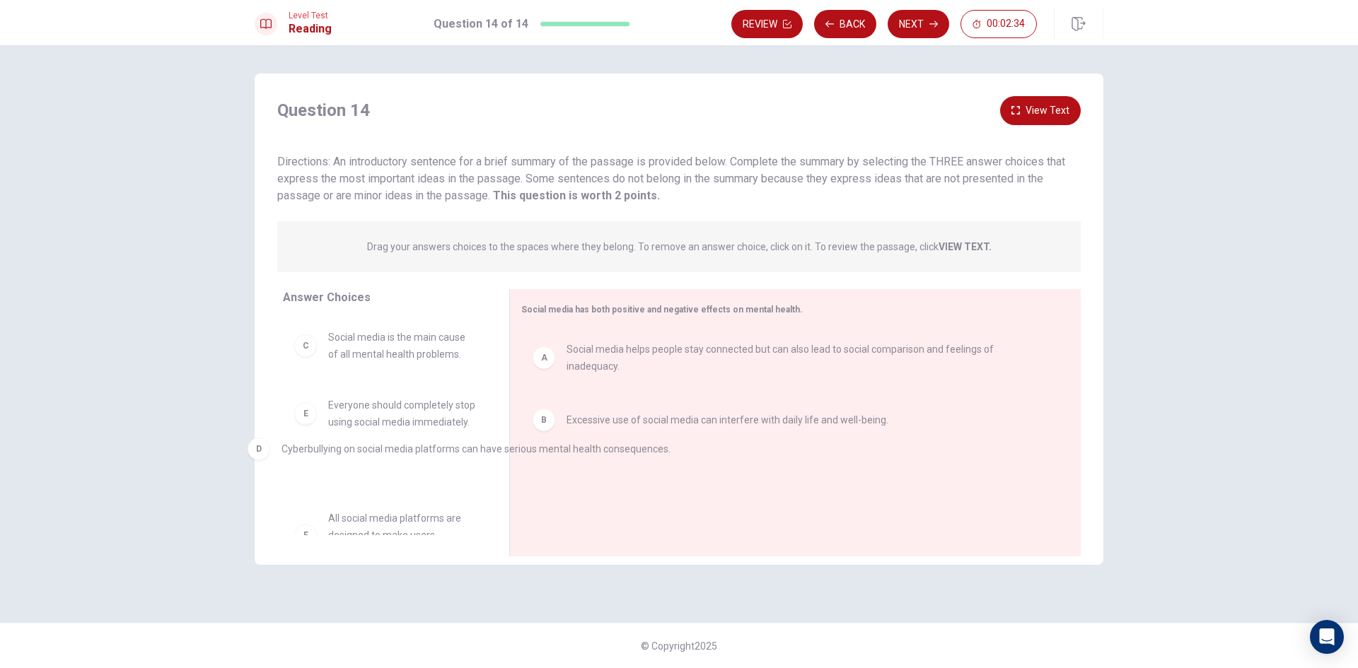
drag, startPoint x: 552, startPoint y: 477, endPoint x: 247, endPoint y: 448, distance: 306.9
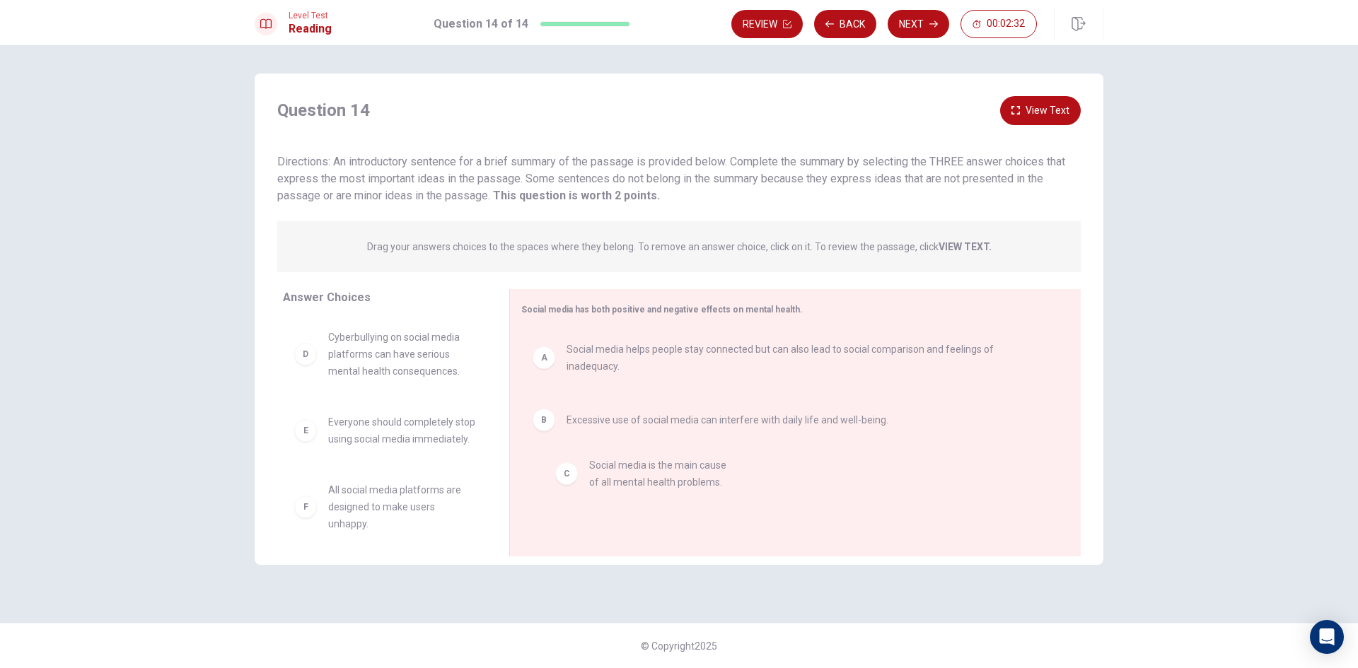
drag, startPoint x: 300, startPoint y: 347, endPoint x: 565, endPoint y: 477, distance: 295.4
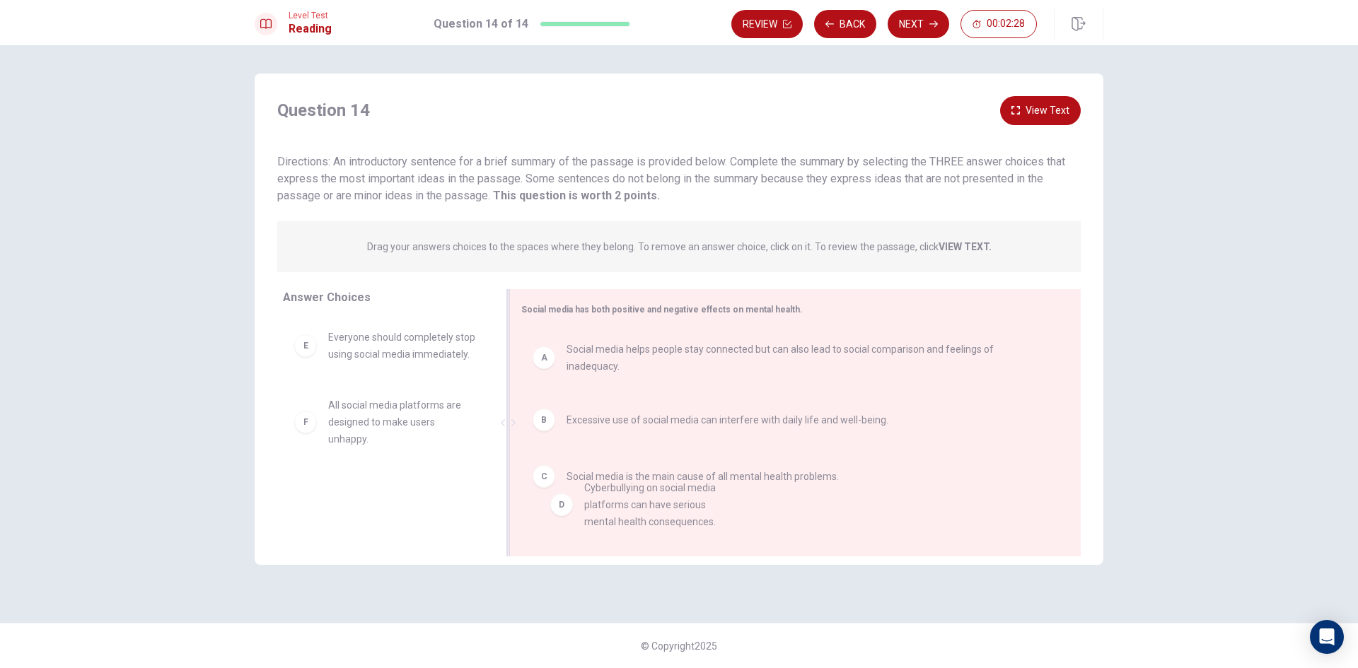
drag, startPoint x: 309, startPoint y: 364, endPoint x: 566, endPoint y: 516, distance: 298.8
drag, startPoint x: 318, startPoint y: 370, endPoint x: 625, endPoint y: 538, distance: 349.7
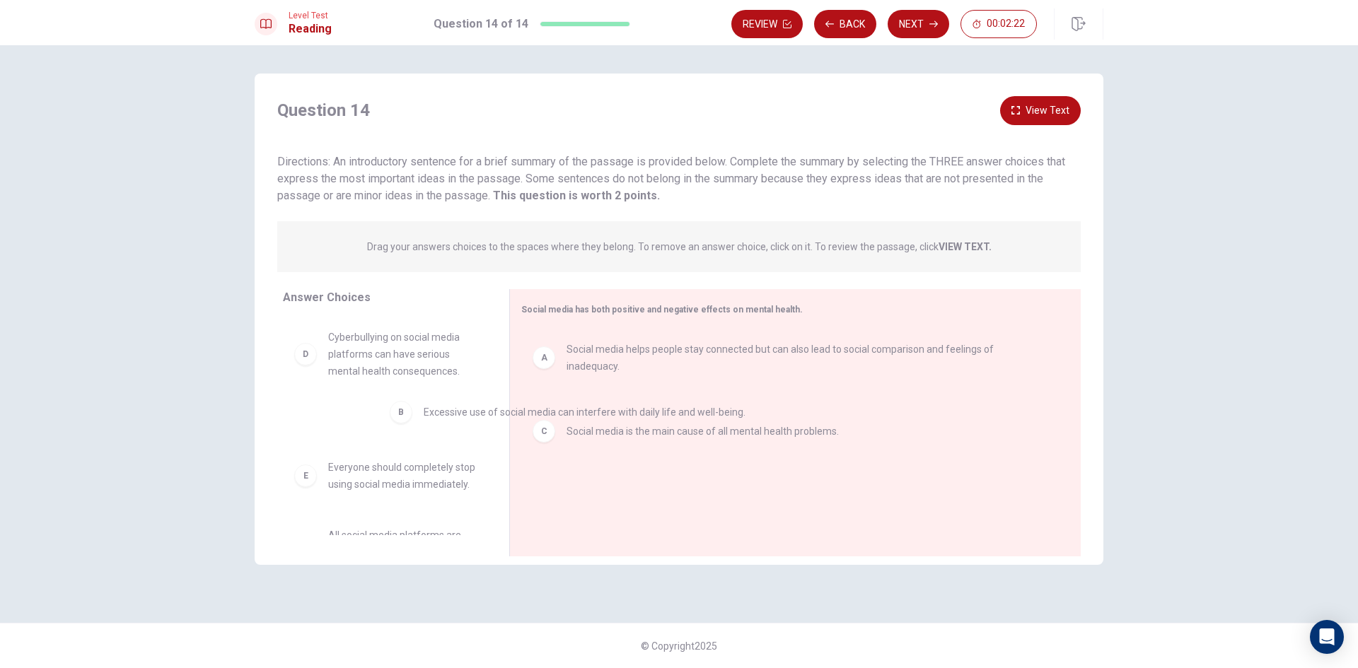
drag, startPoint x: 390, startPoint y: 419, endPoint x: 433, endPoint y: 439, distance: 46.8
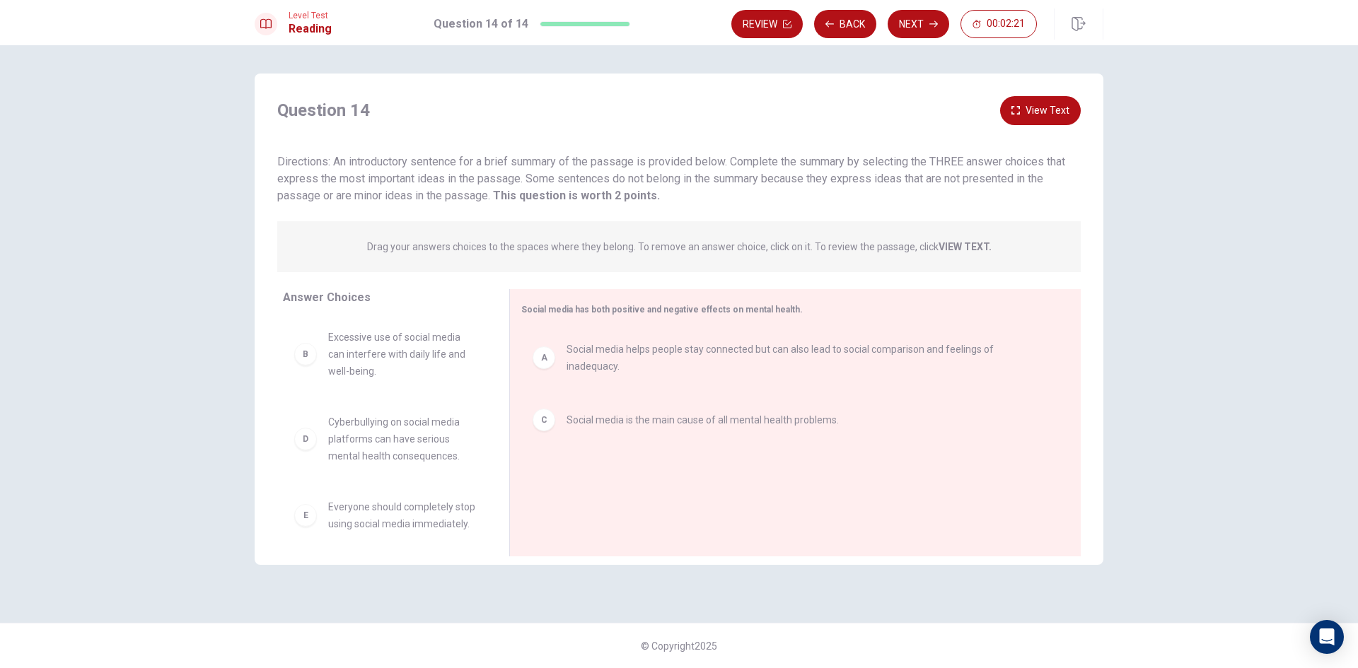
drag, startPoint x: 535, startPoint y: 412, endPoint x: 323, endPoint y: 431, distance: 213.0
drag, startPoint x: 318, startPoint y: 358, endPoint x: 349, endPoint y: 375, distance: 36.1
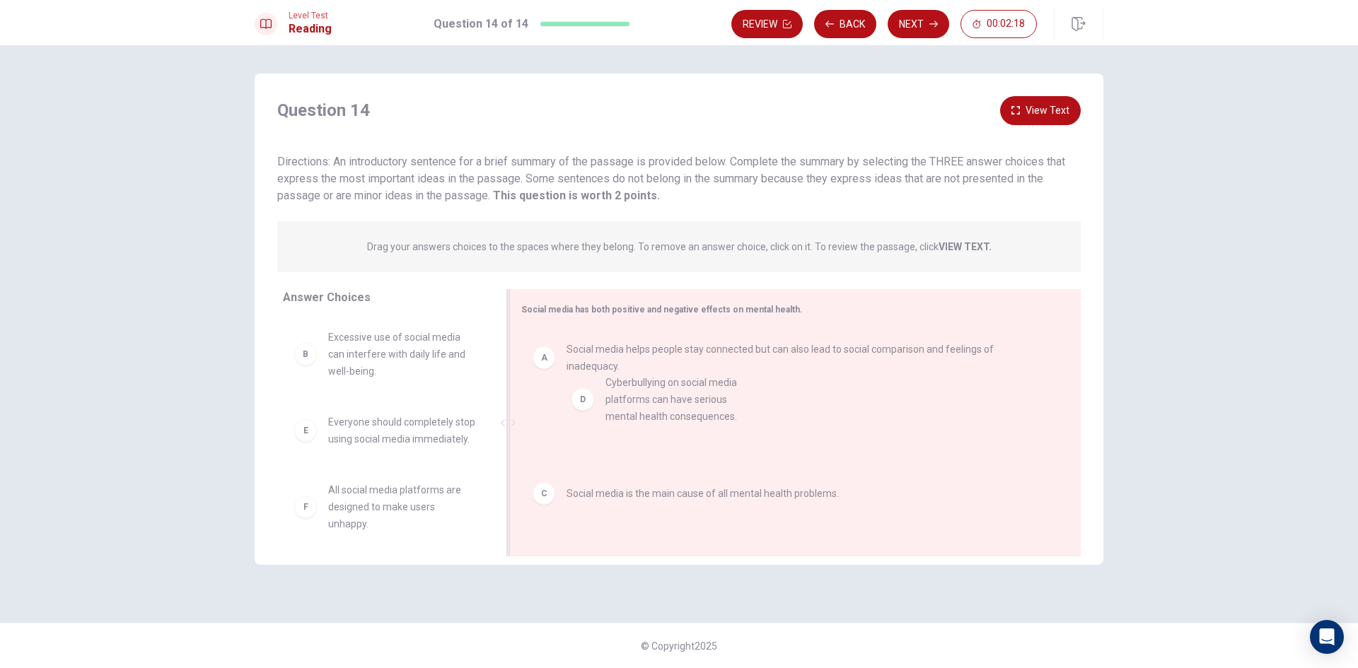
drag, startPoint x: 332, startPoint y: 435, endPoint x: 613, endPoint y: 382, distance: 285.1
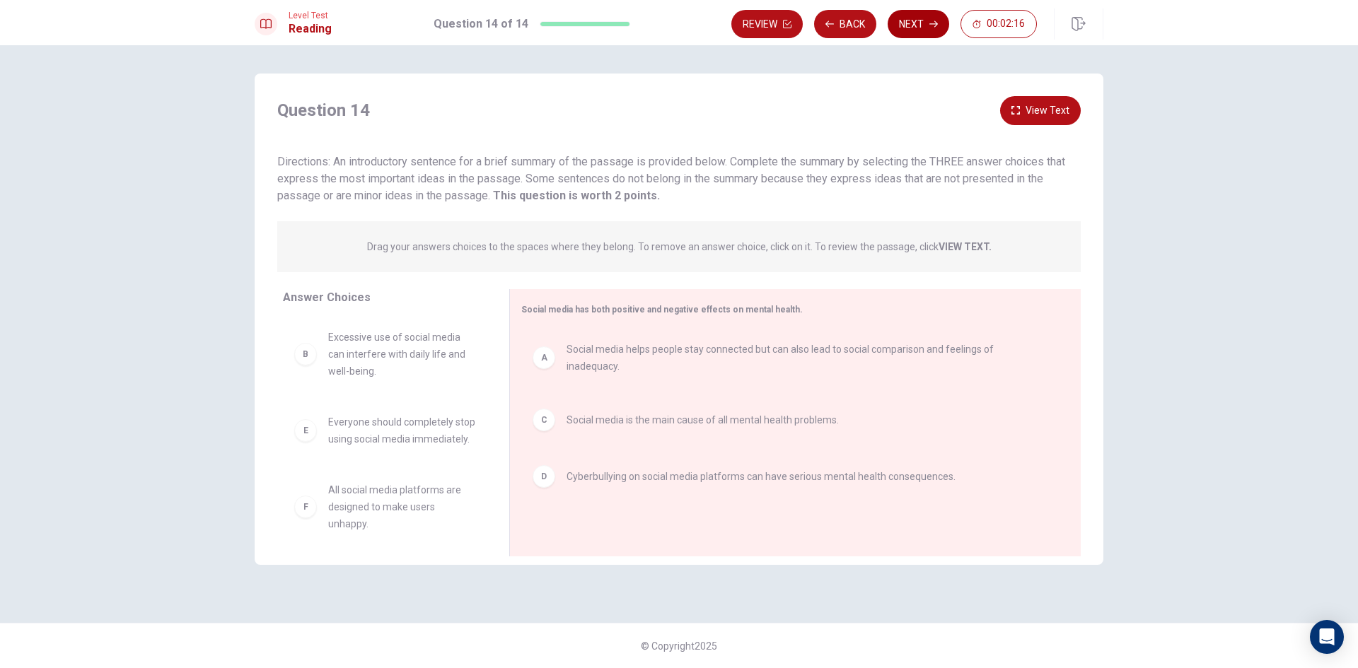
click at [919, 25] on button "Next" at bounding box center [919, 24] width 62 height 28
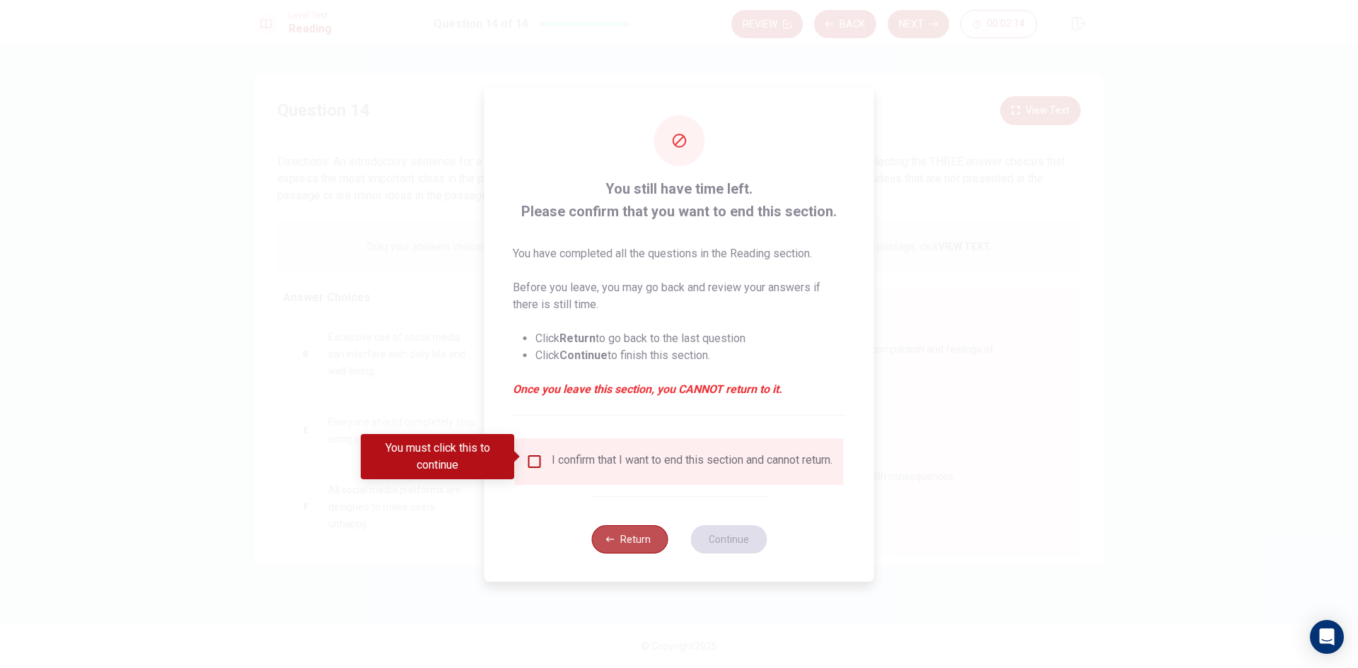
click at [637, 554] on button "Return" at bounding box center [629, 540] width 76 height 28
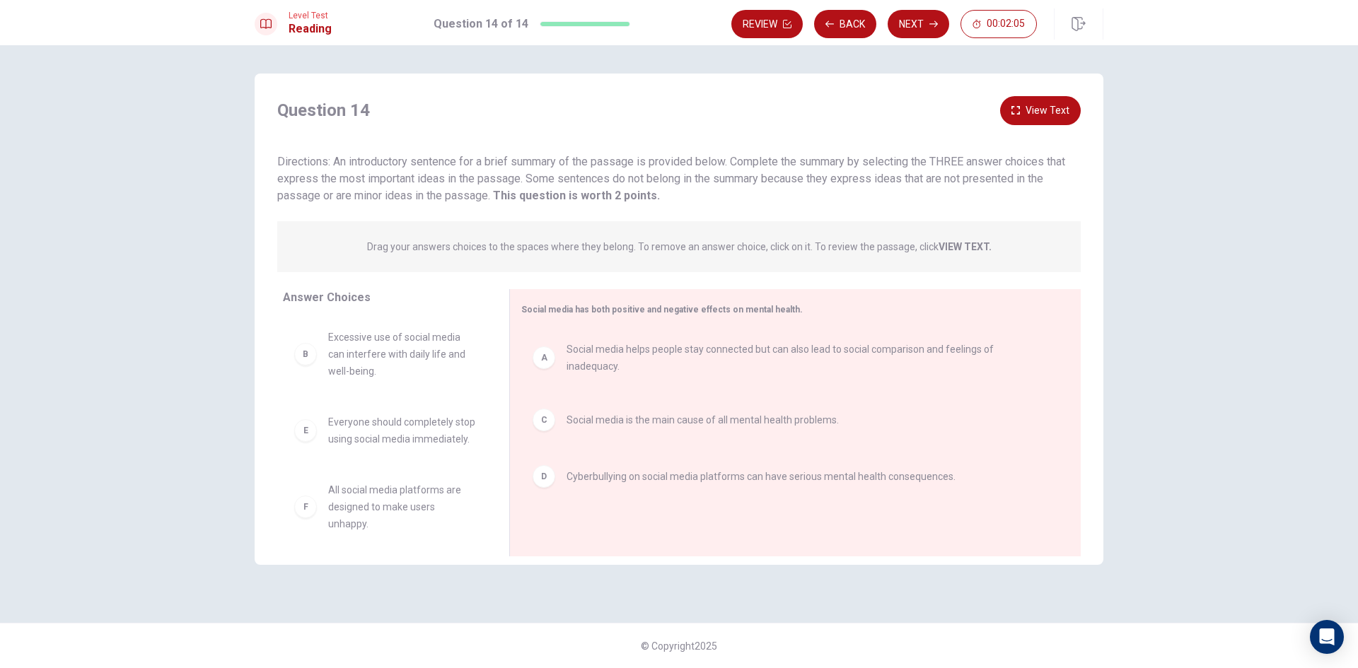
scroll to position [25, 0]
drag, startPoint x: 327, startPoint y: 508, endPoint x: 667, endPoint y: 521, distance: 339.7
click at [550, 347] on div "A" at bounding box center [544, 358] width 23 height 23
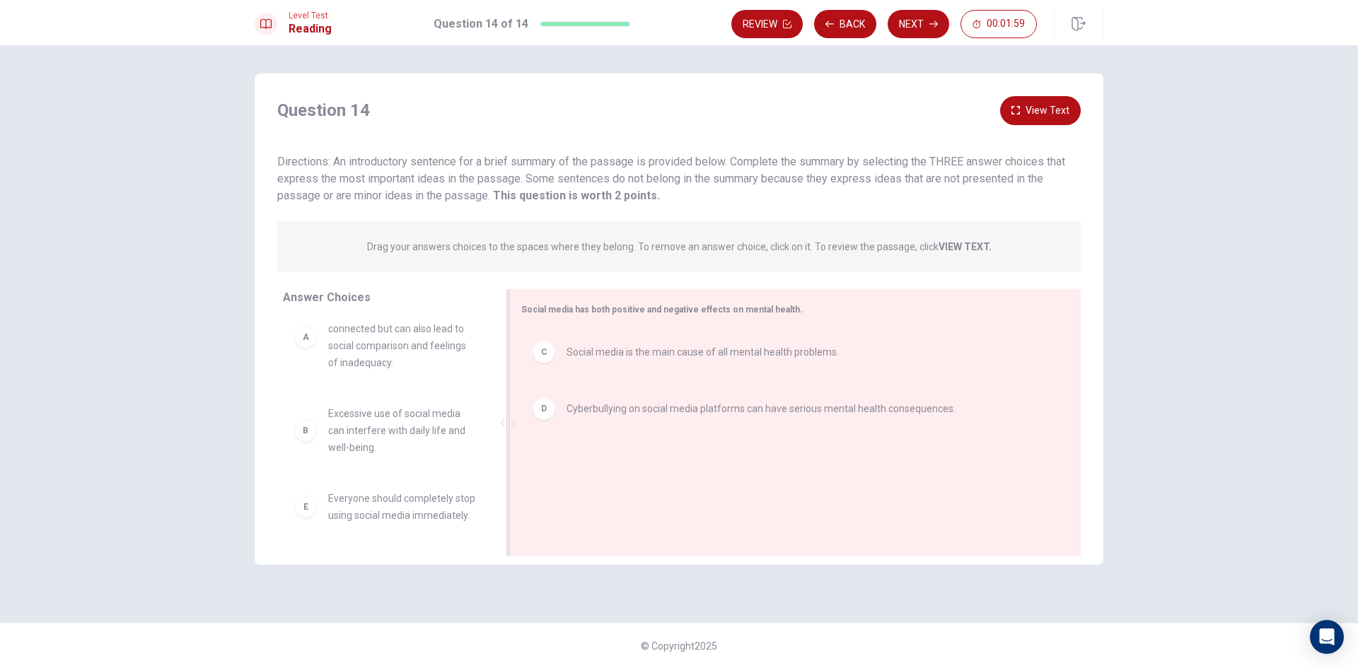
click at [550, 355] on div "C" at bounding box center [544, 352] width 23 height 23
click at [550, 355] on div "D" at bounding box center [544, 352] width 23 height 23
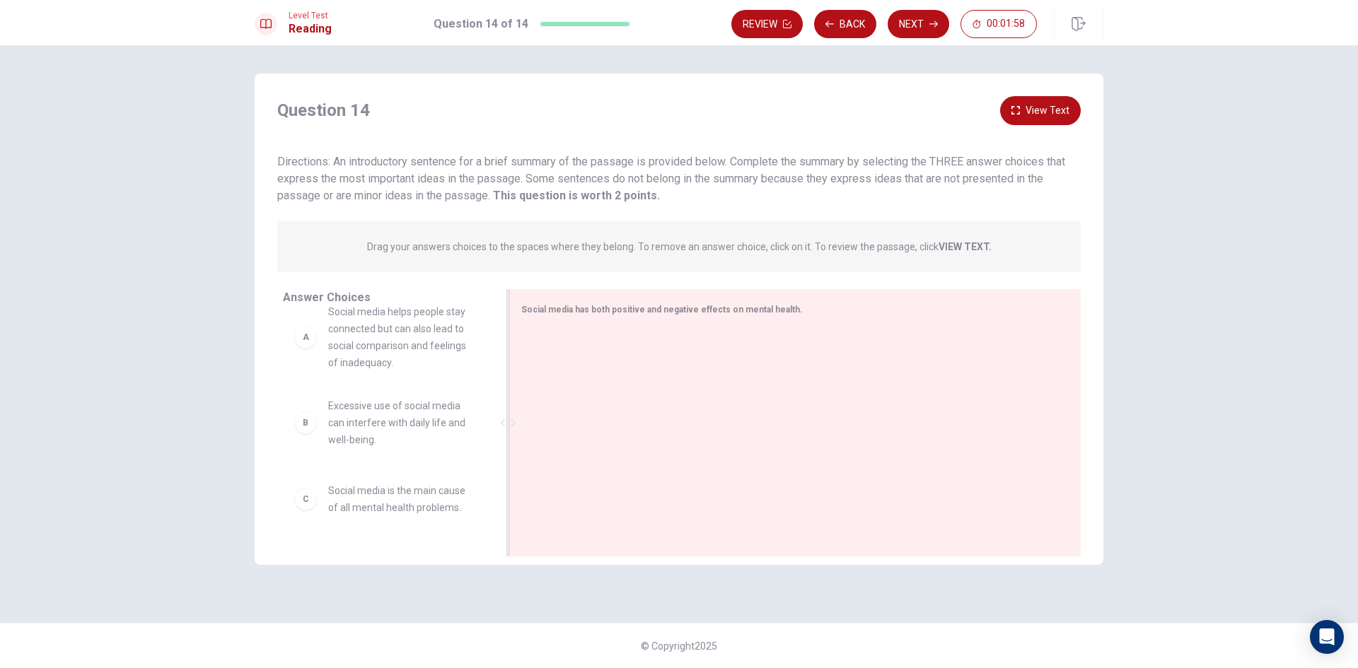
scroll to position [21, 0]
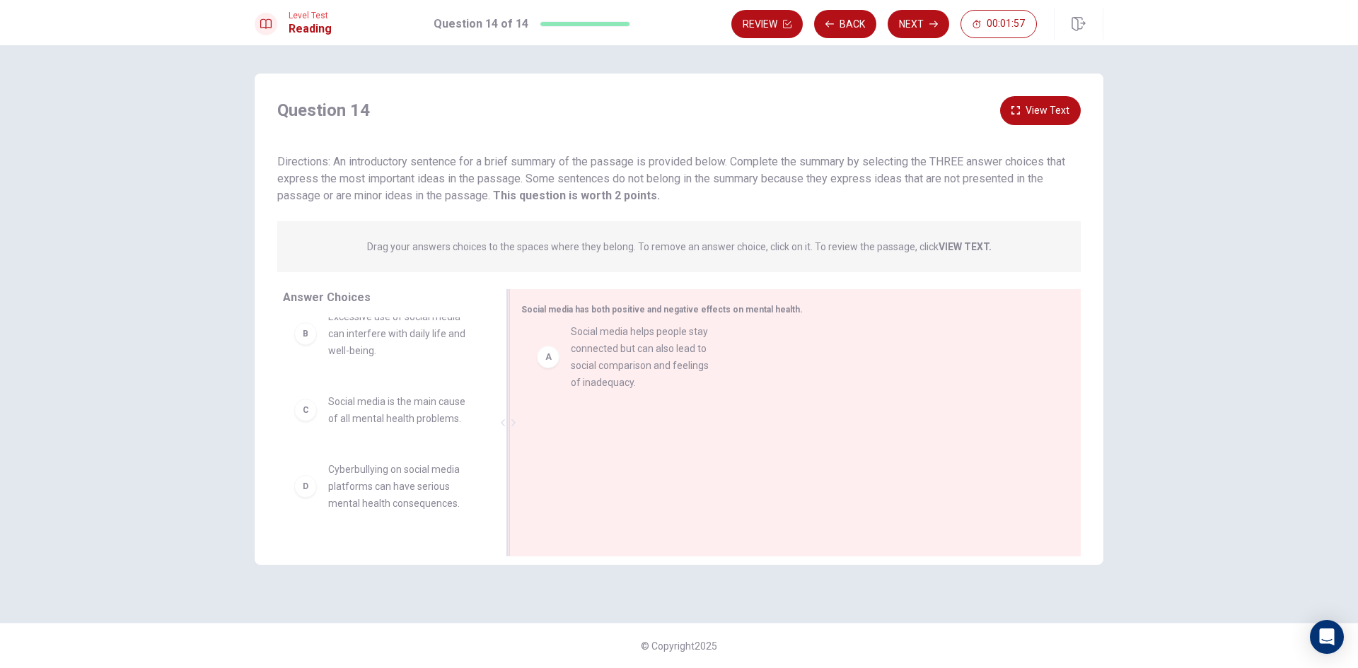
drag, startPoint x: 313, startPoint y: 349, endPoint x: 565, endPoint y: 373, distance: 253.0
click at [916, 15] on button "Next" at bounding box center [919, 24] width 62 height 28
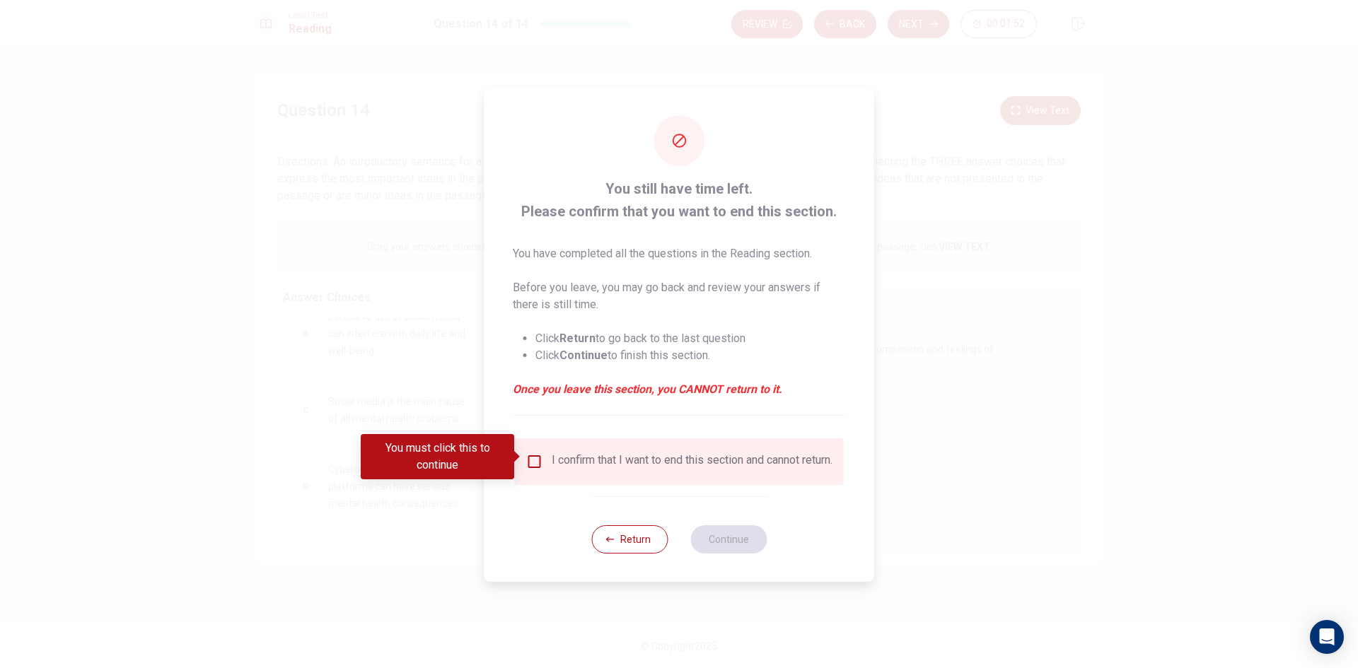
click at [613, 559] on div "Return Continue" at bounding box center [678, 540] width 175 height 86
click at [620, 546] on button "Return" at bounding box center [629, 540] width 76 height 28
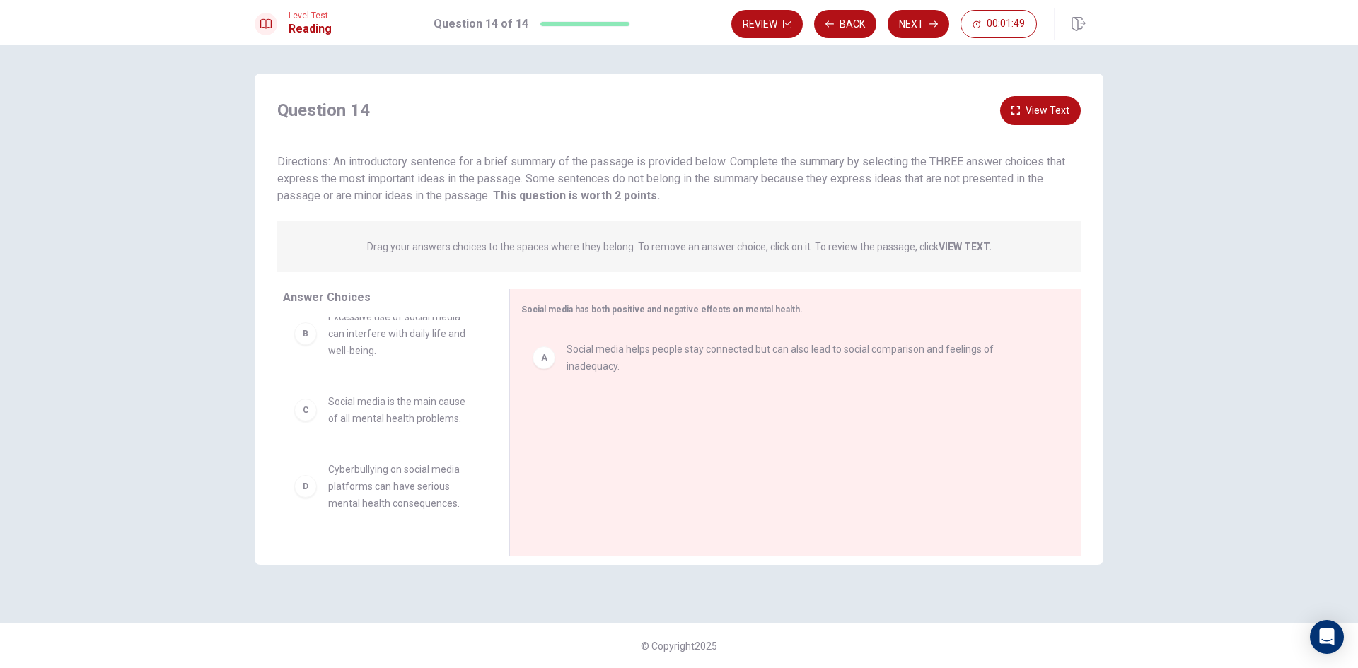
drag, startPoint x: 317, startPoint y: 397, endPoint x: 381, endPoint y: 397, distance: 63.7
click at [322, 397] on div "B Excessive use of social media can interfere with daily life and well-being. C…" at bounding box center [385, 406] width 204 height 218
drag, startPoint x: 378, startPoint y: 410, endPoint x: 577, endPoint y: 410, distance: 199.5
click at [577, 410] on div "Answer Choices B Excessive use of social media can interfere with daily life an…" at bounding box center [679, 426] width 849 height 274
drag, startPoint x: 327, startPoint y: 427, endPoint x: 534, endPoint y: 424, distance: 206.5
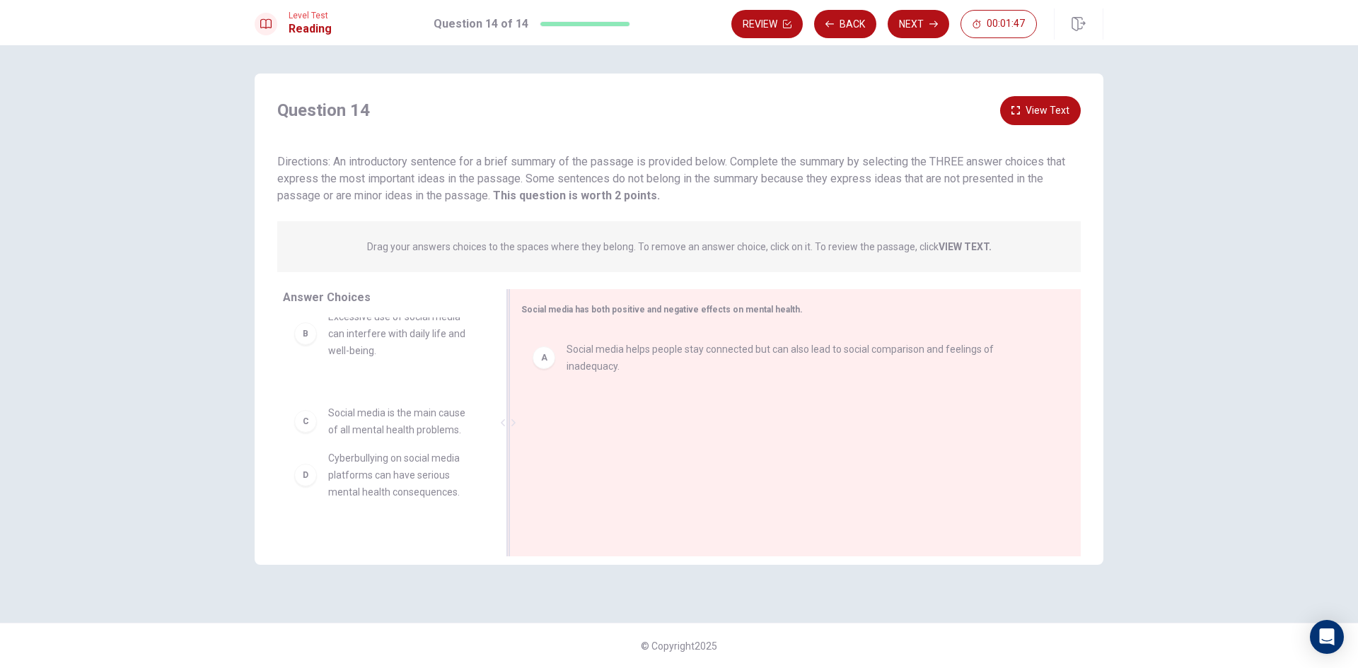
click at [575, 429] on div "Answer Choices B Excessive use of social media can interfere with daily life an…" at bounding box center [679, 426] width 849 height 274
click at [308, 335] on div "B" at bounding box center [305, 334] width 23 height 23
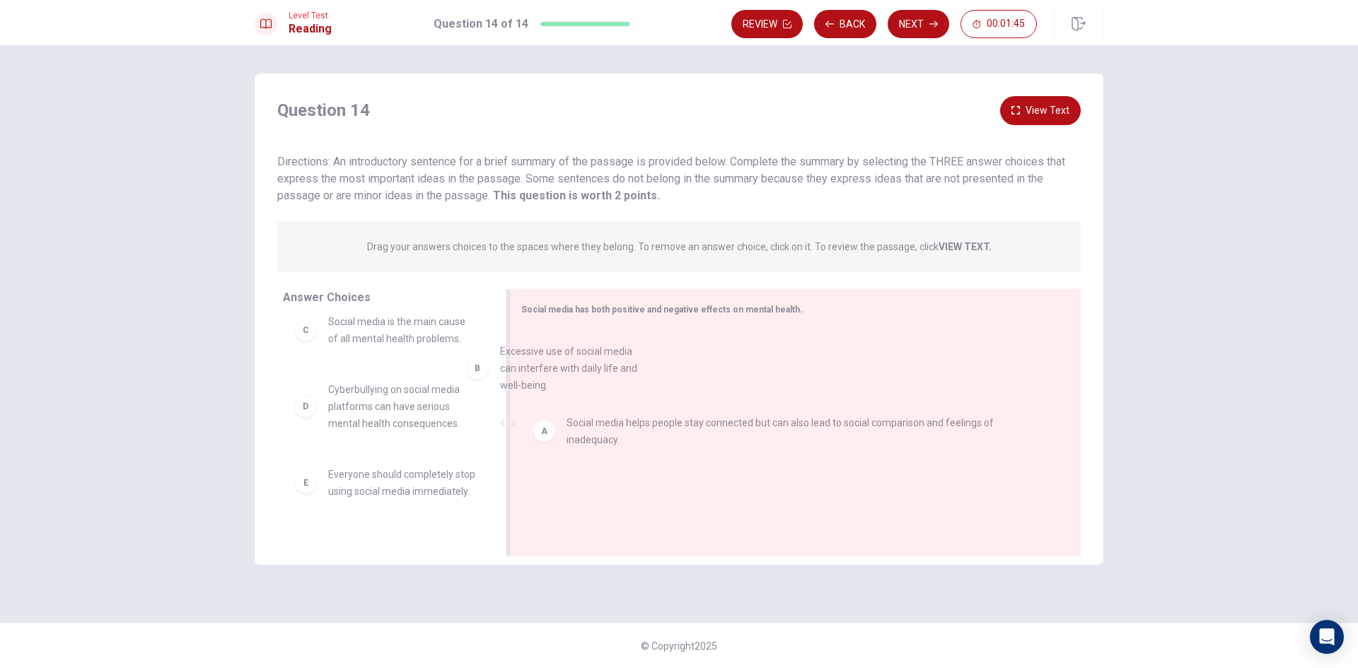
scroll to position [15, 0]
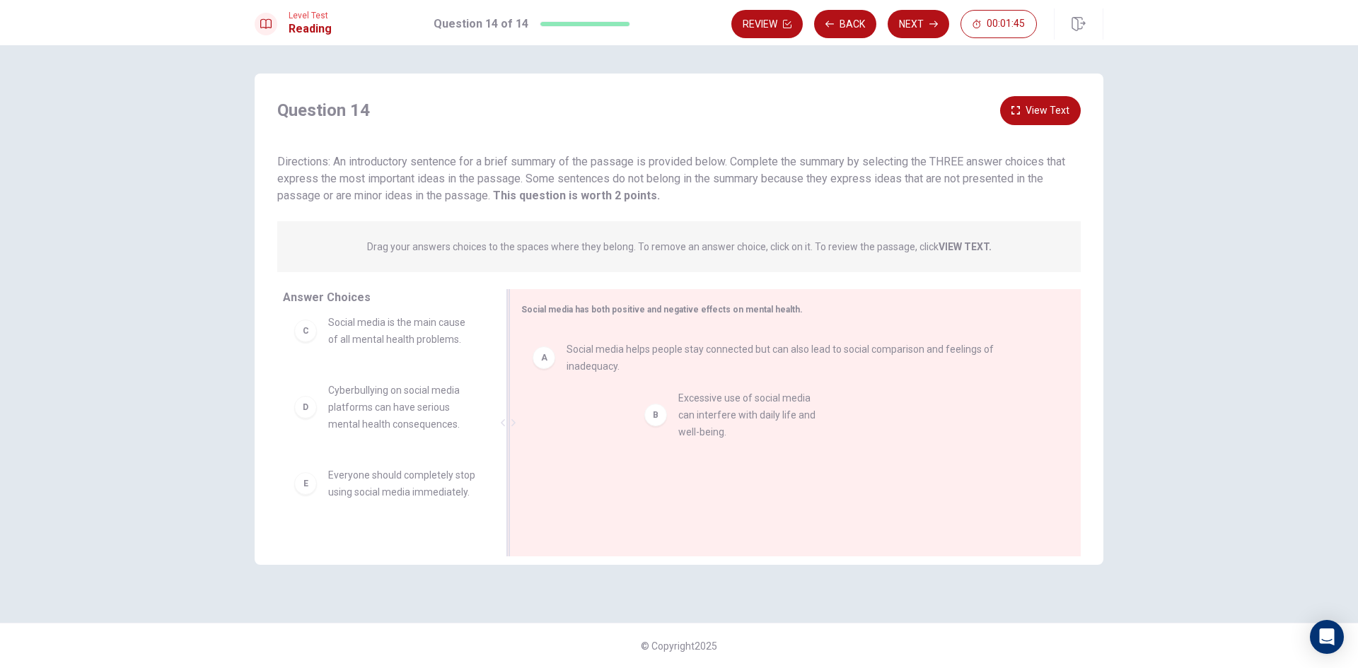
drag, startPoint x: 296, startPoint y: 338, endPoint x: 651, endPoint y: 422, distance: 364.7
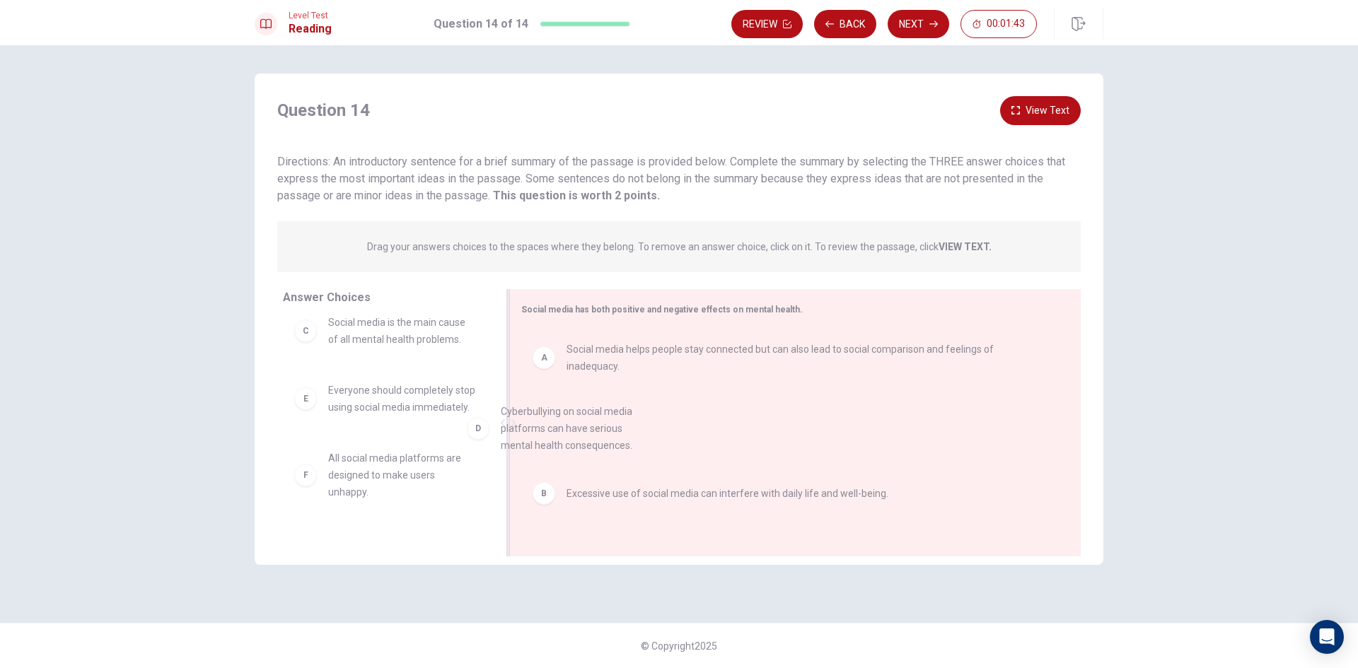
drag, startPoint x: 308, startPoint y: 417, endPoint x: 641, endPoint y: 481, distance: 339.2
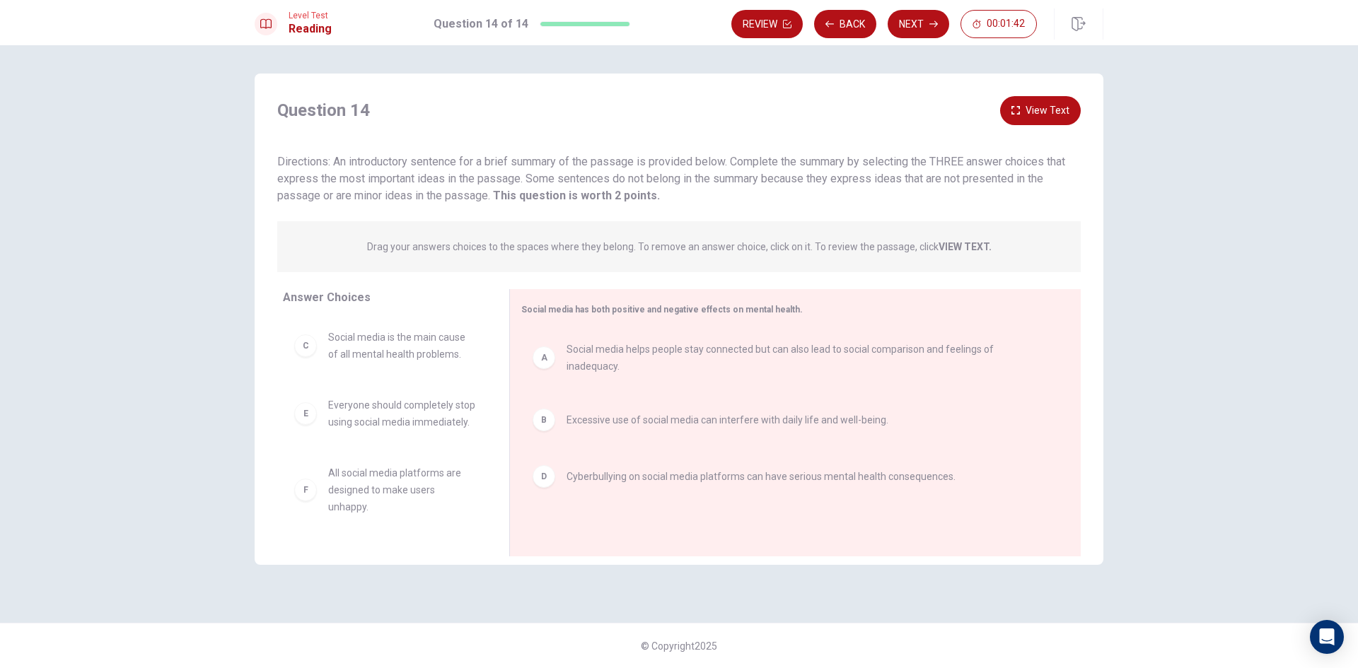
scroll to position [8, 0]
drag, startPoint x: 301, startPoint y: 430, endPoint x: 641, endPoint y: 534, distance: 355.1
click at [1026, 105] on button "View Text" at bounding box center [1040, 110] width 81 height 29
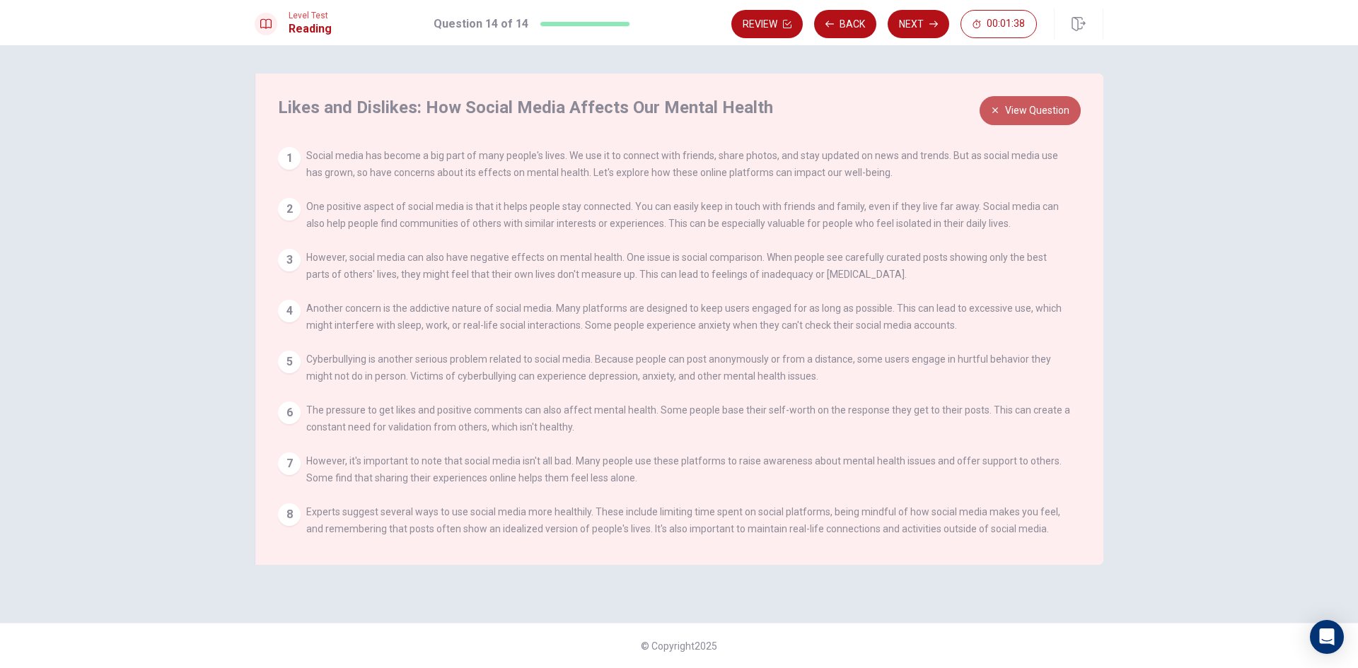
click at [1026, 105] on button "View Question" at bounding box center [1030, 110] width 101 height 29
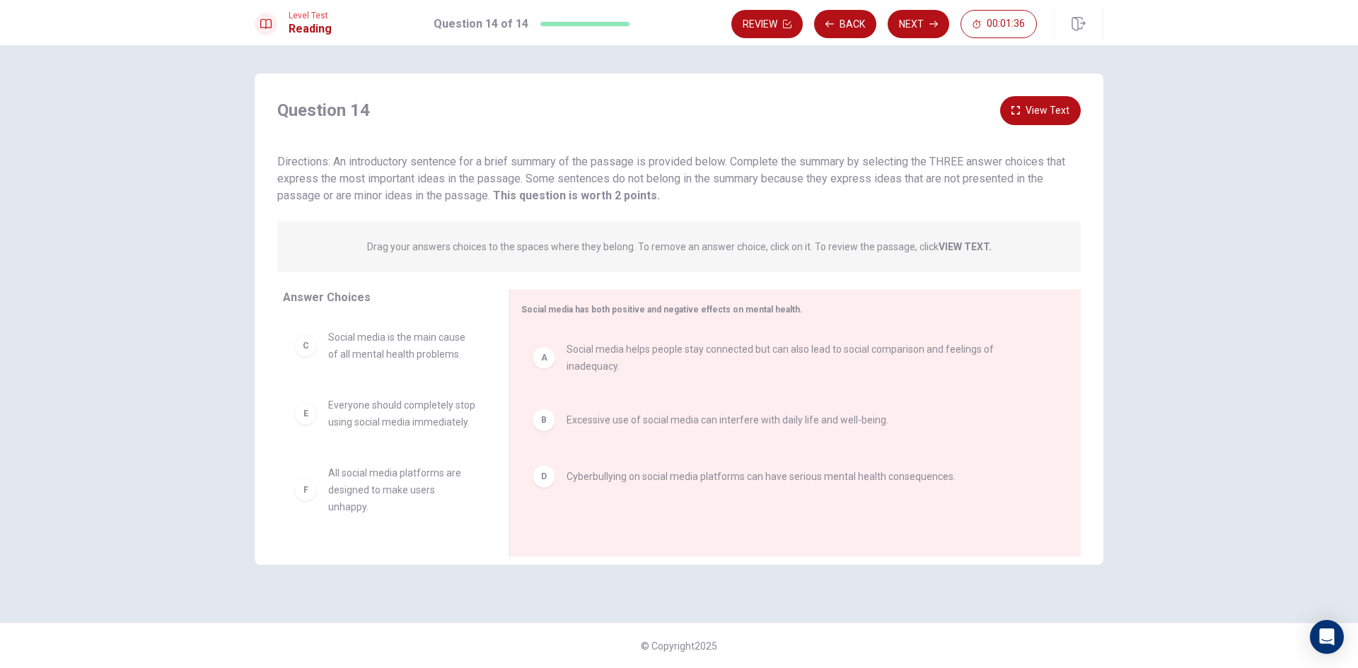
click at [371, 253] on span "Drag your answers choices to the spaces where they belong. To remove an answer …" at bounding box center [679, 246] width 625 height 17
click at [497, 168] on span "Directions: An introductory sentence for a brief summary of the passage is prov…" at bounding box center [671, 178] width 788 height 47
click at [561, 286] on div "Question 14 View Text Directions: An introductory sentence for a brief summary …" at bounding box center [679, 326] width 849 height 460
drag, startPoint x: 310, startPoint y: 501, endPoint x: 376, endPoint y: 419, distance: 105.7
drag, startPoint x: 376, startPoint y: 419, endPoint x: 726, endPoint y: 500, distance: 359.4
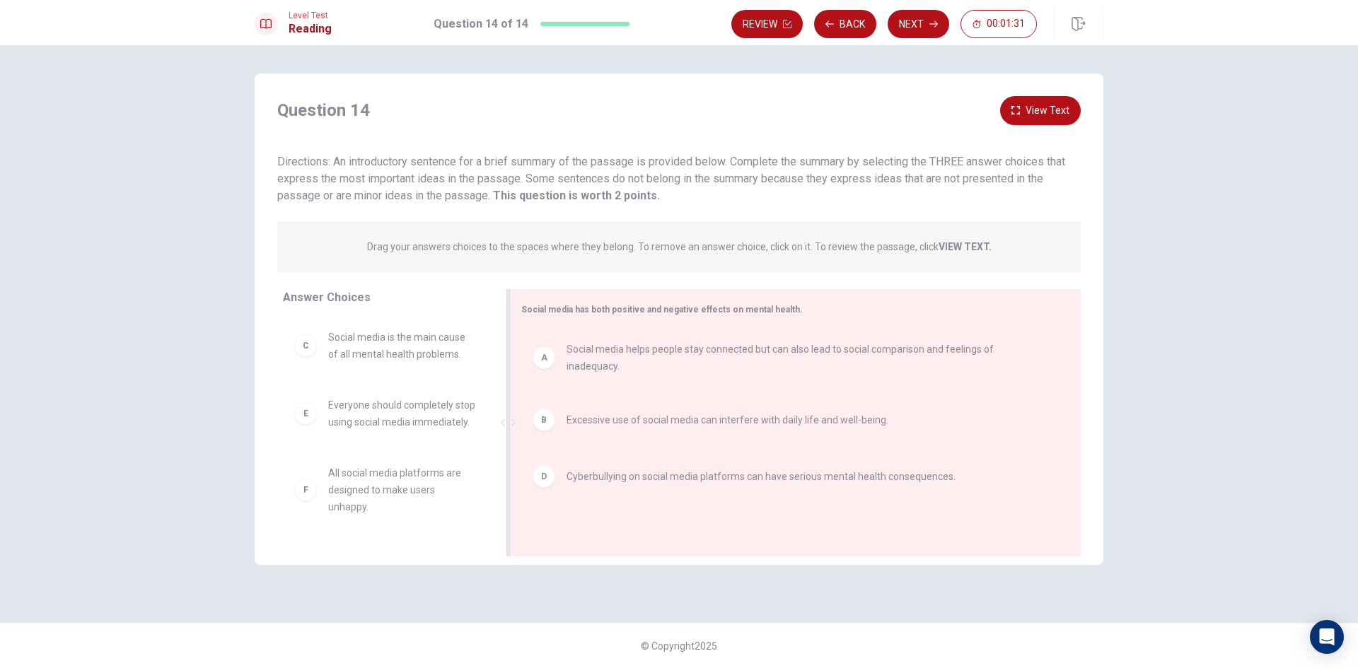
drag, startPoint x: 439, startPoint y: 420, endPoint x: 566, endPoint y: 408, distance: 127.2
click at [545, 409] on div "B" at bounding box center [544, 420] width 23 height 23
click at [550, 353] on div "A" at bounding box center [544, 358] width 23 height 23
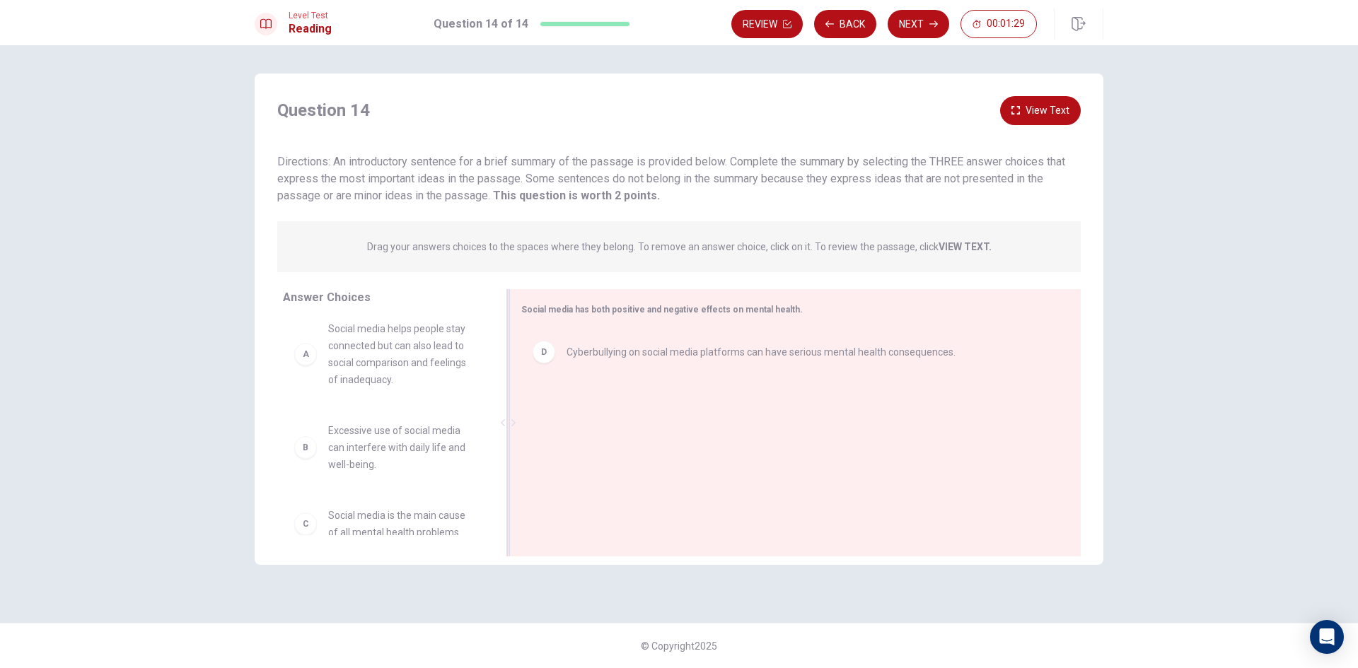
click at [550, 358] on div "D" at bounding box center [544, 352] width 23 height 23
click at [306, 364] on div "A" at bounding box center [305, 354] width 23 height 23
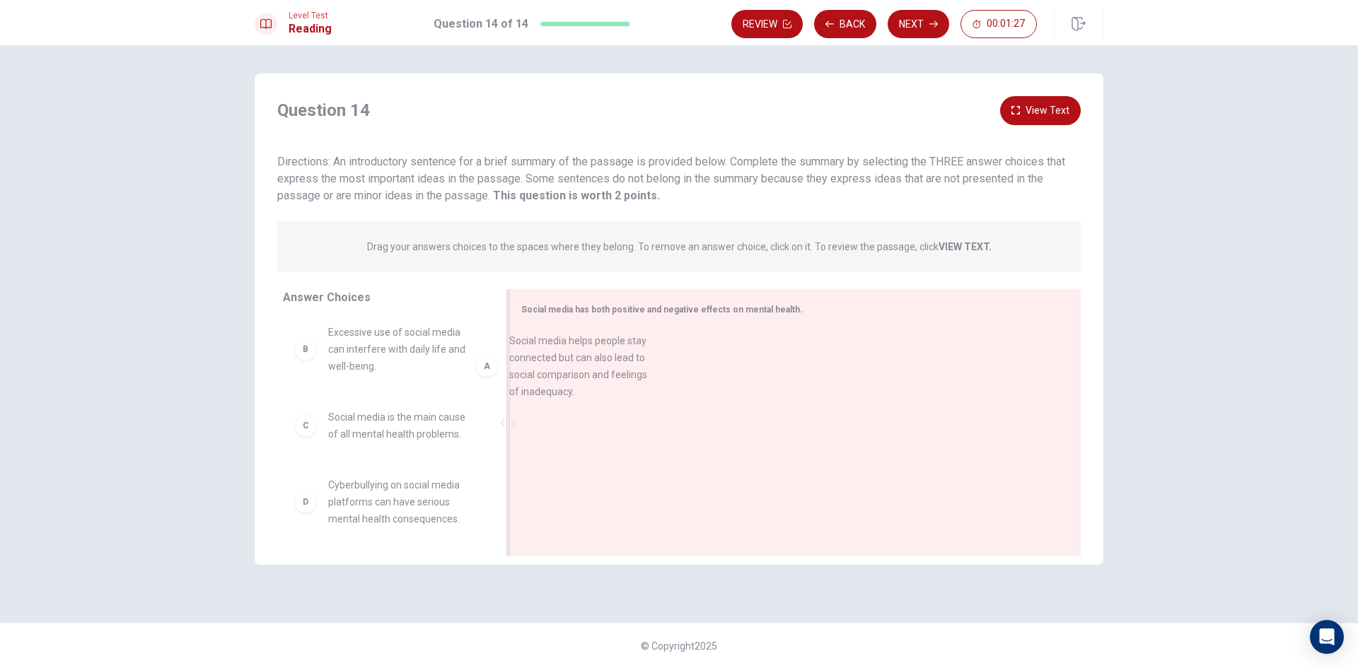
drag, startPoint x: 311, startPoint y: 354, endPoint x: 542, endPoint y: 365, distance: 230.9
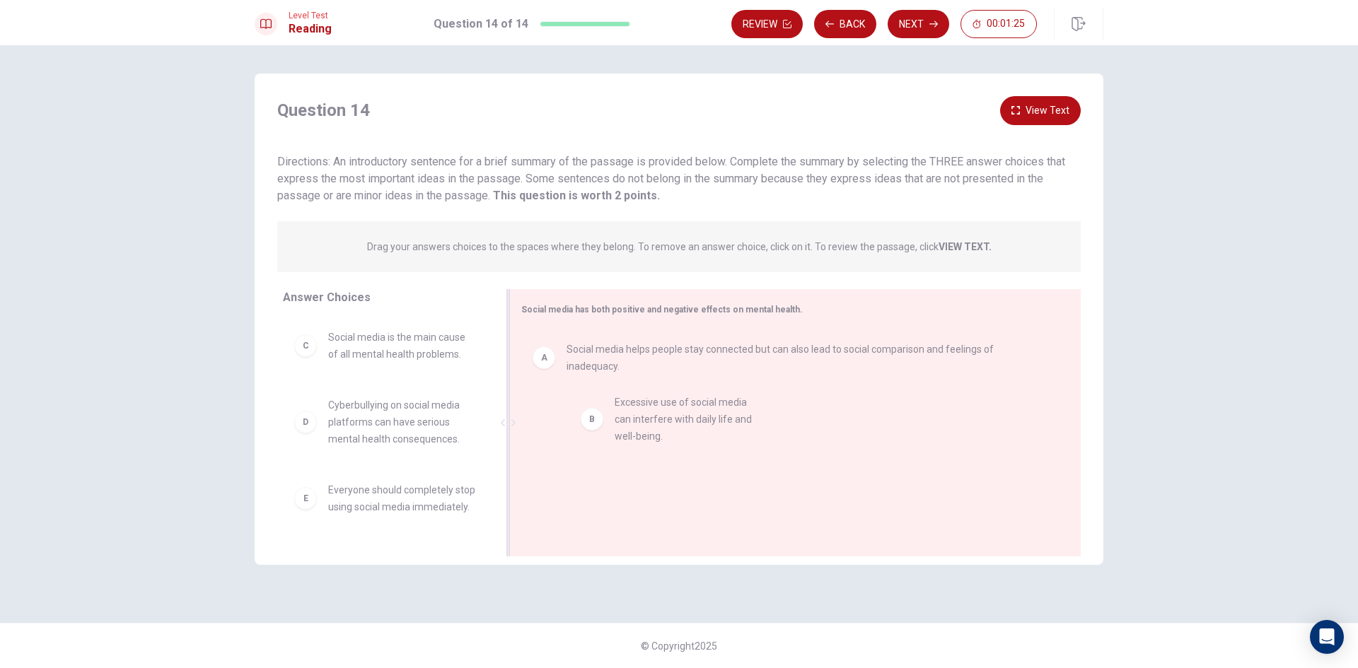
drag, startPoint x: 300, startPoint y: 349, endPoint x: 595, endPoint y: 422, distance: 303.8
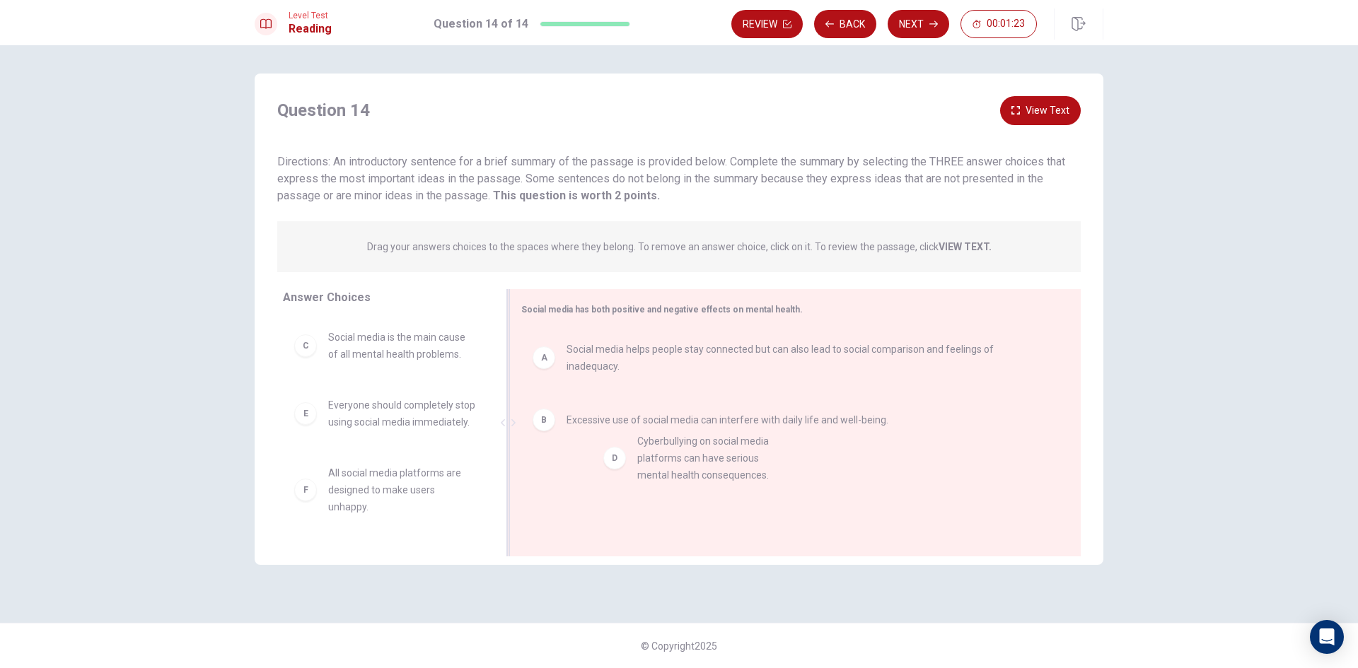
drag, startPoint x: 304, startPoint y: 420, endPoint x: 617, endPoint y: 456, distance: 315.4
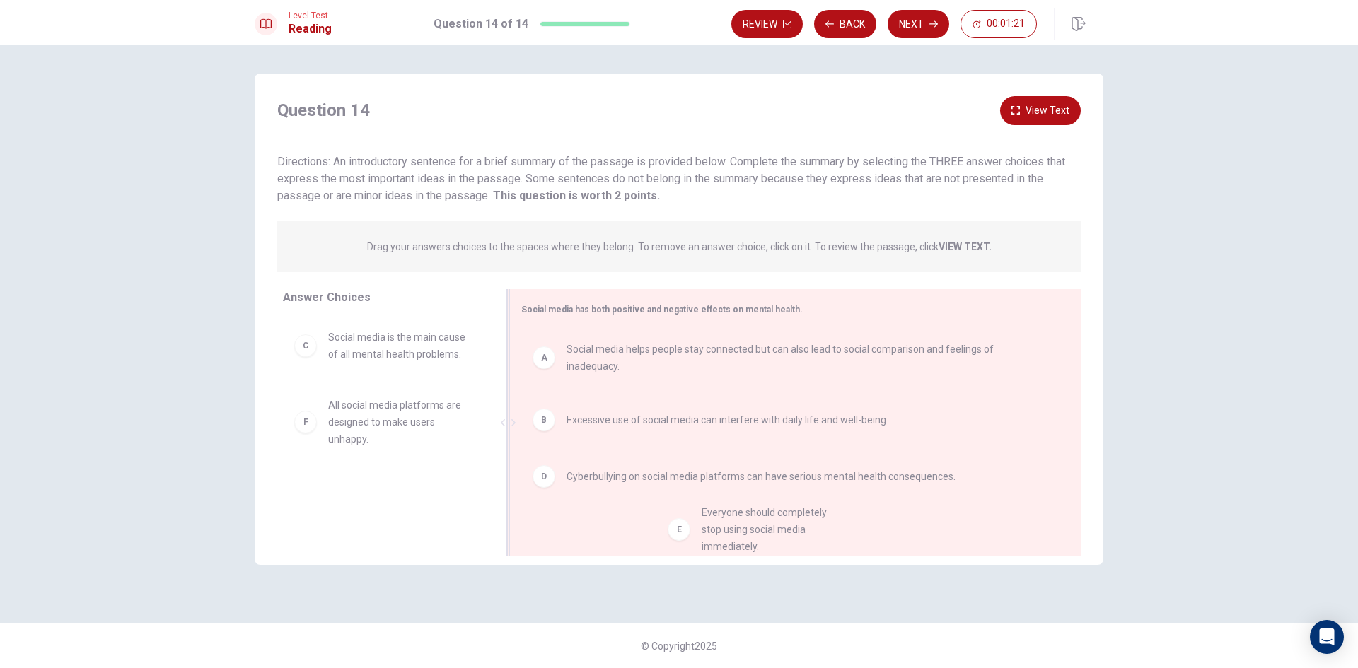
drag, startPoint x: 310, startPoint y: 414, endPoint x: 688, endPoint y: 522, distance: 393.6
drag, startPoint x: 971, startPoint y: 33, endPoint x: 905, endPoint y: 38, distance: 66.7
click at [905, 38] on div "Review Back Next 00:01:17" at bounding box center [917, 23] width 372 height 31
click at [910, 19] on button "Next" at bounding box center [919, 24] width 62 height 28
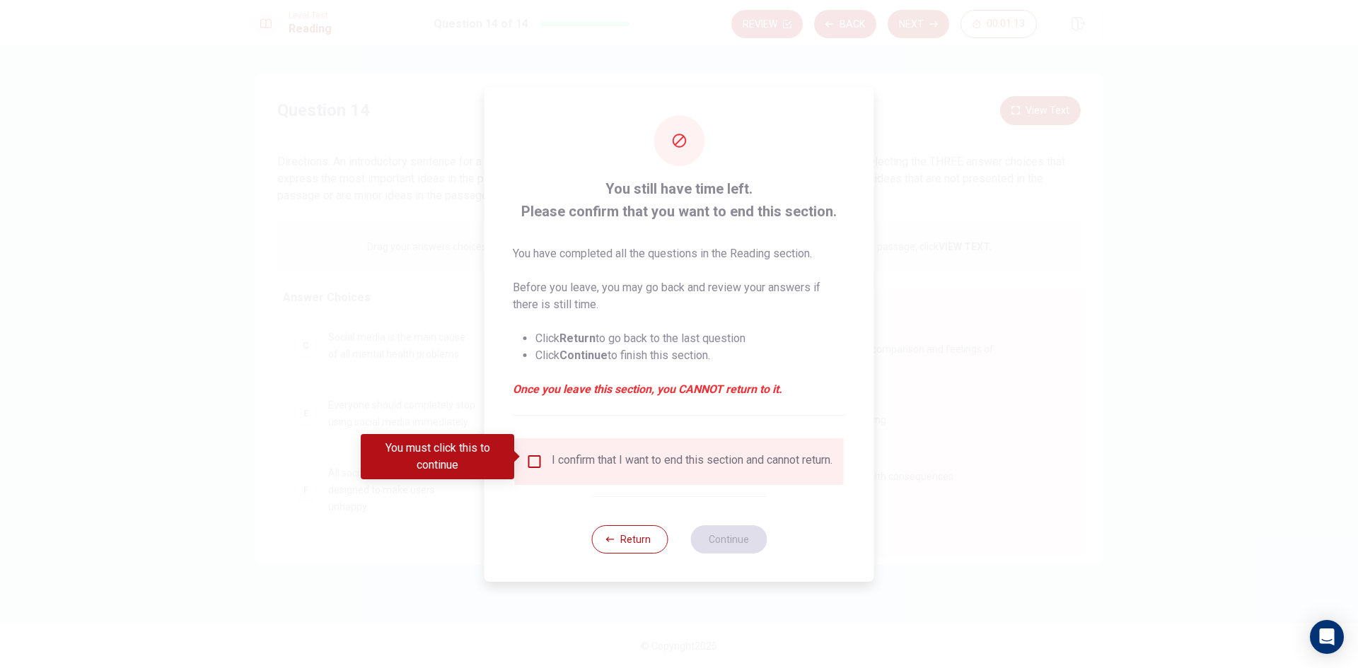
click at [555, 462] on div "I confirm that I want to end this section and cannot return." at bounding box center [692, 461] width 281 height 17
click at [535, 461] on input "You must click this to continue" at bounding box center [534, 461] width 17 height 17
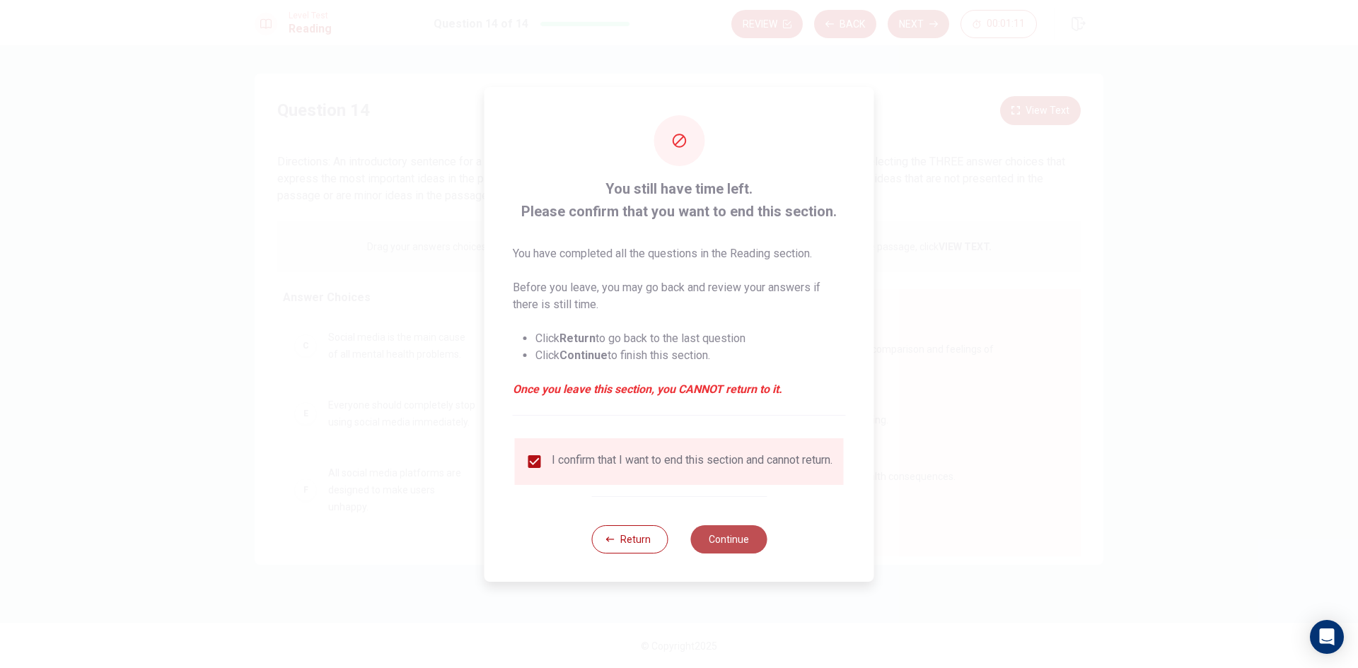
click at [730, 541] on button "Continue" at bounding box center [728, 540] width 76 height 28
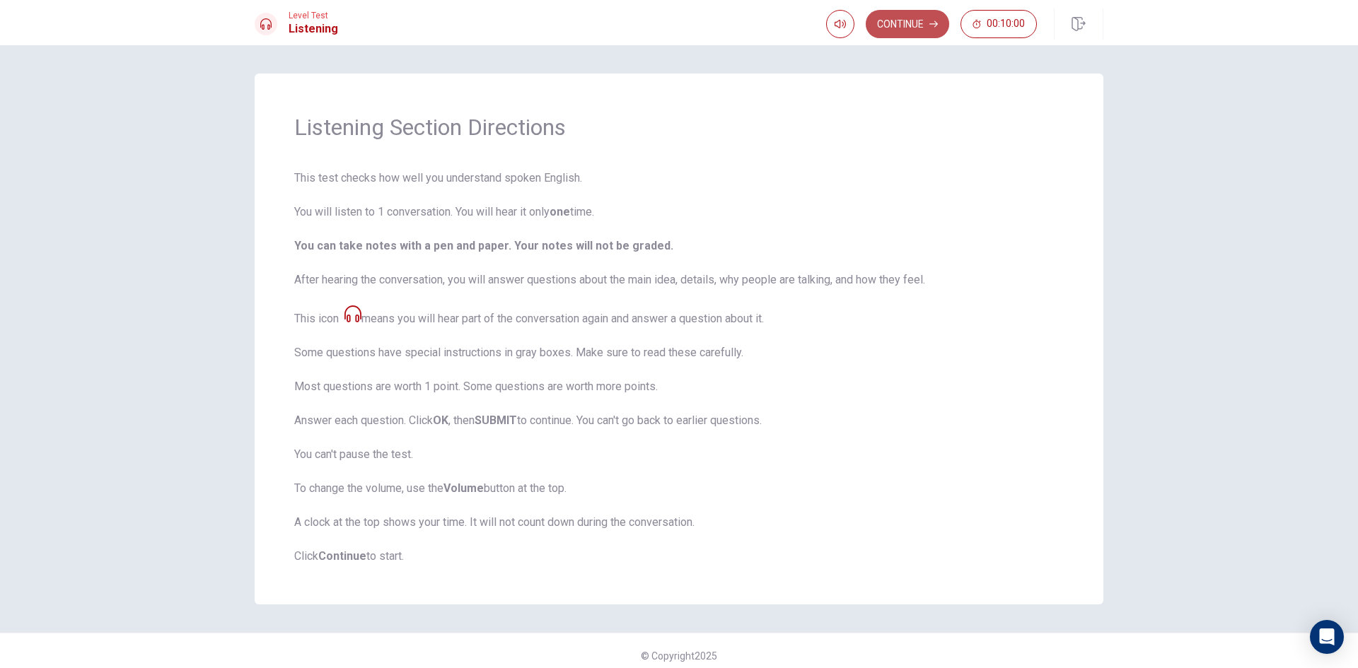
click at [917, 29] on button "Continue" at bounding box center [907, 24] width 83 height 28
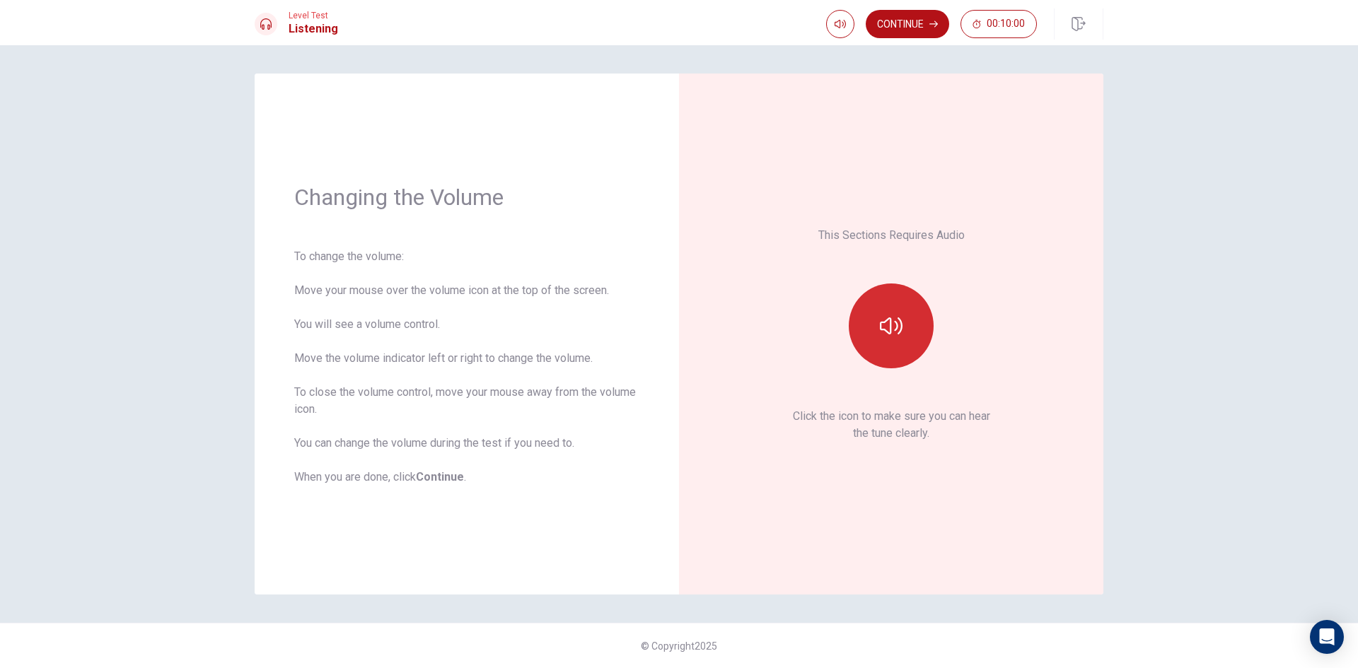
click at [890, 347] on button "button" at bounding box center [891, 326] width 85 height 85
click at [891, 348] on button "button" at bounding box center [891, 326] width 85 height 85
click at [915, 35] on button "Continue" at bounding box center [907, 24] width 83 height 28
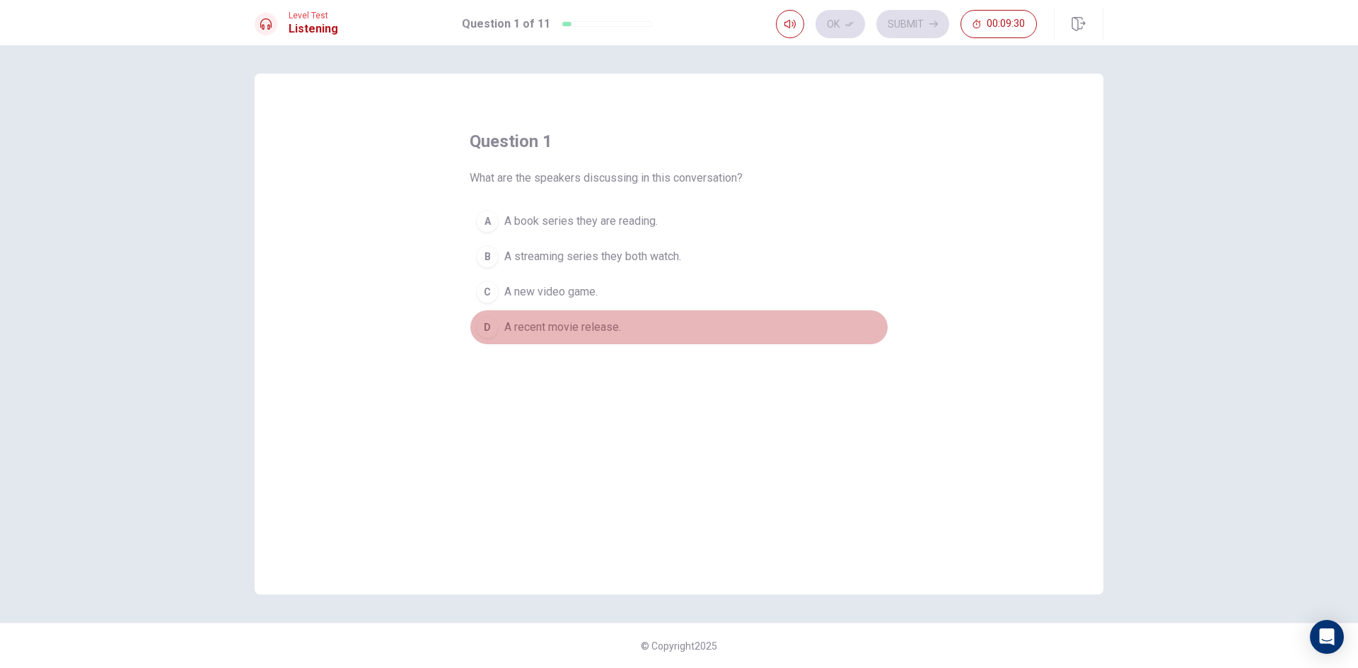
click at [497, 325] on div "D" at bounding box center [487, 327] width 23 height 23
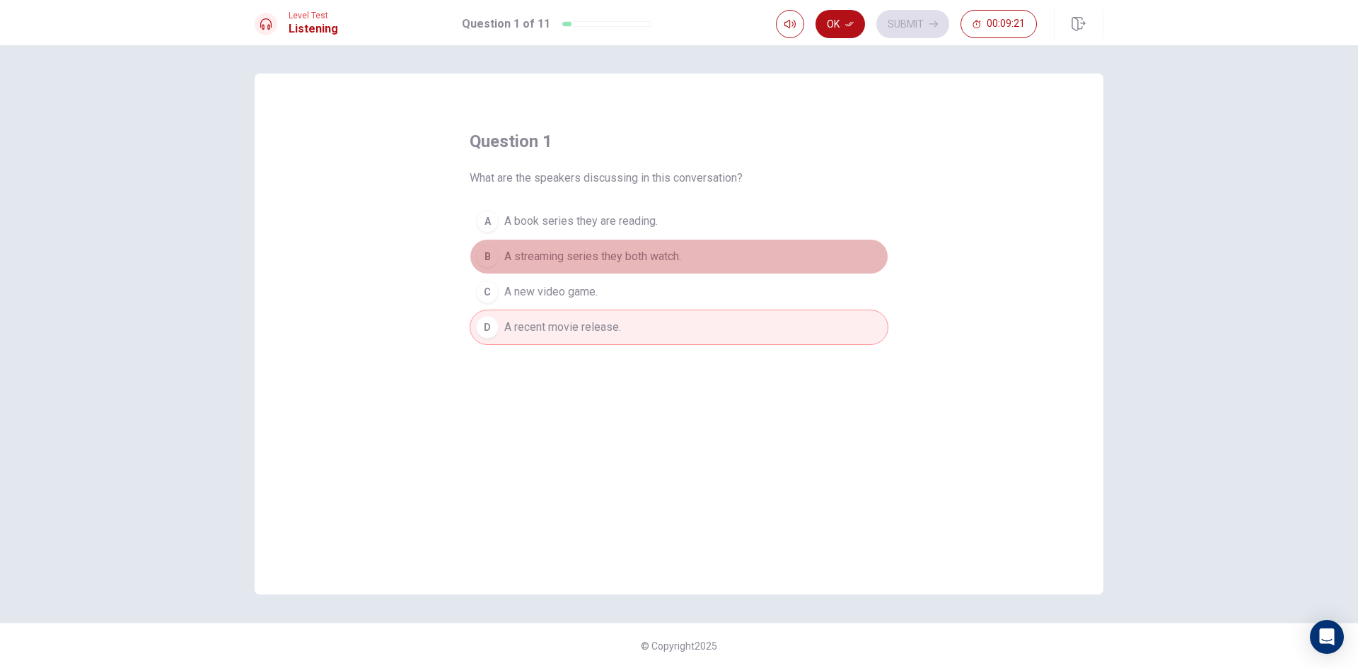
click at [609, 256] on span "A streaming series they both watch." at bounding box center [592, 256] width 177 height 17
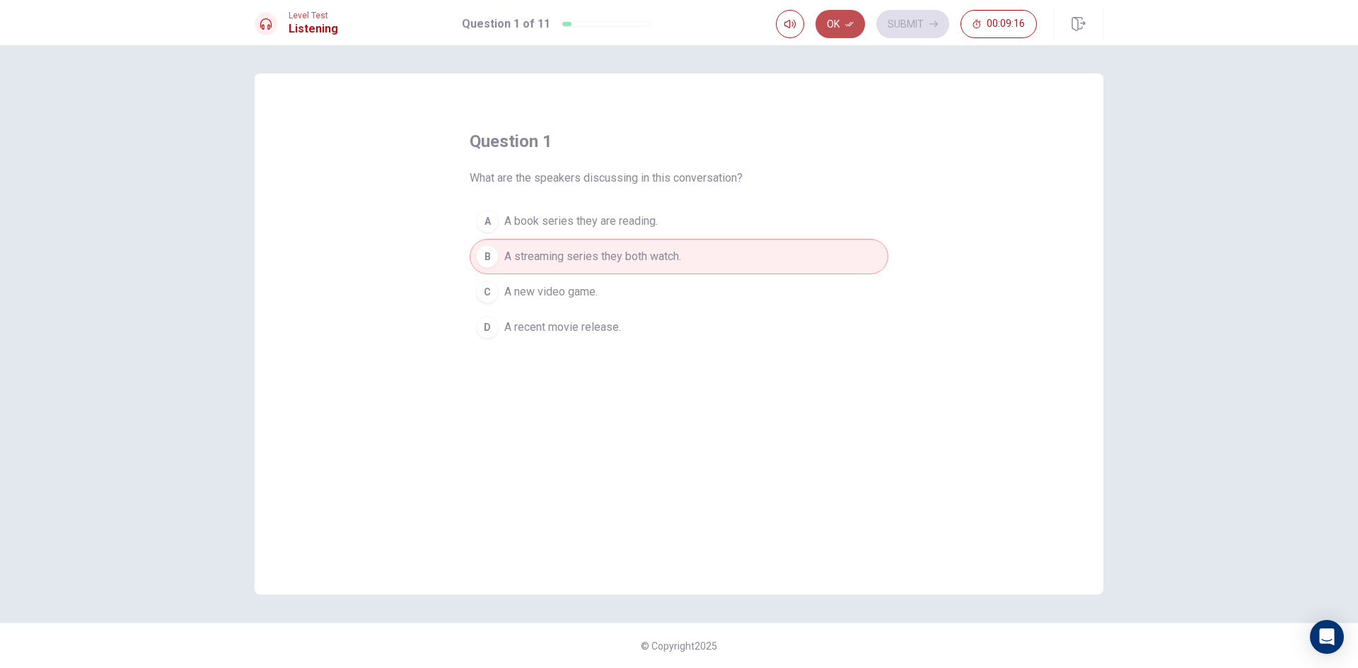
click at [838, 30] on button "Ok" at bounding box center [841, 24] width 50 height 28
click at [905, 15] on button "Submit" at bounding box center [912, 24] width 73 height 28
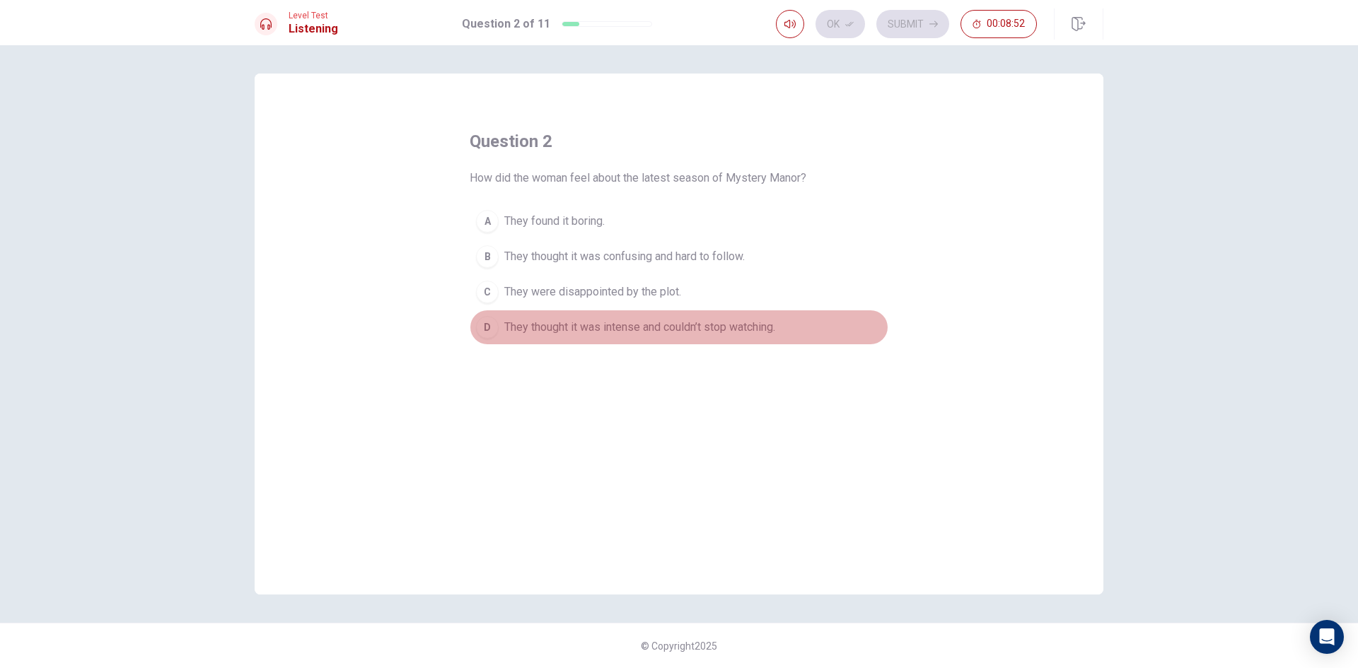
click at [618, 323] on span "They thought it was intense and couldn’t stop watching." at bounding box center [639, 327] width 271 height 17
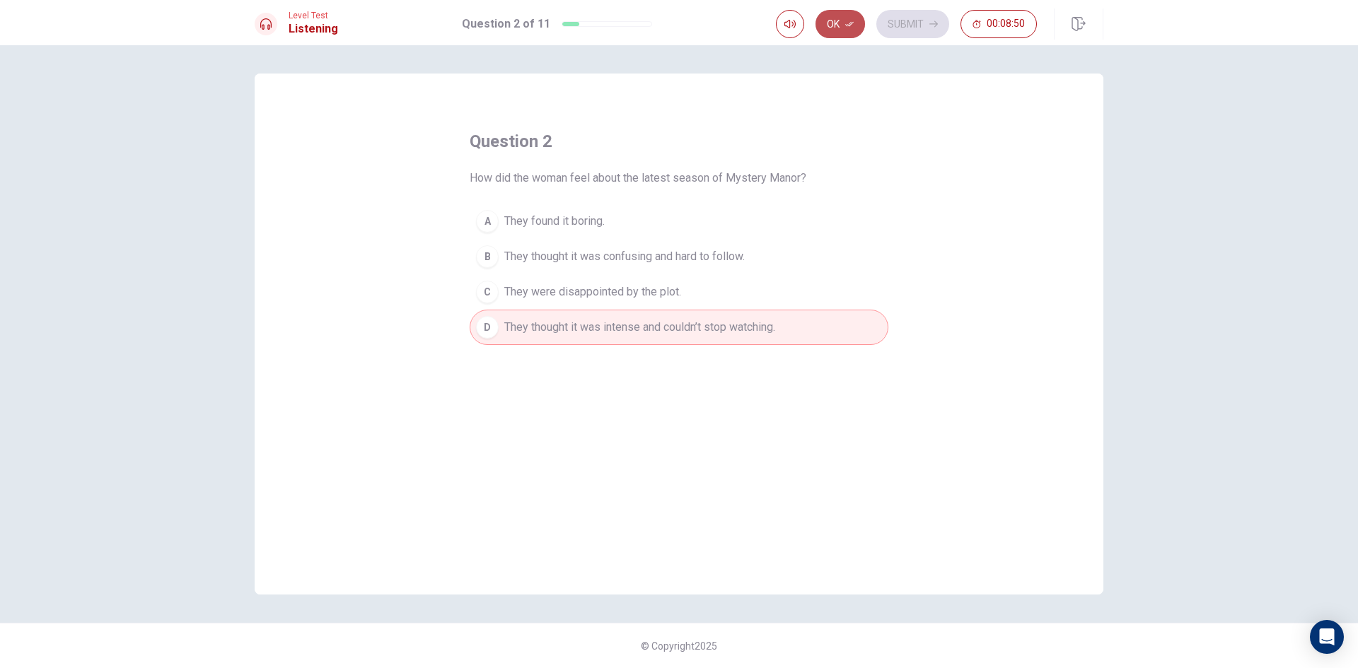
drag, startPoint x: 847, startPoint y: 17, endPoint x: 847, endPoint y: 31, distance: 14.1
click at [846, 18] on button "Ok" at bounding box center [841, 24] width 50 height 28
click at [888, 22] on button "Submit" at bounding box center [912, 24] width 73 height 28
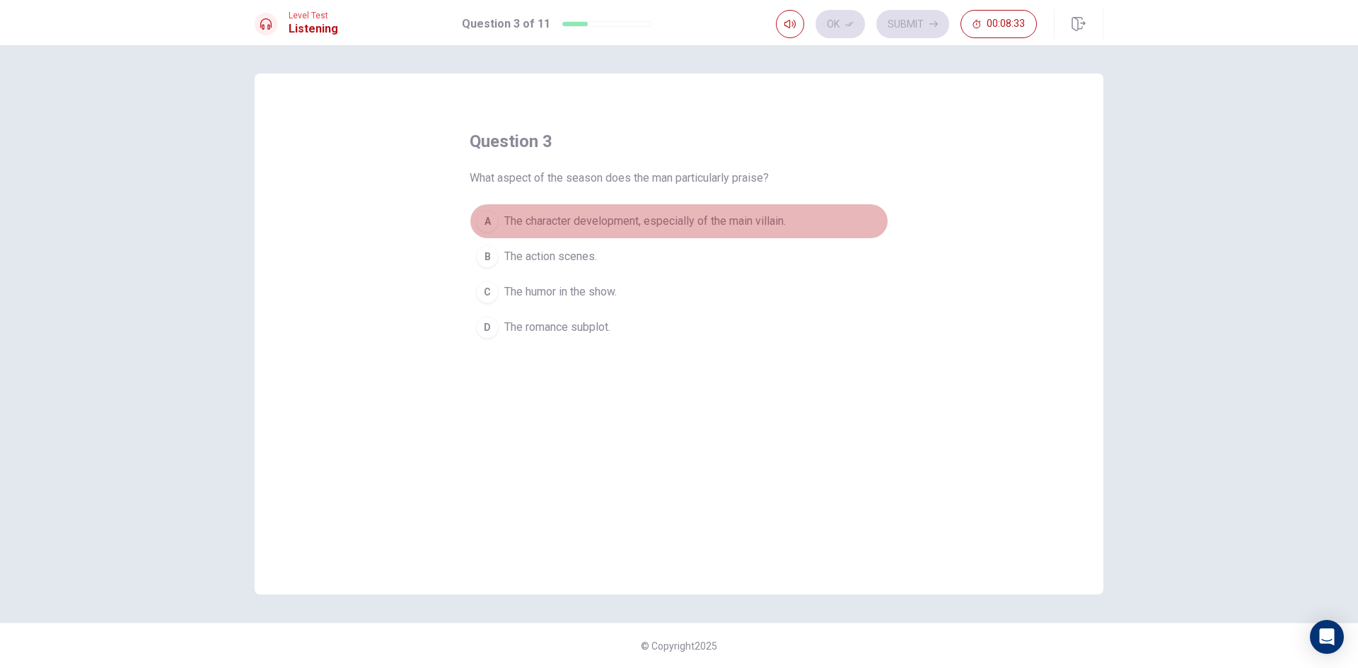
click at [610, 213] on span "The character development, especially of the main villain." at bounding box center [645, 221] width 282 height 17
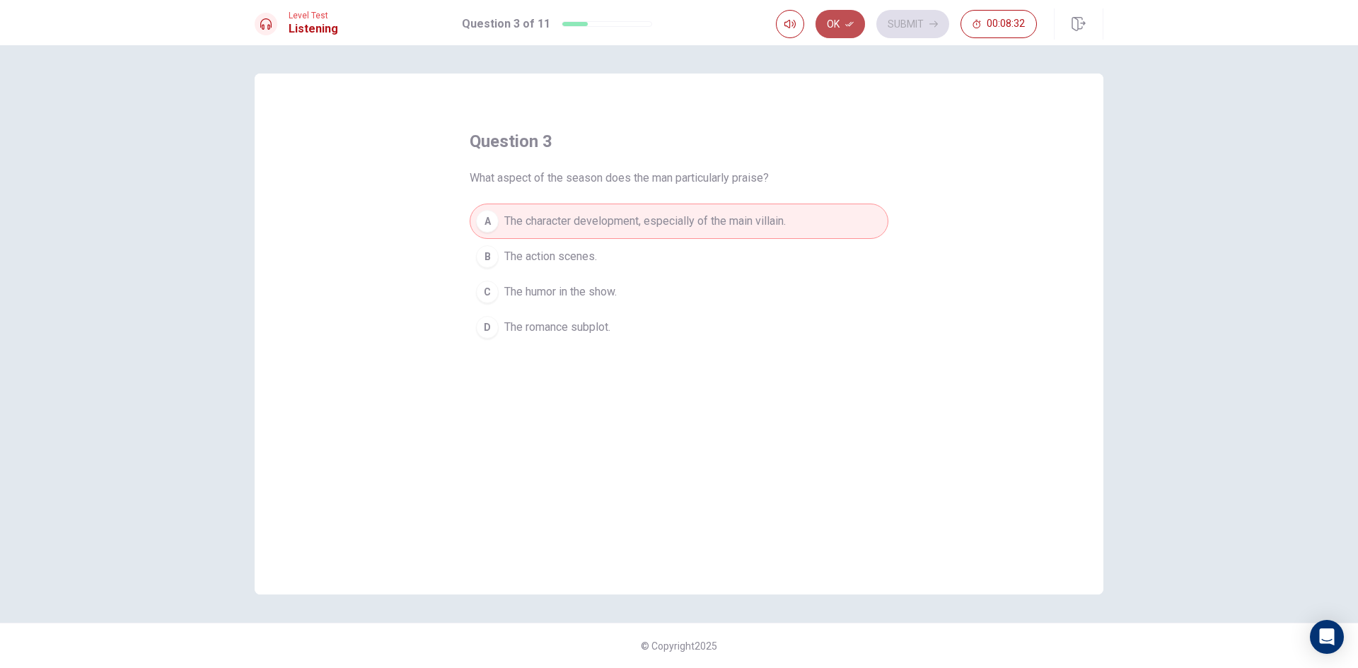
click at [850, 21] on icon "button" at bounding box center [849, 24] width 8 height 8
click at [885, 22] on button "Submit" at bounding box center [912, 24] width 73 height 28
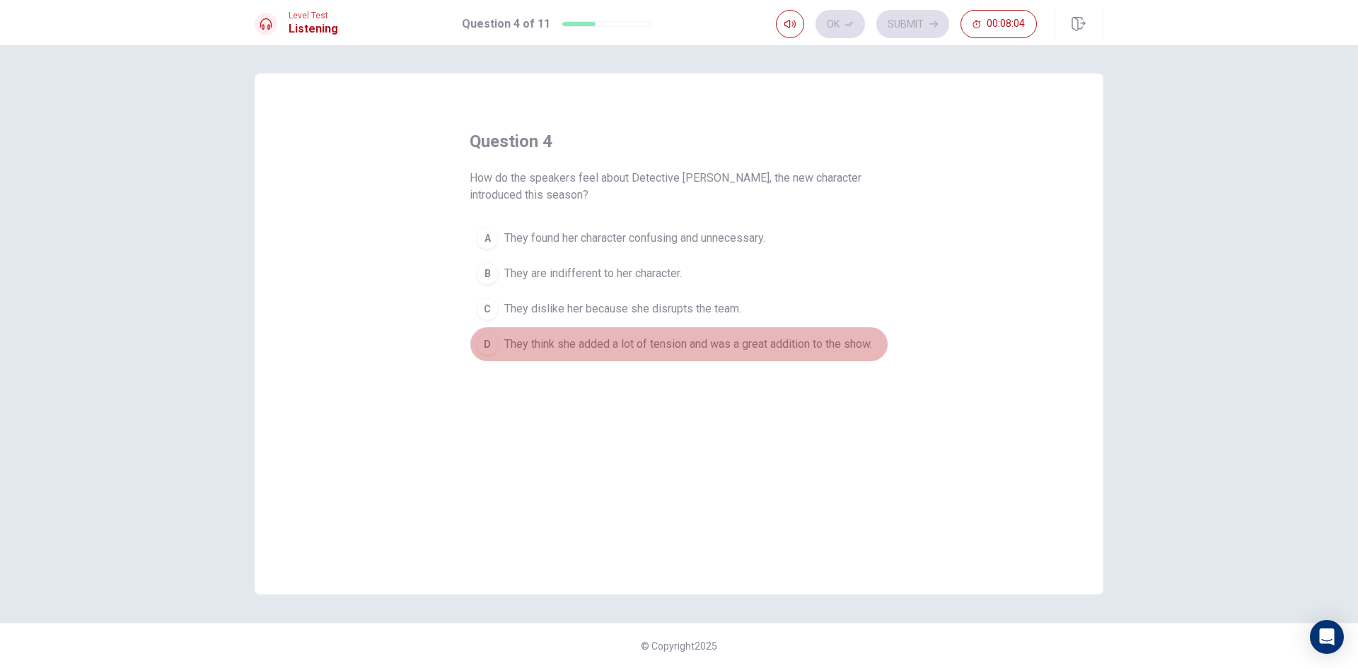
click at [741, 347] on span "They think she added a lot of tension and was a great addition to the show." at bounding box center [688, 344] width 368 height 17
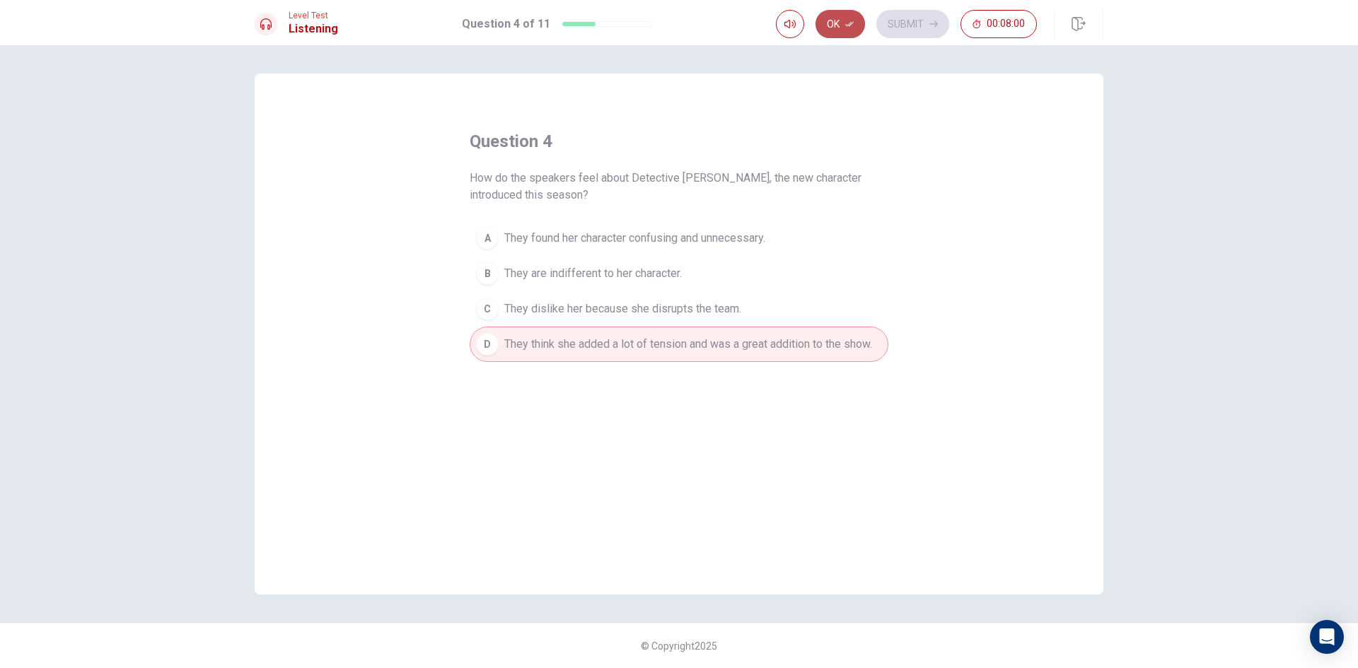
drag, startPoint x: 841, startPoint y: 23, endPoint x: 898, endPoint y: 32, distance: 58.0
click at [842, 23] on button "Ok" at bounding box center [841, 24] width 50 height 28
click at [914, 29] on button "Submit" at bounding box center [912, 24] width 73 height 28
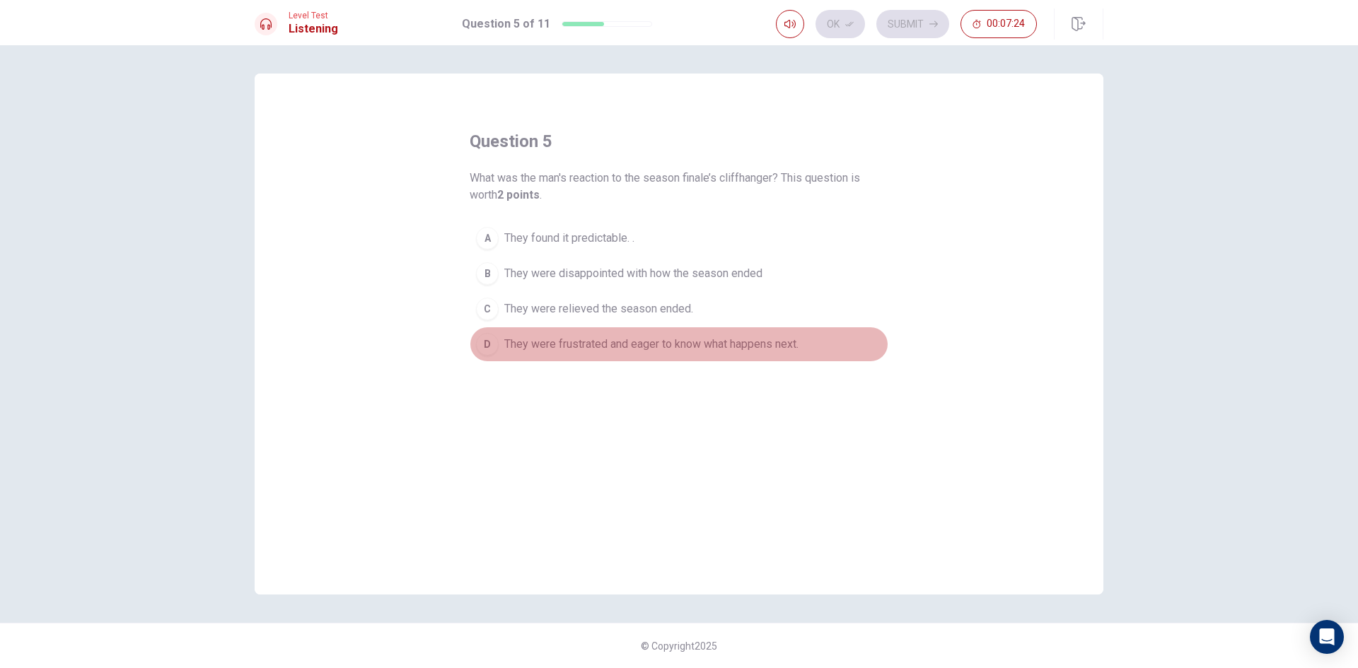
click at [515, 348] on span "They were frustrated and eager to know what happens next." at bounding box center [651, 344] width 294 height 17
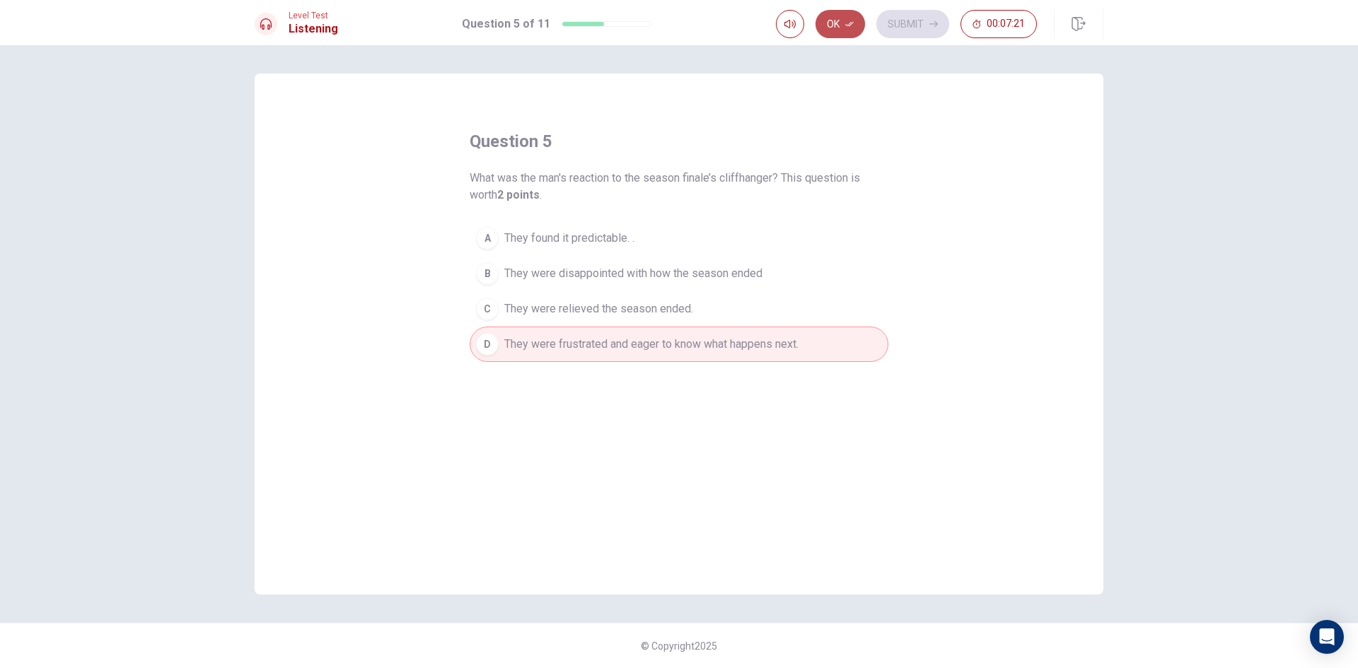
click at [845, 27] on icon "button" at bounding box center [849, 24] width 8 height 8
click at [894, 26] on button "Submit" at bounding box center [912, 24] width 73 height 28
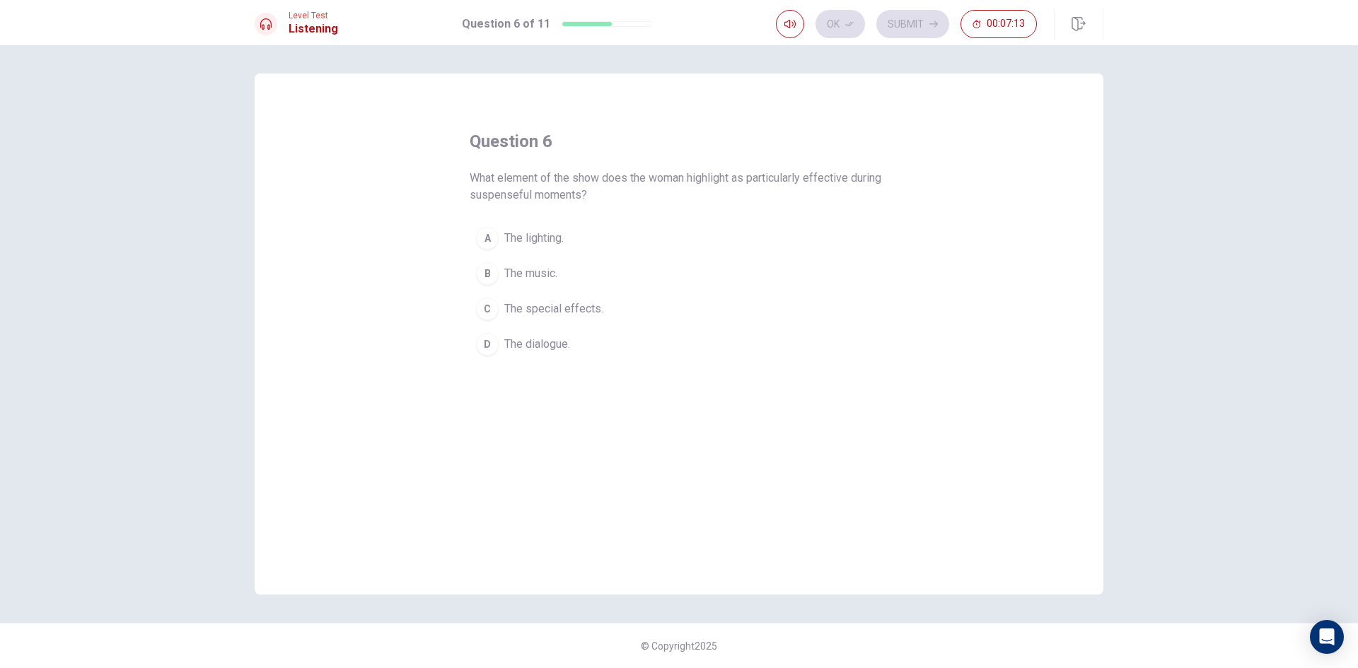
click at [501, 274] on button "B The music." at bounding box center [679, 273] width 419 height 35
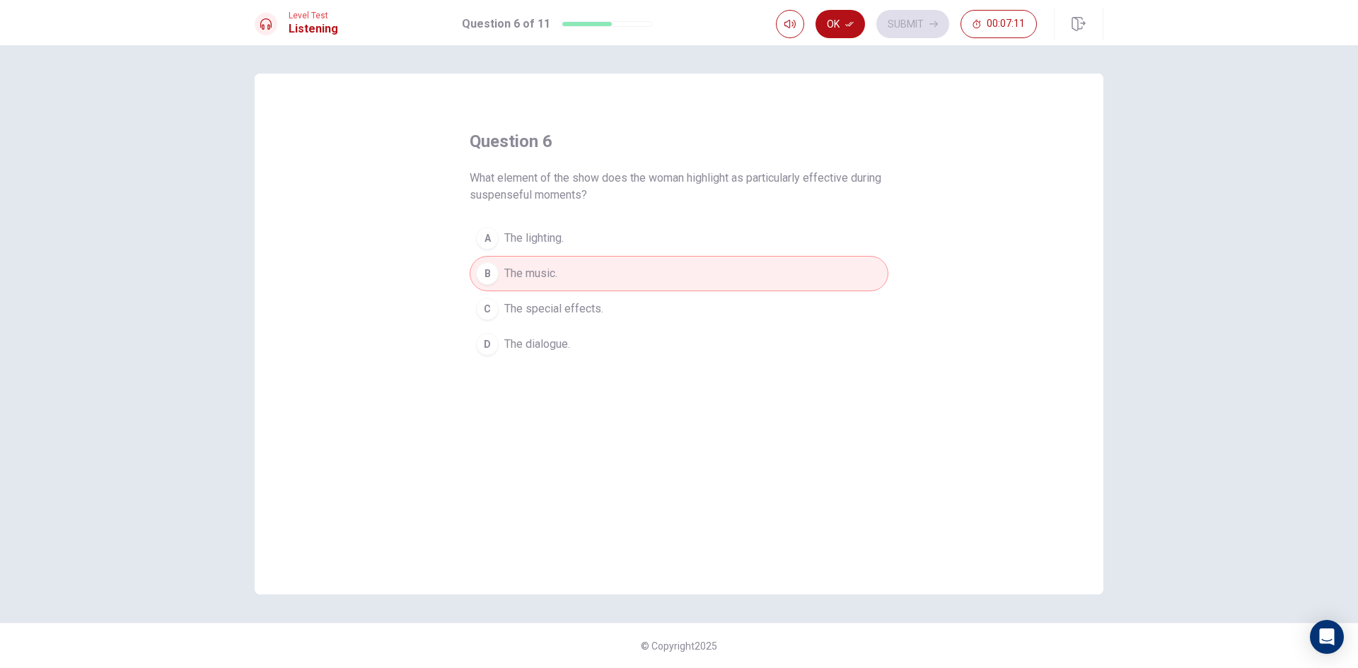
click at [836, 25] on button "Ok" at bounding box center [841, 24] width 50 height 28
click at [895, 23] on button "Submit" at bounding box center [912, 24] width 73 height 28
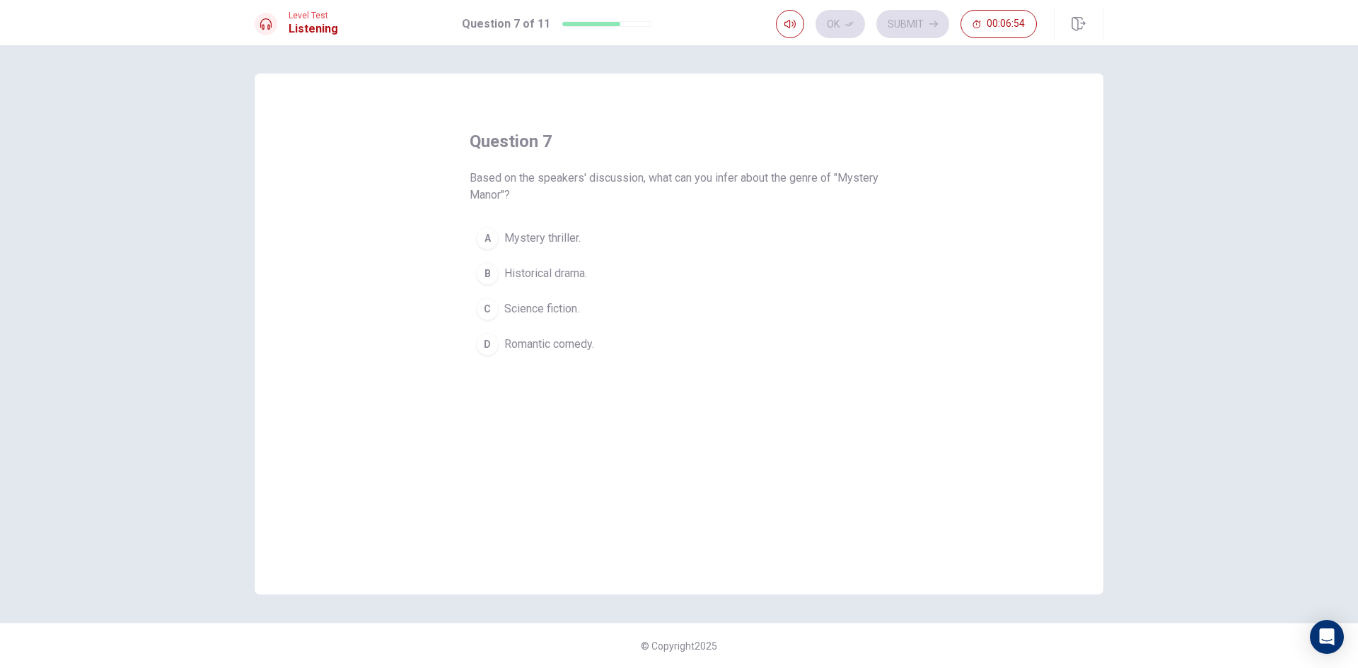
click at [500, 274] on button "B Historical drama." at bounding box center [679, 273] width 419 height 35
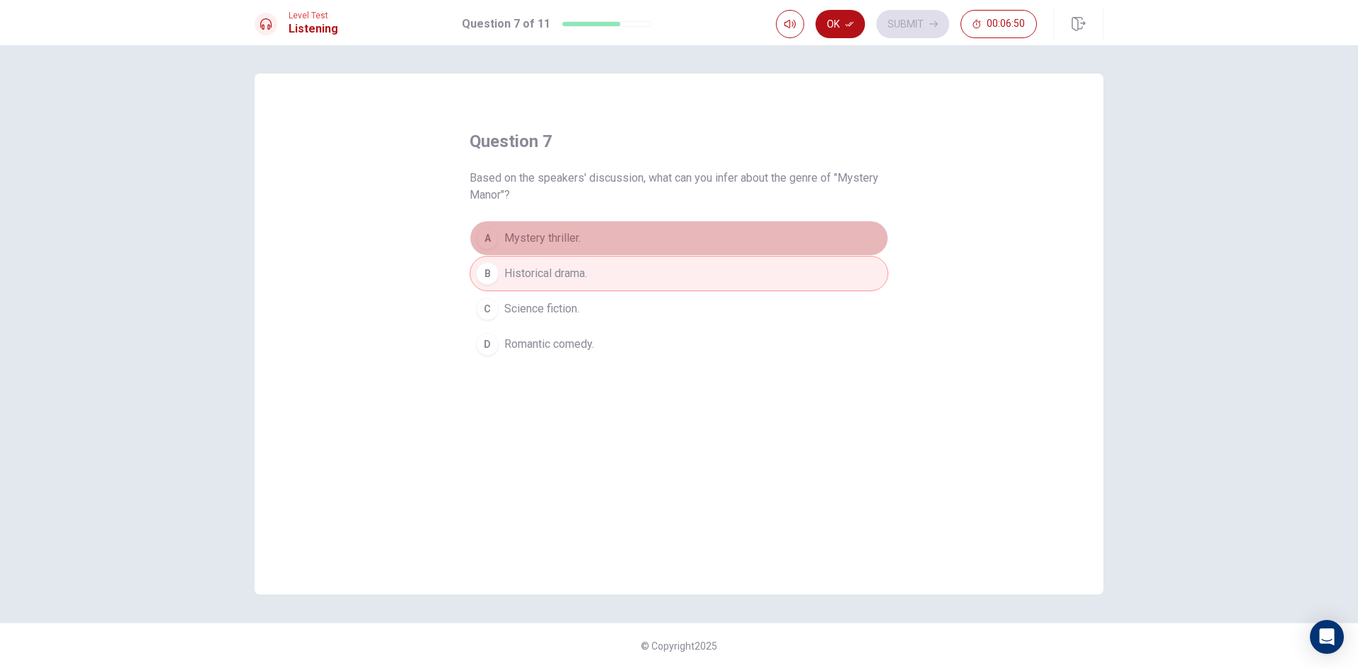
click at [555, 238] on span "Mystery thriller." at bounding box center [542, 238] width 76 height 17
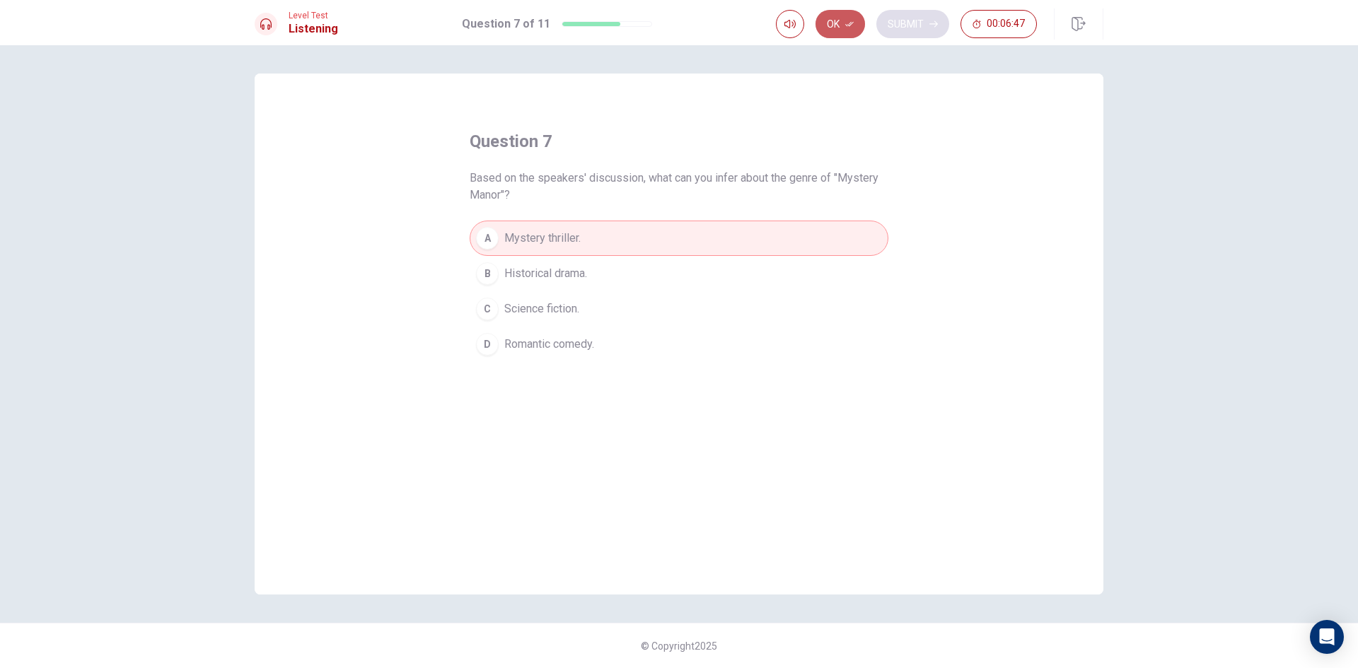
drag, startPoint x: 847, startPoint y: 26, endPoint x: 908, endPoint y: 20, distance: 61.2
click at [854, 25] on icon "button" at bounding box center [849, 24] width 8 height 8
click at [921, 22] on button "Submit" at bounding box center [912, 24] width 73 height 28
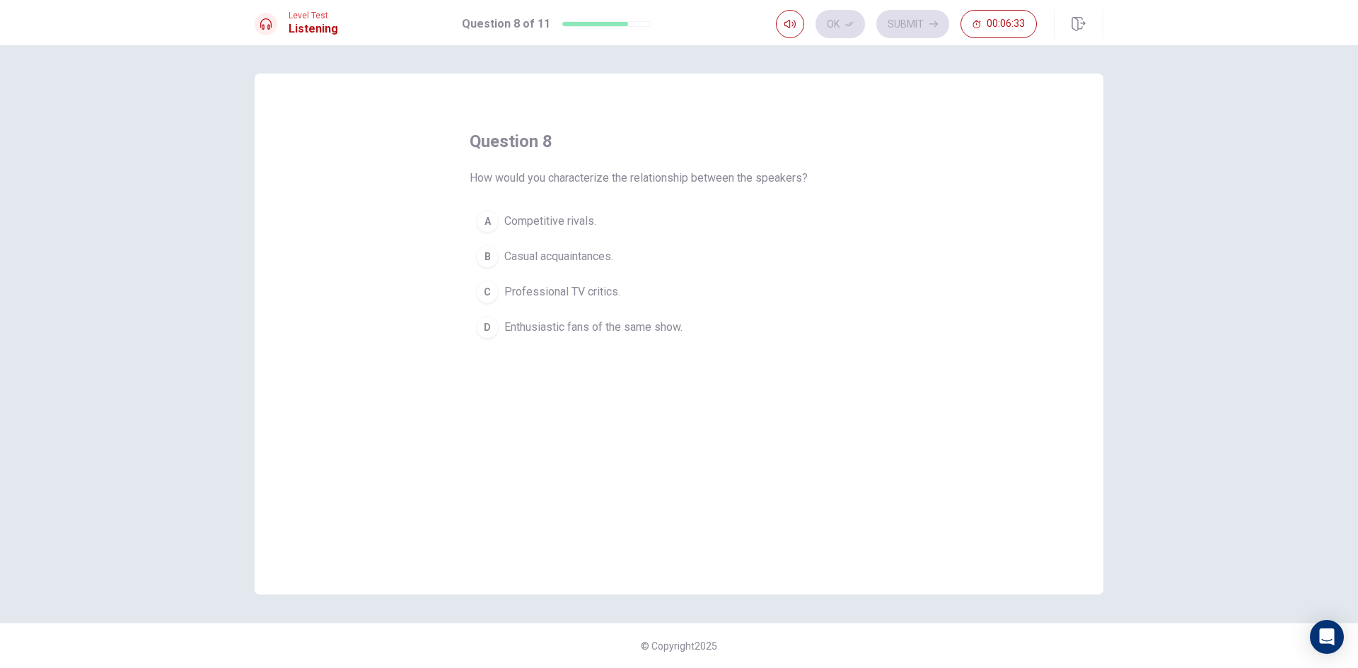
click at [523, 330] on span "Enthusiastic fans of the same show." at bounding box center [593, 327] width 178 height 17
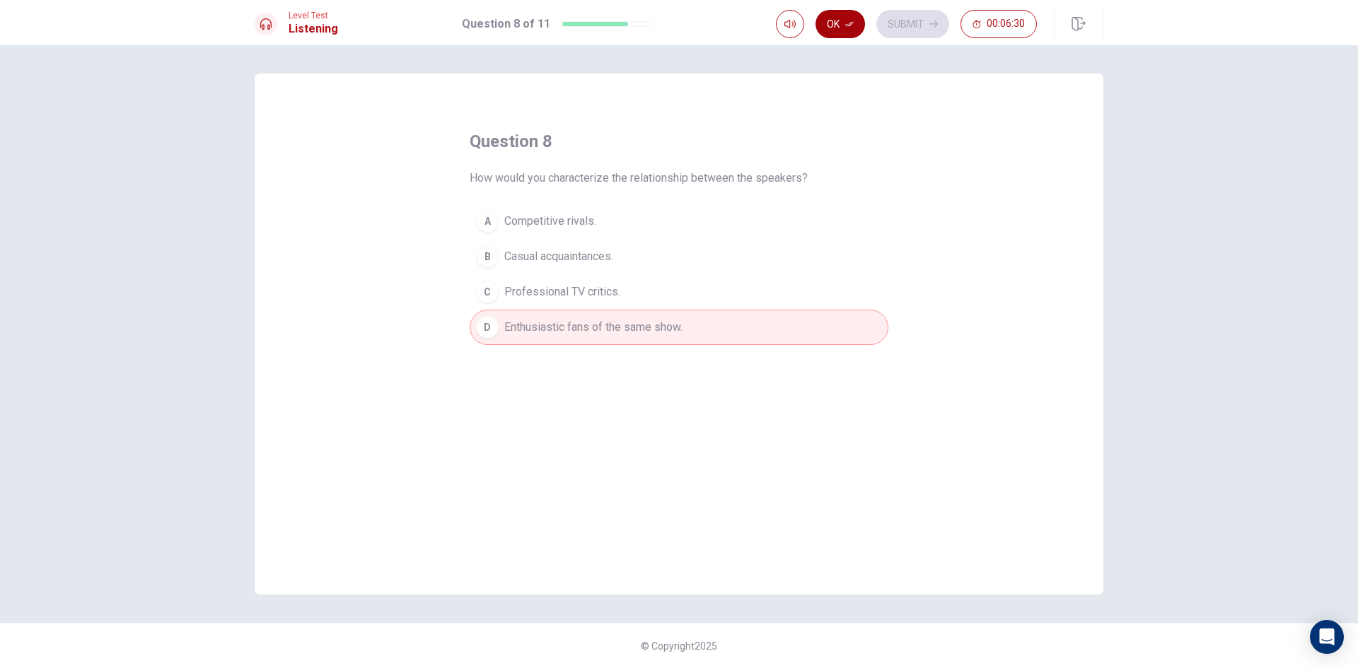
click at [855, 14] on button "Ok" at bounding box center [841, 24] width 50 height 28
click at [905, 22] on button "Submit" at bounding box center [912, 24] width 73 height 28
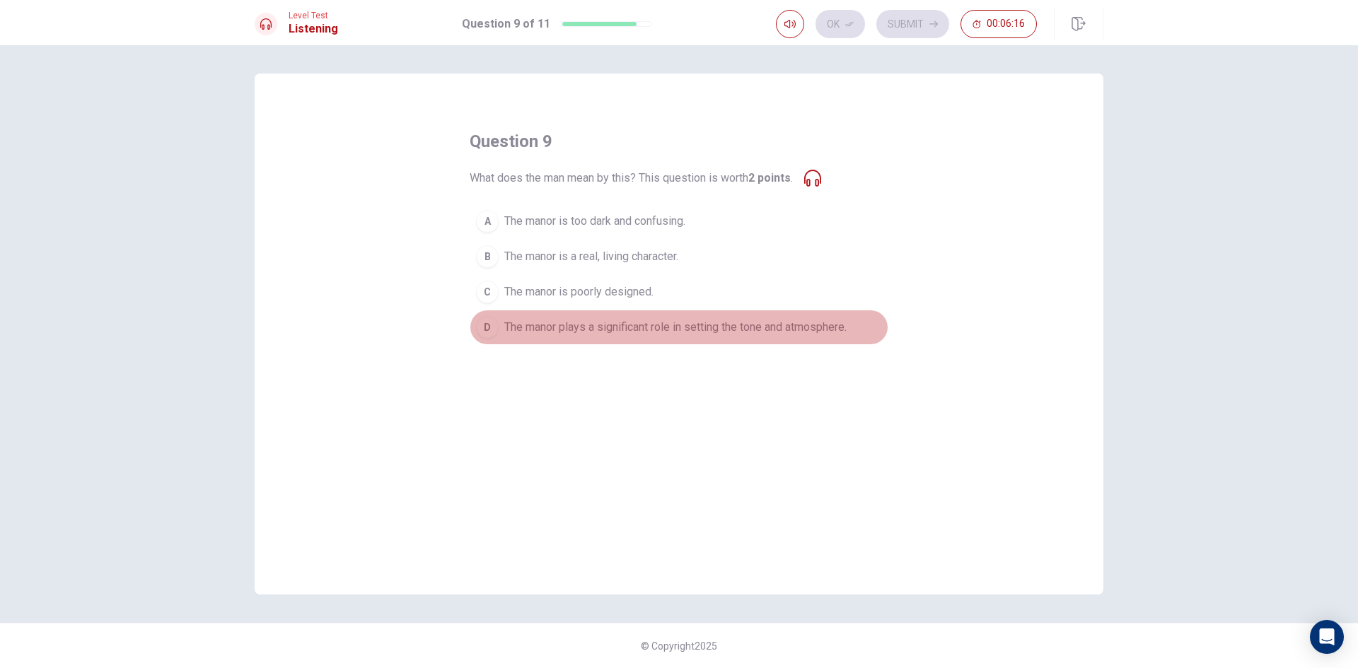
click at [636, 327] on span "The manor plays a significant role in setting the tone and atmosphere." at bounding box center [675, 327] width 342 height 17
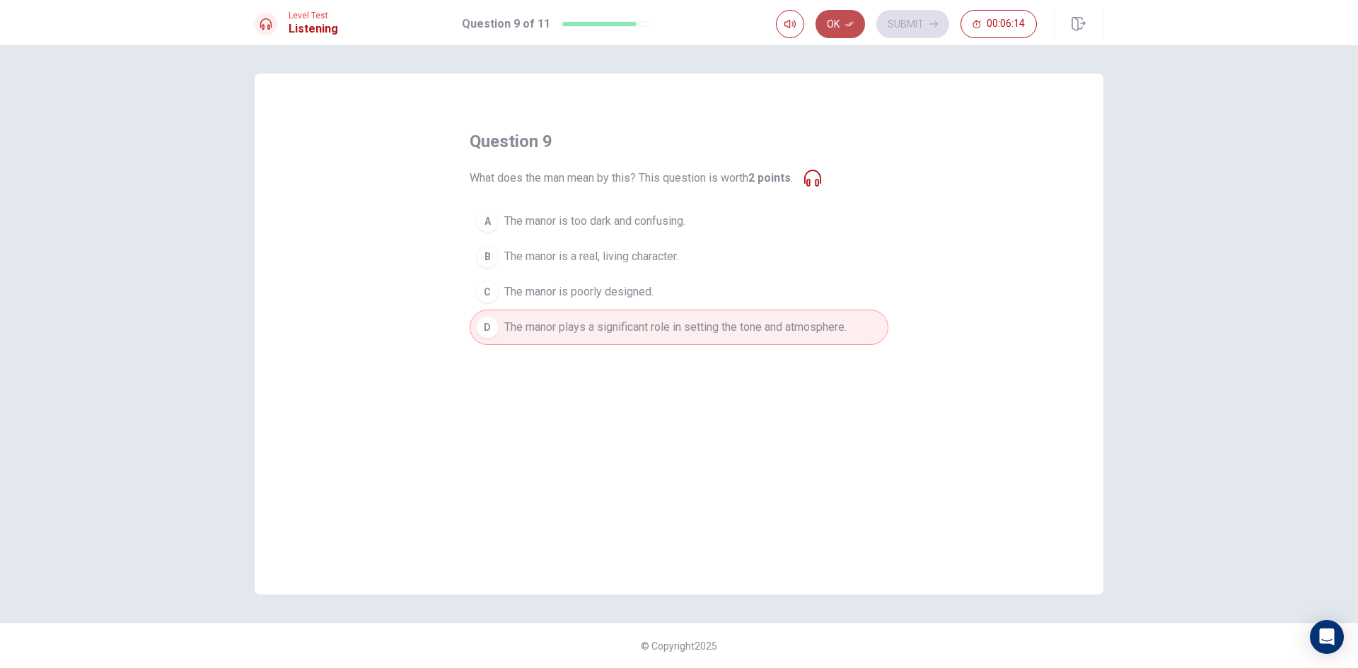
click at [848, 16] on button "Ok" at bounding box center [841, 24] width 50 height 28
drag, startPoint x: 921, startPoint y: 23, endPoint x: 919, endPoint y: 38, distance: 14.9
click at [922, 23] on button "Submit" at bounding box center [912, 24] width 73 height 28
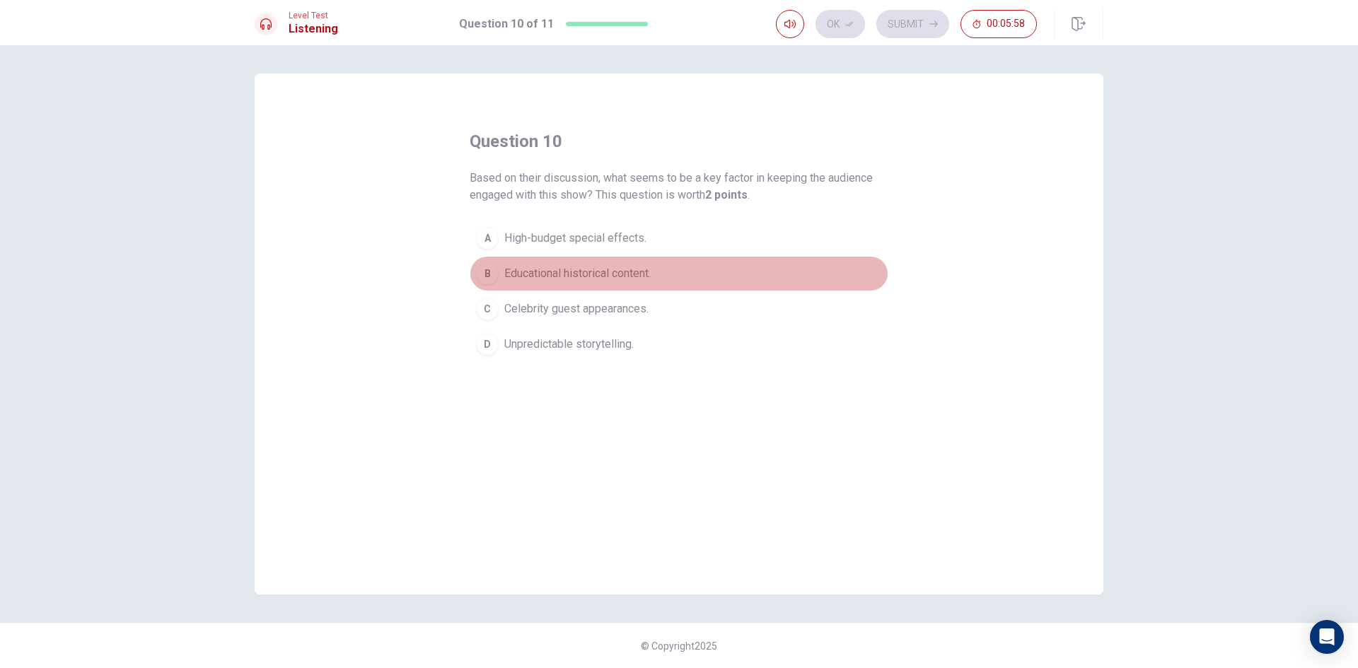
click at [495, 266] on div "B" at bounding box center [487, 273] width 23 height 23
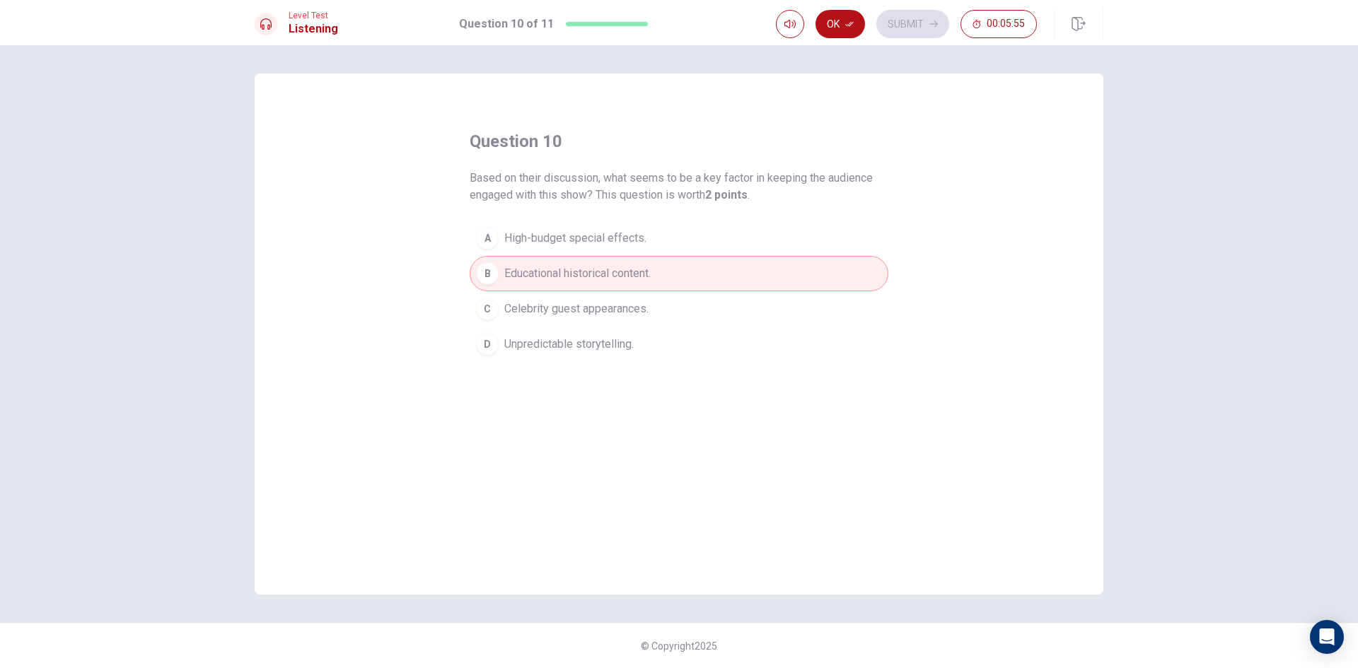
drag, startPoint x: 838, startPoint y: 25, endPoint x: 854, endPoint y: 25, distance: 16.3
click at [838, 25] on button "Ok" at bounding box center [841, 24] width 50 height 28
click at [919, 26] on button "Submit" at bounding box center [912, 24] width 73 height 28
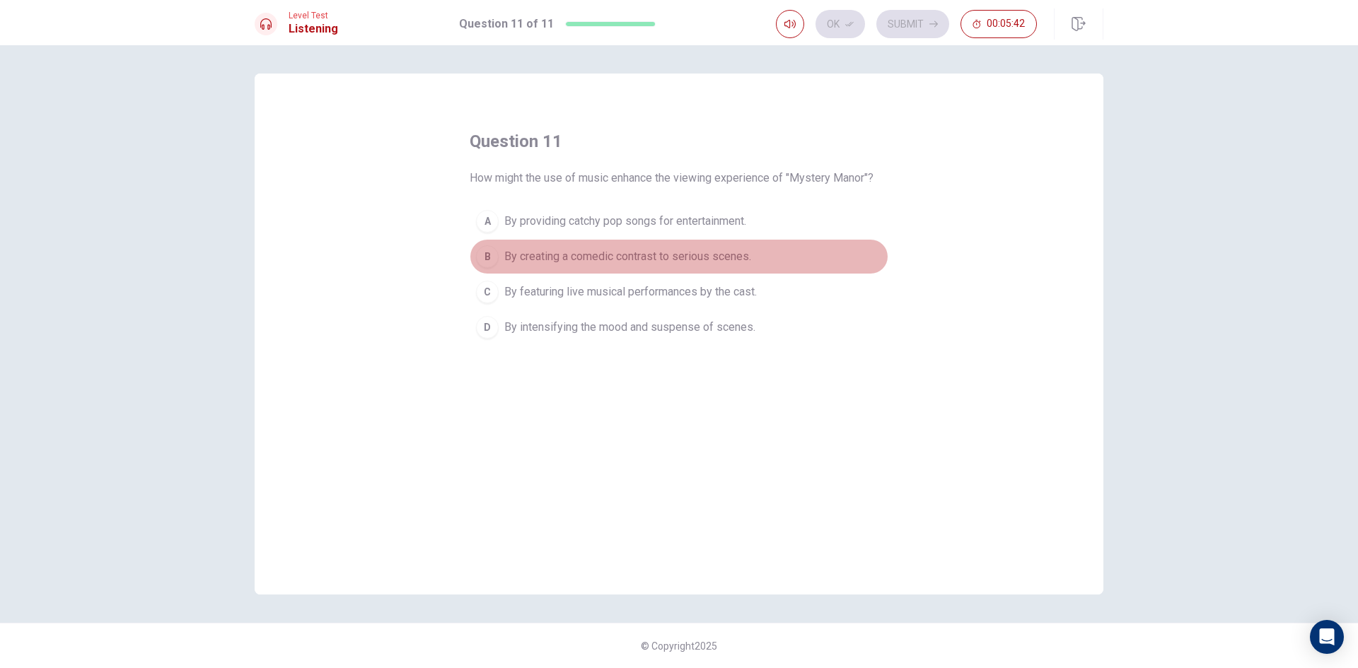
click at [553, 245] on button "B By creating a comedic contrast to serious scenes." at bounding box center [679, 256] width 419 height 35
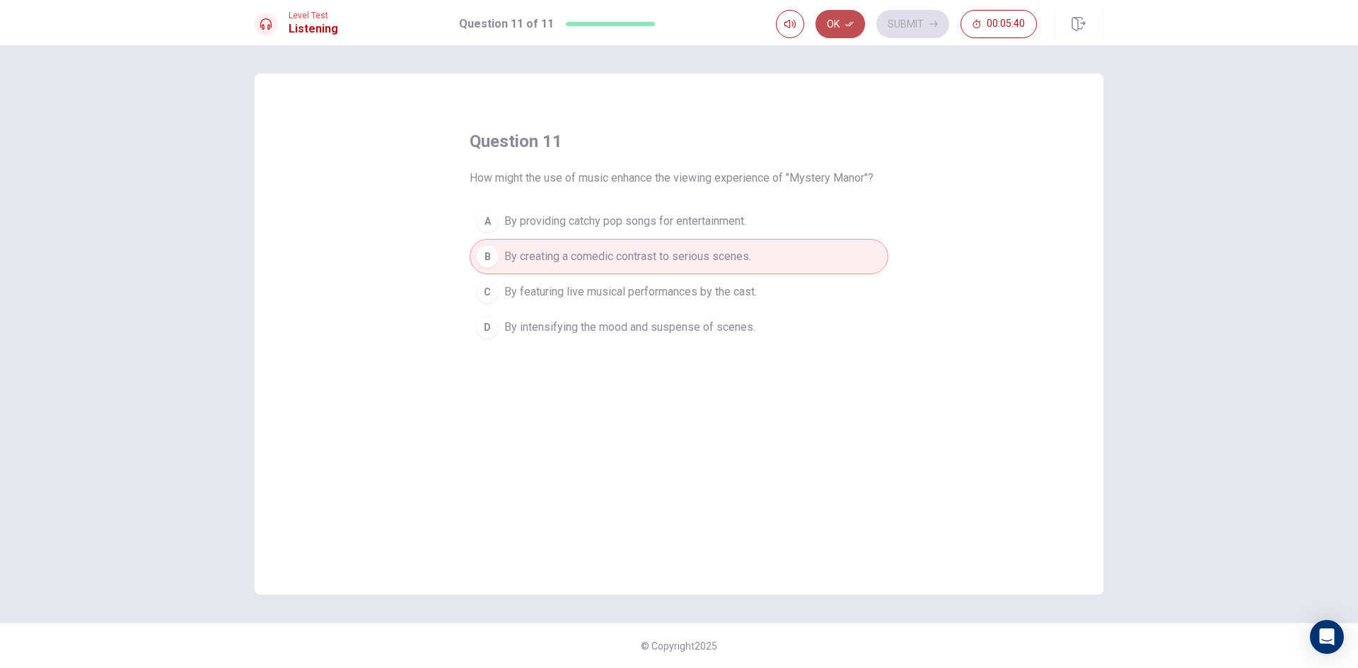
click at [839, 26] on button "Ok" at bounding box center [841, 24] width 50 height 28
click at [902, 20] on button "Submit" at bounding box center [912, 24] width 73 height 28
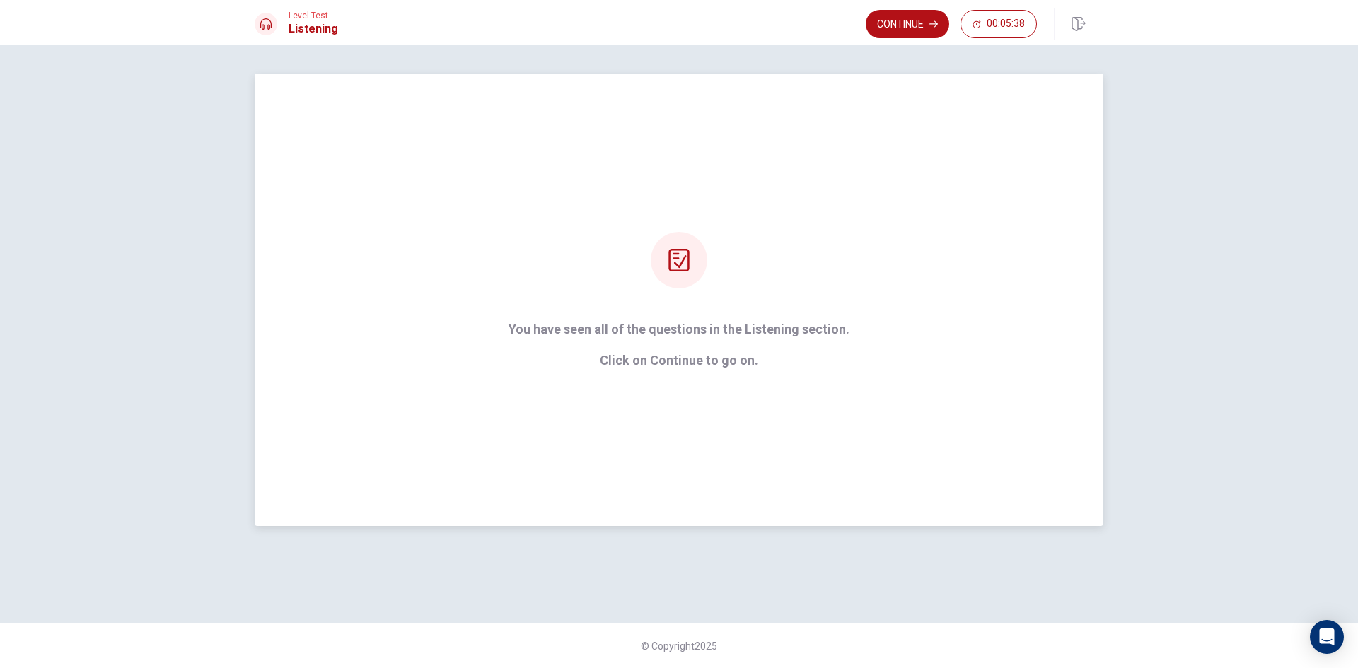
click at [690, 287] on div "You have seen all of the questions in the Listening section. Click on Continue …" at bounding box center [679, 300] width 381 height 136
click at [898, 28] on button "Continue" at bounding box center [907, 24] width 83 height 28
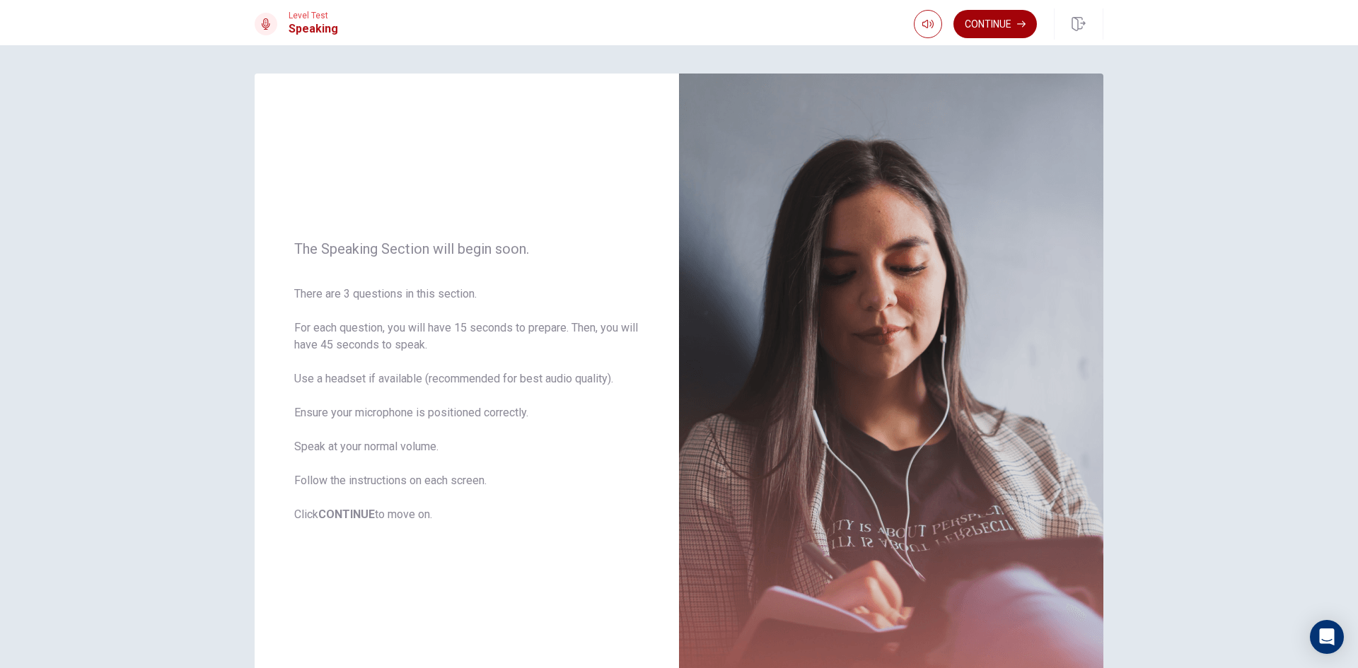
click at [982, 23] on button "Continue" at bounding box center [994, 24] width 83 height 28
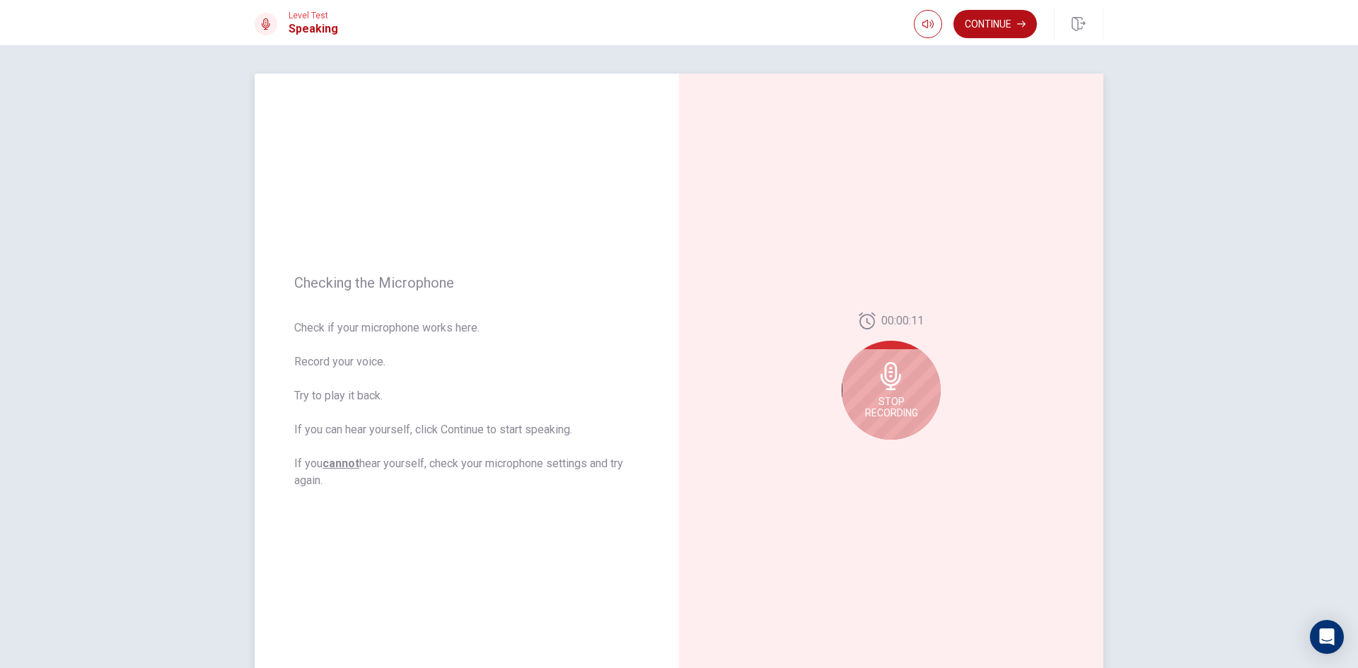
click at [900, 406] on span "Stop Recording" at bounding box center [891, 407] width 53 height 23
click at [897, 451] on button "Play Audio" at bounding box center [907, 451] width 20 height 20
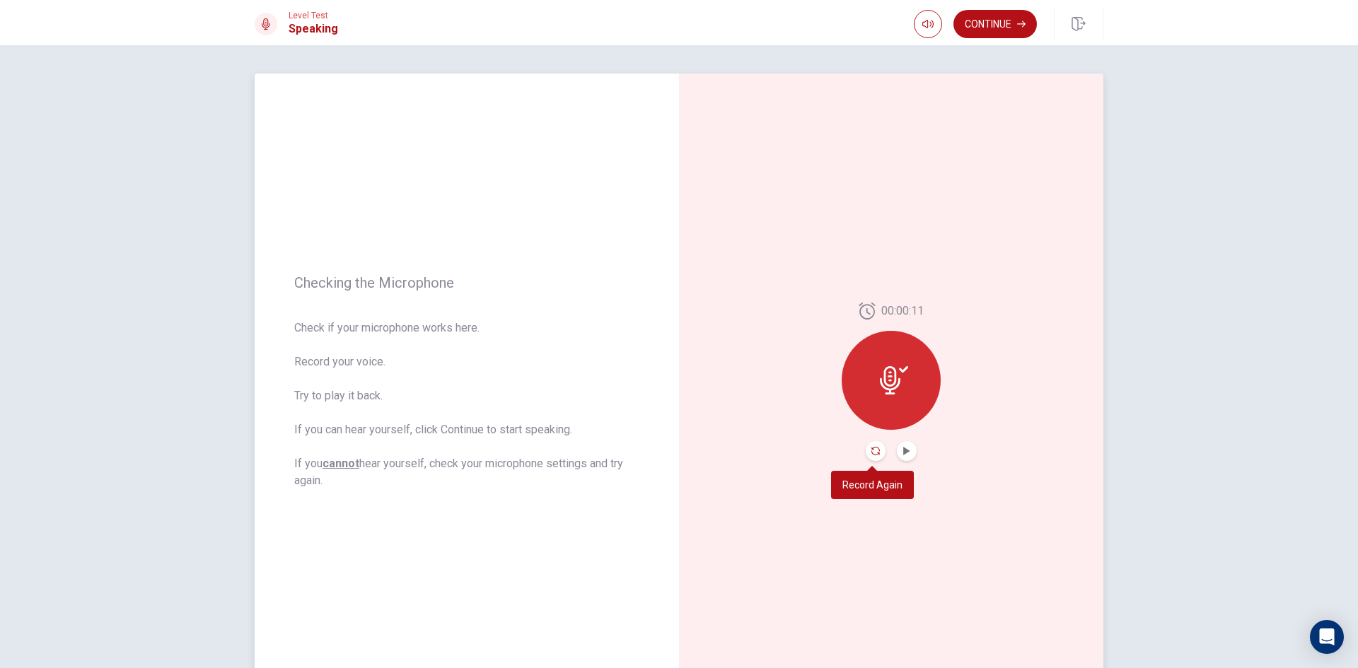
click at [871, 452] on icon "Record Again" at bounding box center [875, 451] width 8 height 8
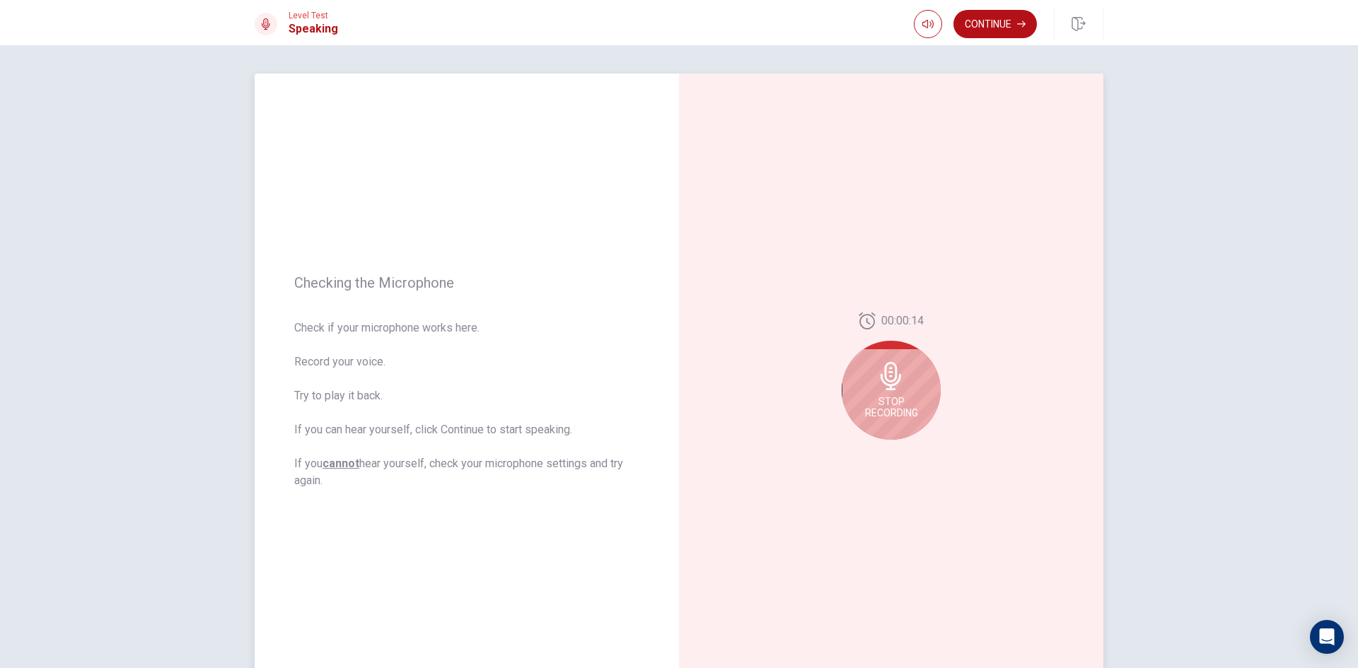
click at [903, 400] on span "Stop Recording" at bounding box center [891, 407] width 53 height 23
click at [872, 451] on icon "Record Again" at bounding box center [875, 451] width 8 height 8
click at [894, 403] on span "Stop Recording" at bounding box center [891, 407] width 53 height 23
drag, startPoint x: 905, startPoint y: 451, endPoint x: 893, endPoint y: 451, distance: 12.0
click at [904, 451] on icon "Play Audio" at bounding box center [906, 451] width 6 height 8
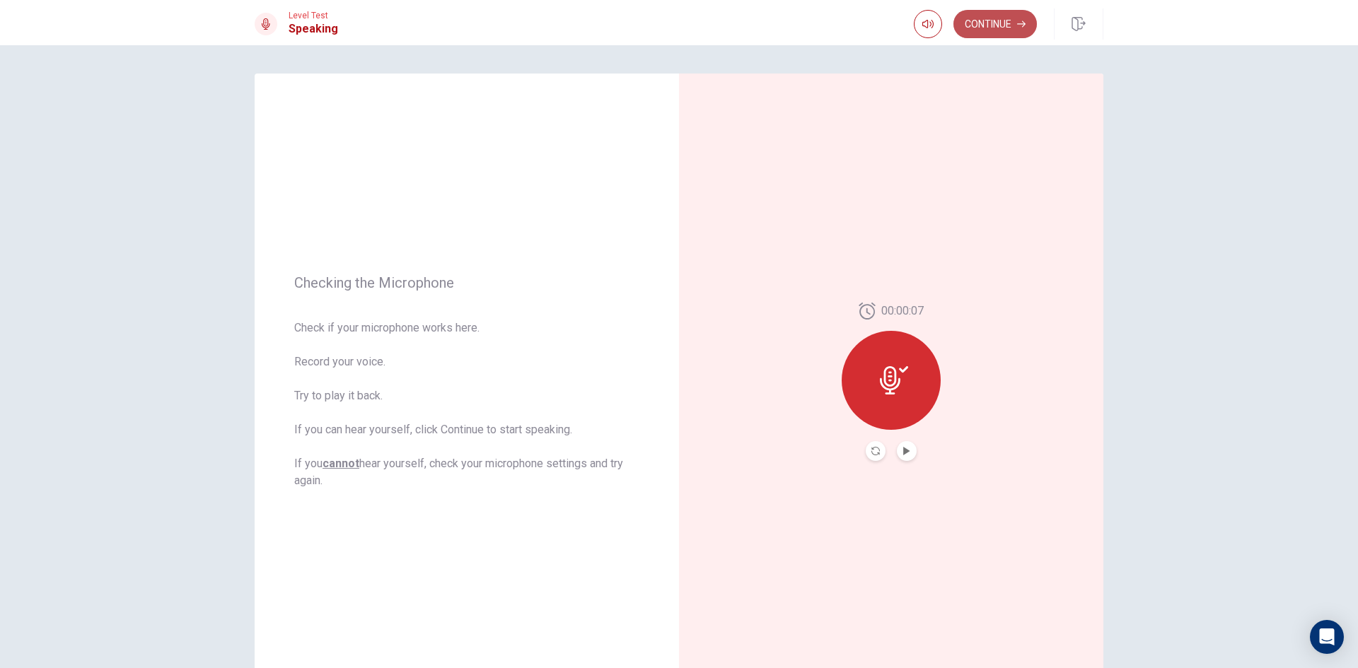
click at [982, 22] on button "Continue" at bounding box center [994, 24] width 83 height 28
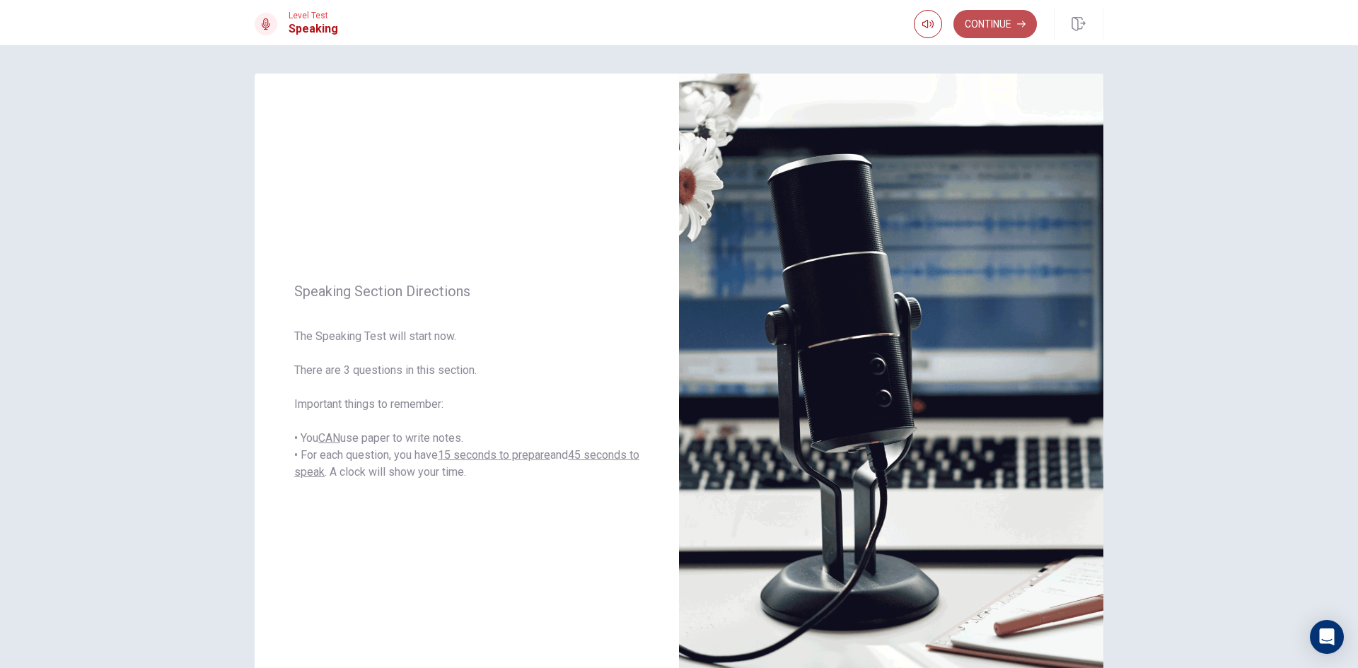
click at [990, 23] on button "Continue" at bounding box center [994, 24] width 83 height 28
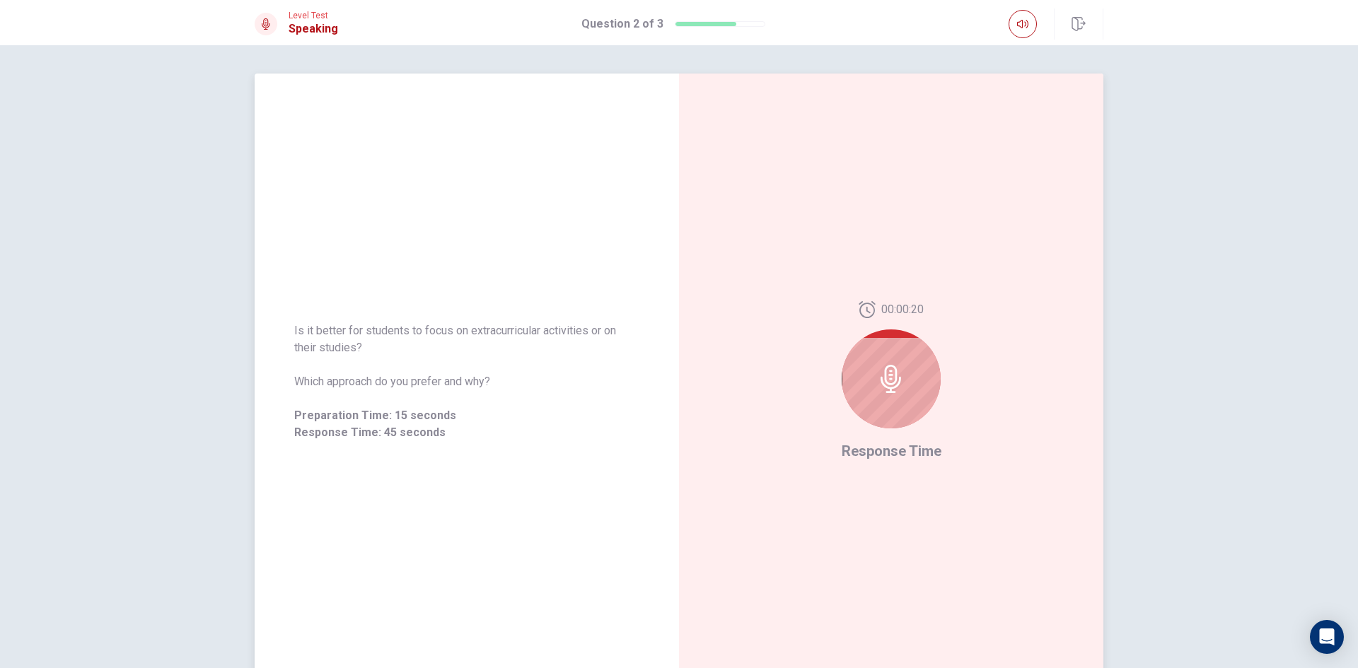
click at [881, 383] on icon at bounding box center [891, 379] width 28 height 28
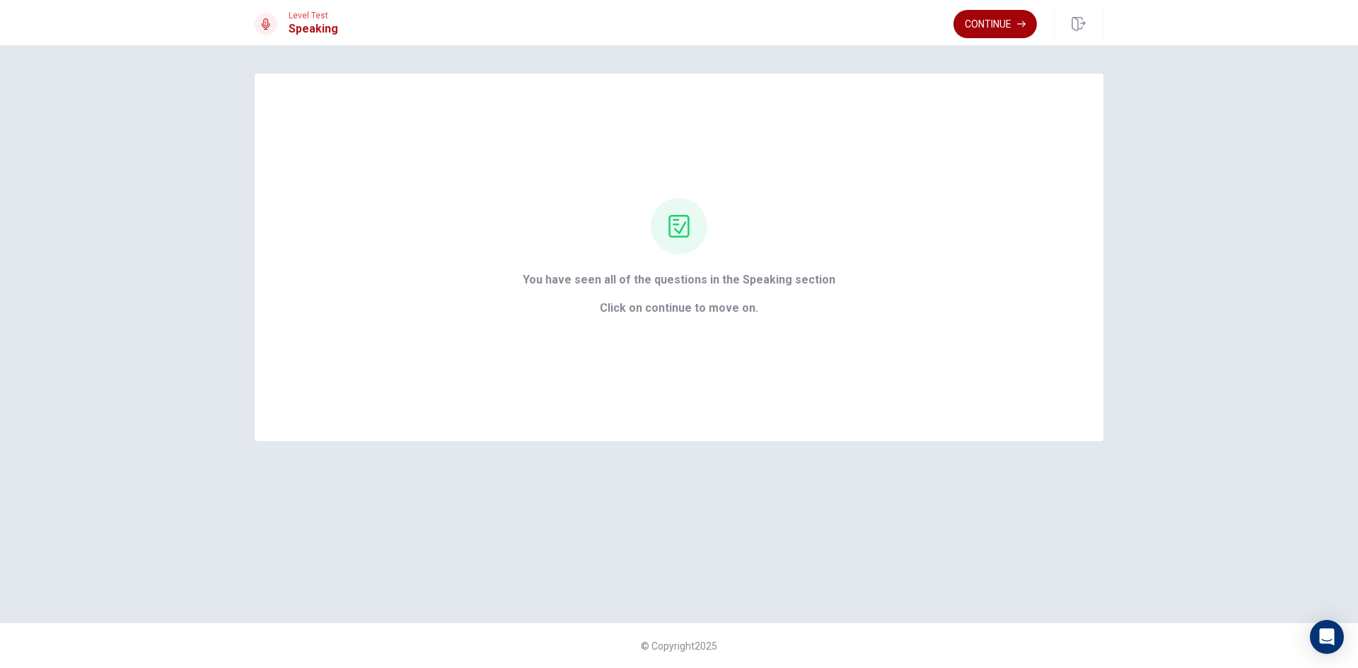
click at [986, 22] on button "Continue" at bounding box center [994, 24] width 83 height 28
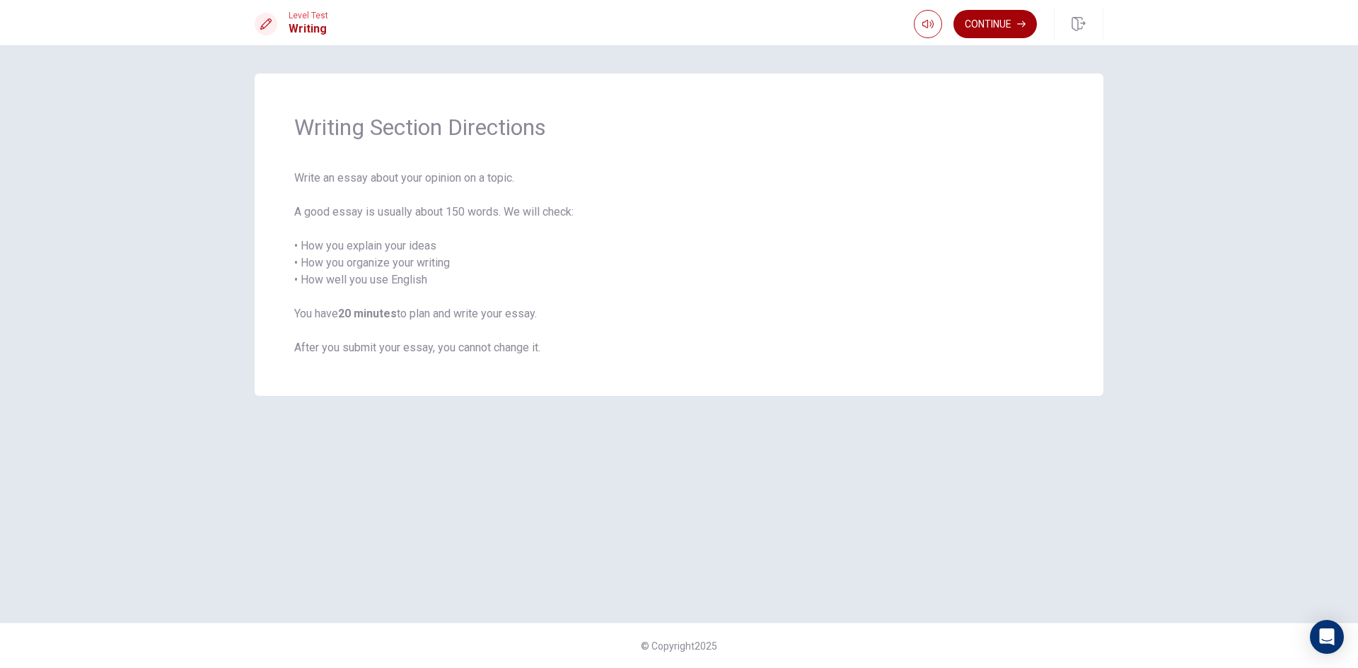
click at [993, 21] on button "Continue" at bounding box center [994, 24] width 83 height 28
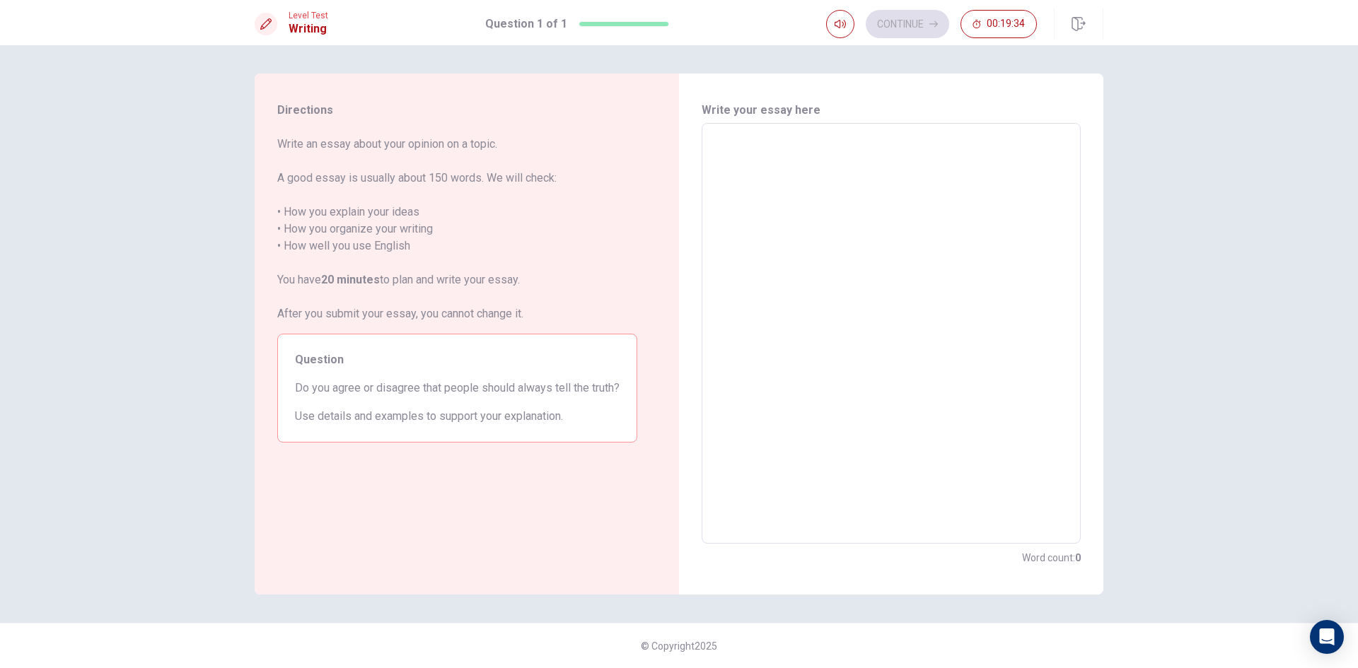
click at [748, 180] on textarea at bounding box center [891, 333] width 359 height 397
type textarea "i"
type textarea "x"
type textarea "im"
type textarea "x"
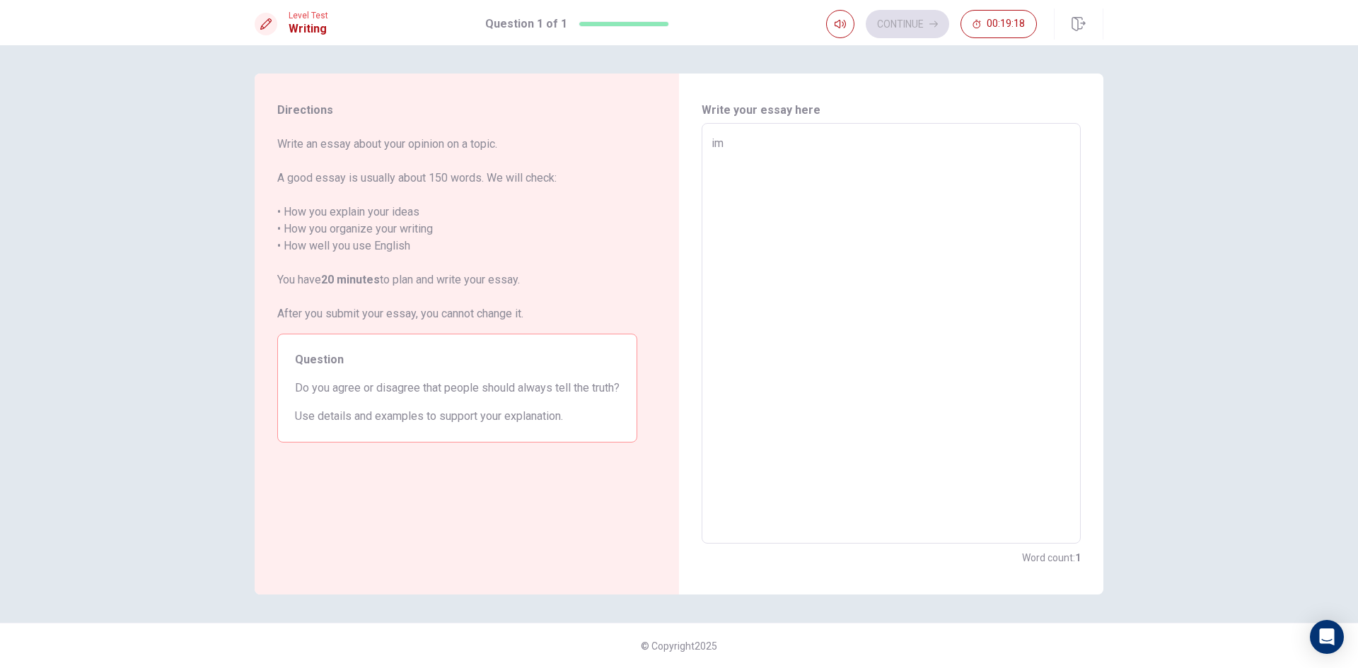
type textarea "im"
type textarea "x"
type textarea "im e"
type textarea "x"
type textarea "im ex"
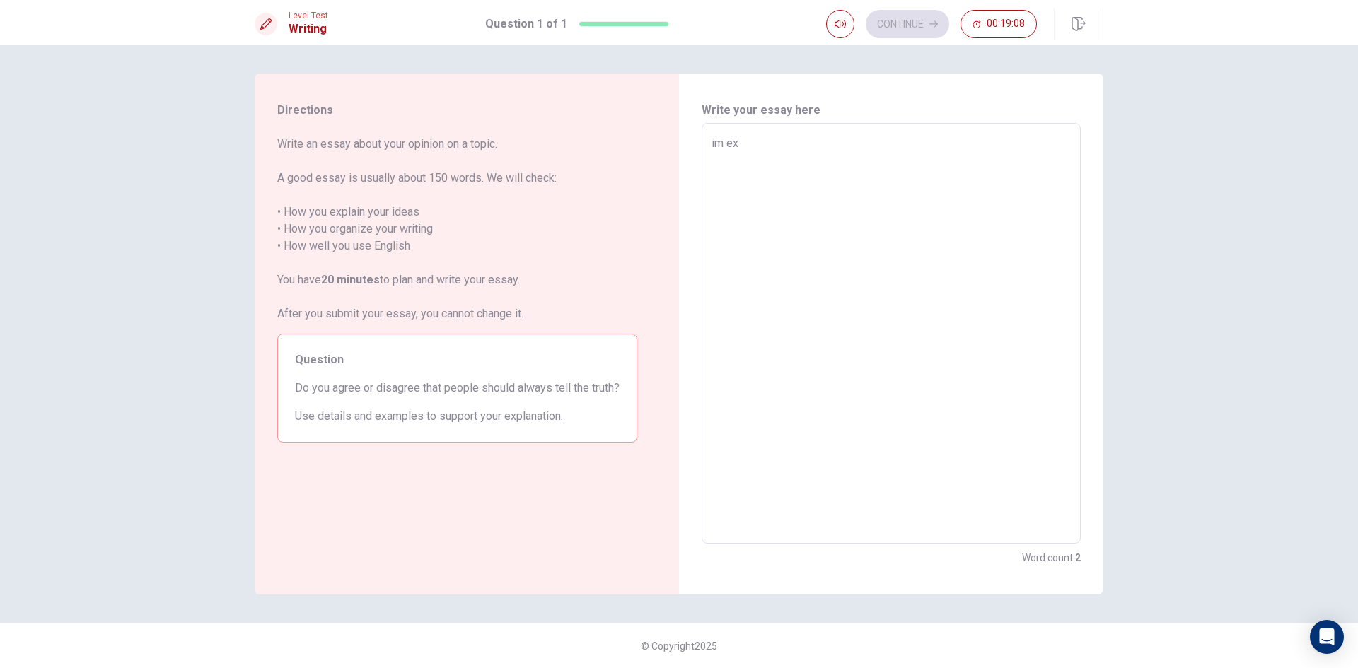
type textarea "x"
type textarea "im exp"
type textarea "x"
type textarea "im expl"
type textarea "x"
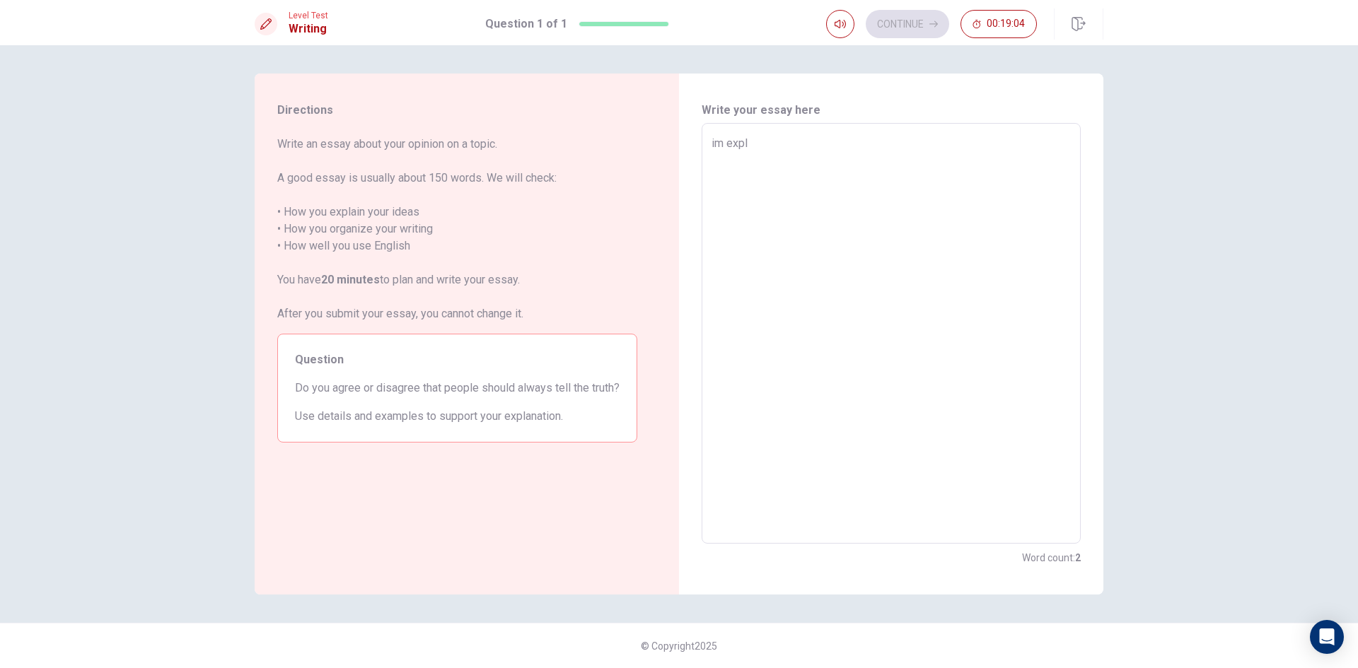
type textarea "im expla"
type textarea "x"
type textarea "im explan"
type textarea "x"
type textarea "im explani"
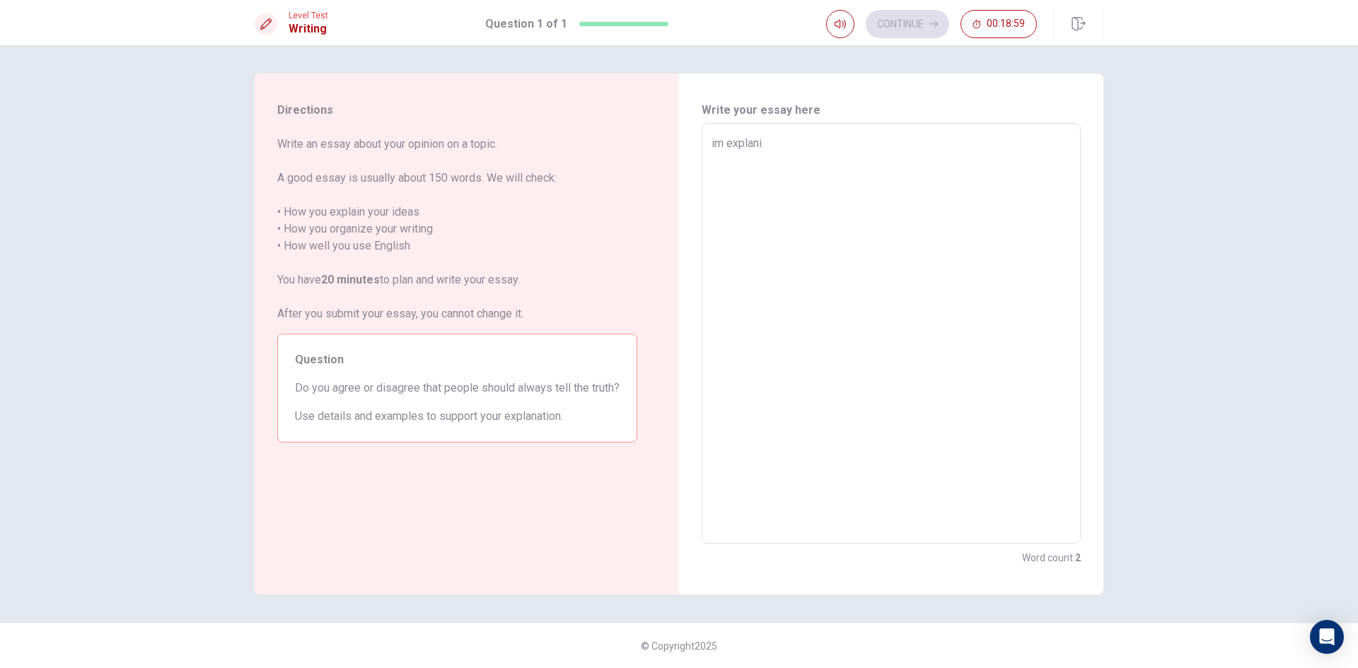
type textarea "x"
type textarea "im explanin"
type textarea "x"
type textarea "im explani"
type textarea "x"
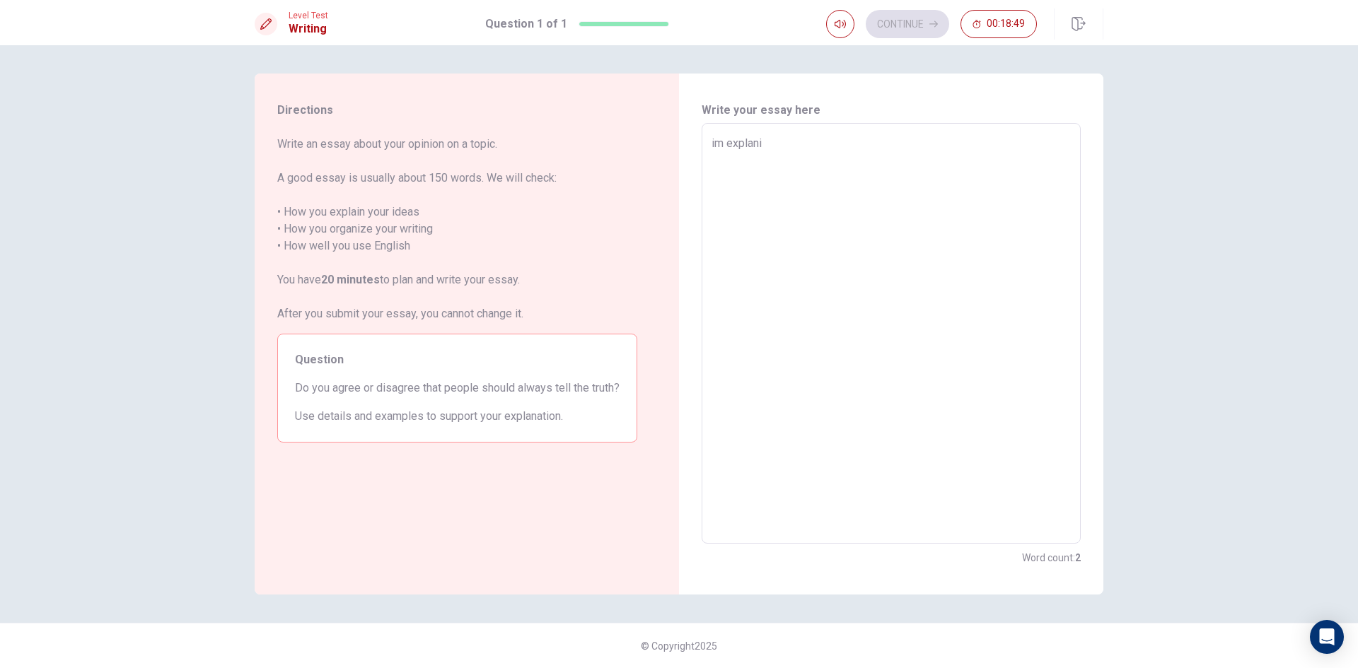
type textarea "im explan"
type textarea "x"
type textarea "im expla"
type textarea "x"
type textarea "im explai"
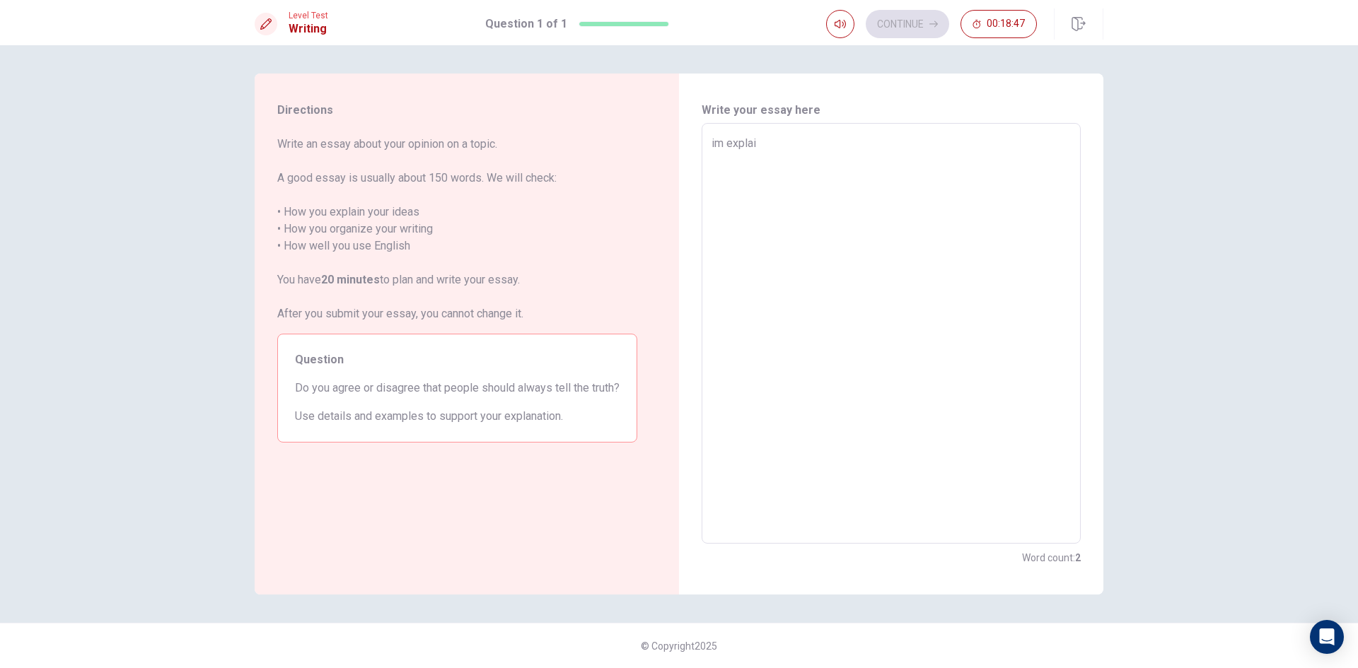
type textarea "x"
type textarea "im explain"
type textarea "x"
type textarea "im explain"
type textarea "x"
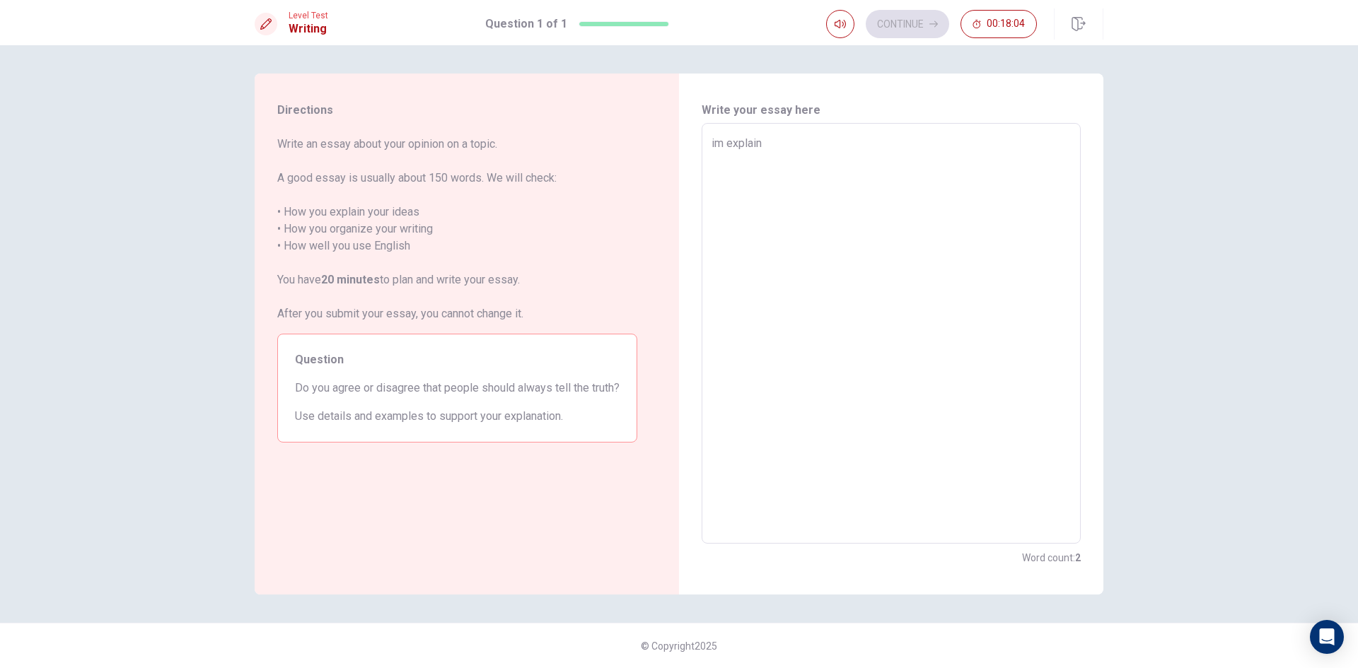
type textarea "im explain m"
type textarea "x"
type textarea "im explain my"
type textarea "x"
type textarea "im explain my"
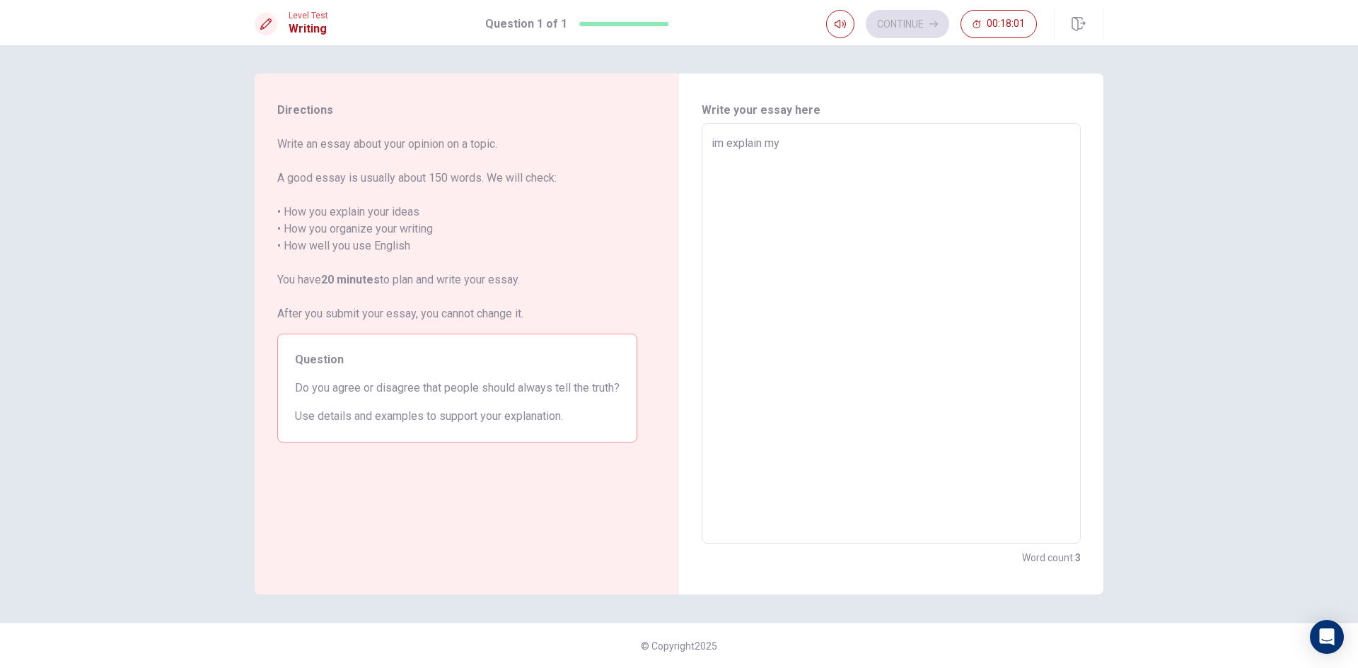
type textarea "x"
type textarea "im explain my i"
type textarea "x"
type textarea "im explain my id"
type textarea "x"
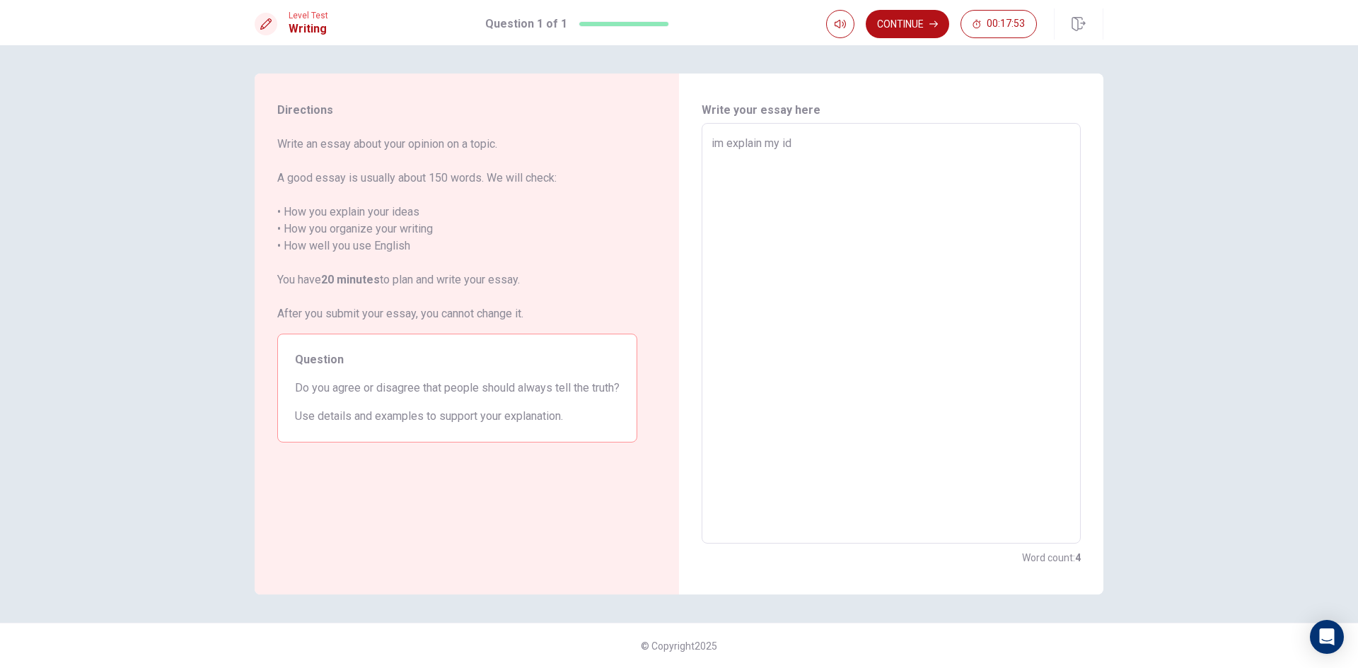
type textarea "im explain my ide"
type textarea "x"
type textarea "im explain my idea"
type textarea "x"
type textarea "im explain my ideas"
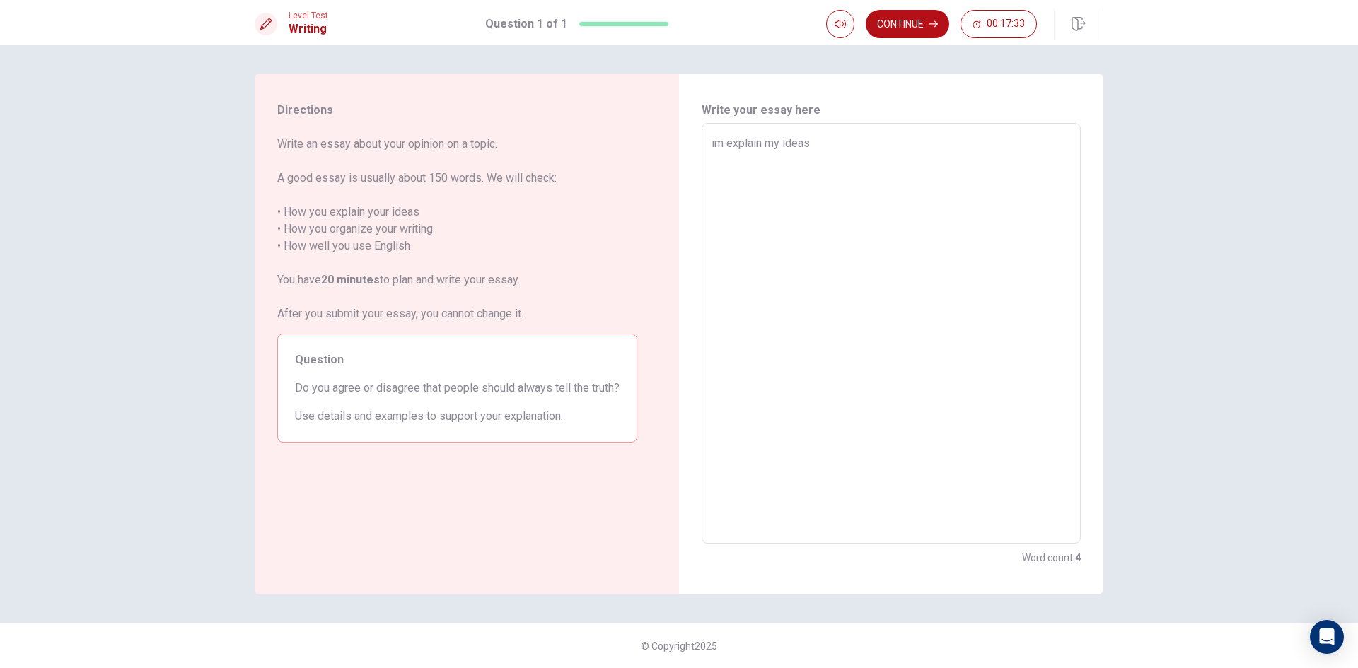
type textarea "x"
type textarea "im explain my idea"
type textarea "x"
type textarea "im explain my ide"
type textarea "x"
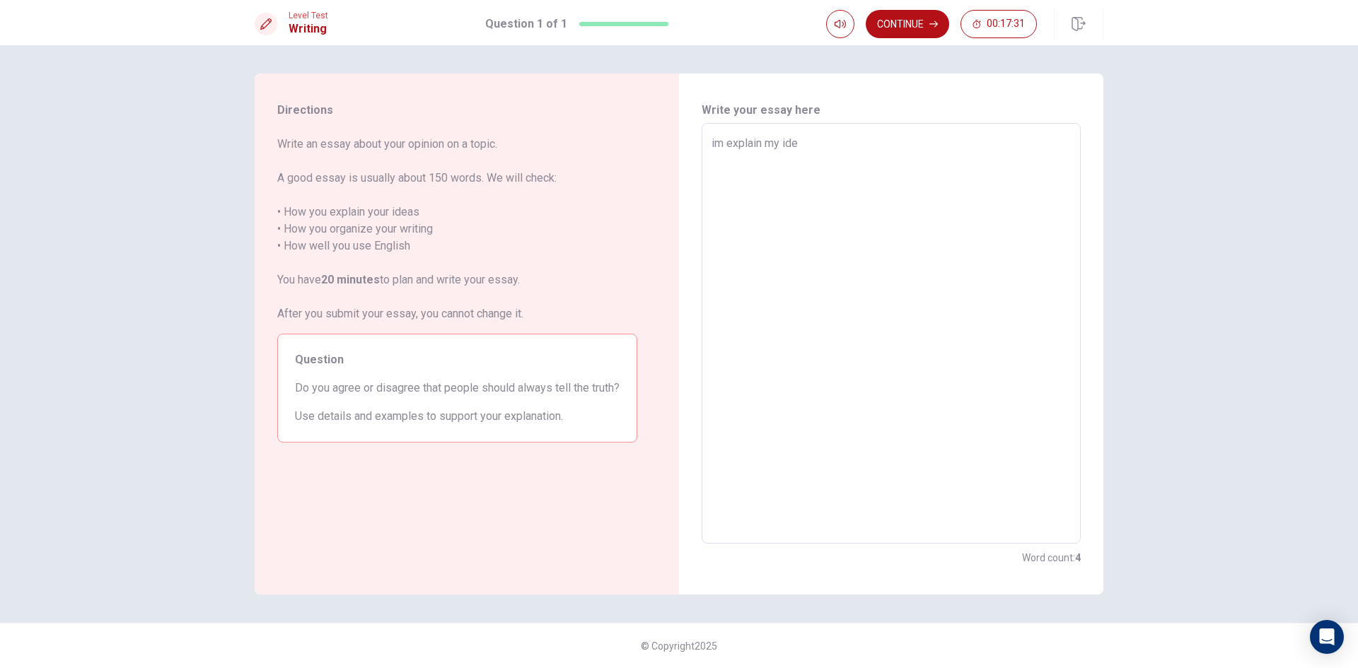
type textarea "im explain my id"
type textarea "x"
type textarea "im explain my i"
type textarea "x"
type textarea "im explain my"
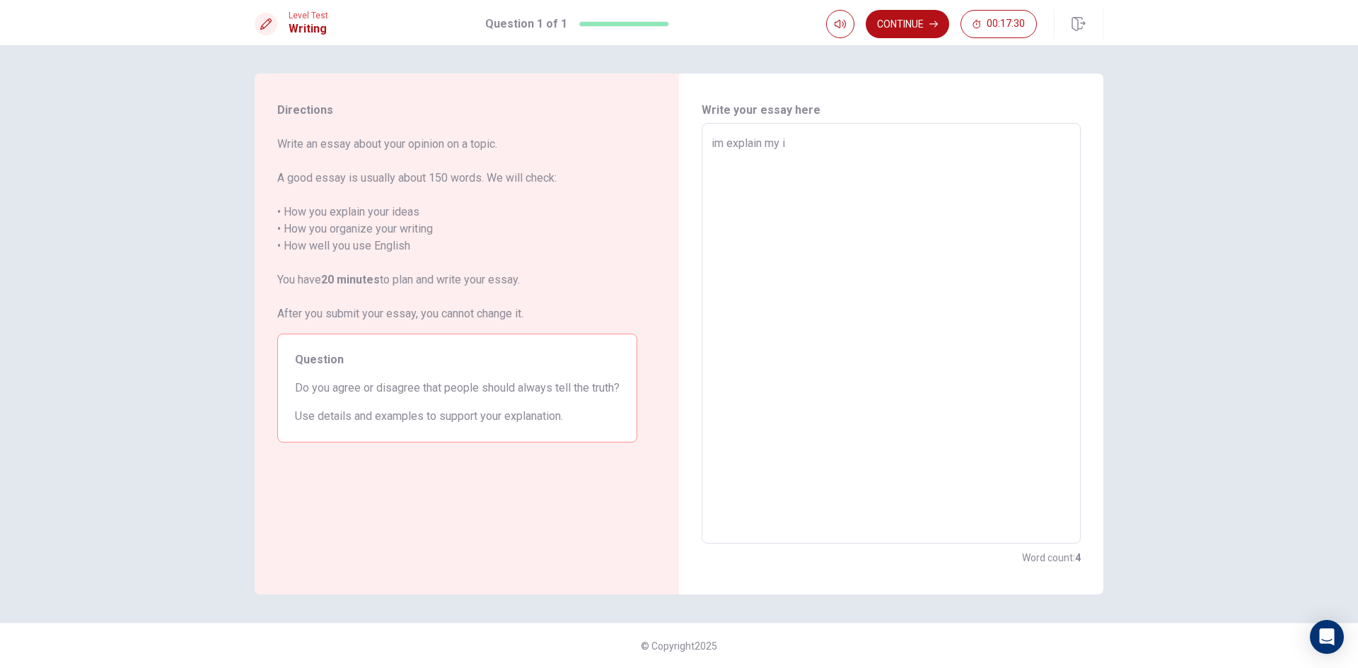
type textarea "x"
type textarea "im explain my"
type textarea "x"
type textarea "im explain m"
type textarea "x"
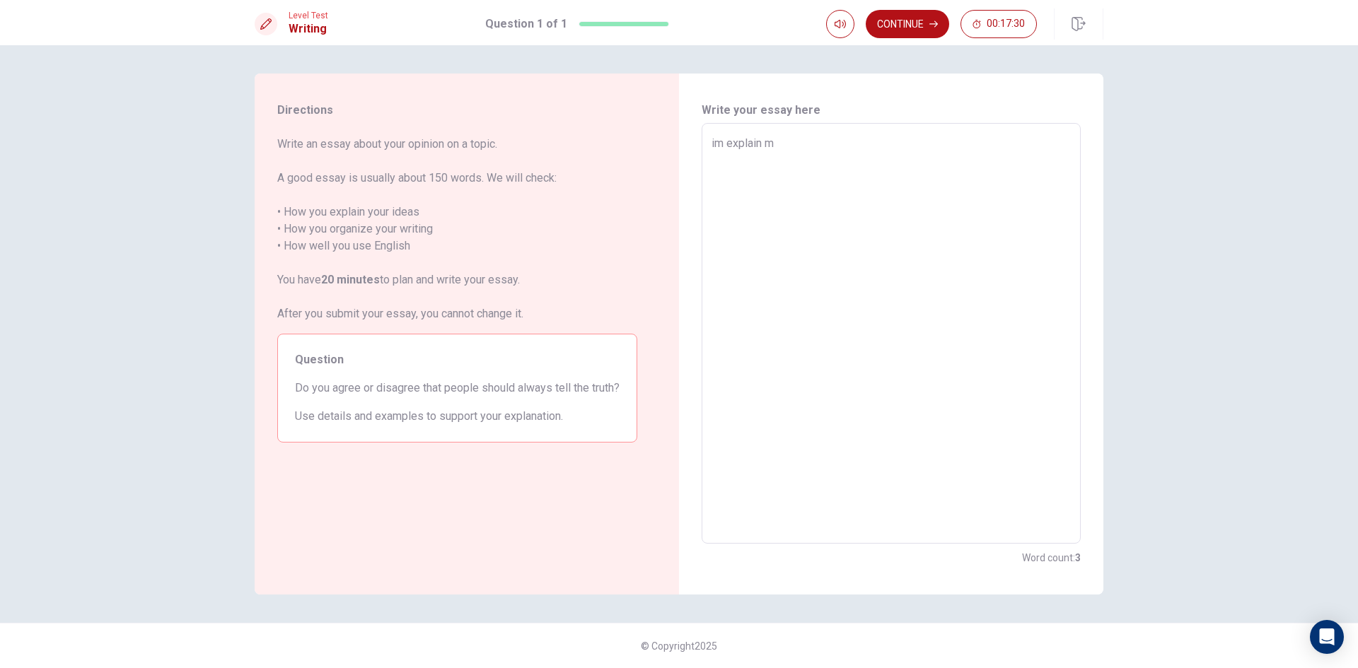
type textarea "im explain"
type textarea "x"
type textarea "im explain"
type textarea "x"
type textarea "im explai"
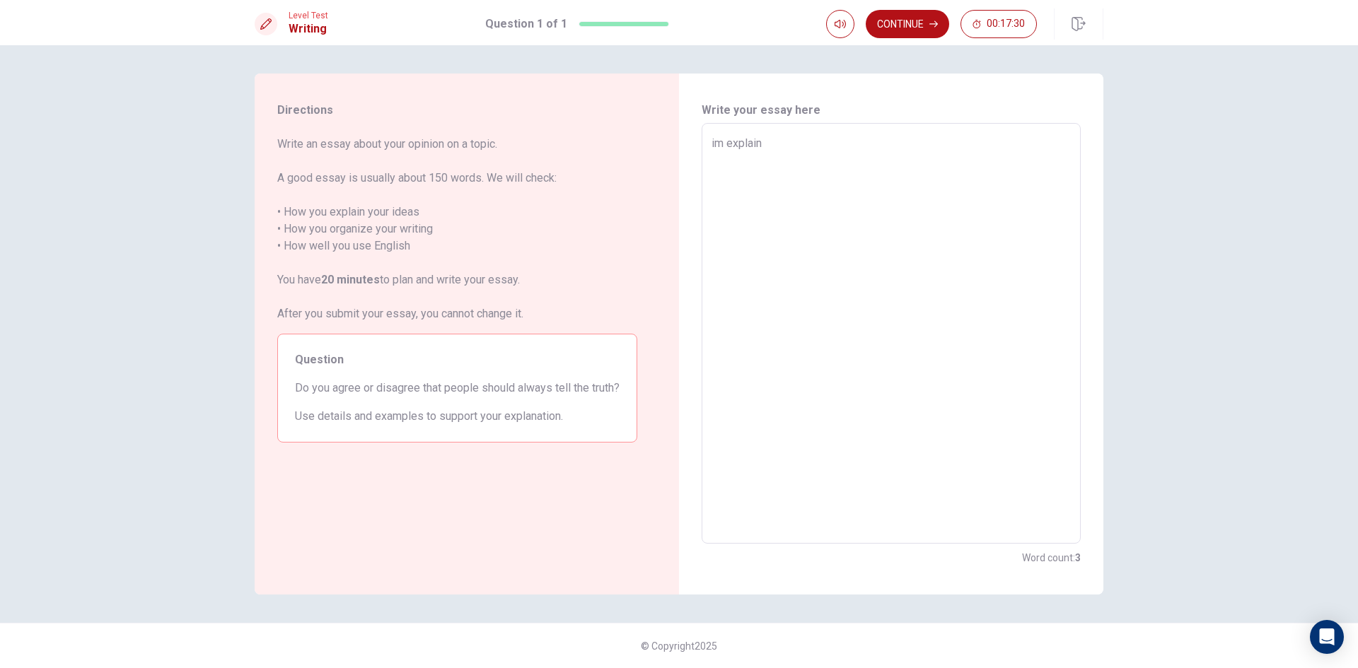
type textarea "x"
type textarea "im expla"
type textarea "x"
type textarea "im expl"
type textarea "x"
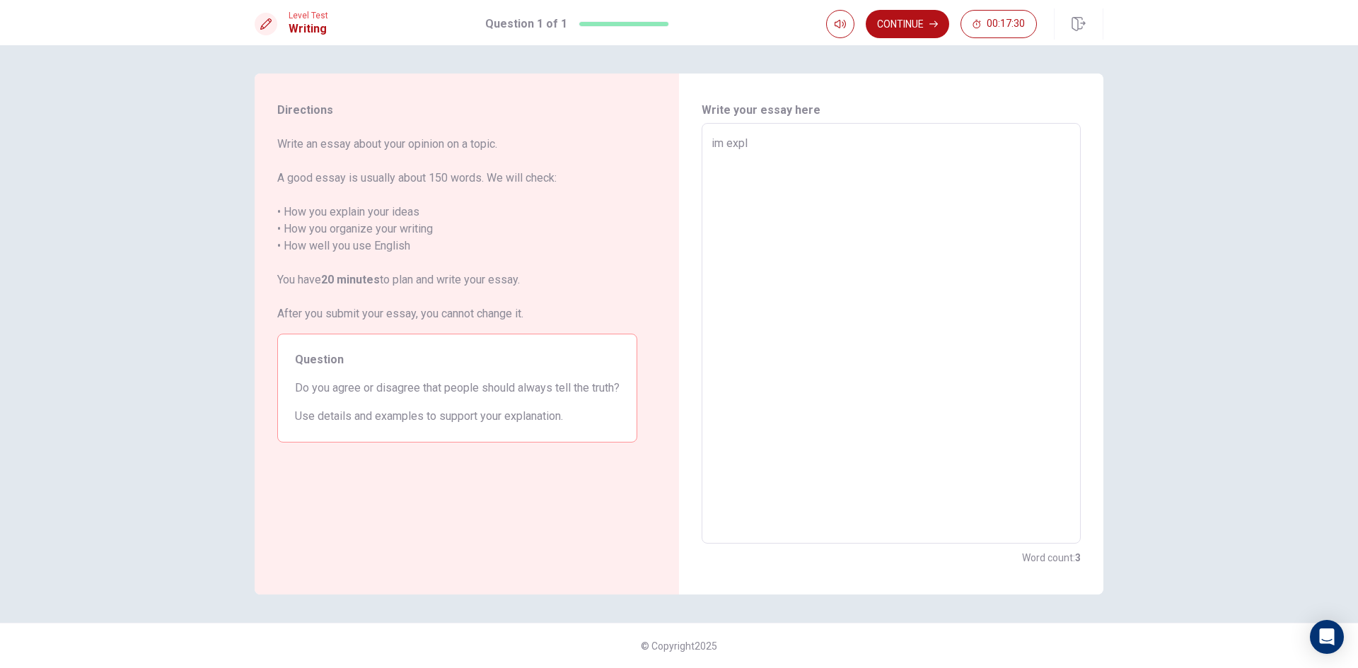
type textarea "im exp"
type textarea "x"
type textarea "im ex"
type textarea "x"
type textarea "im e"
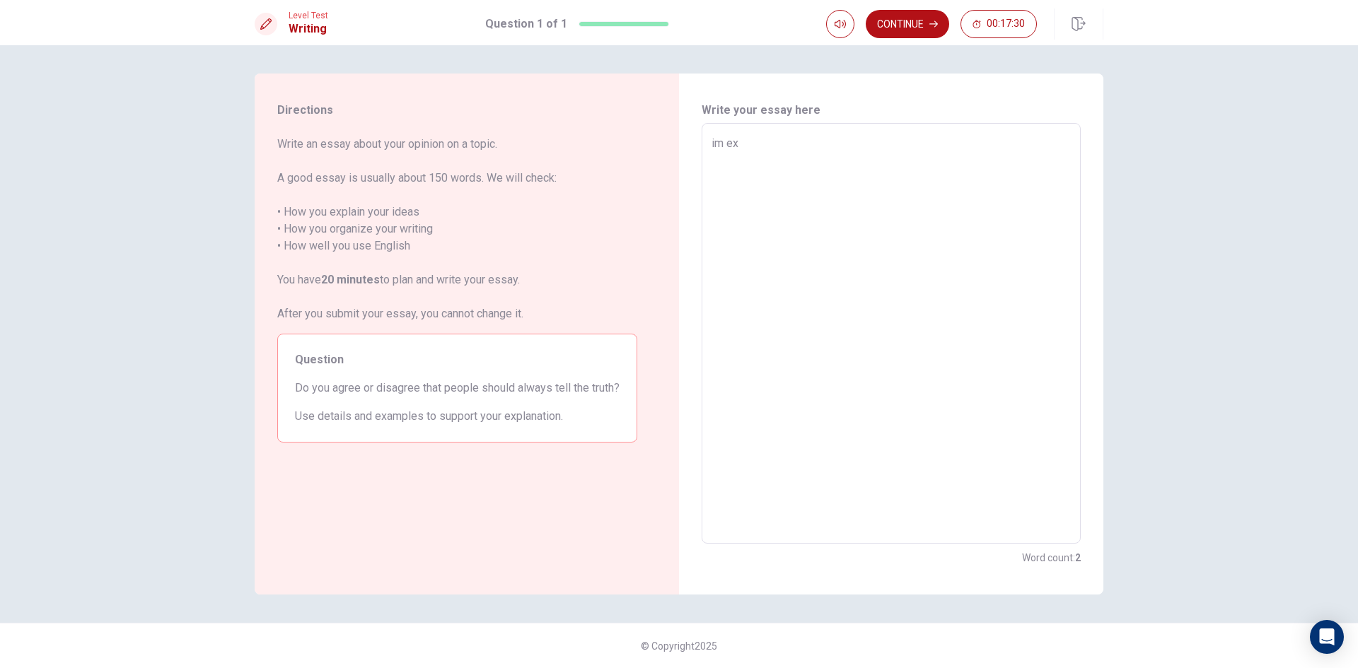
type textarea "x"
type textarea "im"
type textarea "x"
type textarea "im"
type textarea "x"
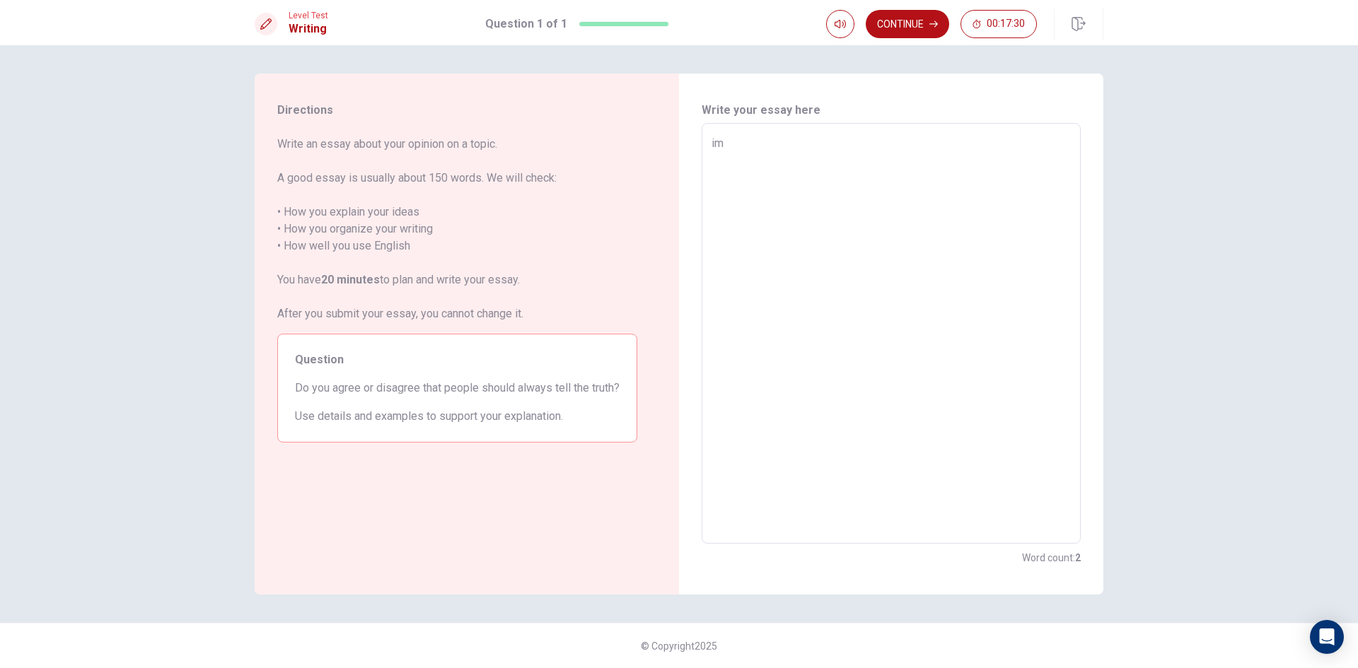
type textarea "i"
type textarea "x"
type textarea "i"
type textarea "x"
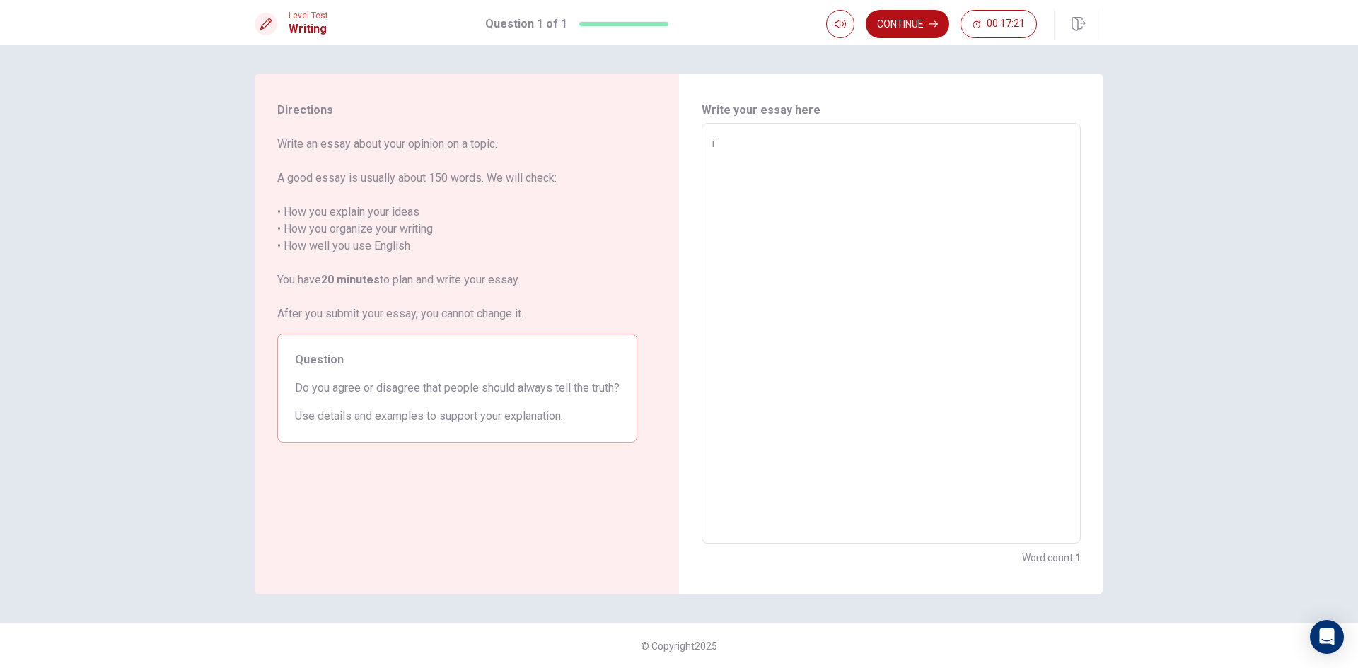
type textarea "im"
type textarea "x"
type textarea "im"
type textarea "x"
type textarea "im e"
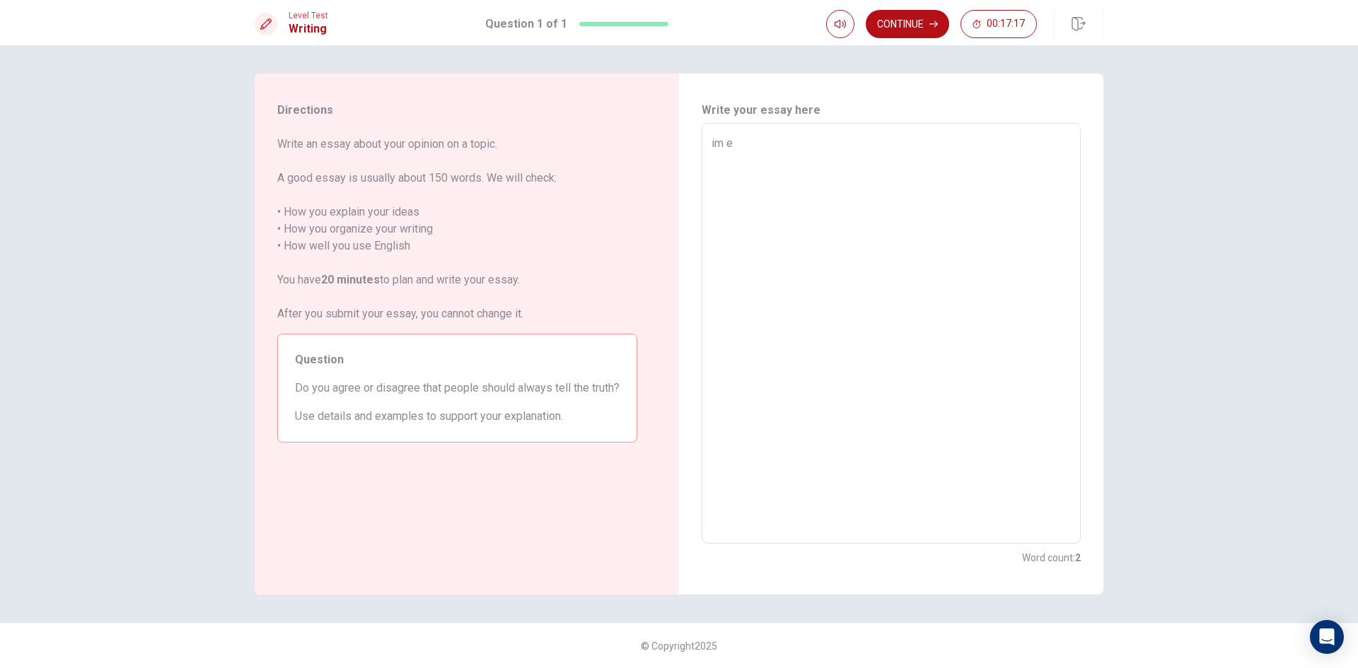
type textarea "x"
type textarea "im ex"
type textarea "x"
type textarea "im exp"
type textarea "x"
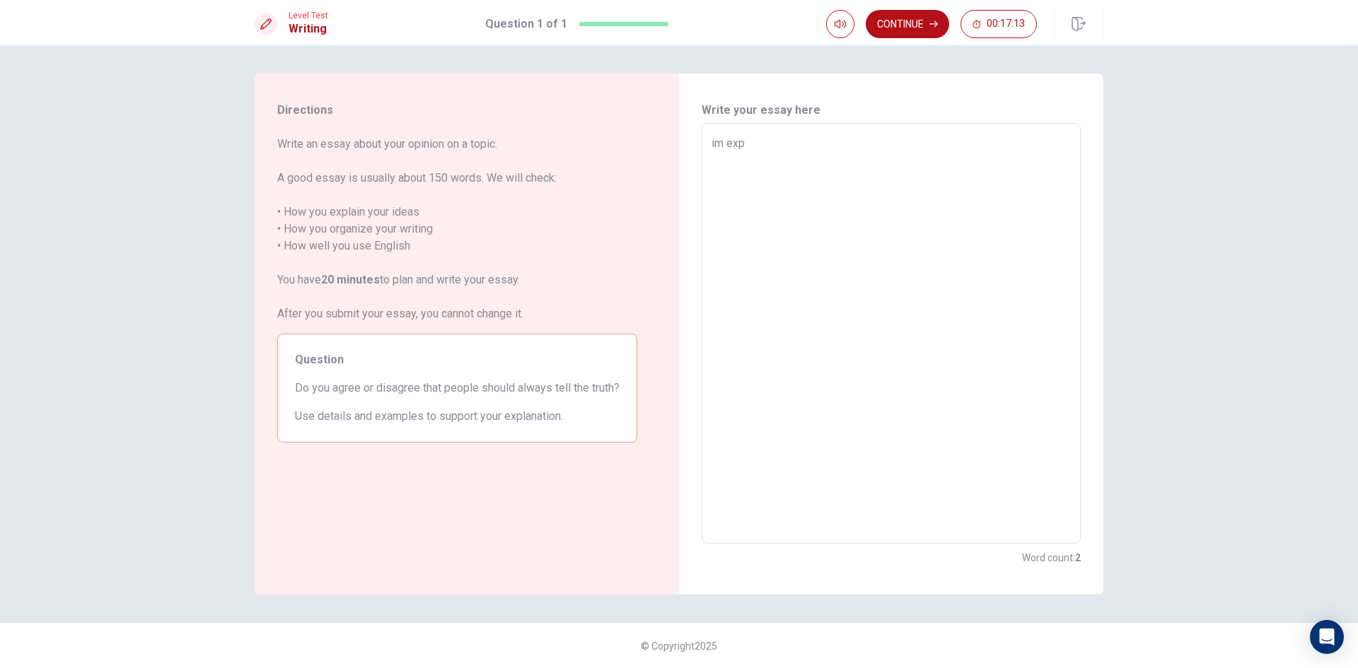
type textarea "im expl"
type textarea "x"
type textarea "im expla"
type textarea "x"
type textarea "im explan"
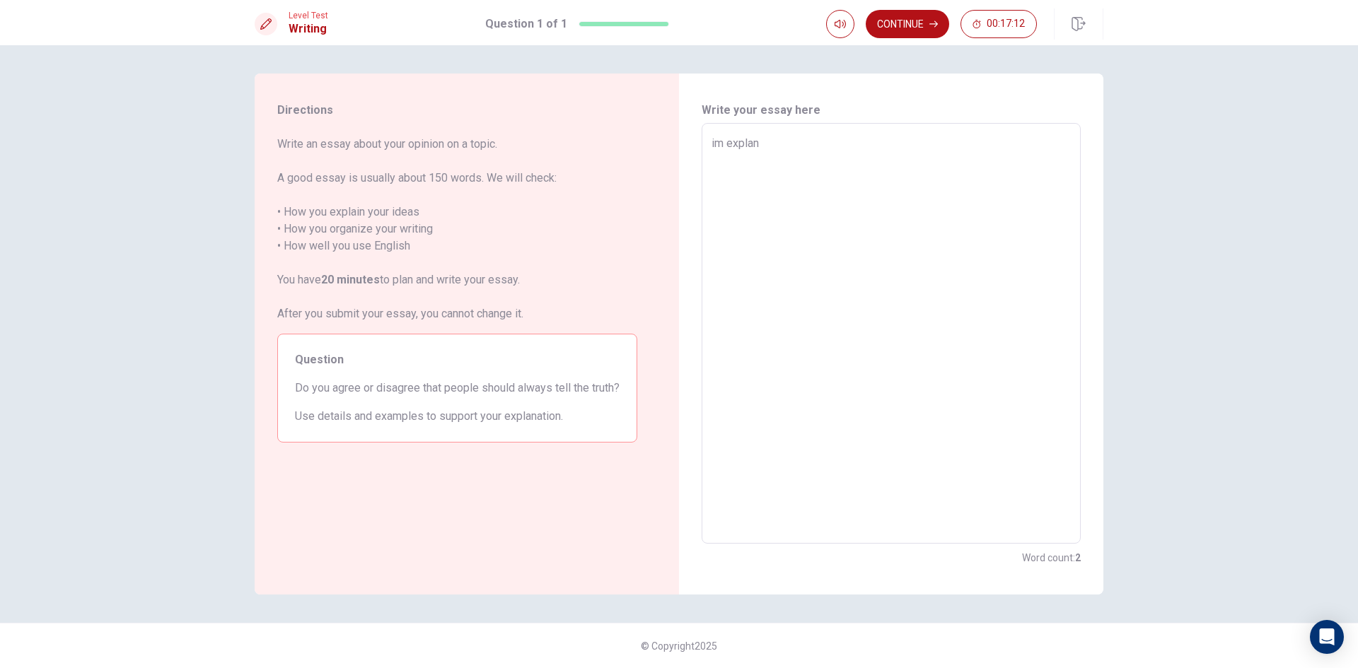
type textarea "x"
type textarea "im explani"
type textarea "x"
type textarea "im explanin"
type textarea "x"
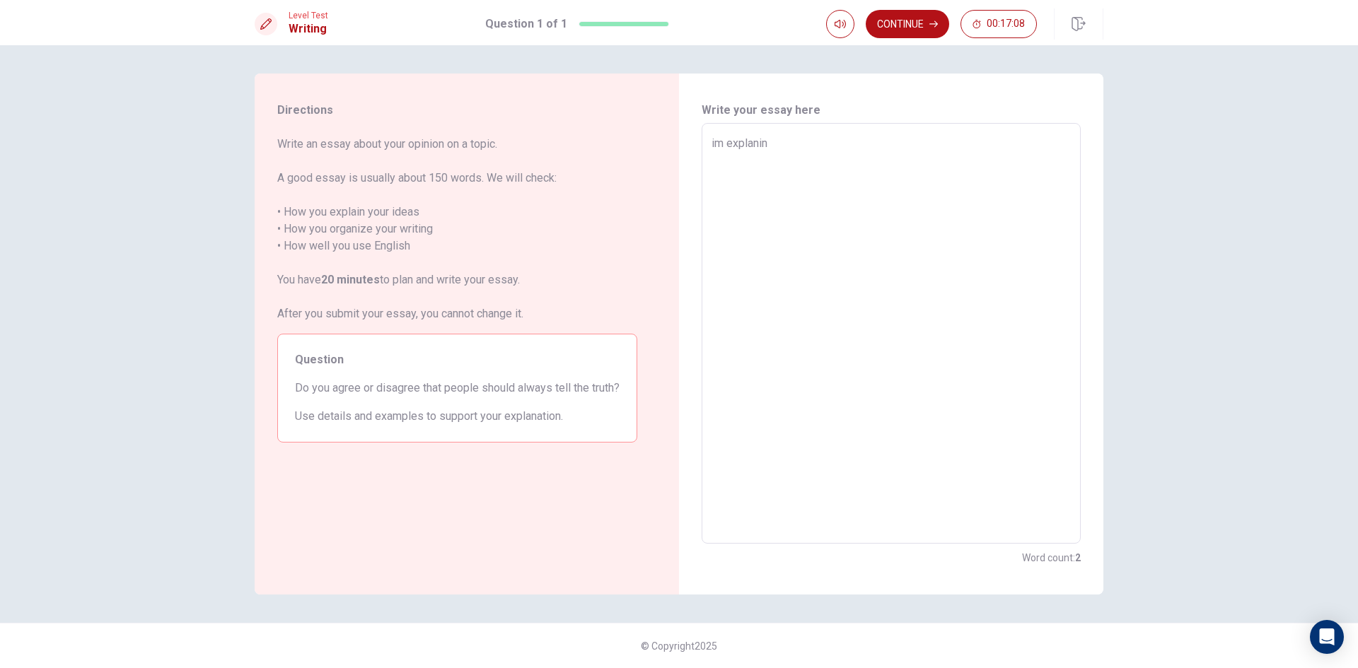
type textarea "im explani"
type textarea "x"
type textarea "im explan"
type textarea "x"
type textarea "im expla"
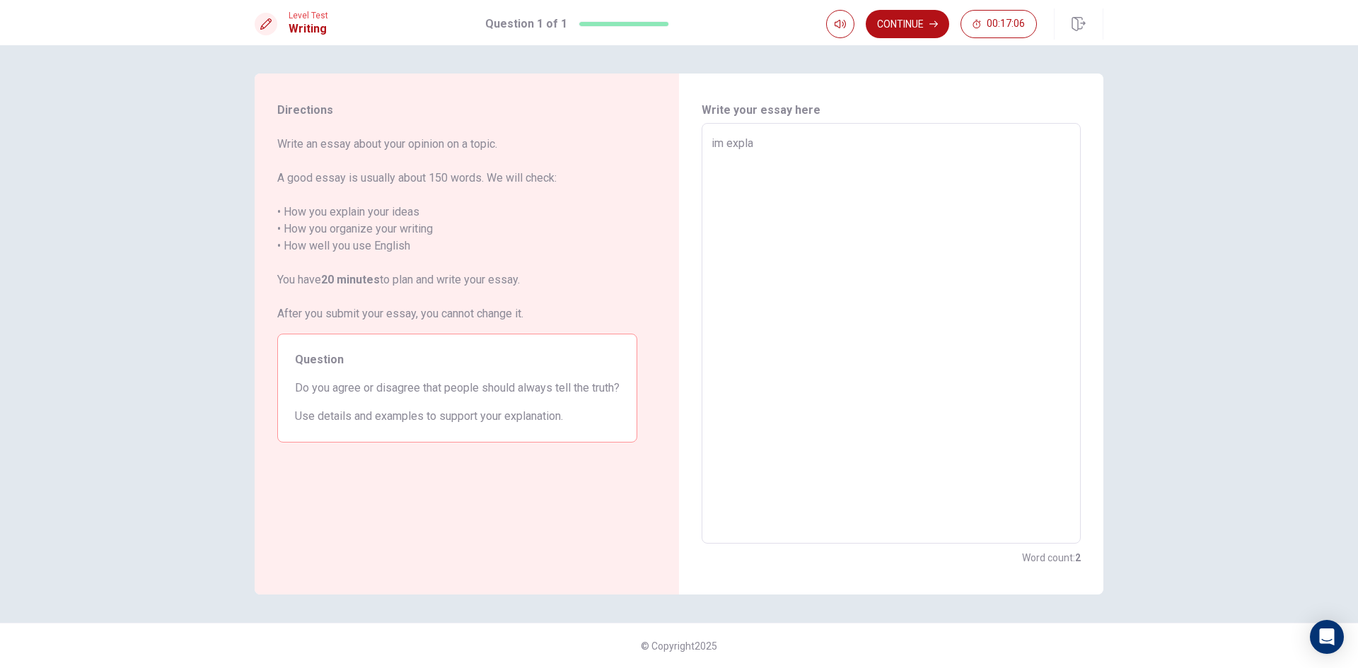
type textarea "x"
type textarea "im explai"
type textarea "x"
type textarea "im explaim"
type textarea "x"
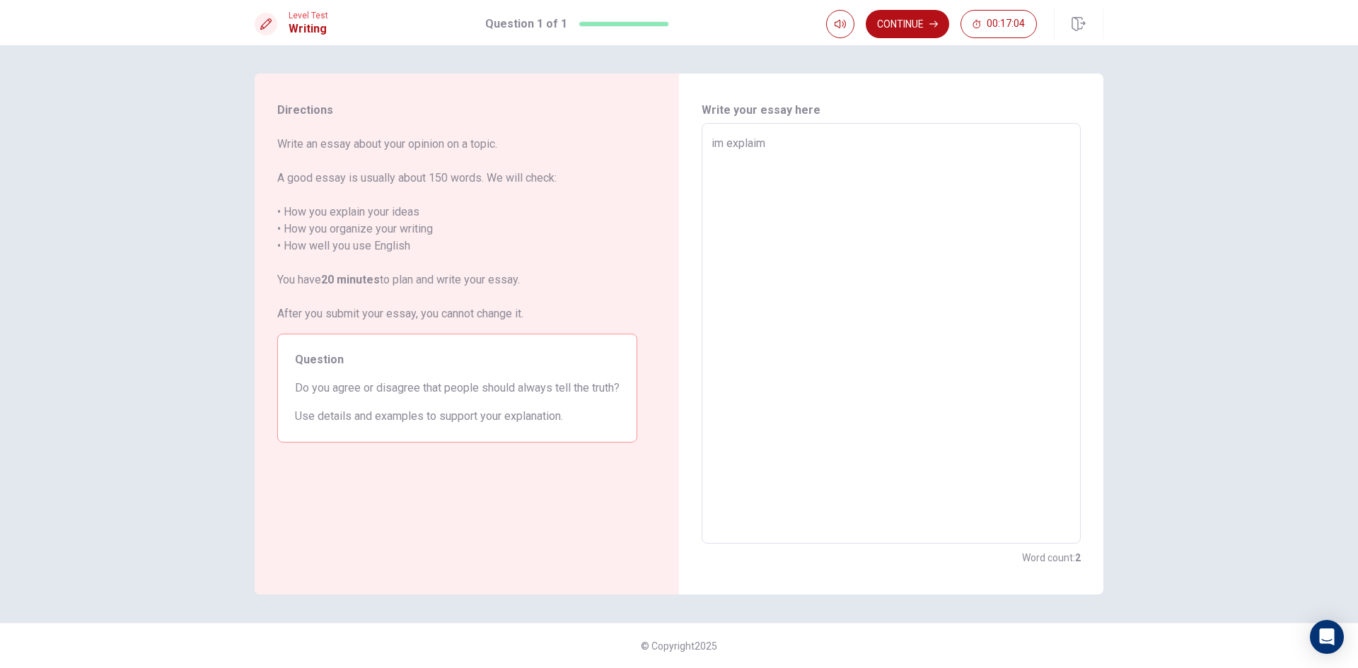
type textarea "im explai"
type textarea "x"
type textarea "im explain"
type textarea "x"
type textarea "im explain"
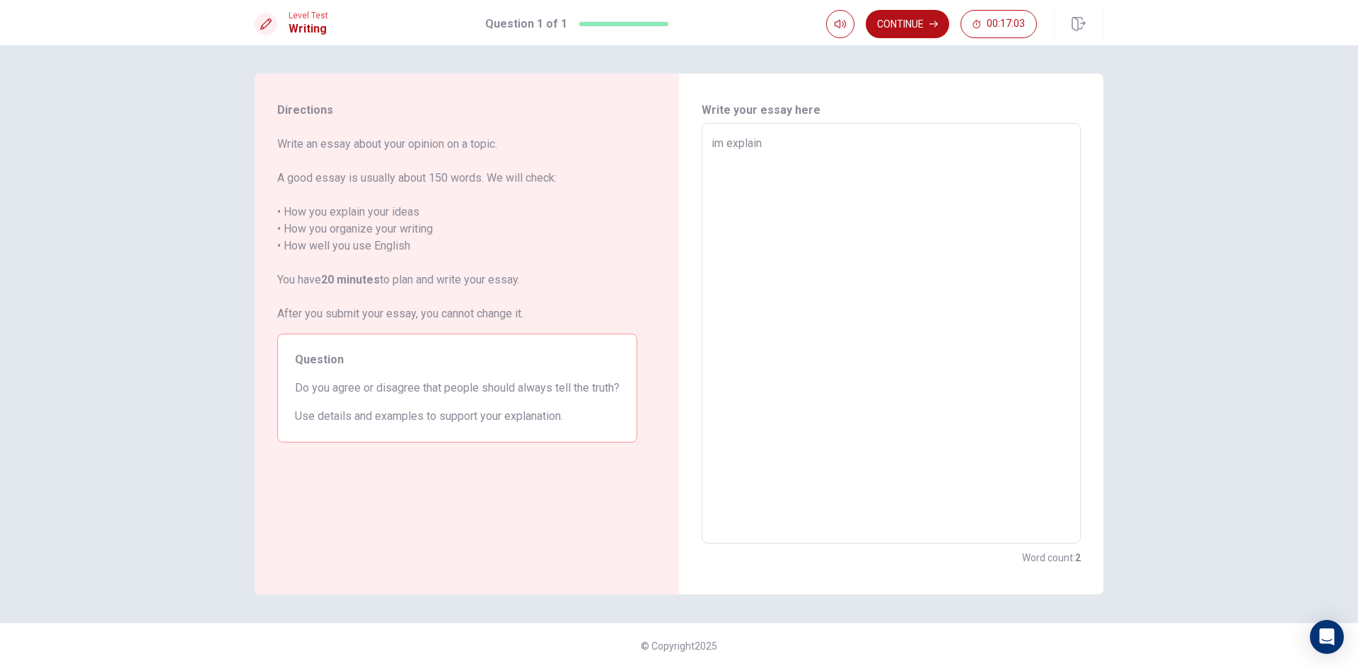
type textarea "x"
type textarea "im explain m"
type textarea "x"
type textarea "im explain my"
type textarea "x"
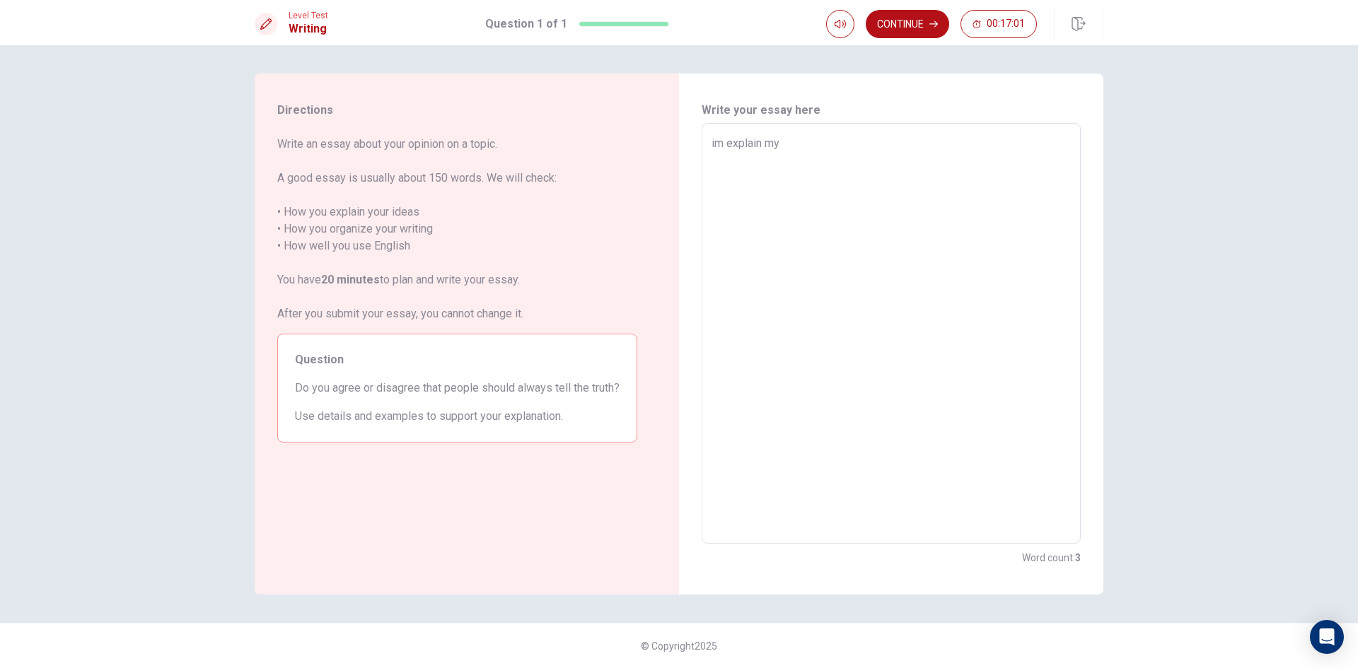
type textarea "im explain my"
type textarea "x"
type textarea "im explain my i"
type textarea "x"
type textarea "im explain my id"
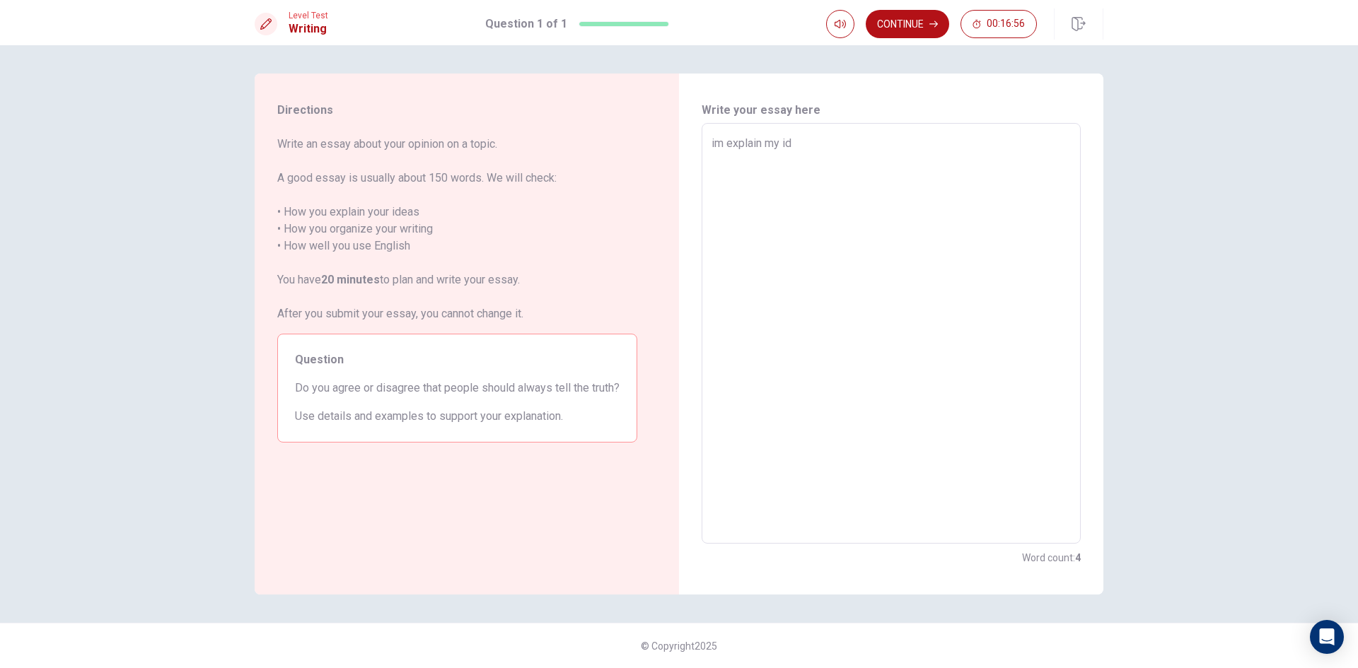
type textarea "x"
type textarea "im explain my ide"
type textarea "x"
type textarea "im explain my idea"
type textarea "x"
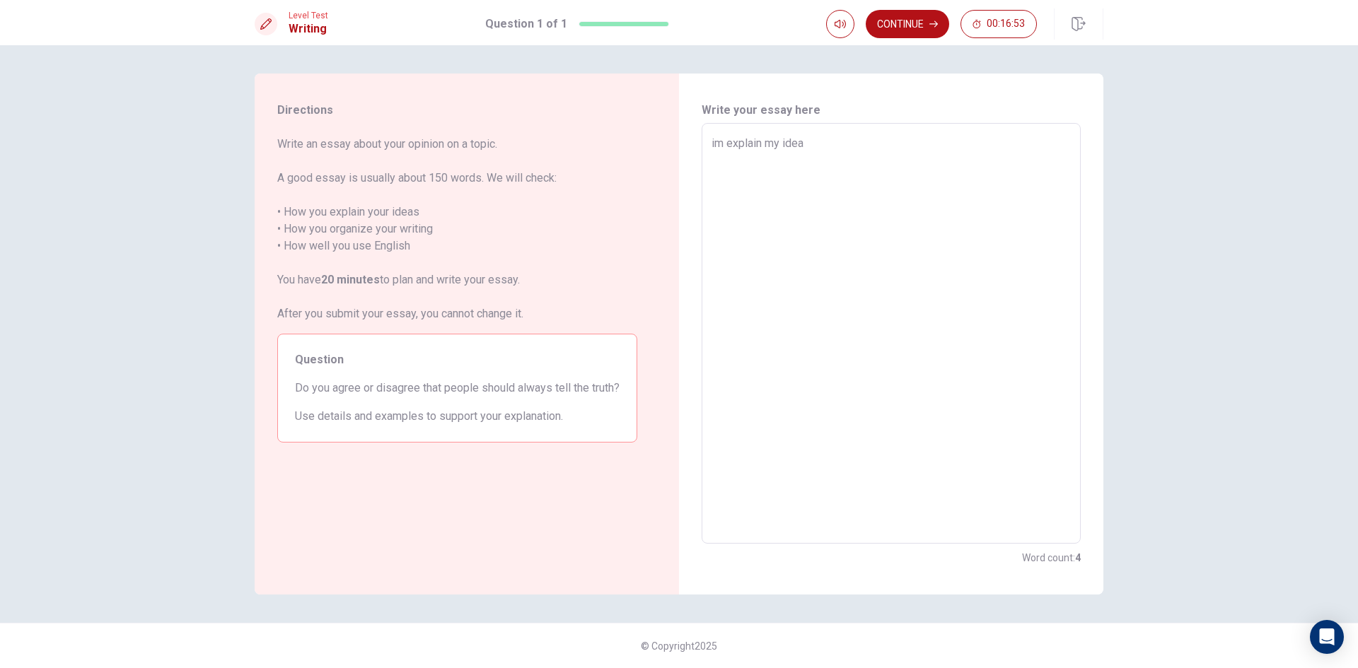
type textarea "im explain my ideas"
type textarea "x"
type textarea "im explain my ideas"
type textarea "x"
type textarea "im explain my ideas i"
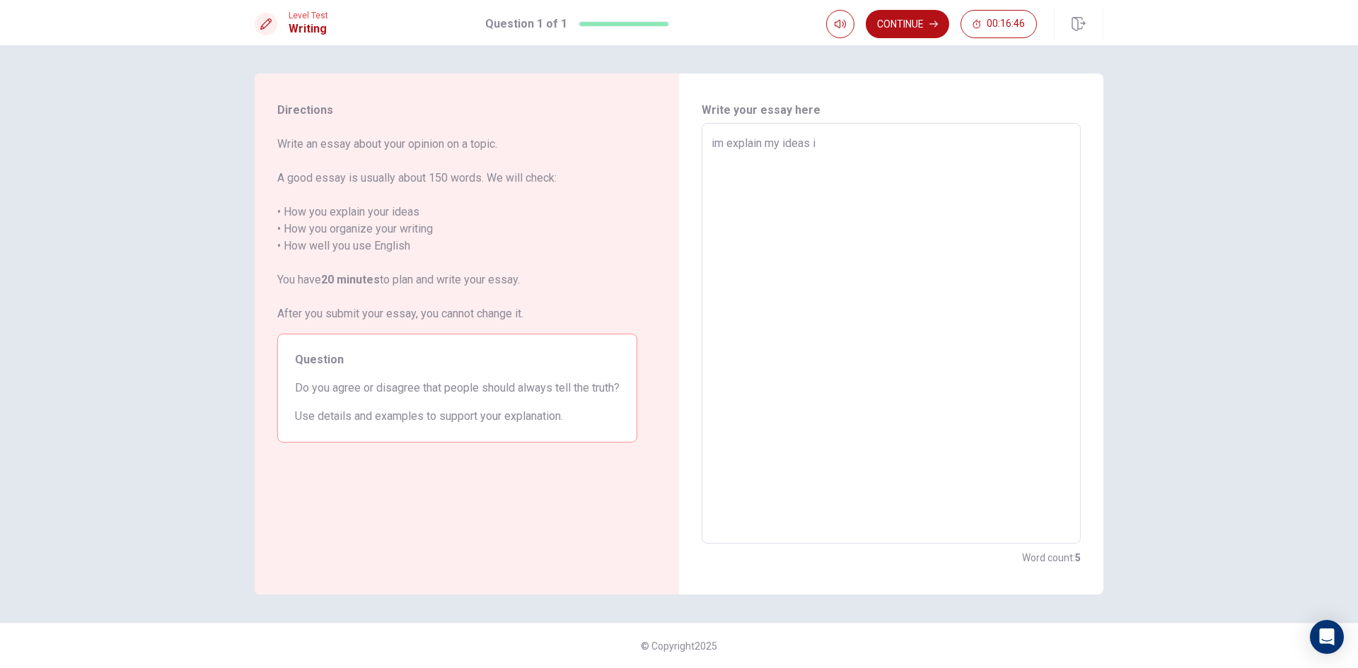
type textarea "x"
type textarea "im explain my ideas it"
type textarea "x"
type textarea "im explain my ideas i"
type textarea "x"
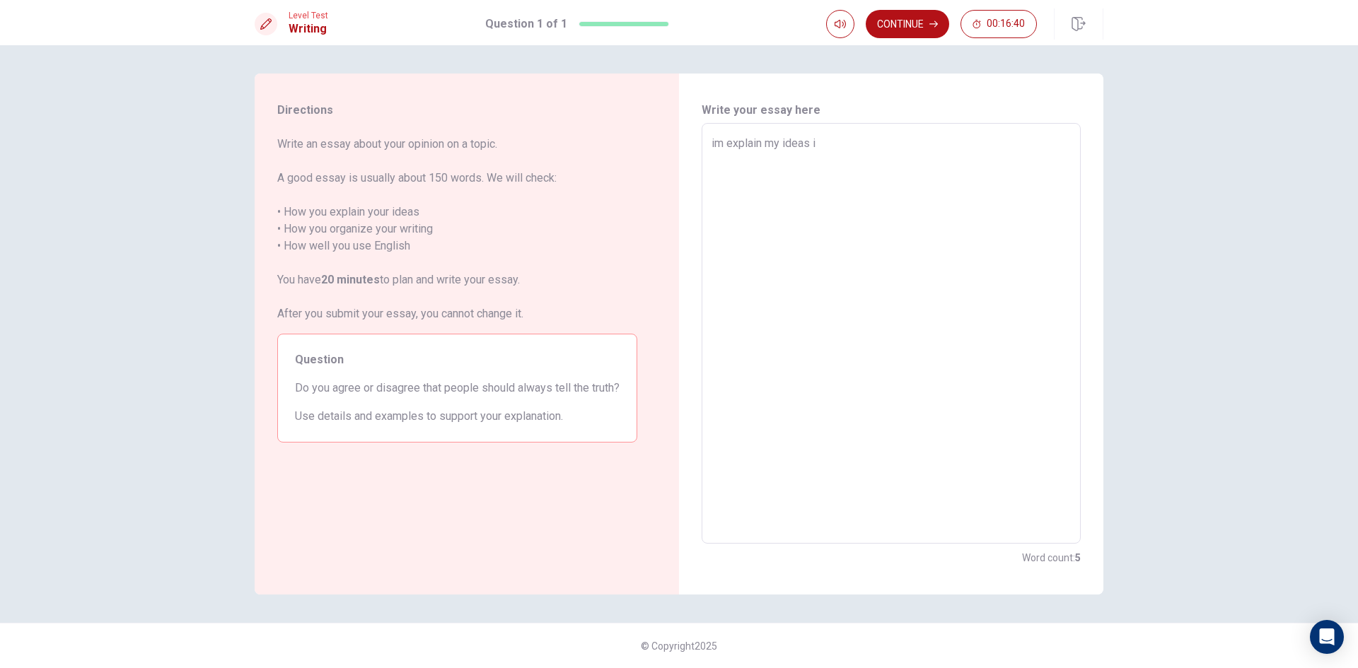
type textarea "im explain my ideas i"
type textarea "x"
type textarea "im explain my ideas i t"
type textarea "x"
type textarea "im explain my ideas i ti"
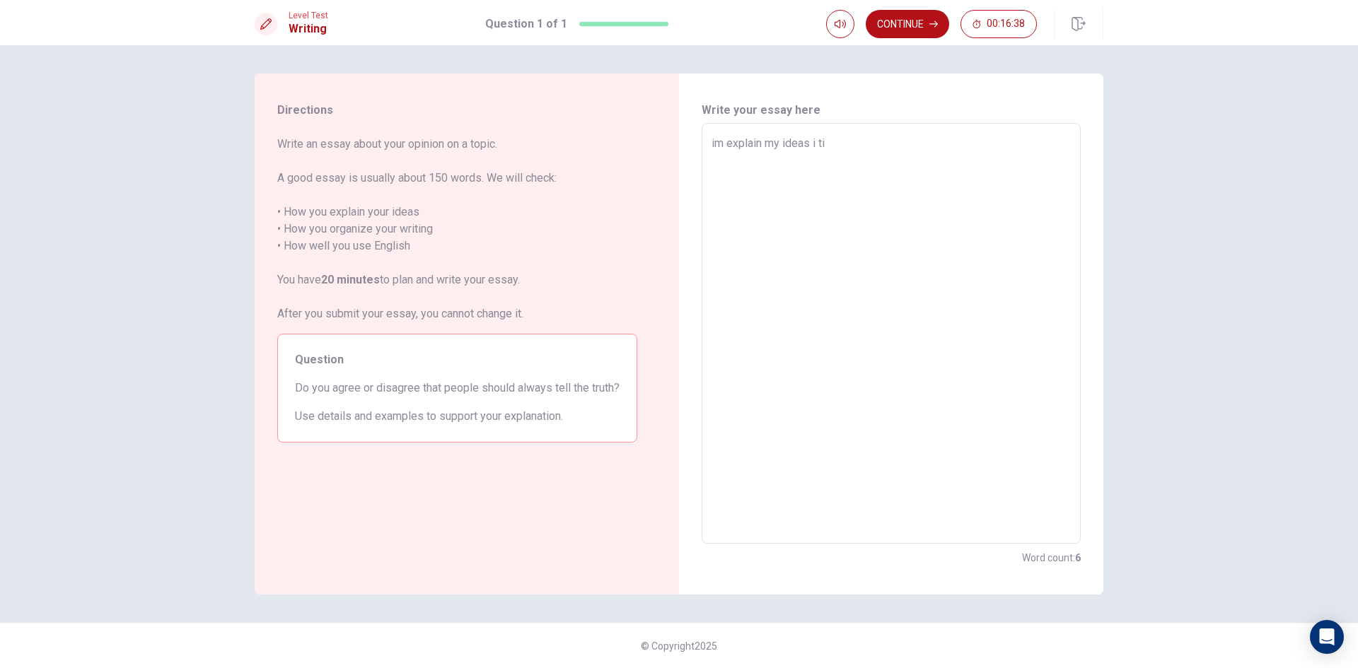
type textarea "x"
type textarea "im explain my ideas i tik"
type textarea "x"
type textarea "im explain my ideas i tike"
type textarea "x"
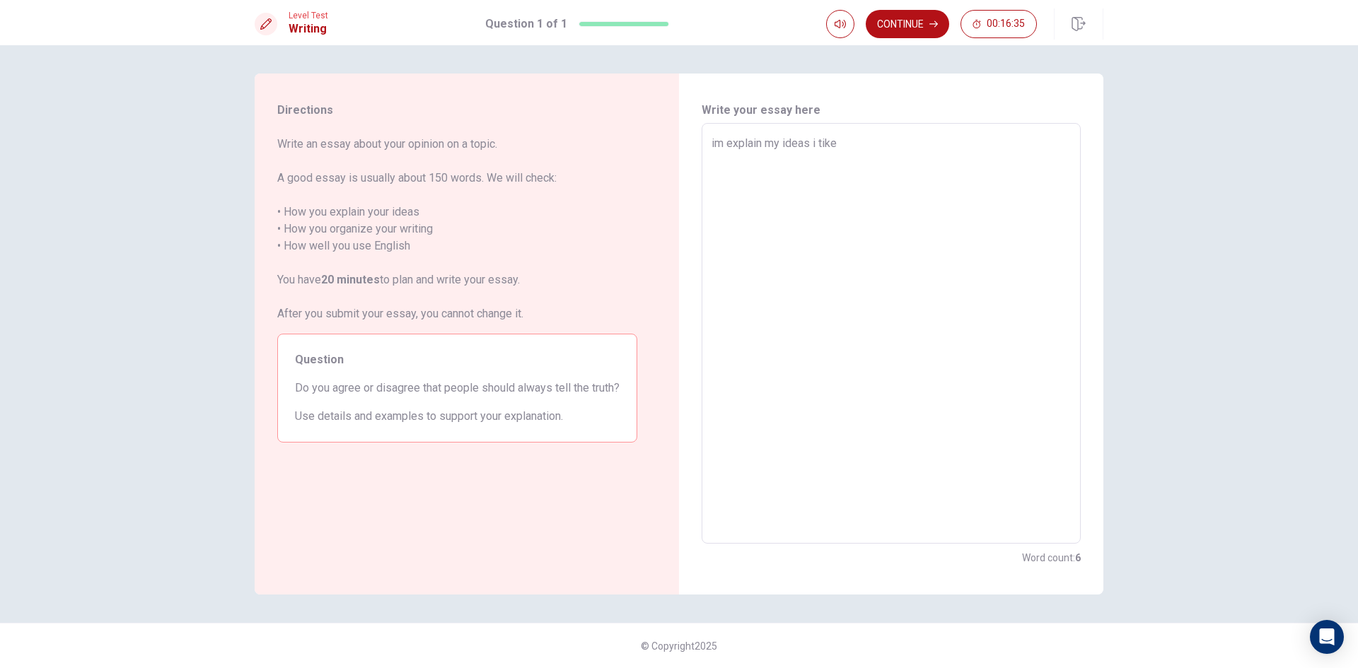
type textarea "im explain my ideas i tike\"
type textarea "x"
type textarea "im explain my ideas i tike"
type textarea "x"
type textarea "im explain my ideas i tik"
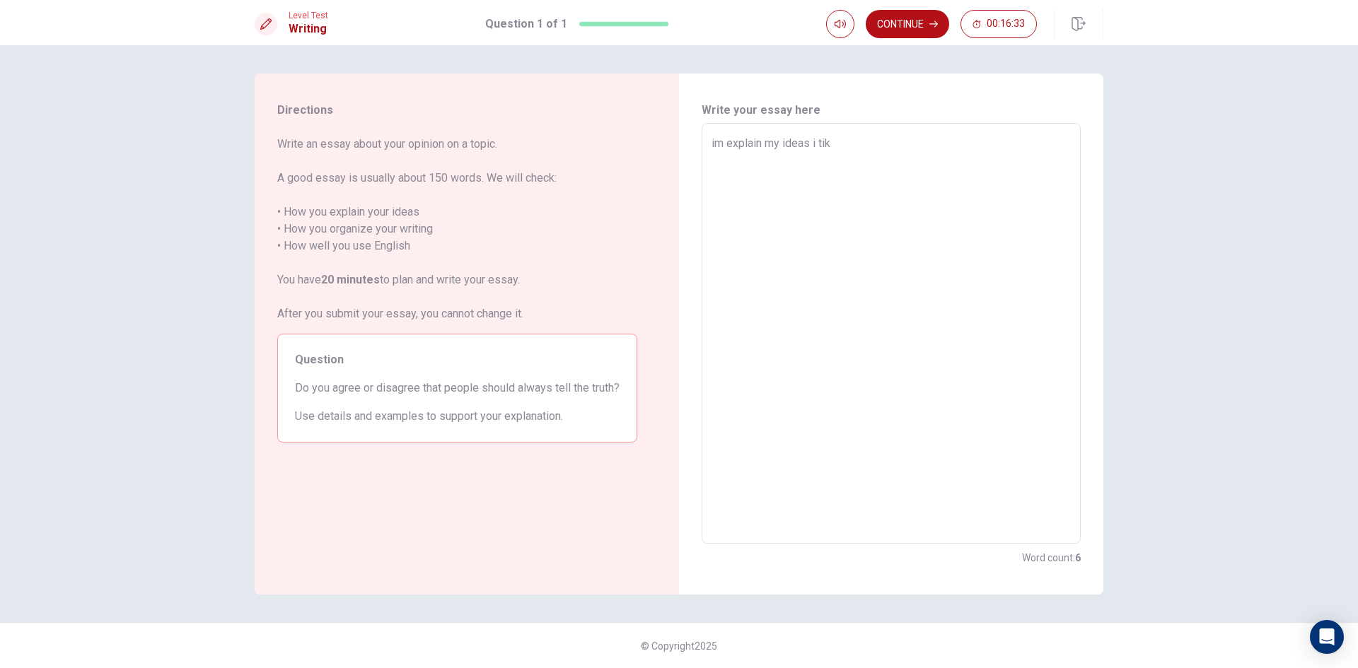
type textarea "x"
type textarea "im explain my ideas i ti"
type textarea "x"
type textarea "im explain my ideas i tin"
type textarea "x"
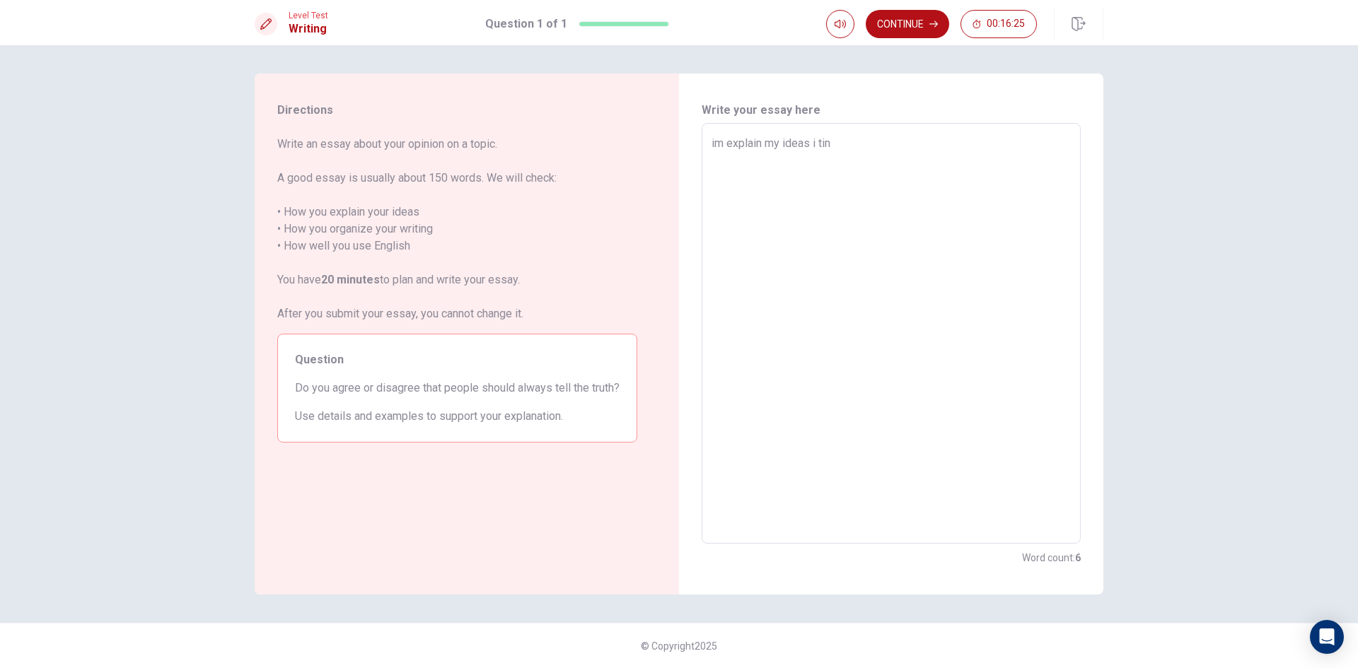
type textarea "im explain my ideas i tink"
type textarea "x"
type textarea "im explain my ideas i tinki"
type textarea "x"
type textarea "im explain my ideas i tinkin"
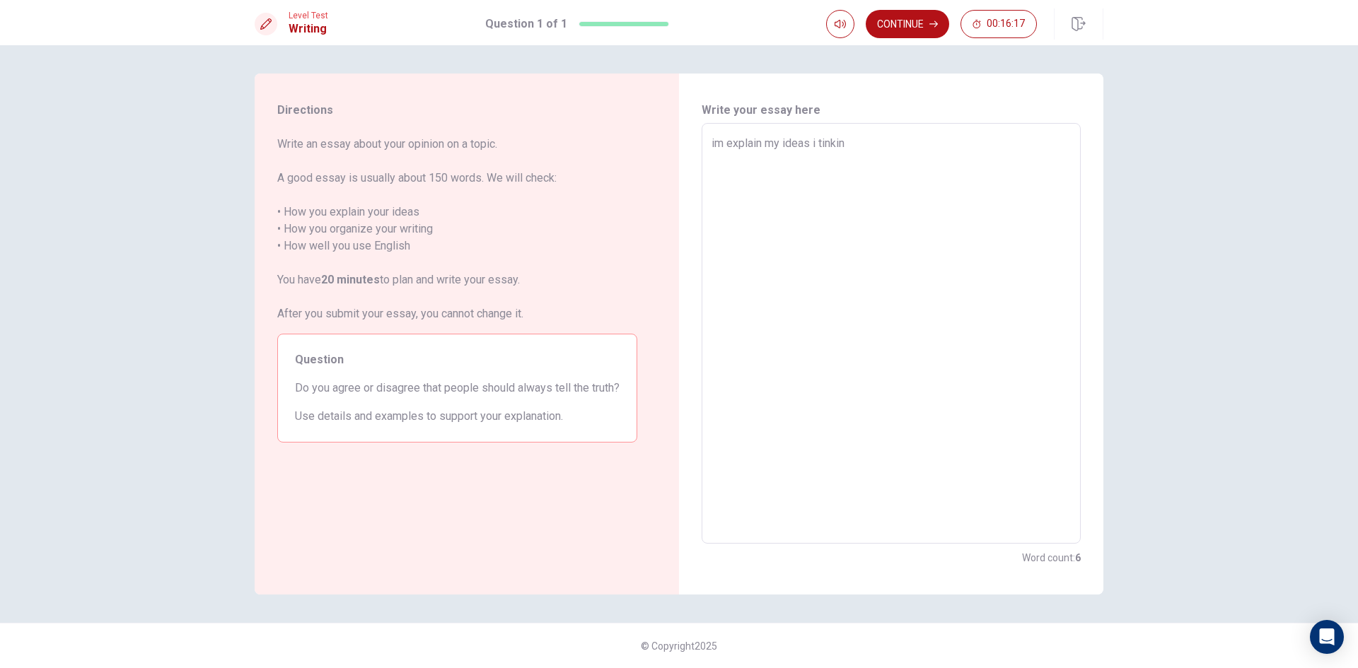
type textarea "x"
type textarea "im explain my ideas i tinki"
type textarea "x"
type textarea "im explain my ideas i tink"
type textarea "x"
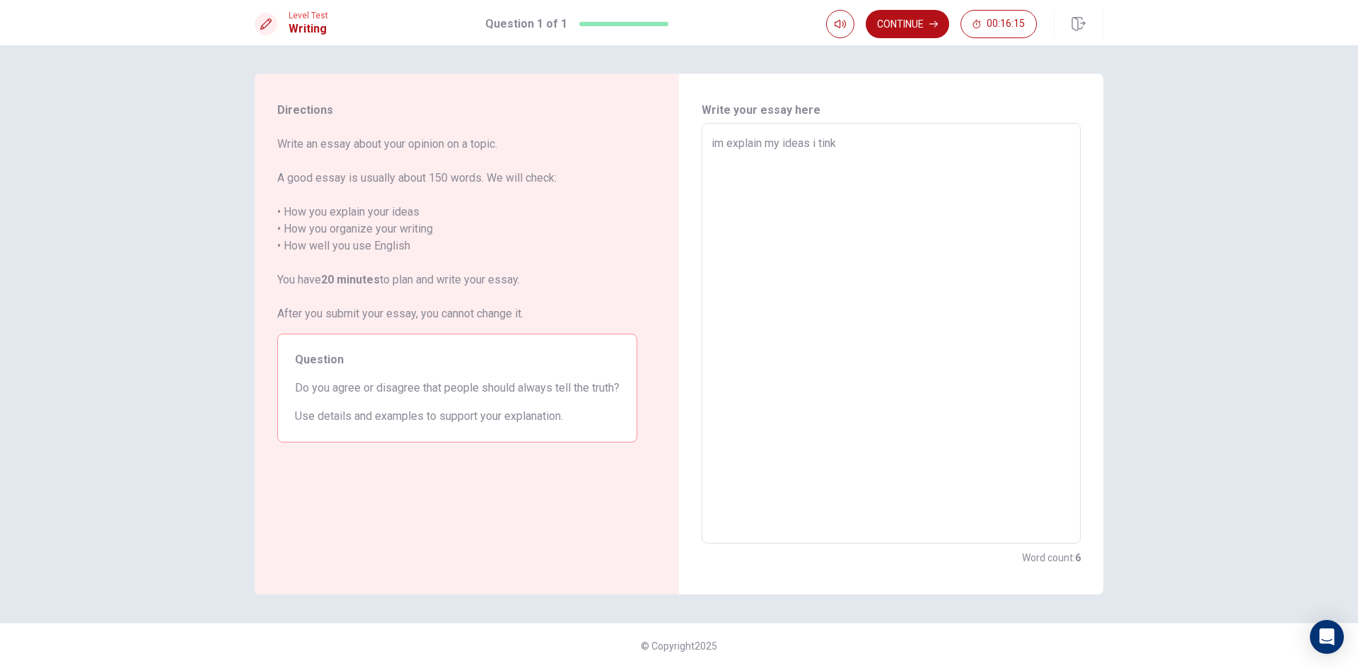
type textarea "im explain my ideas i tin"
type textarea "x"
type textarea "im explain my ideas i ti"
type textarea "x"
type textarea "im explain my ideas i t"
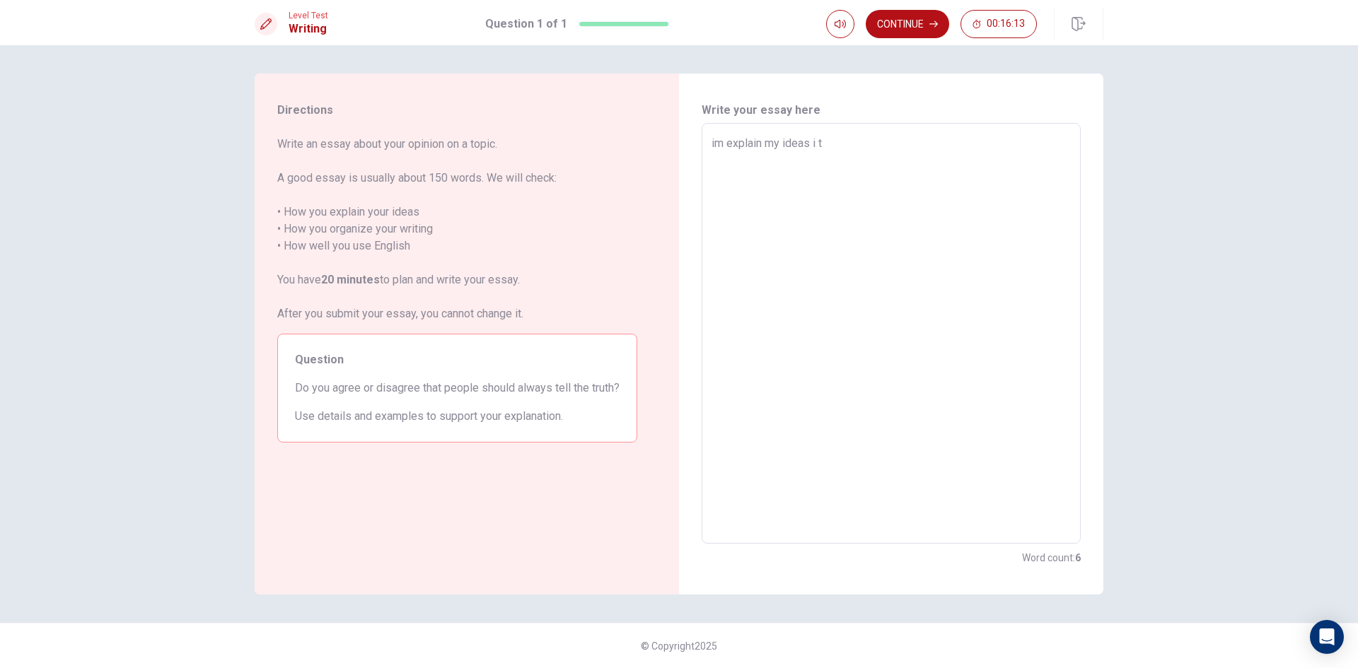
type textarea "x"
type textarea "im explain my ideas i"
type textarea "x"
type textarea "im explain my ideas i t"
type textarea "x"
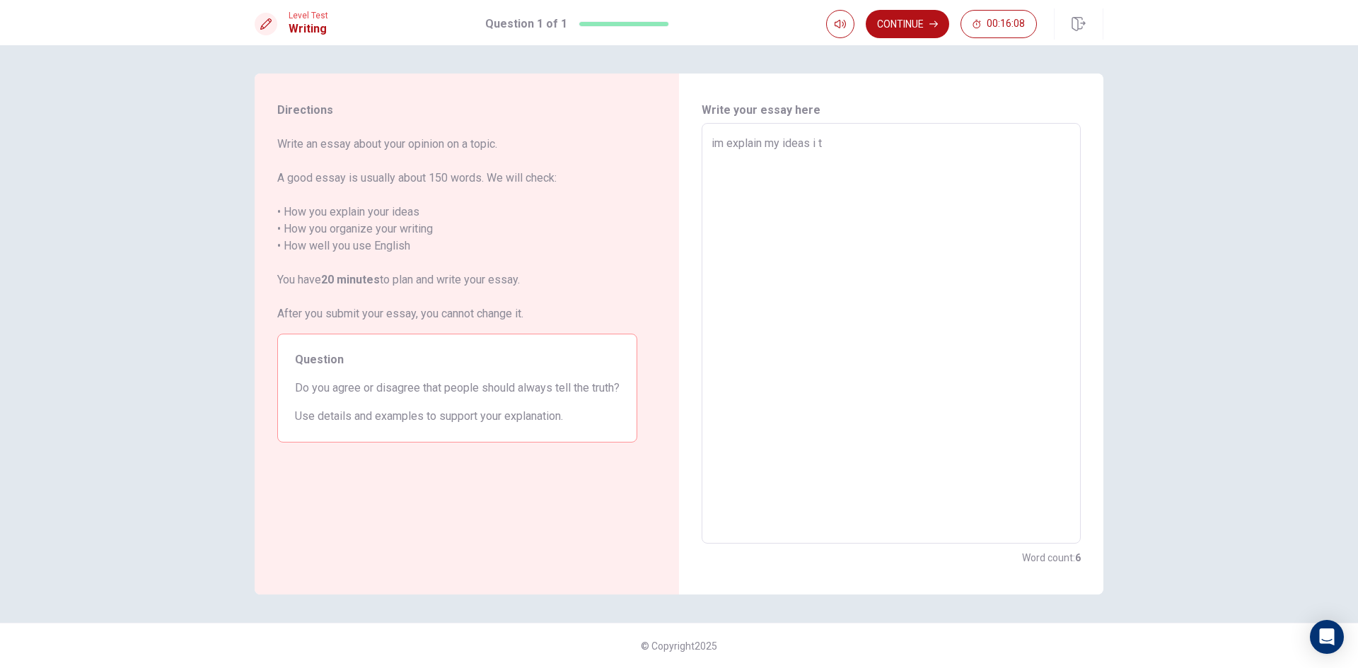
type textarea "im explain my ideas i ti"
type textarea "x"
type textarea "im explain my ideas i tin"
type textarea "x"
type textarea "im explain my ideas i tink"
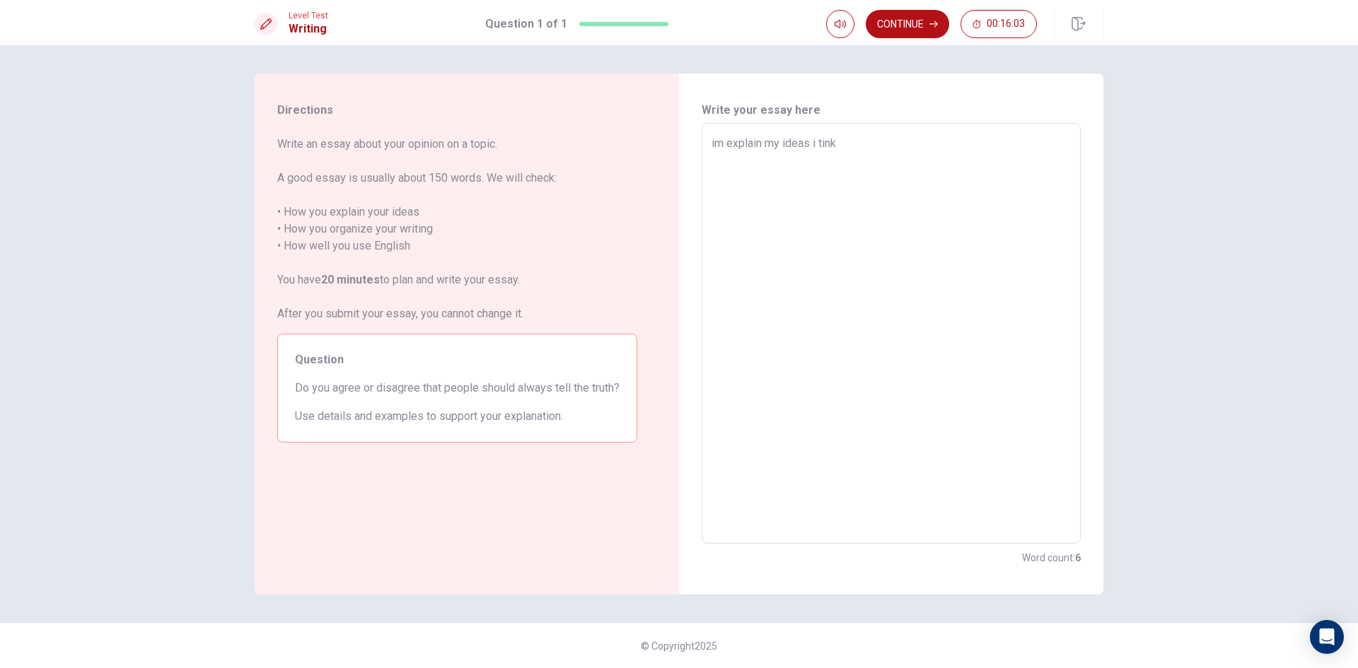
type textarea "x"
type textarea "im explain my ideas i tinke"
type textarea "x"
type textarea "im explain my ideas i tink"
type textarea "x"
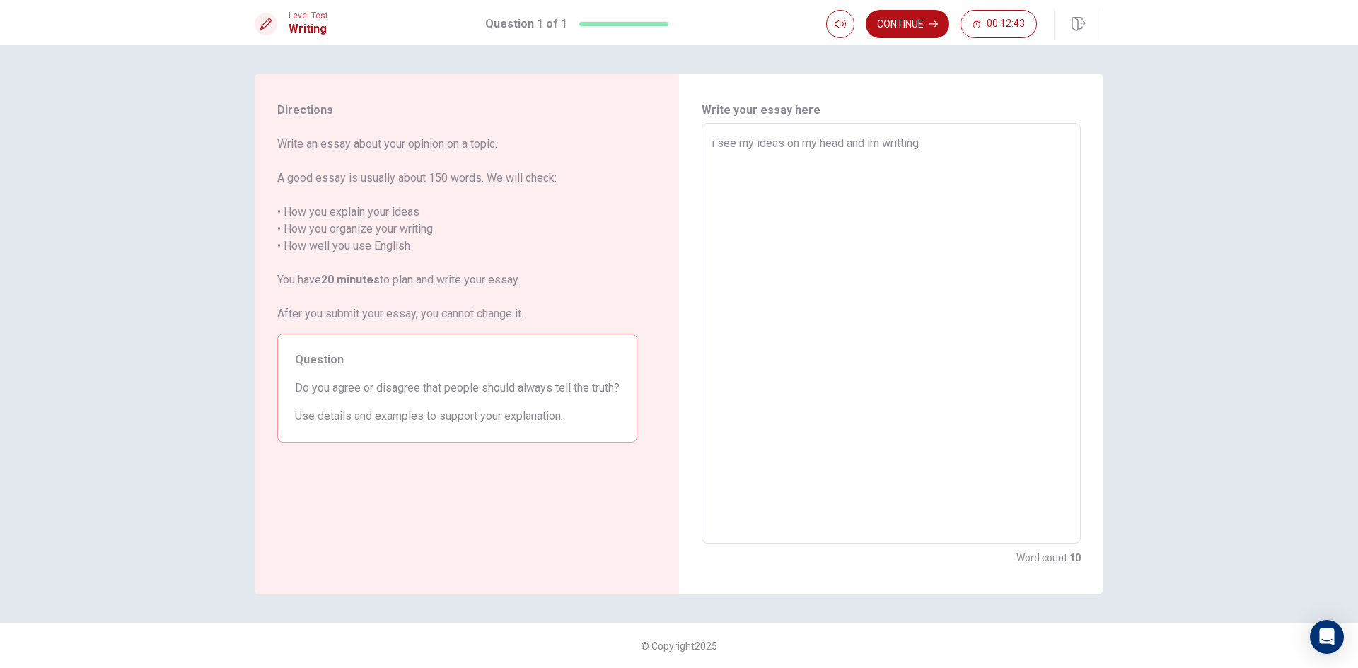
click at [881, 145] on textarea "i see my ideas on my head and im writting" at bounding box center [891, 333] width 359 height 397
click at [977, 140] on textarea "i see my ideas on my head and i dont like writting" at bounding box center [891, 333] width 359 height 397
click at [412, 395] on span "Do you agree or disagree that people should always tell the truth?" at bounding box center [457, 388] width 325 height 17
drag, startPoint x: 431, startPoint y: 382, endPoint x: 376, endPoint y: 410, distance: 62.0
click at [419, 393] on span "Do you agree or disagree that people should always tell the truth?" at bounding box center [457, 388] width 325 height 17
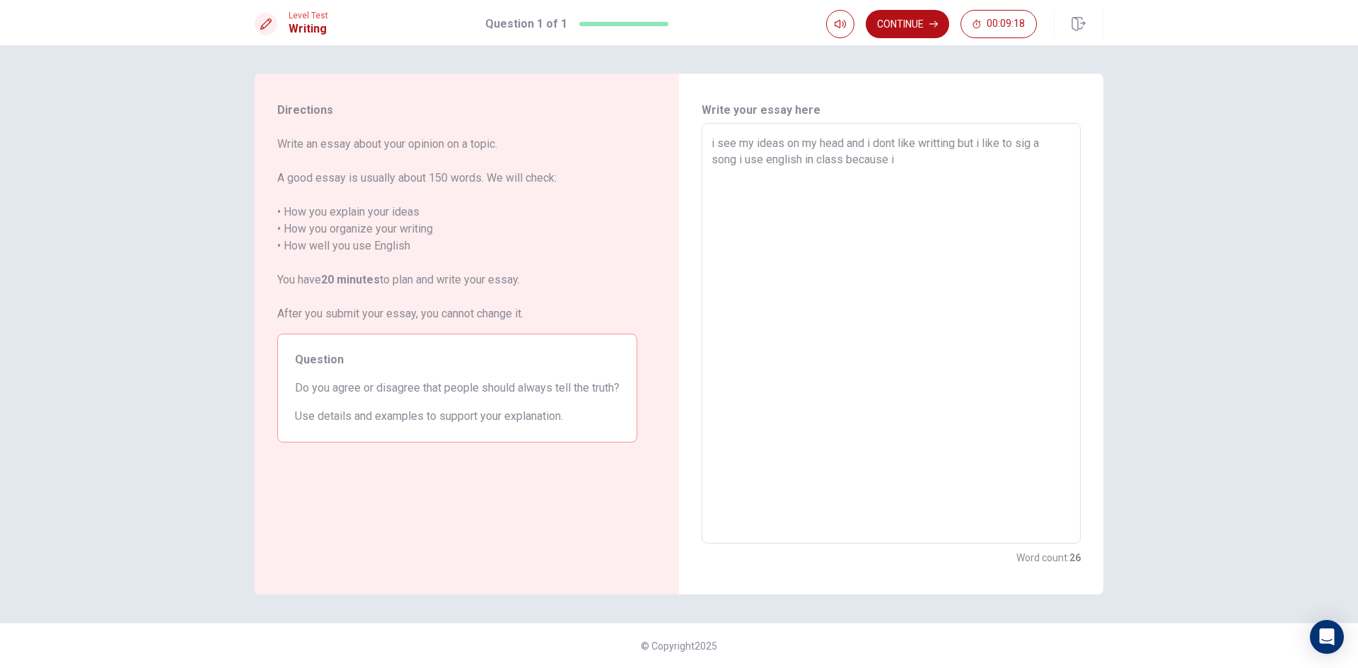
click at [305, 388] on span "Do you agree or disagree that people should always tell the truth?" at bounding box center [457, 388] width 325 height 17
click at [825, 196] on textarea "i see my ideas on my head and i dont like writting but i like to sig a song i u…" at bounding box center [891, 333] width 359 height 397
click at [915, 16] on button "Continue" at bounding box center [907, 24] width 83 height 28
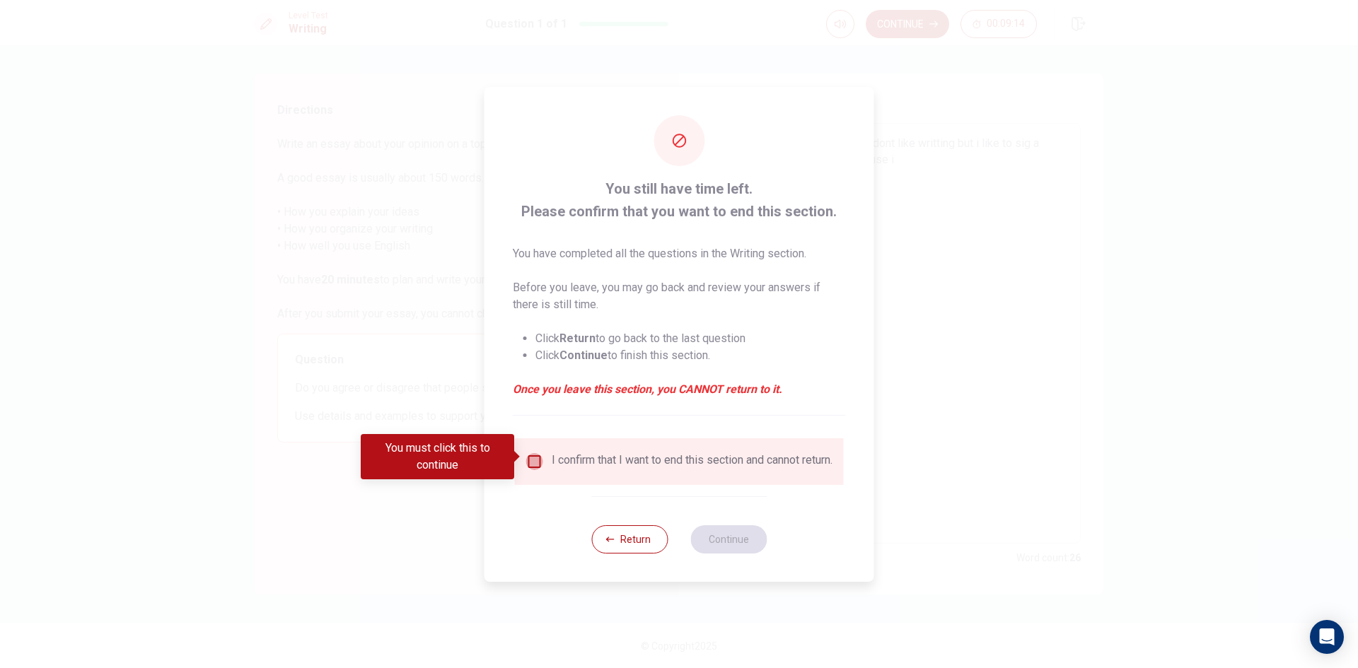
click at [533, 455] on input "You must click this to continue" at bounding box center [534, 461] width 17 height 17
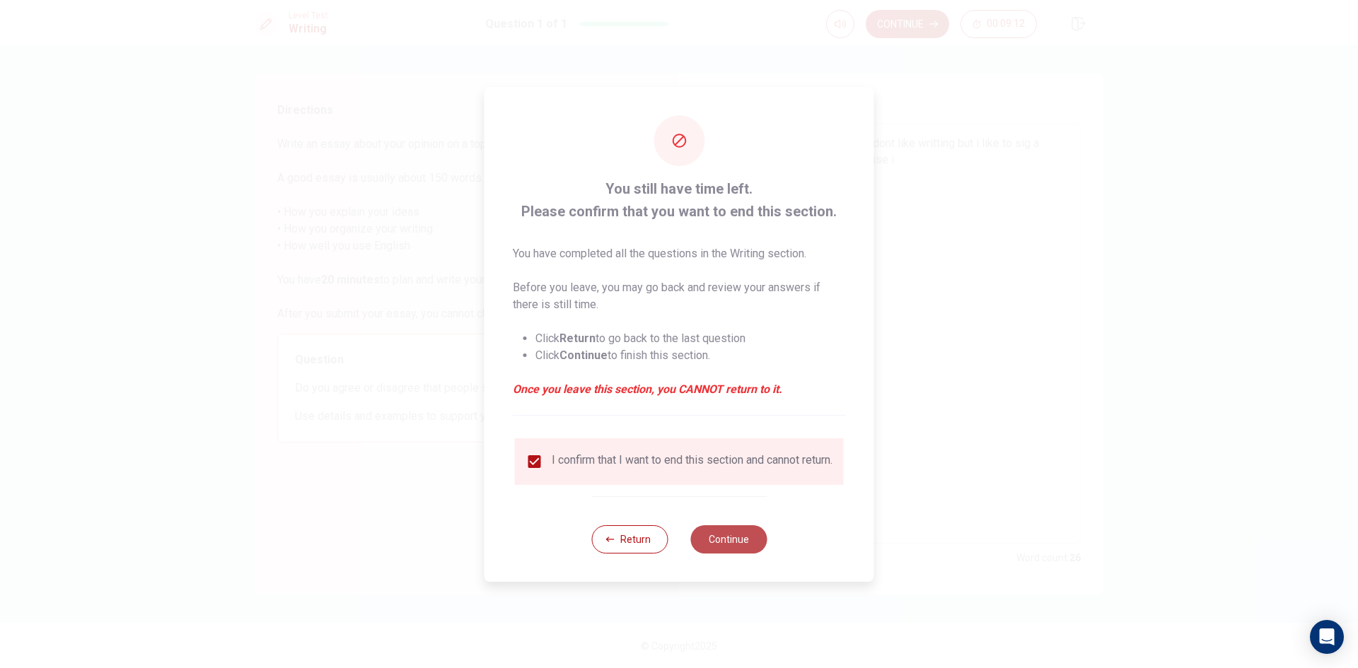
click at [715, 540] on button "Continue" at bounding box center [728, 540] width 76 height 28
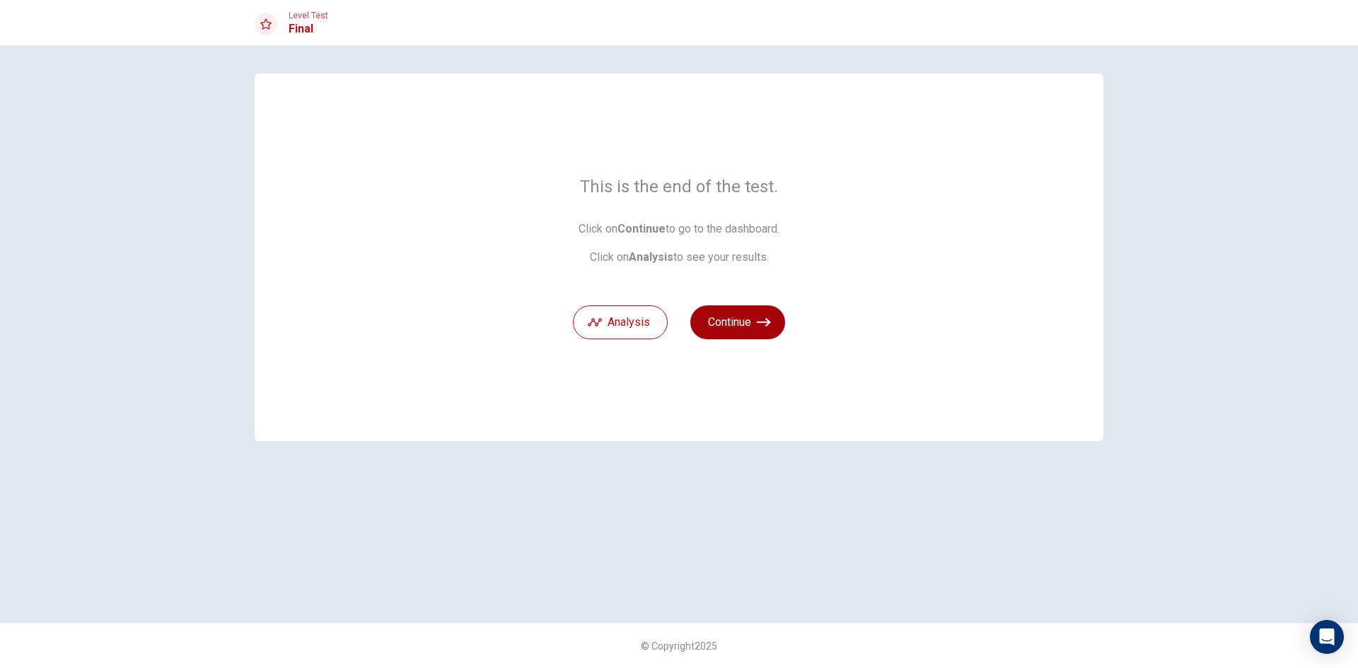
click at [756, 316] on button "Continue" at bounding box center [737, 323] width 95 height 34
